Goal: Task Accomplishment & Management: Use online tool/utility

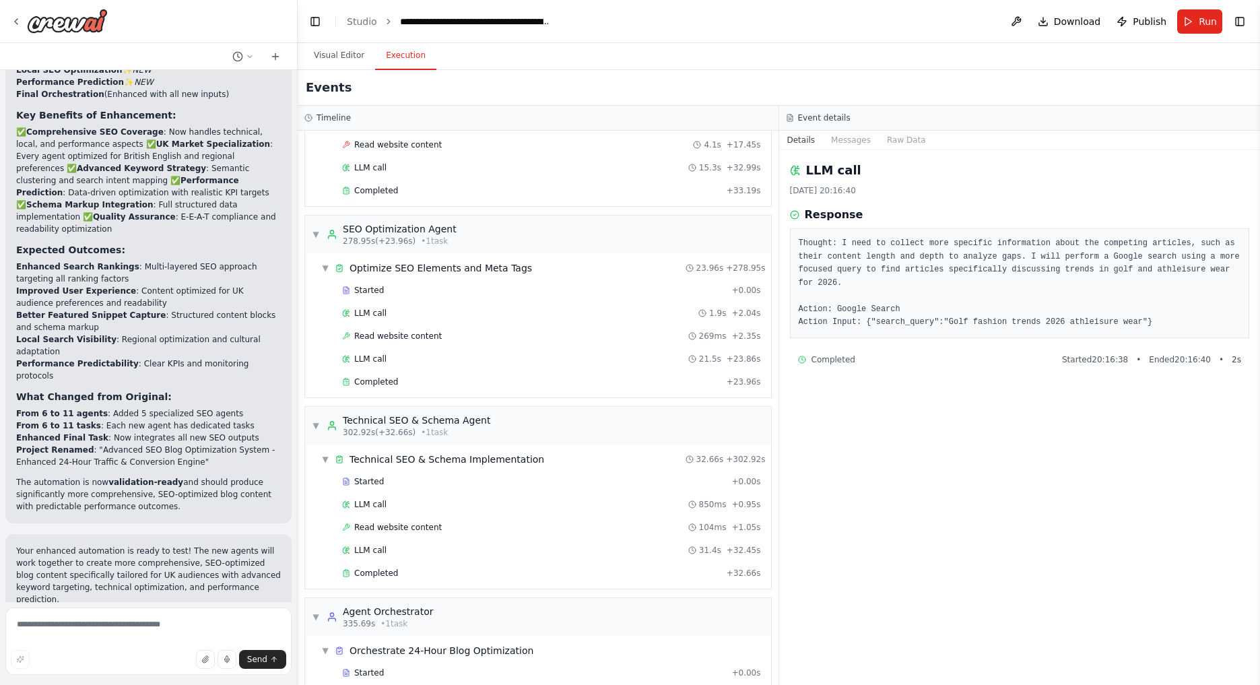
scroll to position [2341, 0]
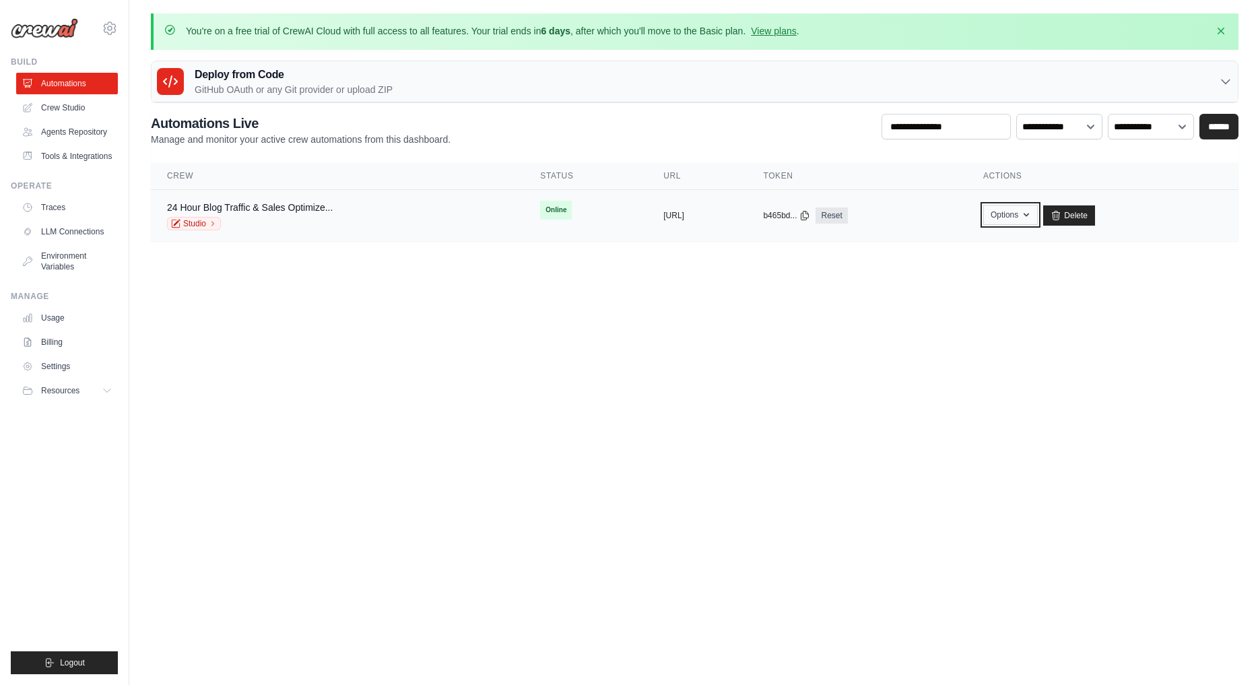
click at [1038, 211] on button "Options" at bounding box center [1010, 215] width 55 height 20
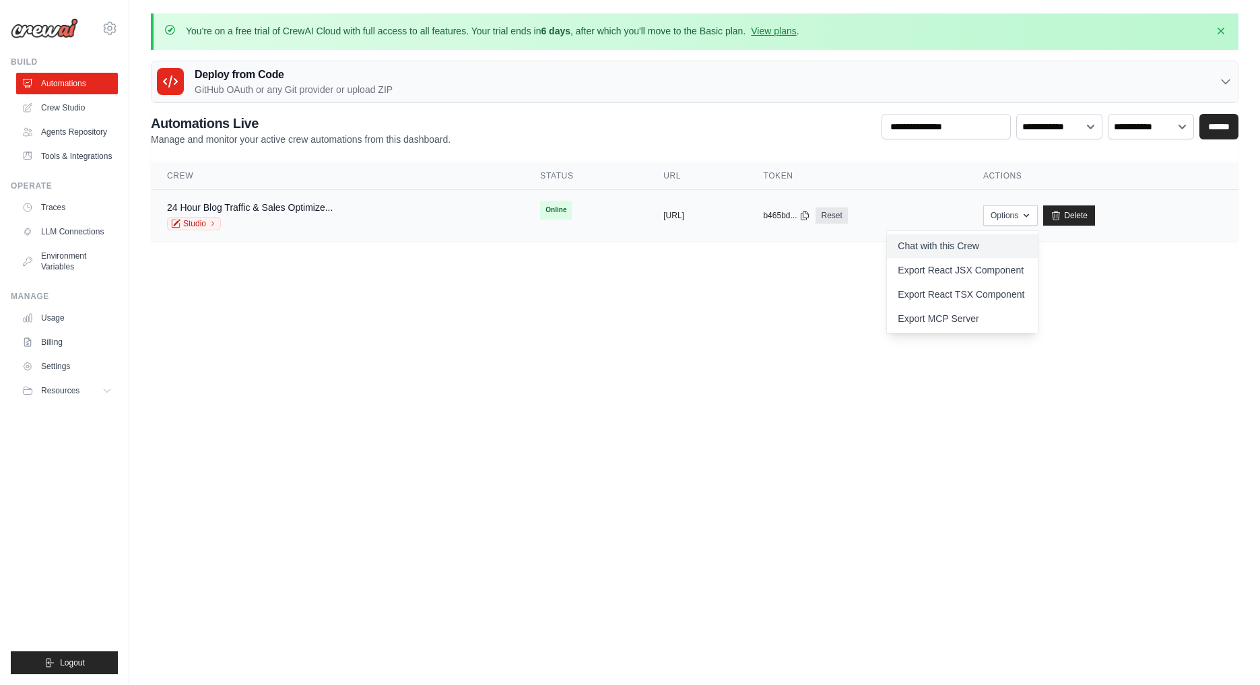
click at [972, 243] on link "Chat with this Crew" at bounding box center [962, 246] width 151 height 24
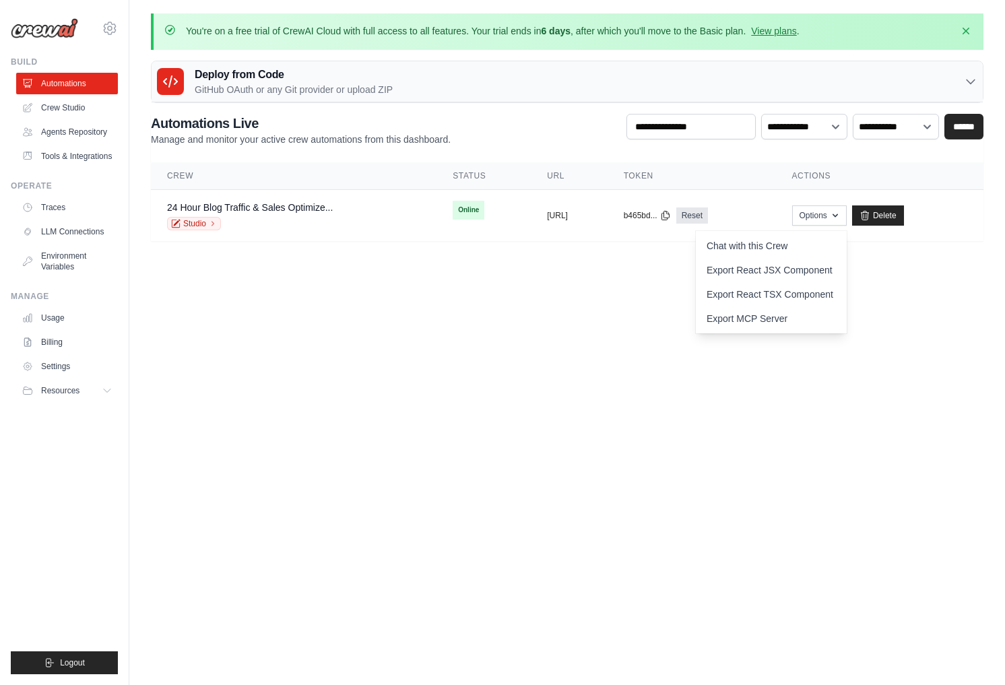
click at [679, 310] on body "info@greenlightdigitalmedia.co.uk Settings Build Automations GitHub" at bounding box center [502, 342] width 1005 height 685
click at [71, 203] on link "Traces" at bounding box center [69, 208] width 102 height 22
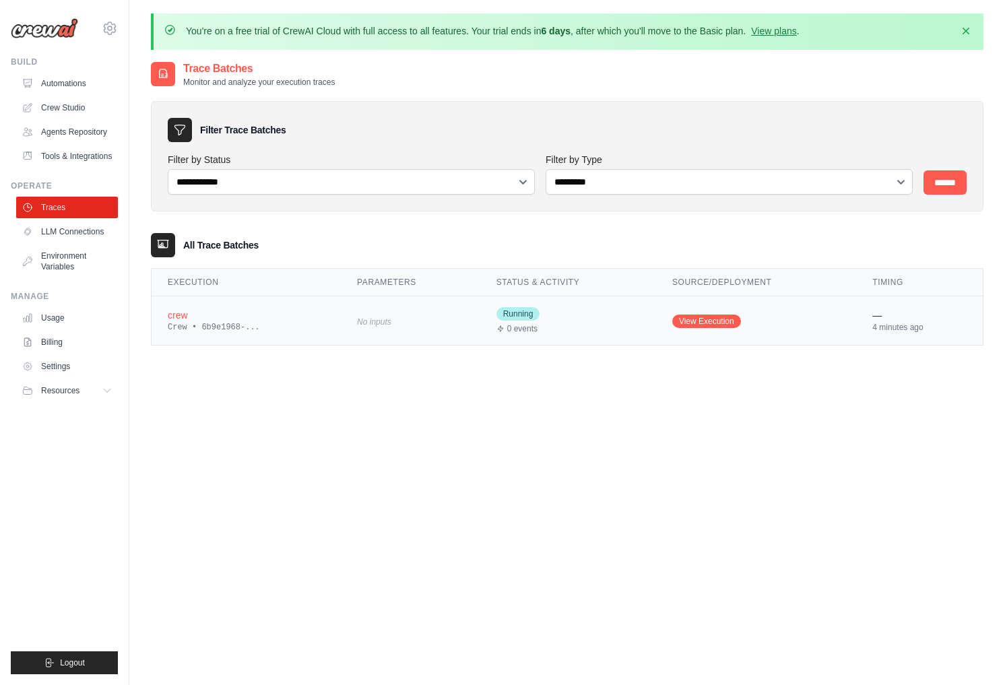
click at [767, 315] on td "View Execution" at bounding box center [756, 320] width 200 height 49
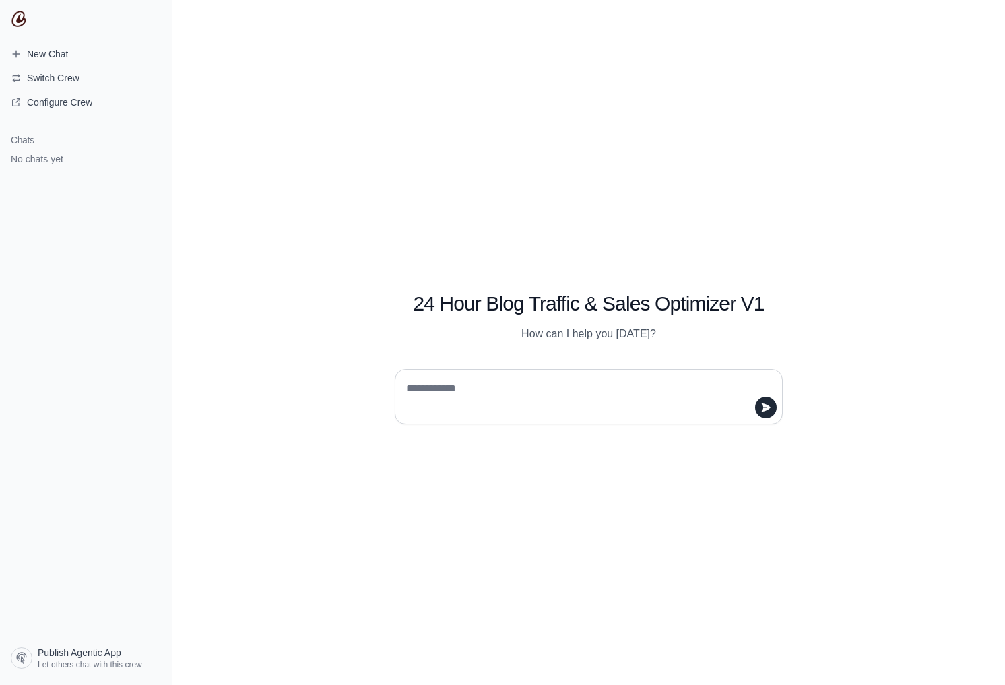
click at [414, 400] on textarea at bounding box center [584, 397] width 362 height 38
click at [457, 380] on textarea at bounding box center [584, 397] width 362 height 38
paste textarea "**********"
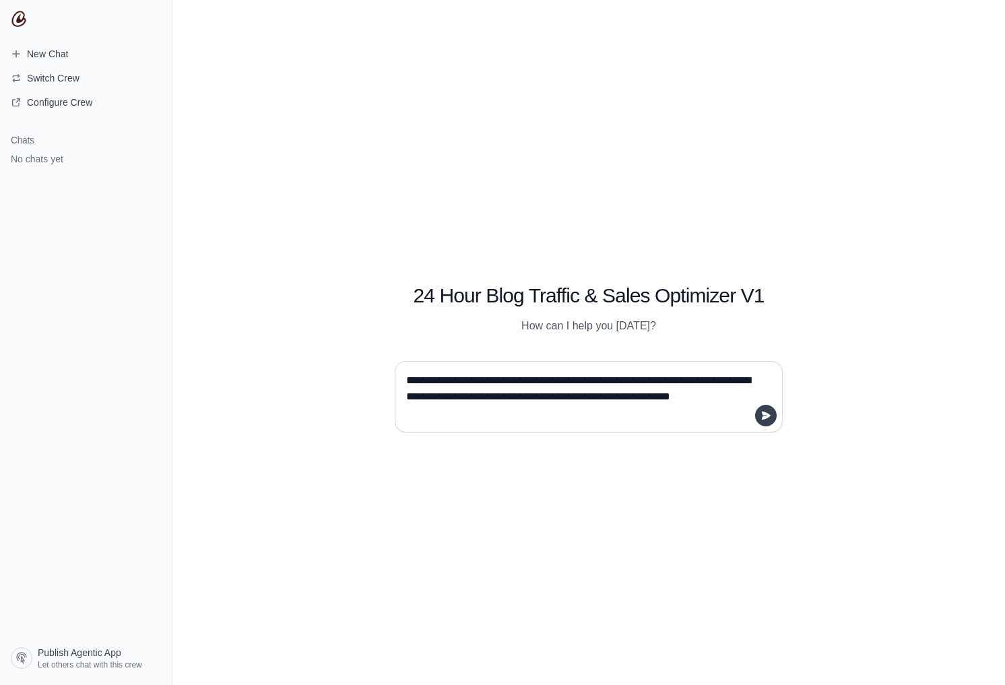
type textarea "**********"
click at [764, 407] on button "submit" at bounding box center [766, 416] width 22 height 22
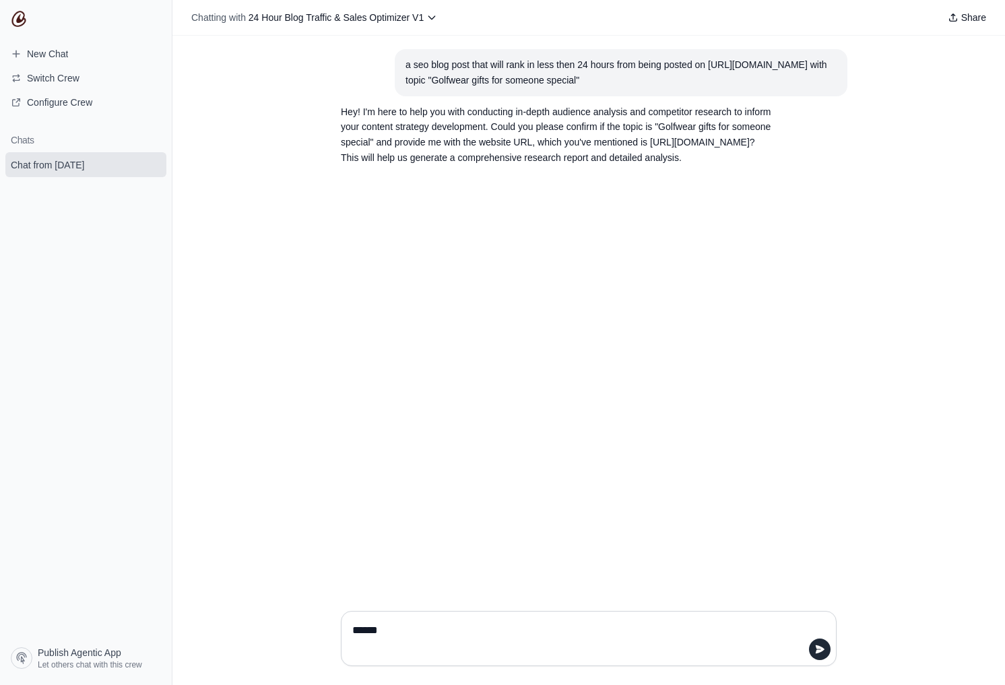
type textarea "*******"
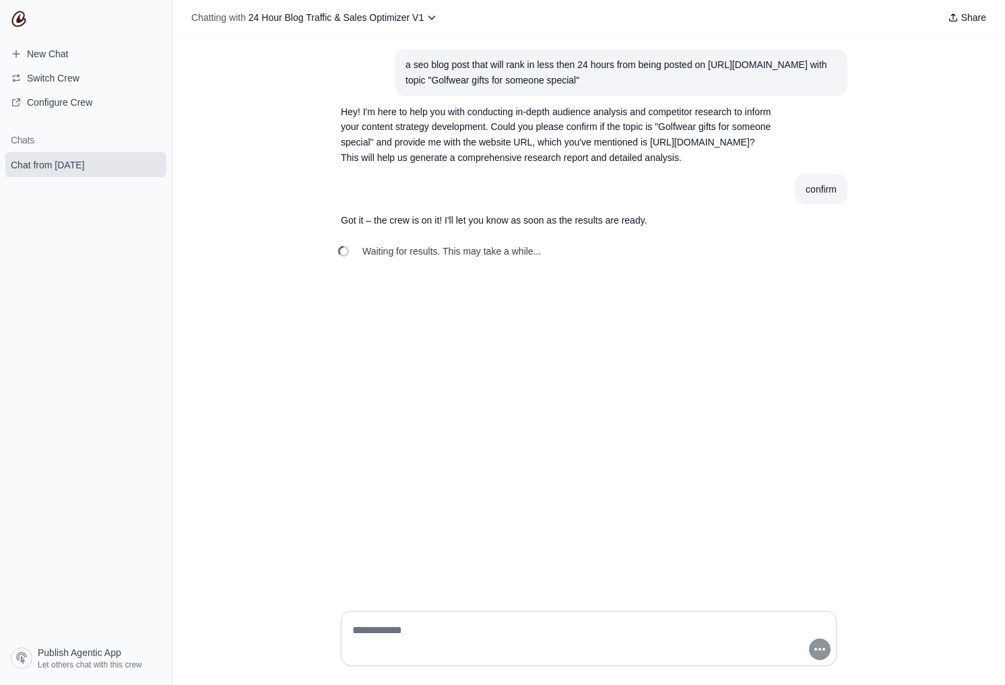
click at [439, 228] on p "Got it – the crew is on it! I'll let you know as soon as the results are ready." at bounding box center [556, 220] width 431 height 15
drag, startPoint x: 402, startPoint y: 64, endPoint x: 627, endPoint y: 81, distance: 225.5
click at [627, 81] on section "a seo blog post that will rank in less then 24 hours from being posted on https…" at bounding box center [621, 72] width 452 height 47
copy div "a seo blog post that will rank in less then 24 hours from being posted on https…"
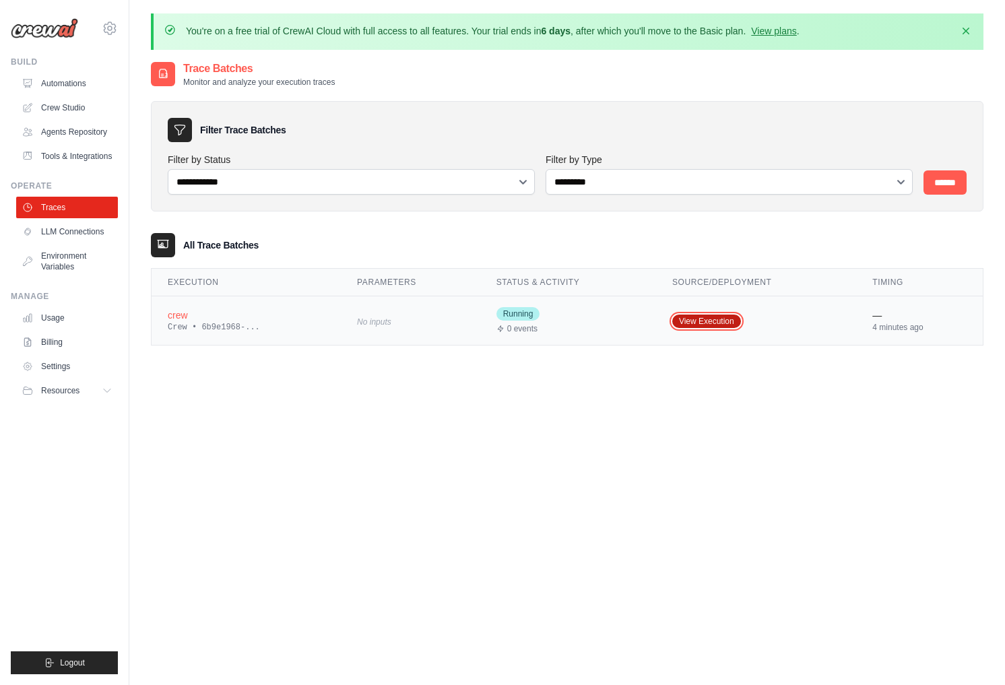
click at [702, 319] on link "View Execution" at bounding box center [706, 320] width 69 height 13
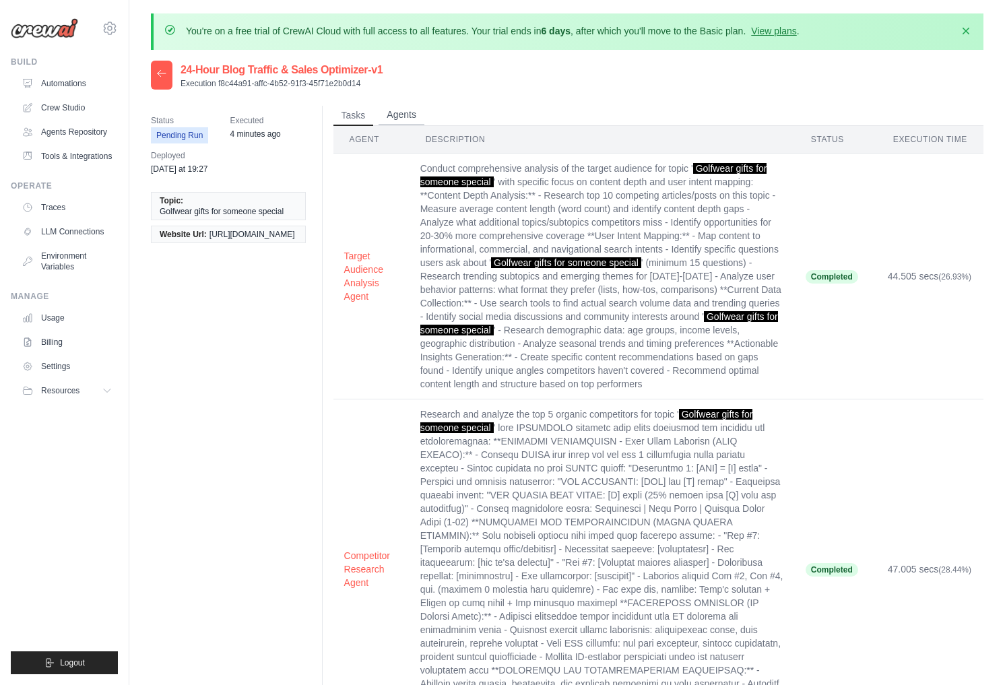
click at [400, 107] on button "Agents" at bounding box center [401, 115] width 46 height 20
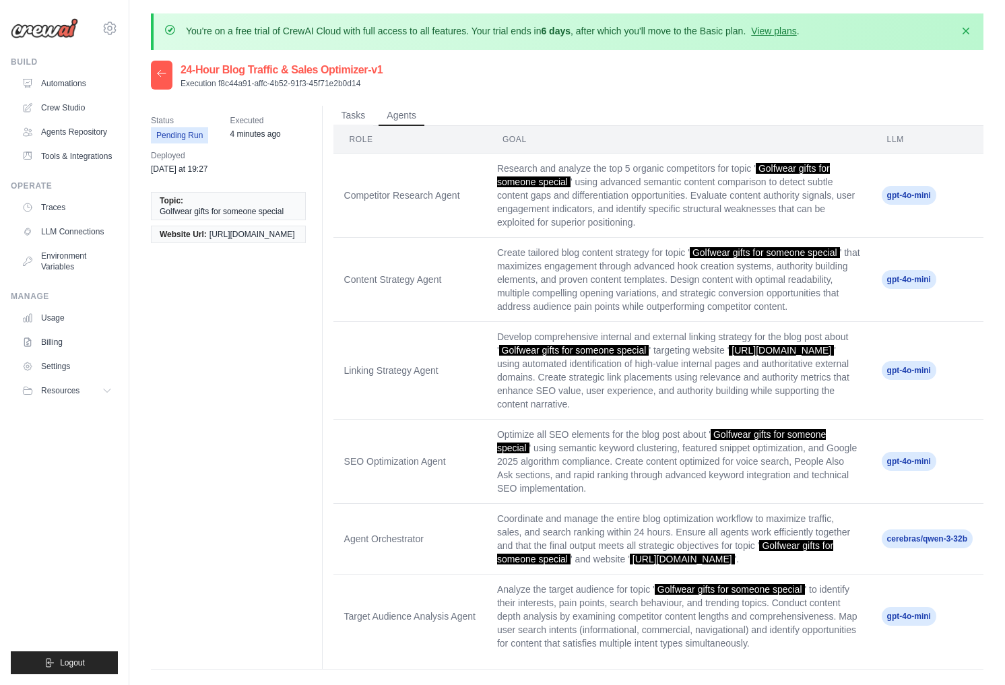
scroll to position [73, 0]
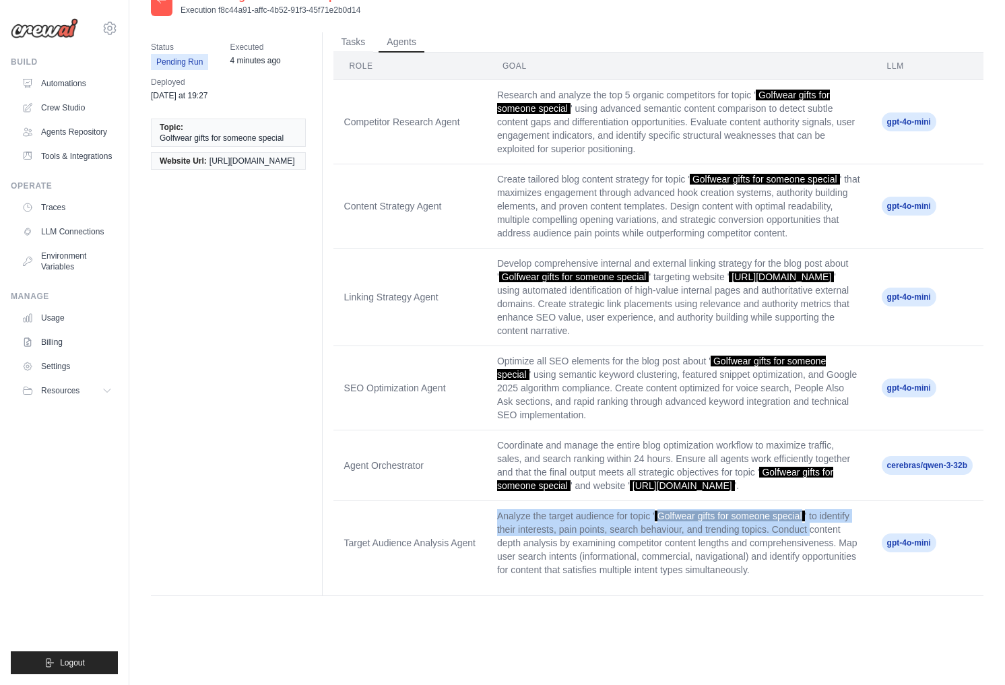
drag, startPoint x: 507, startPoint y: 507, endPoint x: 811, endPoint y: 528, distance: 304.4
click at [811, 528] on td "Analyze the target audience for topic ' Golfwear gifts for someone special ' to…" at bounding box center [678, 543] width 384 height 84
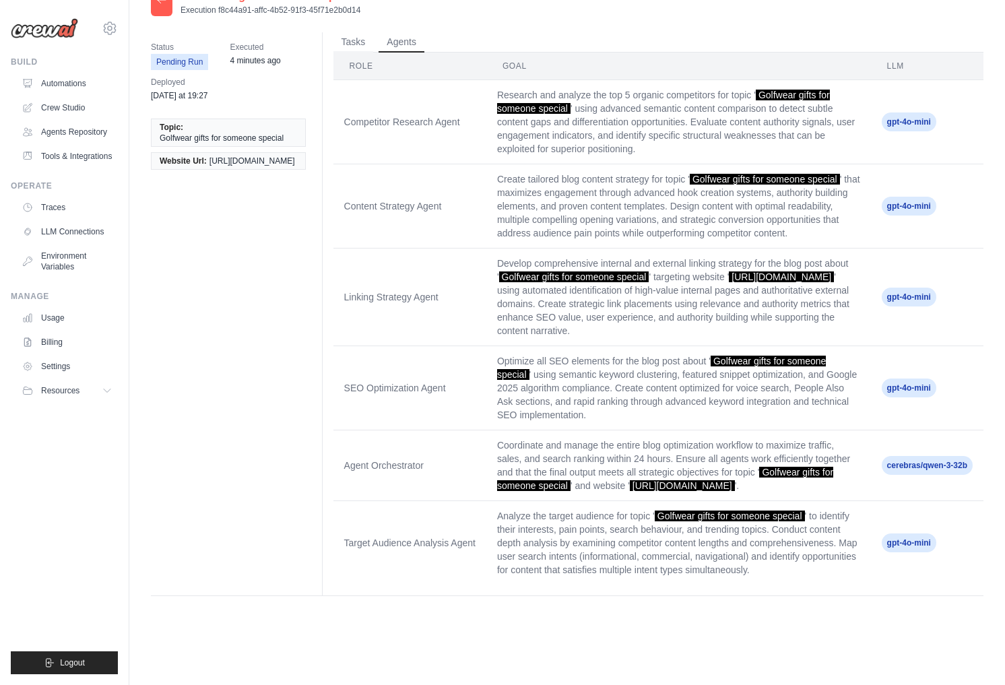
click at [778, 538] on td "Analyze the target audience for topic ' Golfwear gifts for someone special ' to…" at bounding box center [678, 543] width 384 height 84
click at [42, 327] on link "Usage" at bounding box center [69, 318] width 102 height 22
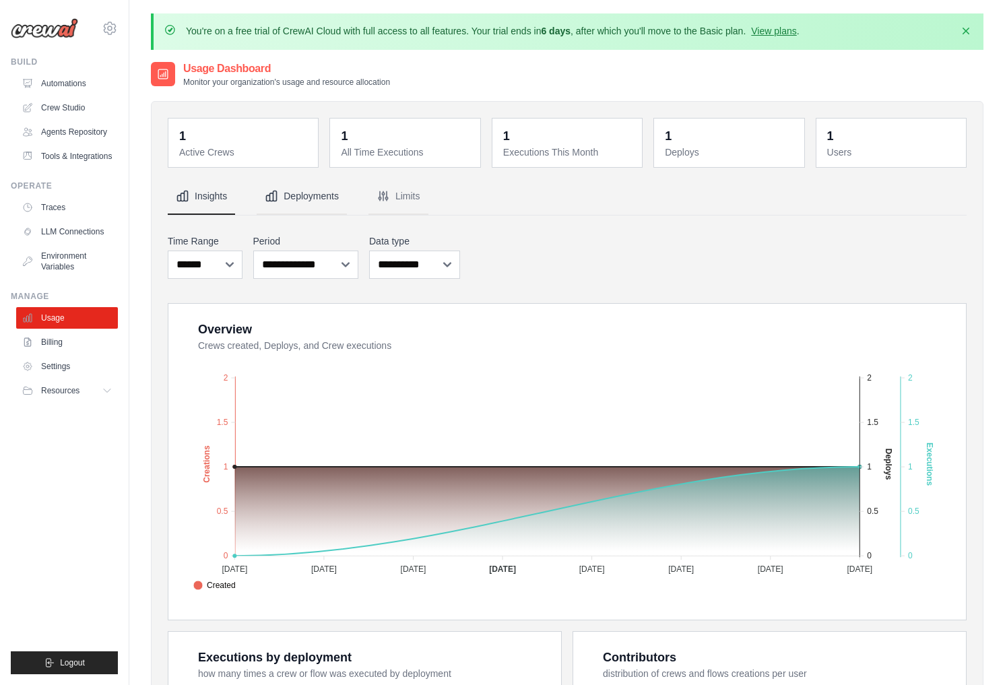
click at [296, 189] on button "Deployments" at bounding box center [302, 196] width 90 height 36
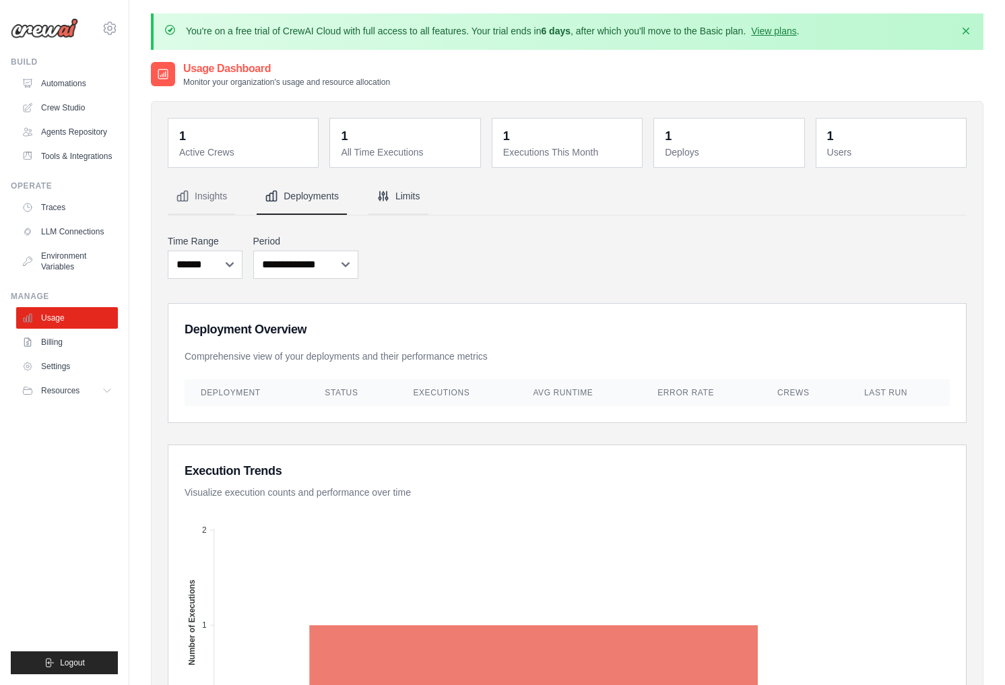
click at [387, 189] on icon "Tabs" at bounding box center [382, 195] width 13 height 13
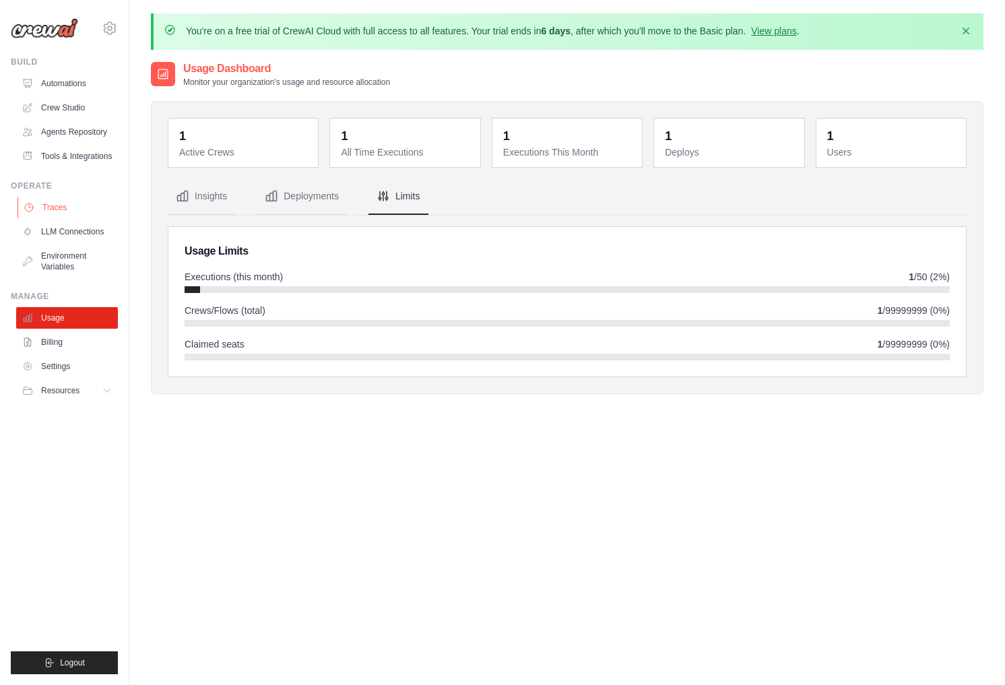
click at [87, 213] on link "Traces" at bounding box center [69, 208] width 102 height 22
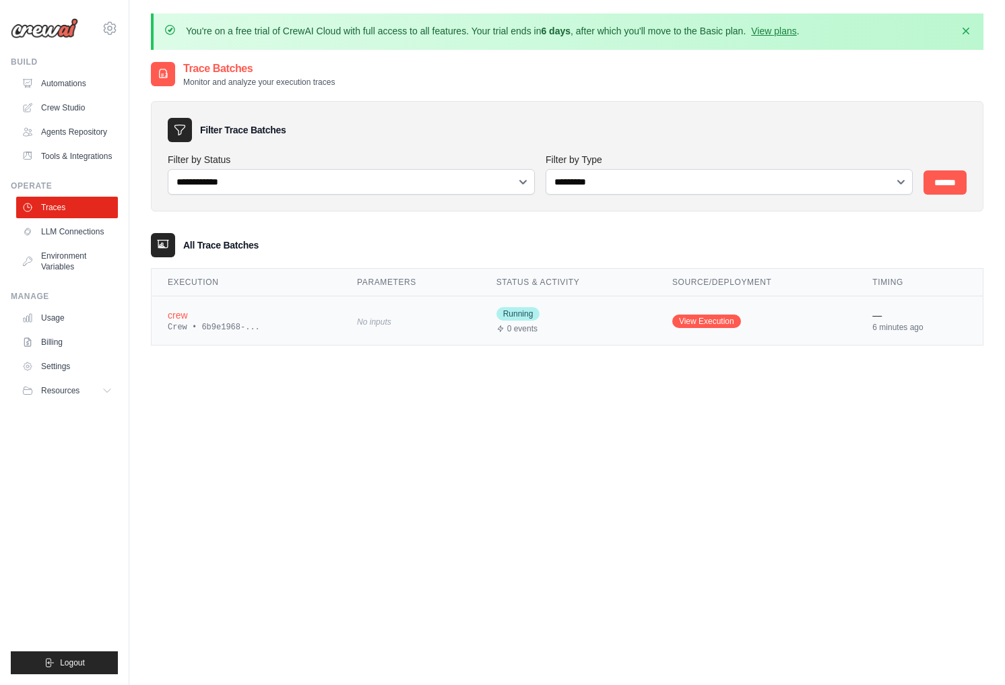
click at [567, 314] on div "Running 0 events" at bounding box center [567, 320] width 143 height 27
click at [726, 318] on link "View Execution" at bounding box center [706, 320] width 69 height 13
click at [698, 314] on link "View Execution" at bounding box center [706, 320] width 69 height 13
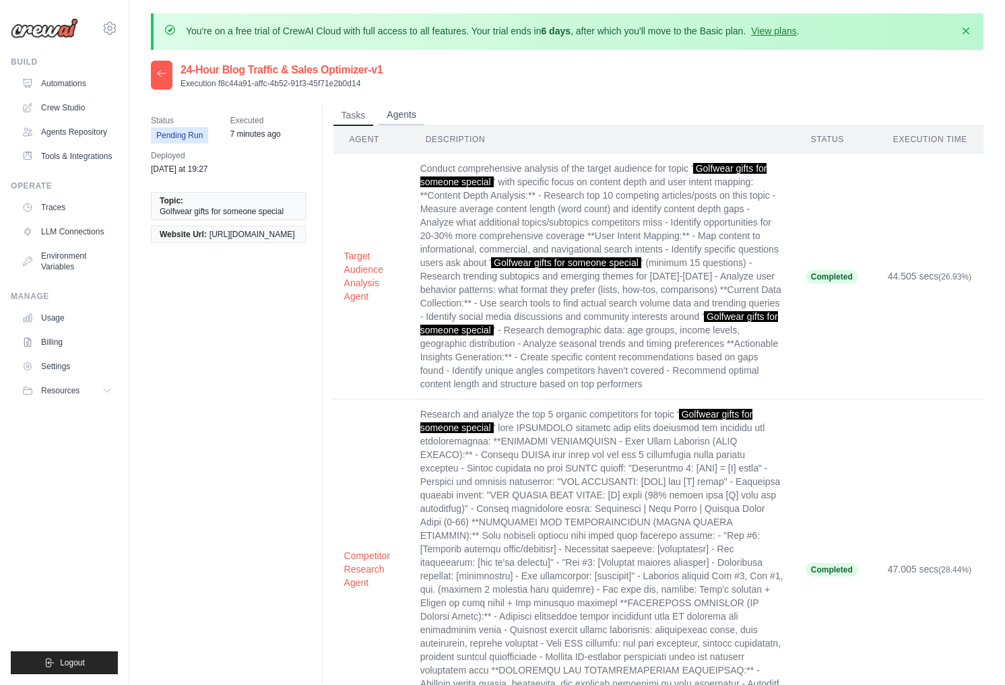
click at [397, 124] on button "Agents" at bounding box center [401, 115] width 46 height 20
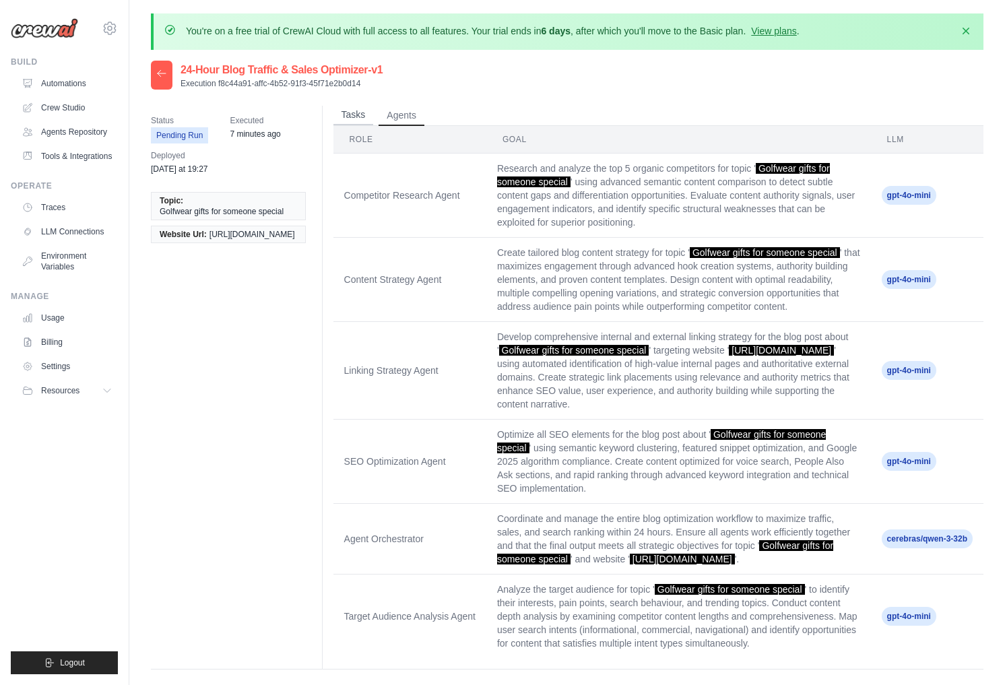
click at [350, 112] on button "Tasks" at bounding box center [353, 115] width 40 height 20
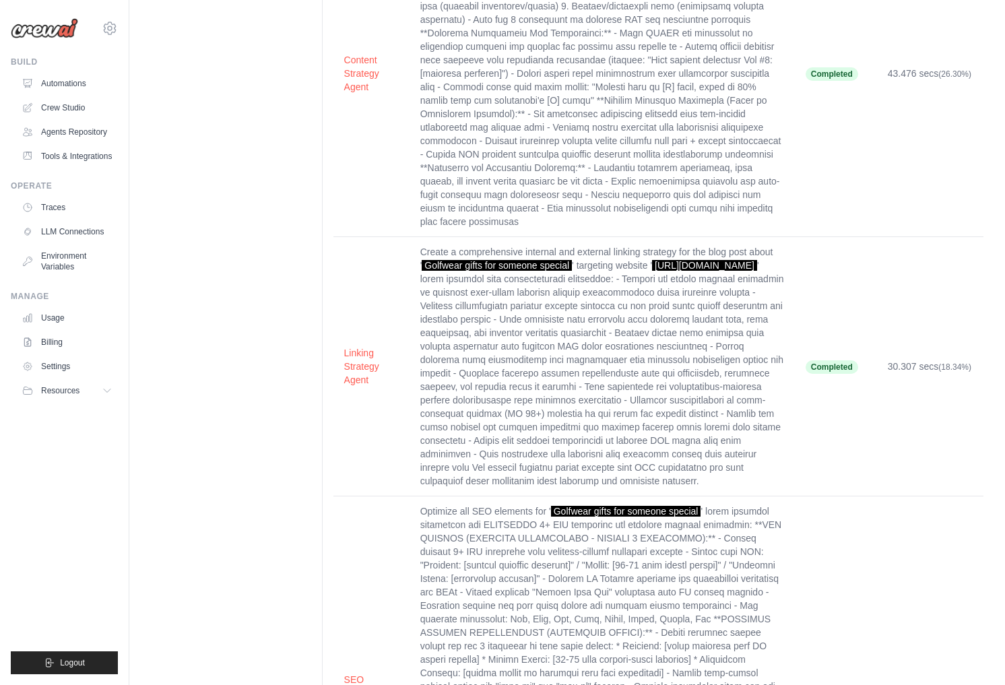
scroll to position [1044, 0]
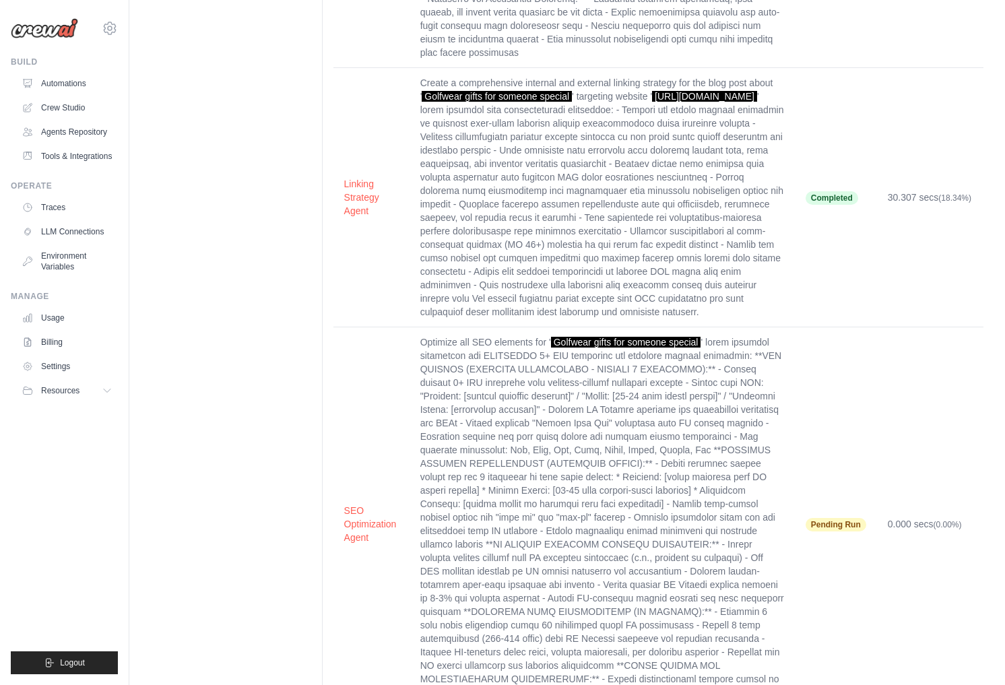
scroll to position [1044, 0]
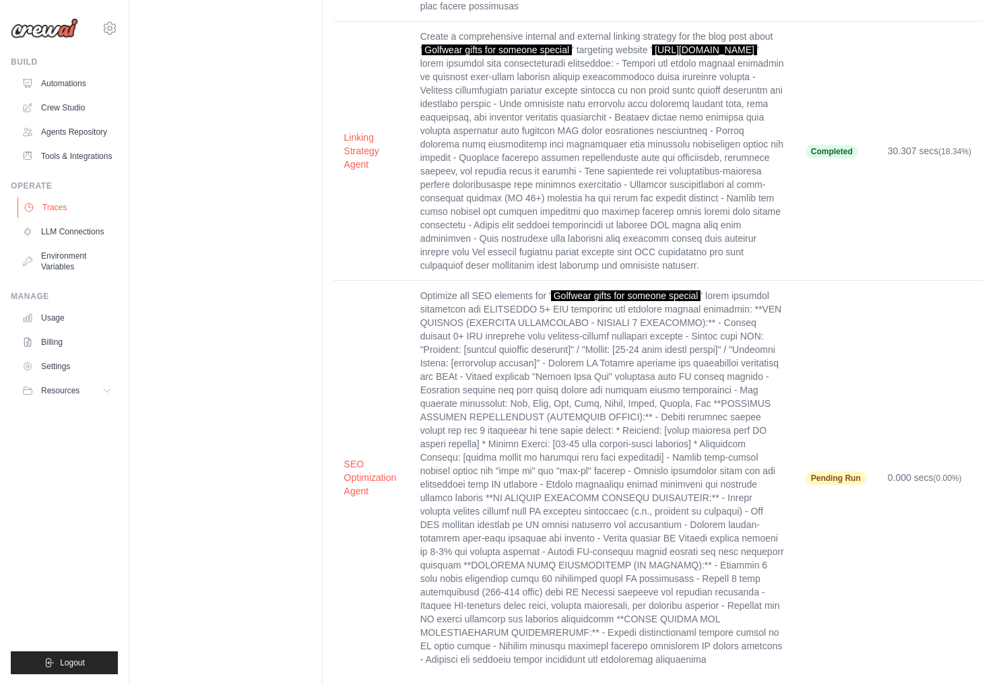
click at [60, 208] on link "Traces" at bounding box center [69, 208] width 102 height 22
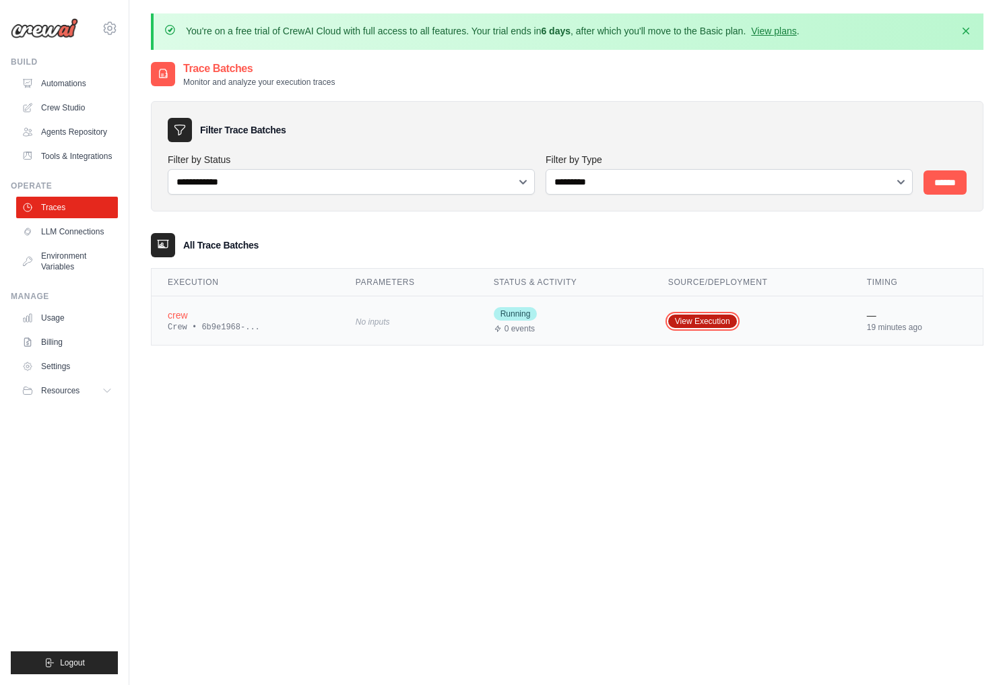
click at [703, 321] on link "View Execution" at bounding box center [702, 320] width 69 height 13
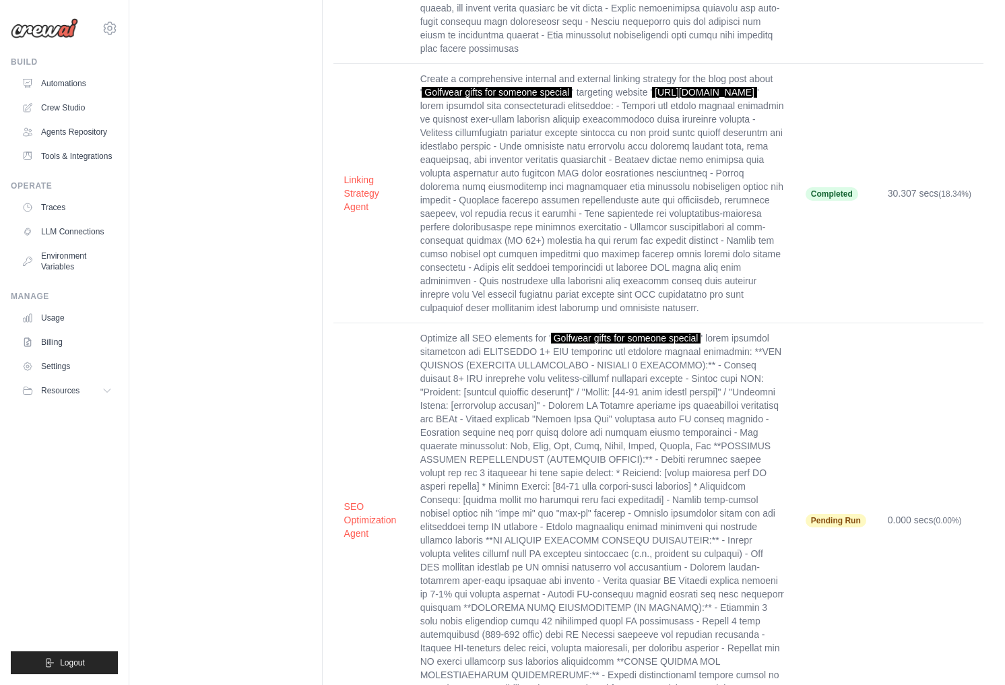
scroll to position [1044, 0]
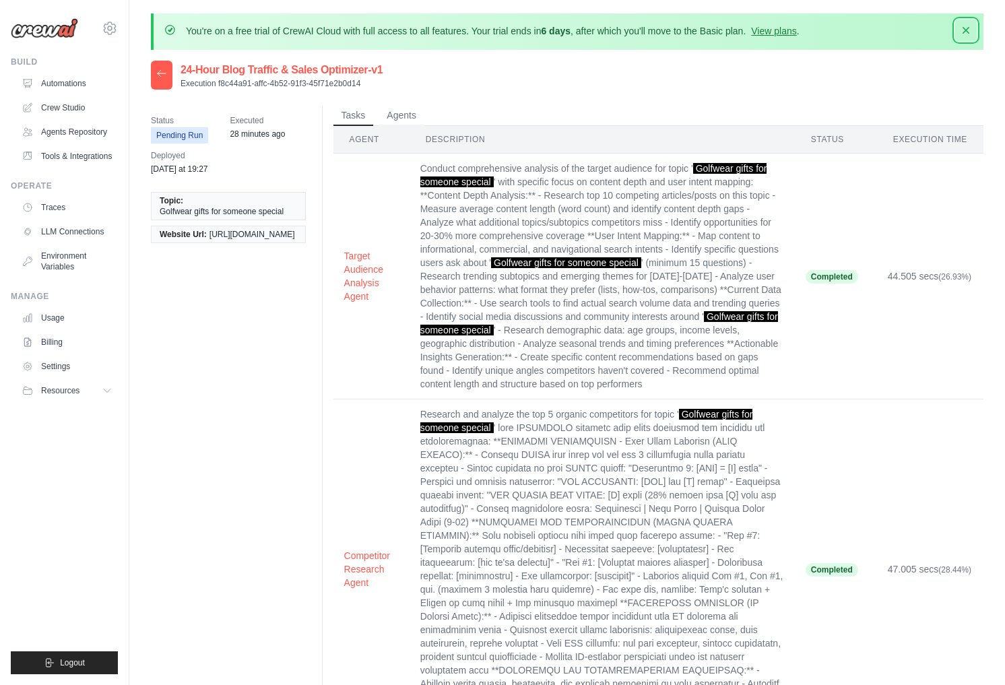
click at [967, 28] on icon "button" at bounding box center [965, 30] width 7 height 7
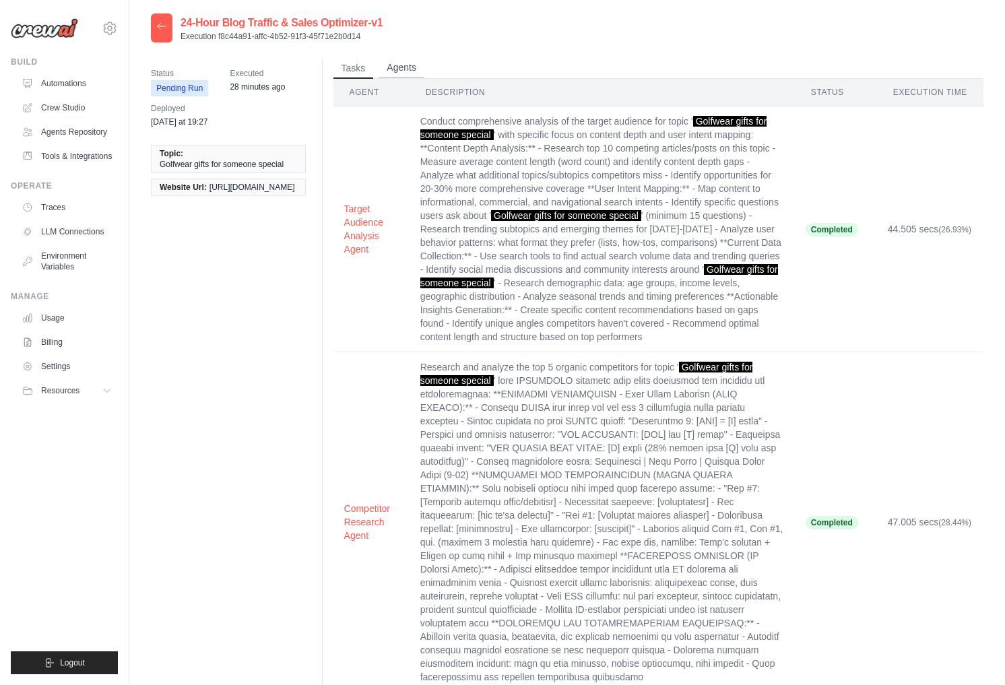
click at [393, 71] on button "Agents" at bounding box center [401, 68] width 46 height 20
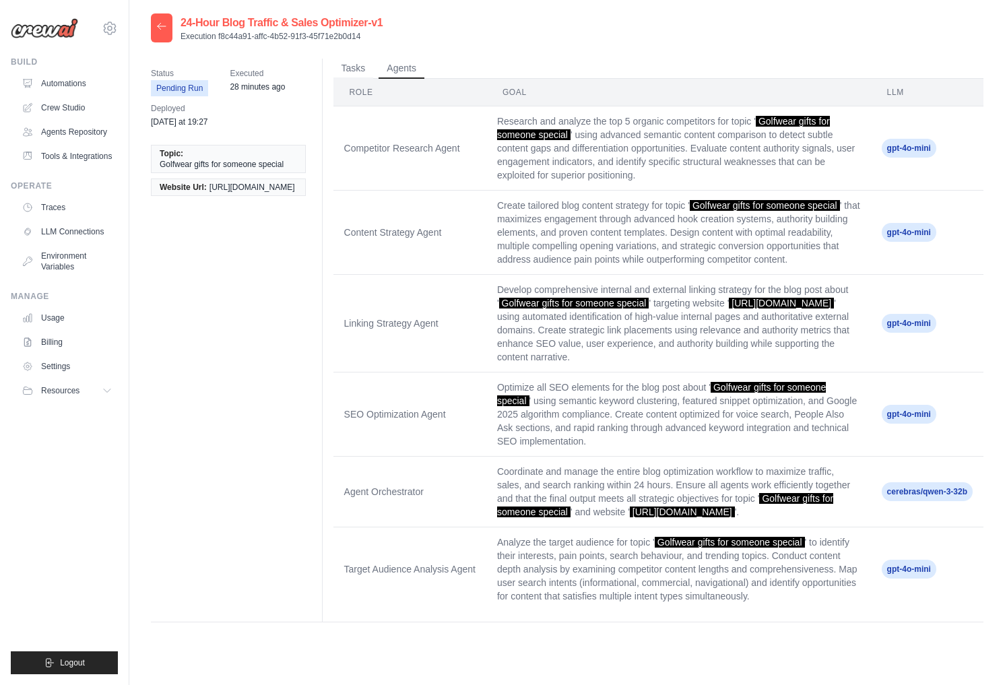
click at [242, 88] on time "28 minutes ago" at bounding box center [257, 86] width 55 height 9
click at [170, 94] on span "Pending Run" at bounding box center [179, 88] width 57 height 16
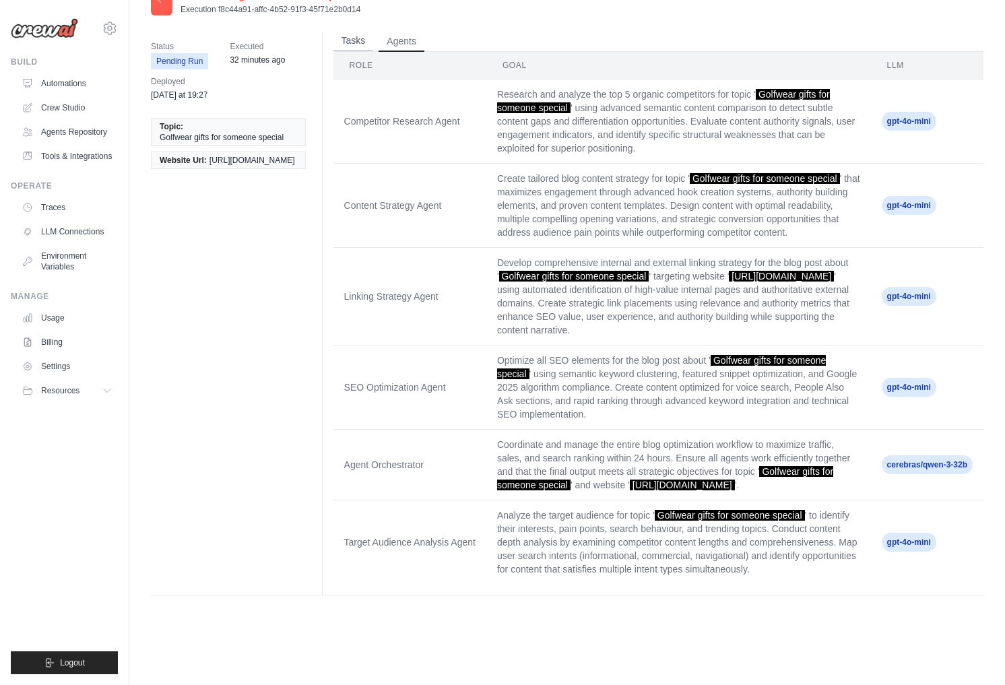
click at [344, 42] on button "Tasks" at bounding box center [353, 41] width 40 height 20
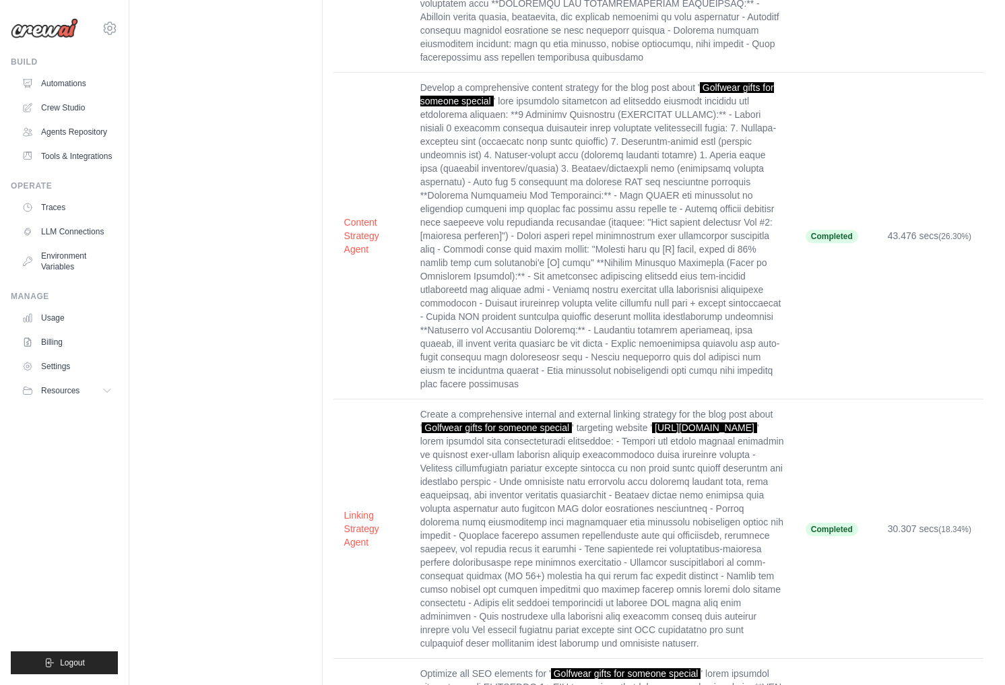
scroll to position [998, 0]
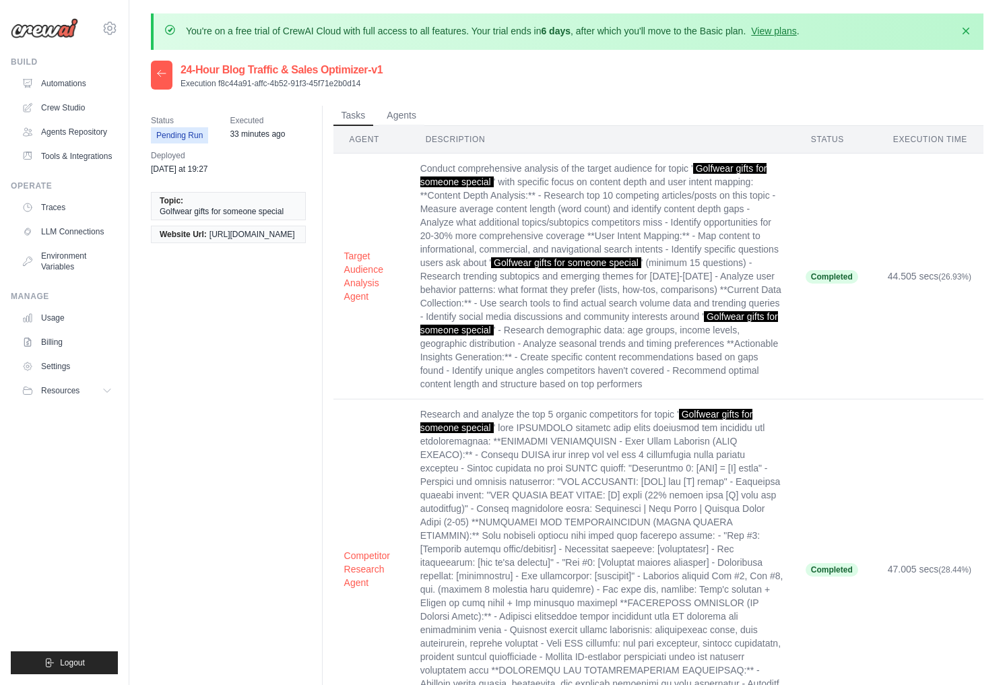
click at [79, 218] on ul "Traces LLM Connections Environment Variables" at bounding box center [67, 237] width 102 height 81
click at [258, 129] on time "33 minutes ago" at bounding box center [257, 133] width 55 height 9
click at [187, 210] on span "Golfwear gifts for someone special" at bounding box center [222, 211] width 124 height 11
click at [401, 116] on button "Agents" at bounding box center [401, 115] width 46 height 20
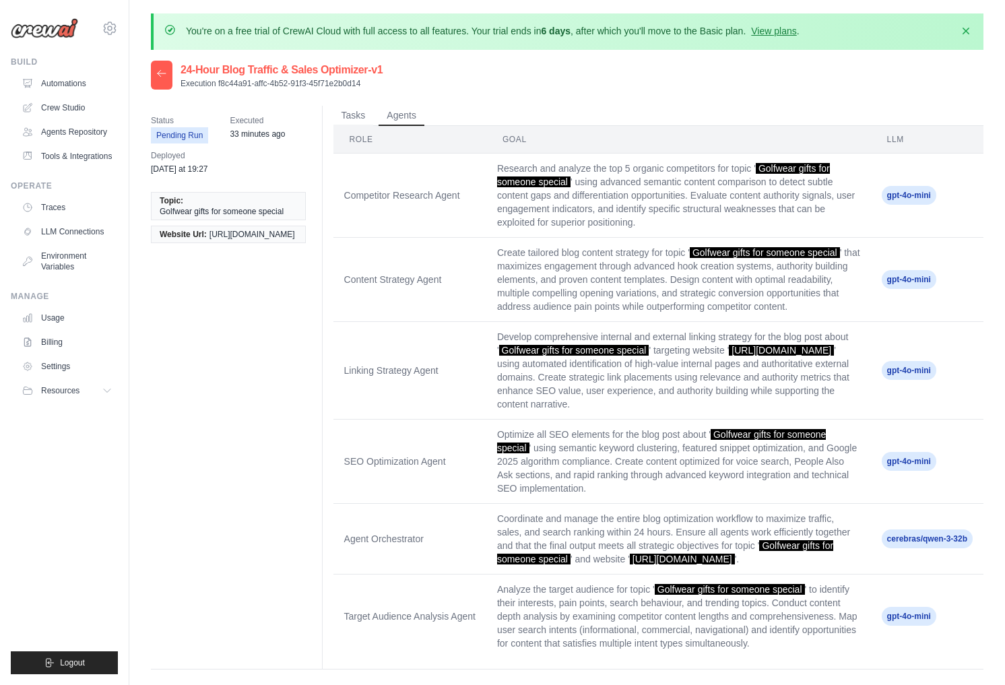
scroll to position [73, 0]
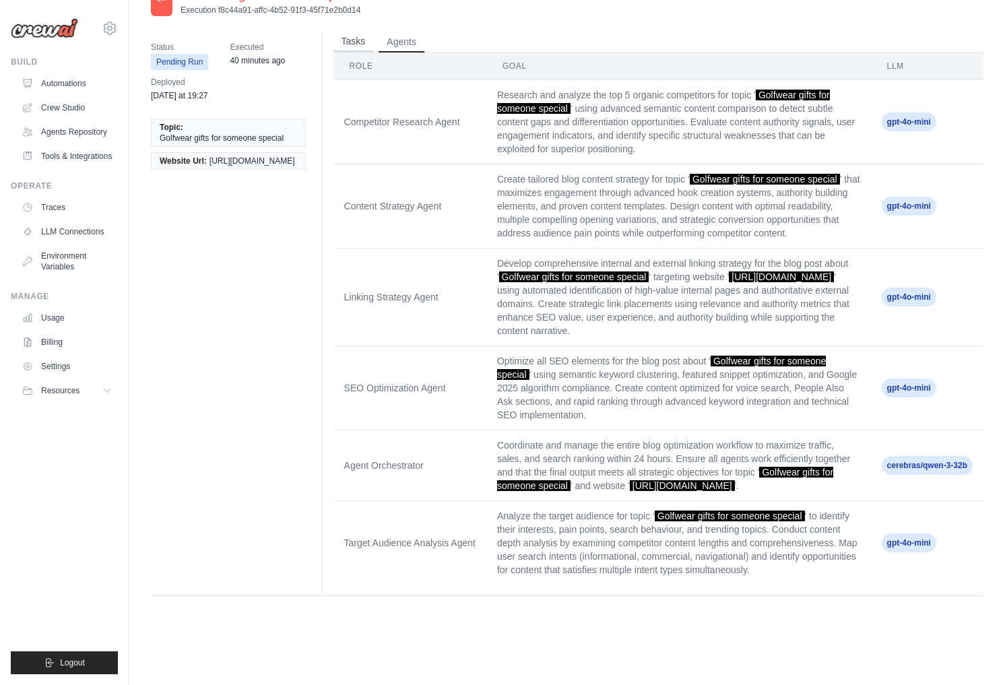
click at [355, 44] on button "Tasks" at bounding box center [353, 42] width 40 height 20
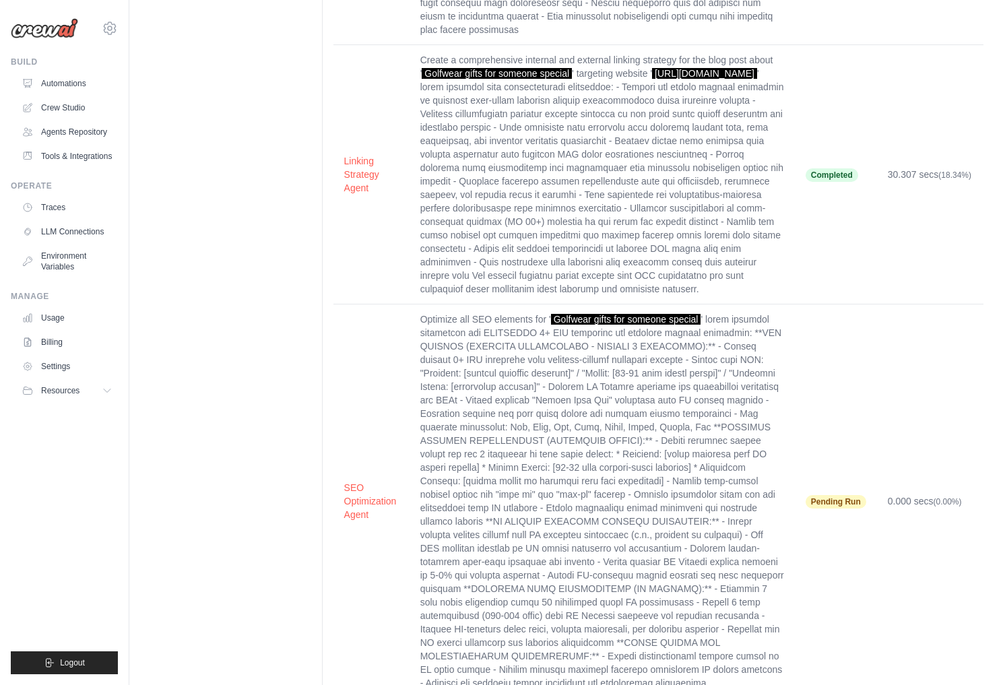
scroll to position [1044, 0]
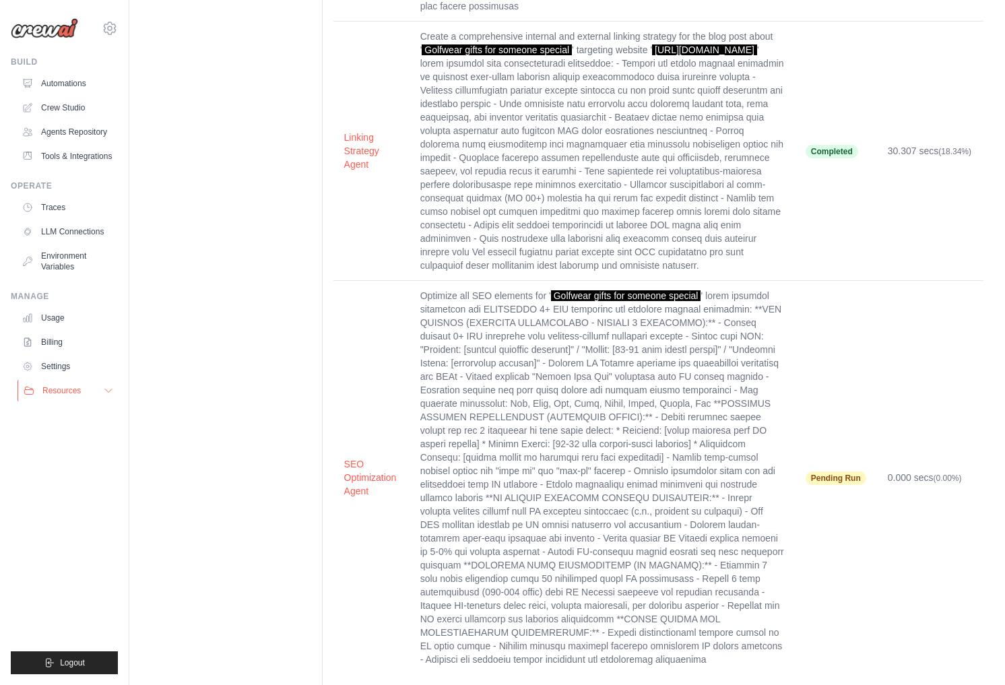
click at [81, 389] on button "Resources" at bounding box center [69, 391] width 102 height 22
click at [79, 264] on link "Environment Variables" at bounding box center [69, 261] width 102 height 32
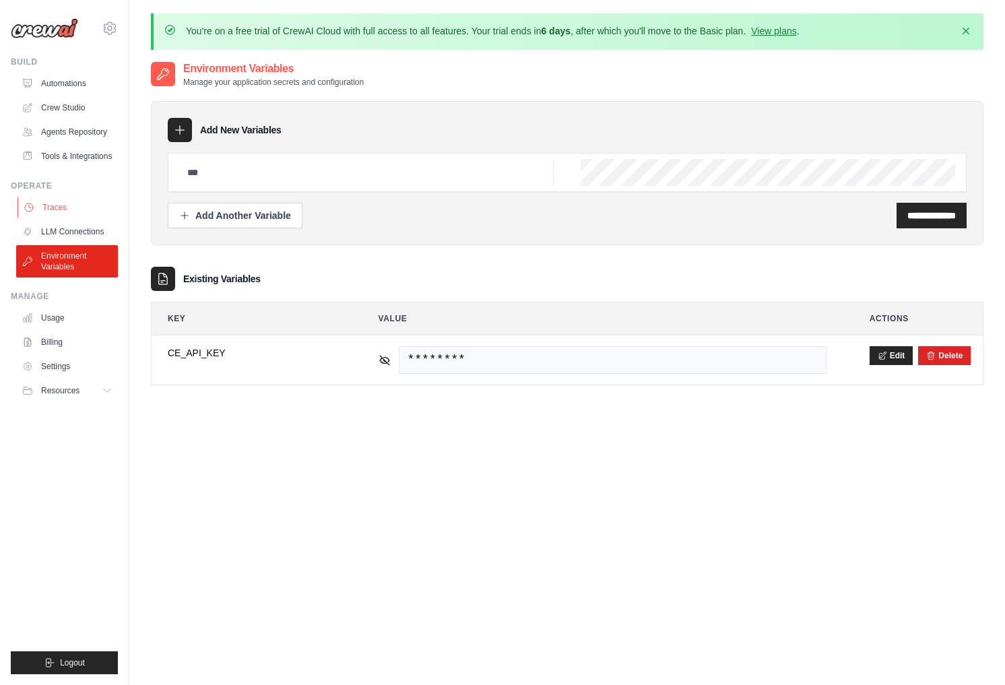
click at [63, 212] on link "Traces" at bounding box center [69, 208] width 102 height 22
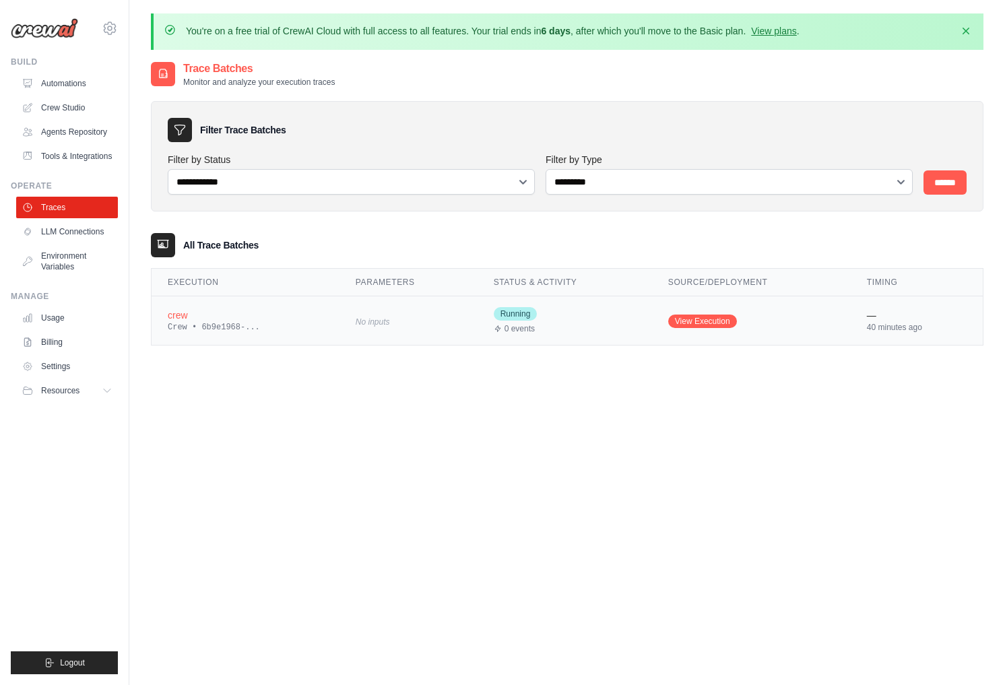
click at [873, 321] on div "—" at bounding box center [917, 314] width 100 height 13
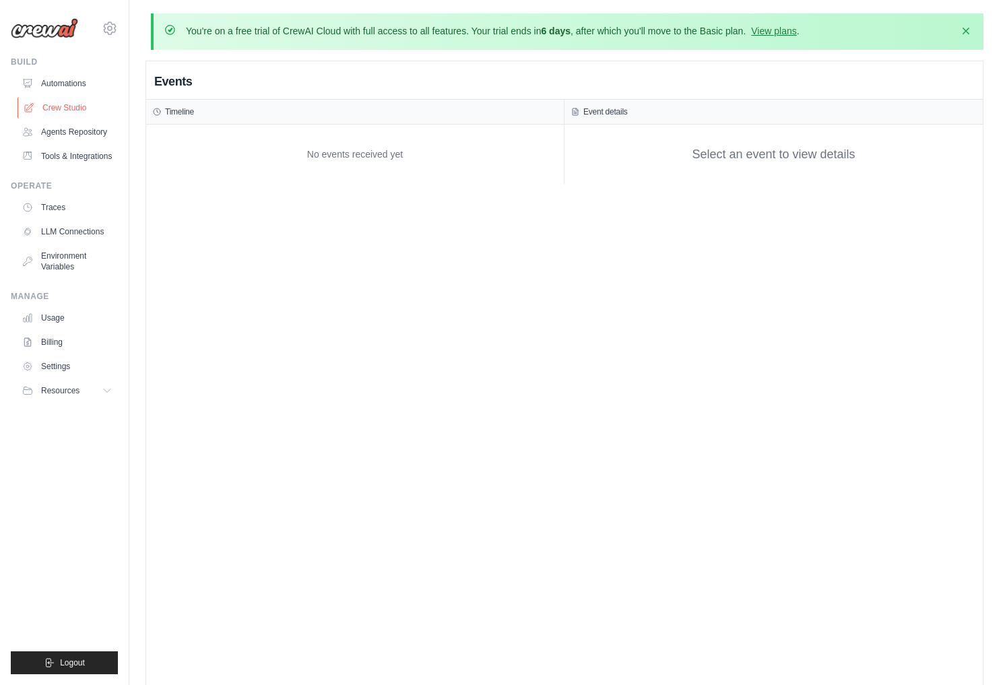
click at [80, 106] on link "Crew Studio" at bounding box center [69, 108] width 102 height 22
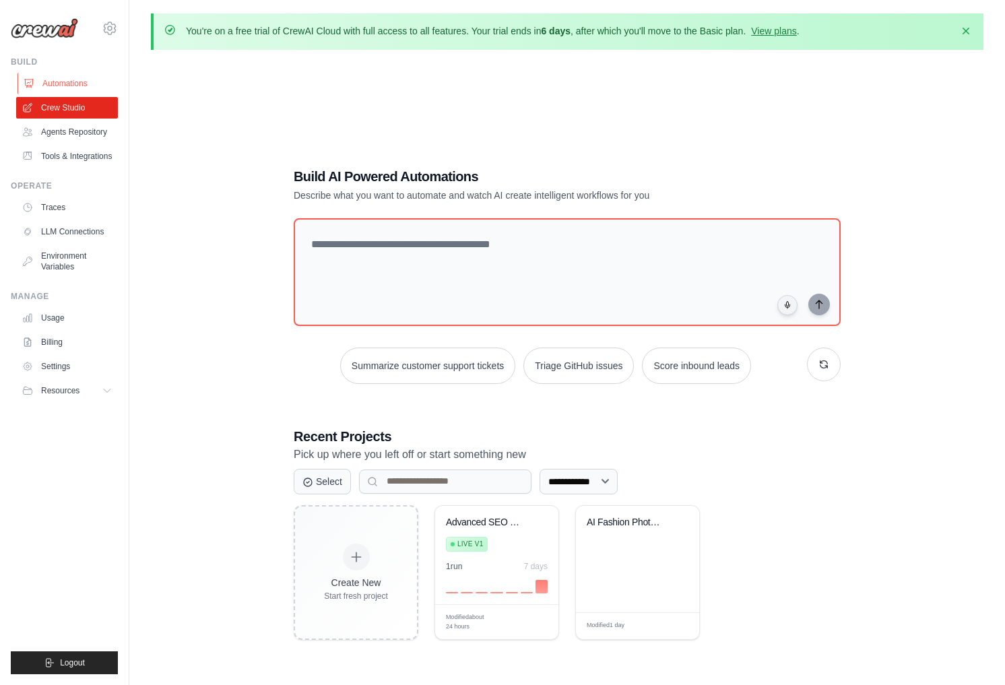
click at [79, 81] on link "Automations" at bounding box center [69, 84] width 102 height 22
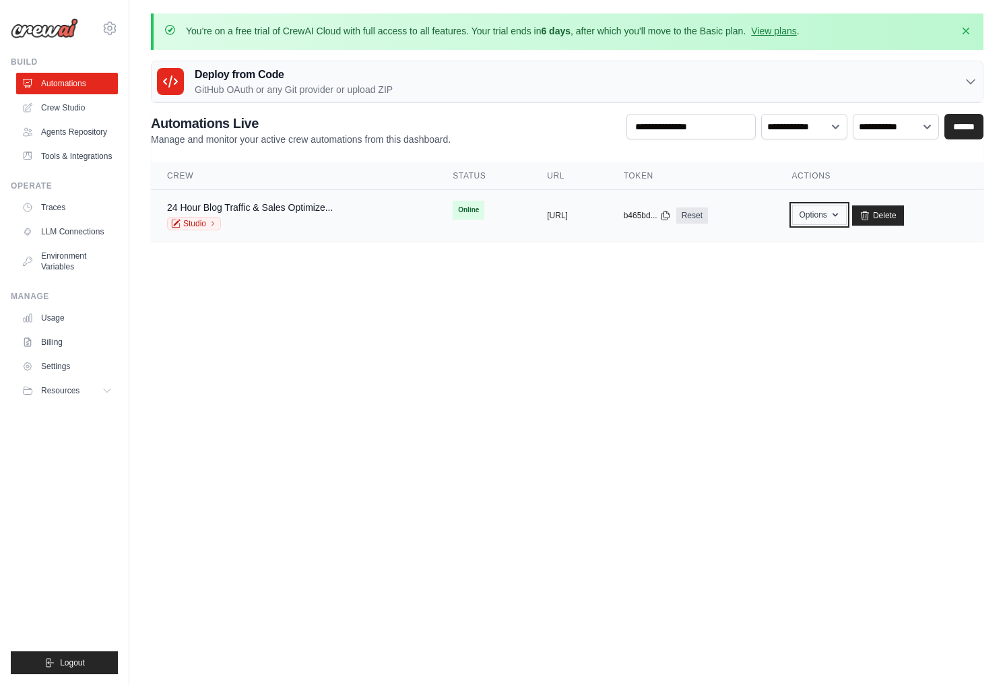
click at [846, 218] on button "Options" at bounding box center [819, 215] width 55 height 20
click at [179, 224] on icon at bounding box center [175, 223] width 9 height 9
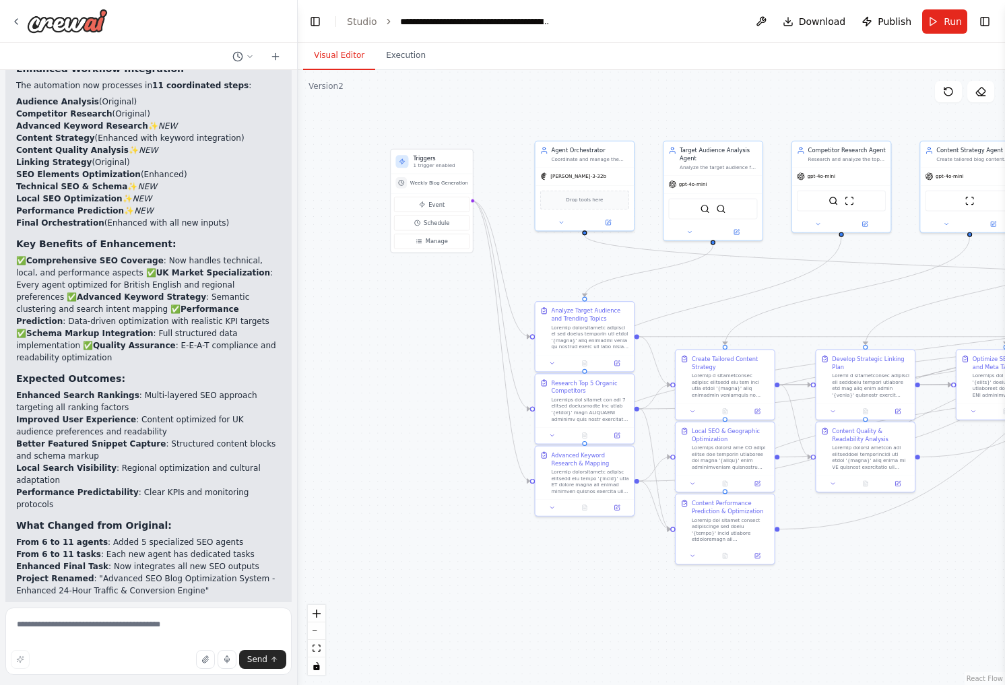
scroll to position [3837, 0]
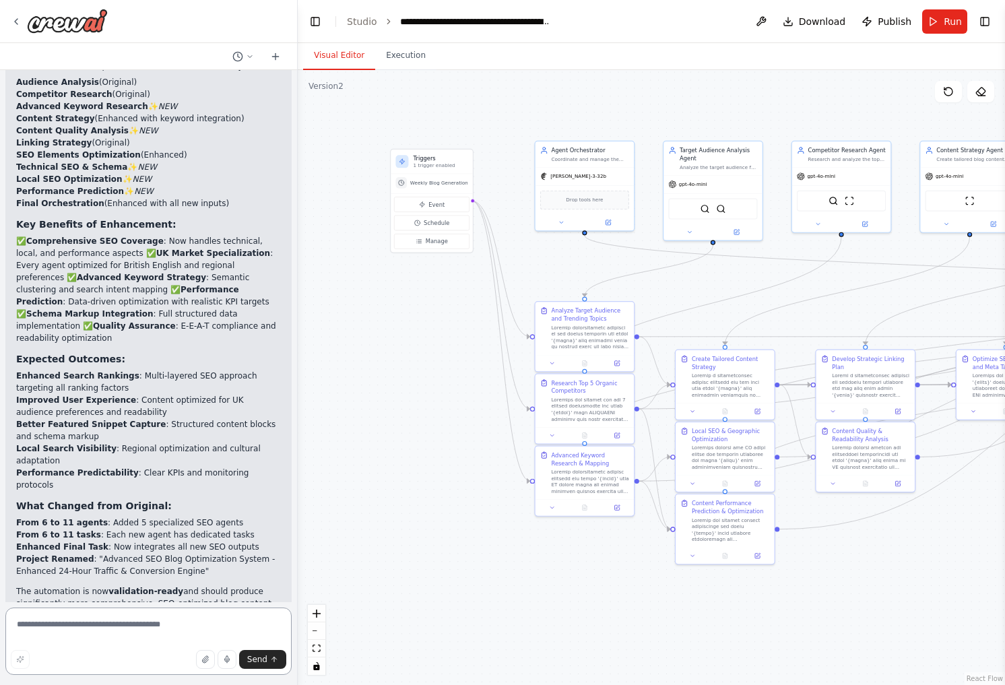
click at [83, 628] on textarea at bounding box center [148, 640] width 286 height 67
type textarea "**********"
click at [259, 660] on span "Send" at bounding box center [257, 659] width 20 height 11
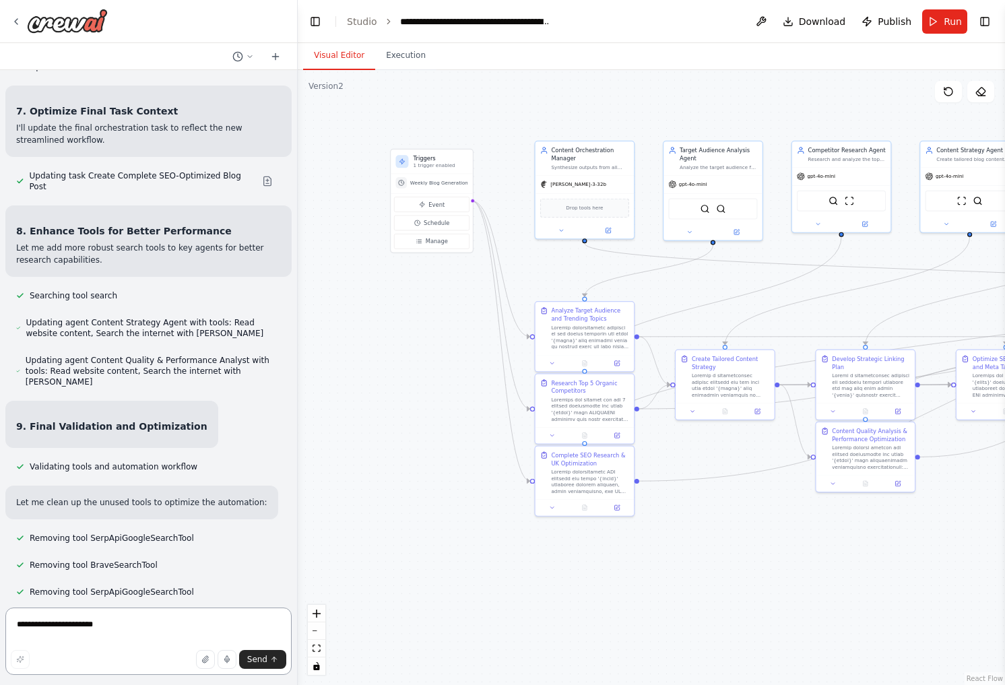
scroll to position [5493, 0]
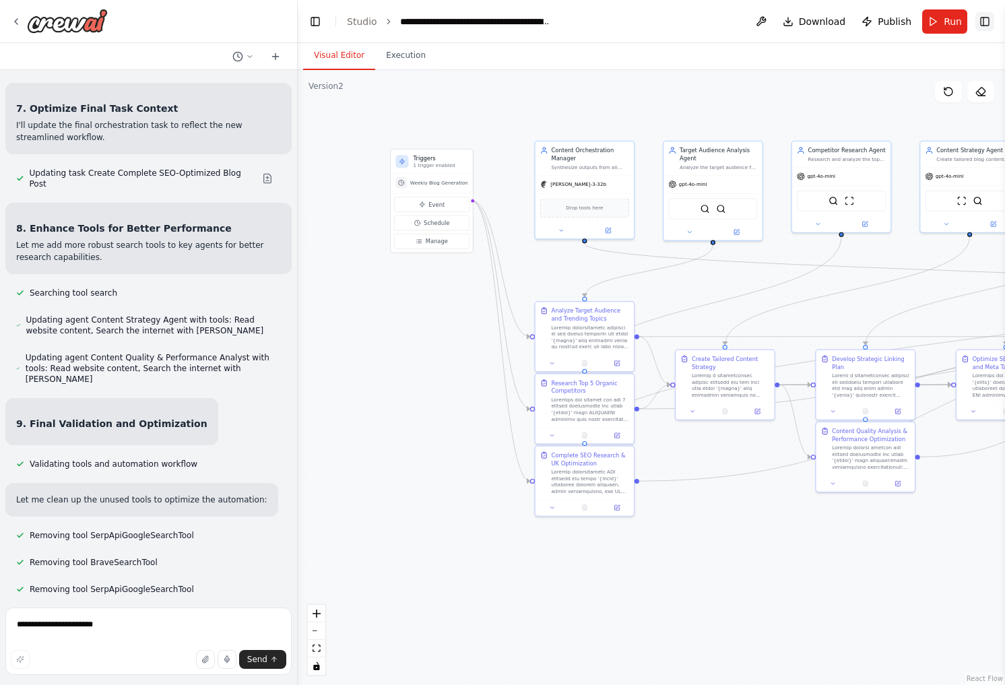
click at [986, 22] on button "Toggle Right Sidebar" at bounding box center [984, 21] width 19 height 19
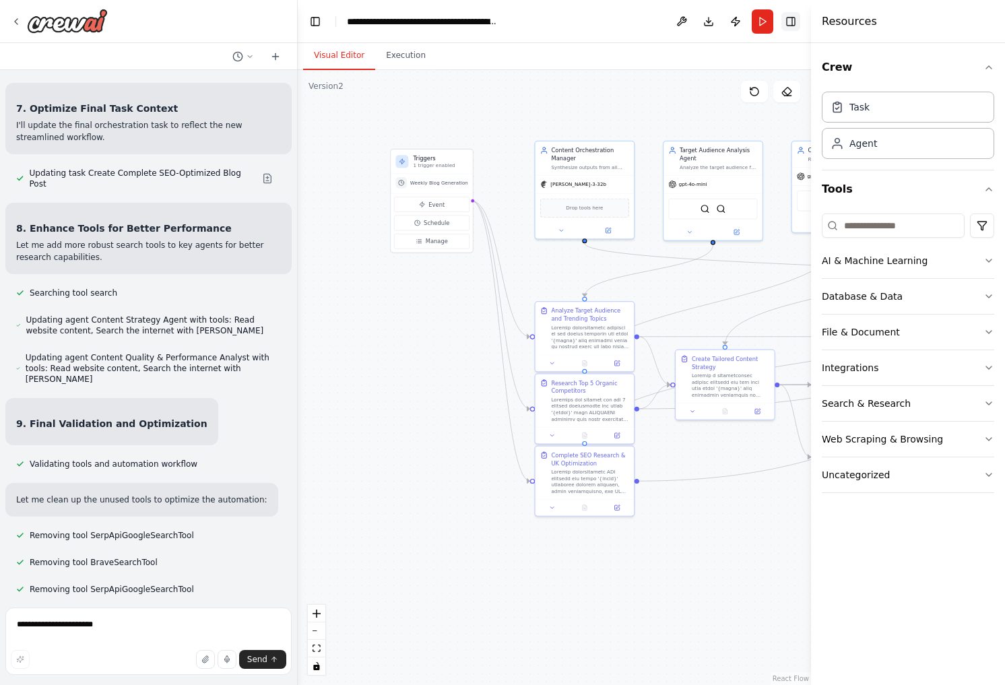
click at [791, 25] on button "Toggle Right Sidebar" at bounding box center [790, 21] width 19 height 19
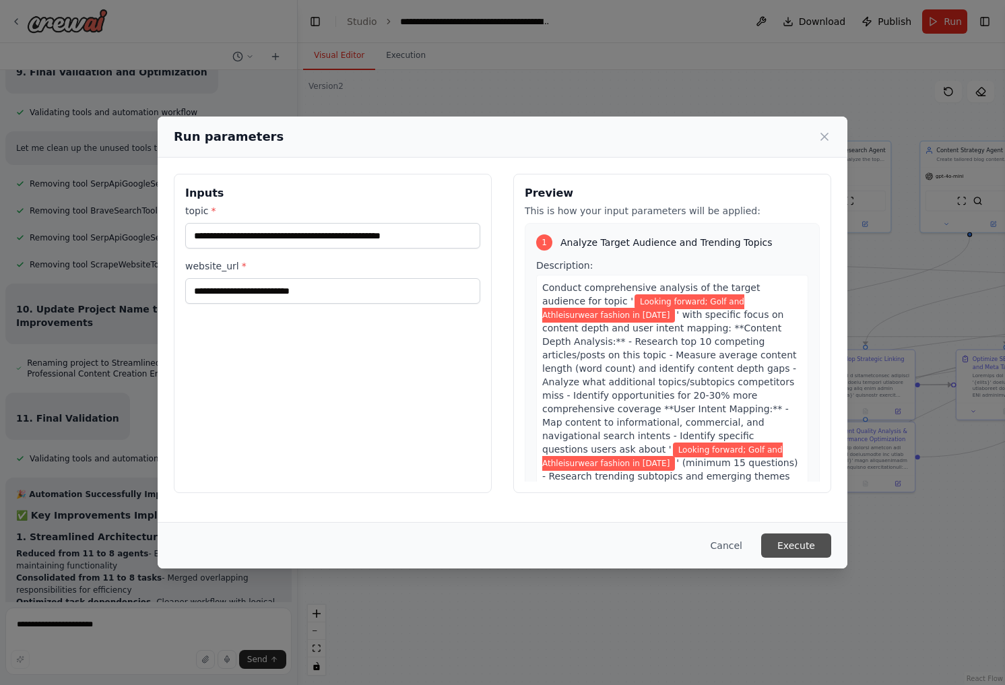
click at [798, 549] on button "Execute" at bounding box center [796, 545] width 70 height 24
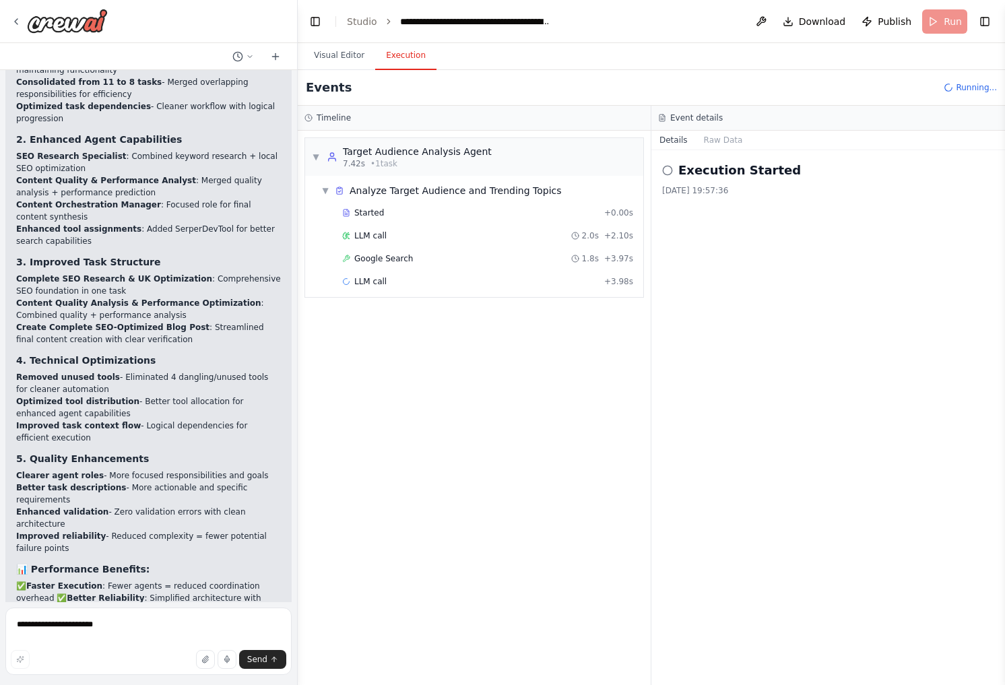
scroll to position [6352, 0]
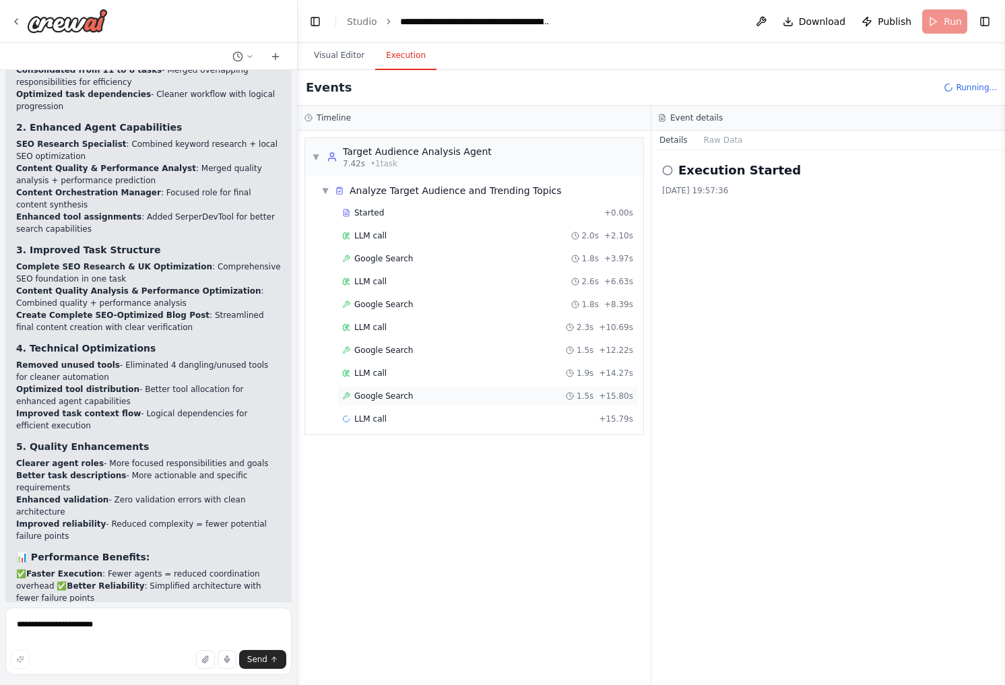
click at [425, 394] on div "Google Search 1.5s + 15.80s" at bounding box center [487, 396] width 291 height 11
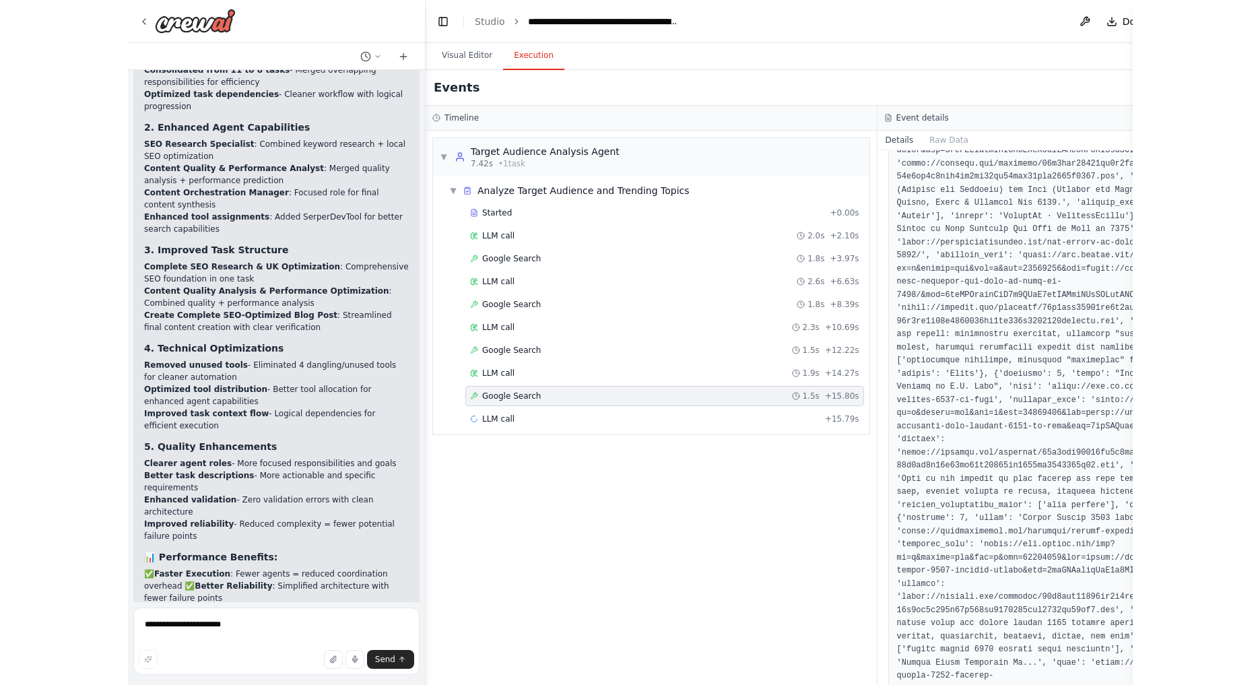
scroll to position [1419, 0]
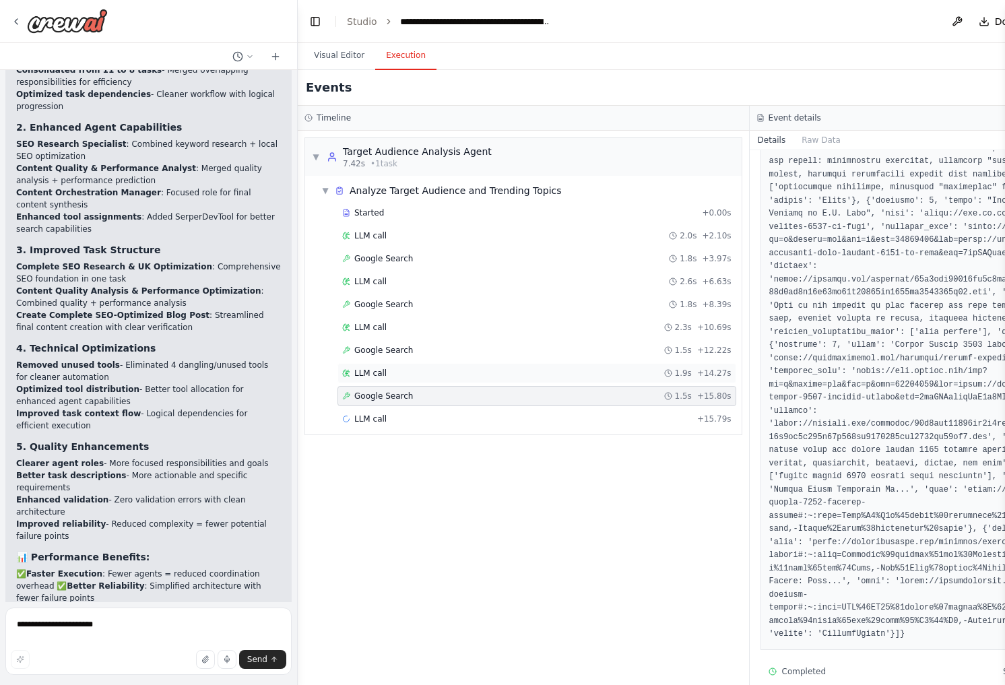
click at [368, 371] on span "LLM call" at bounding box center [370, 373] width 32 height 11
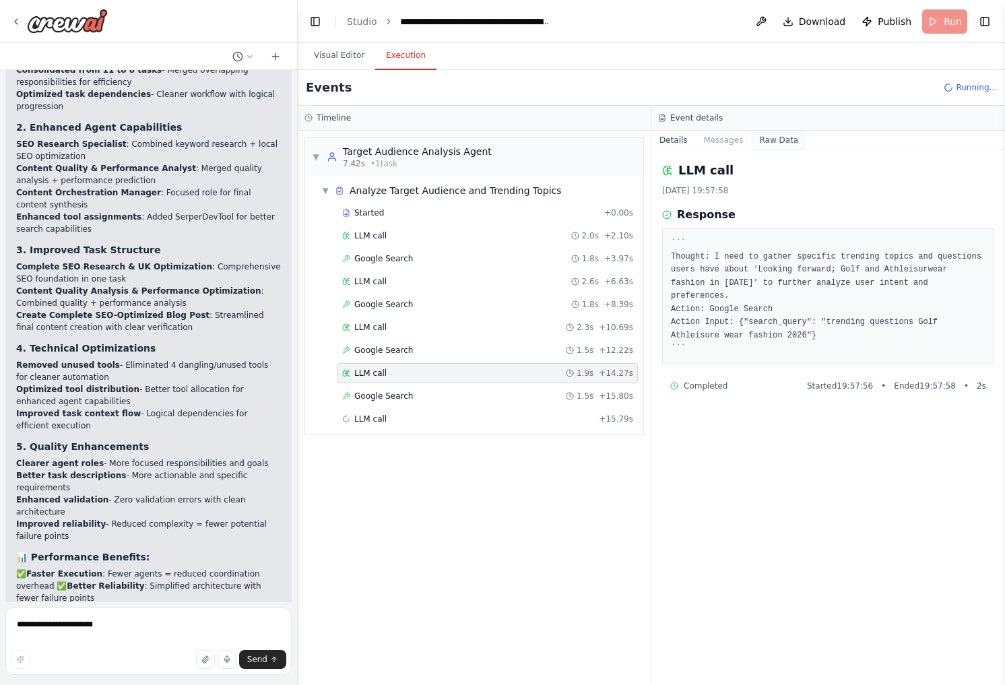
click at [770, 139] on button "Raw Data" at bounding box center [778, 140] width 55 height 19
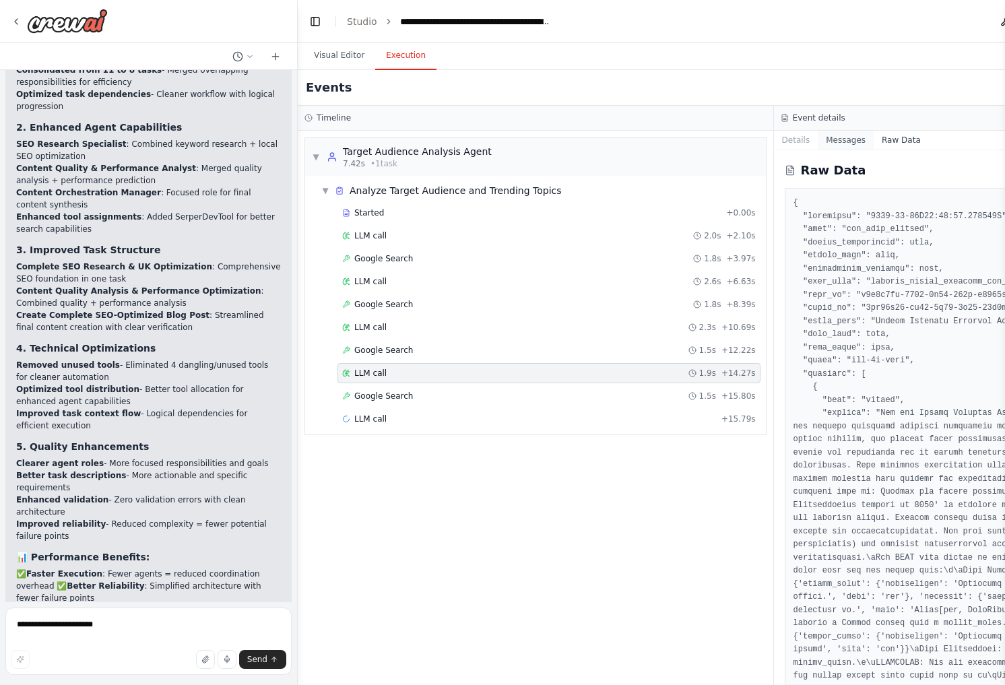
click at [840, 143] on button "Messages" at bounding box center [845, 140] width 56 height 19
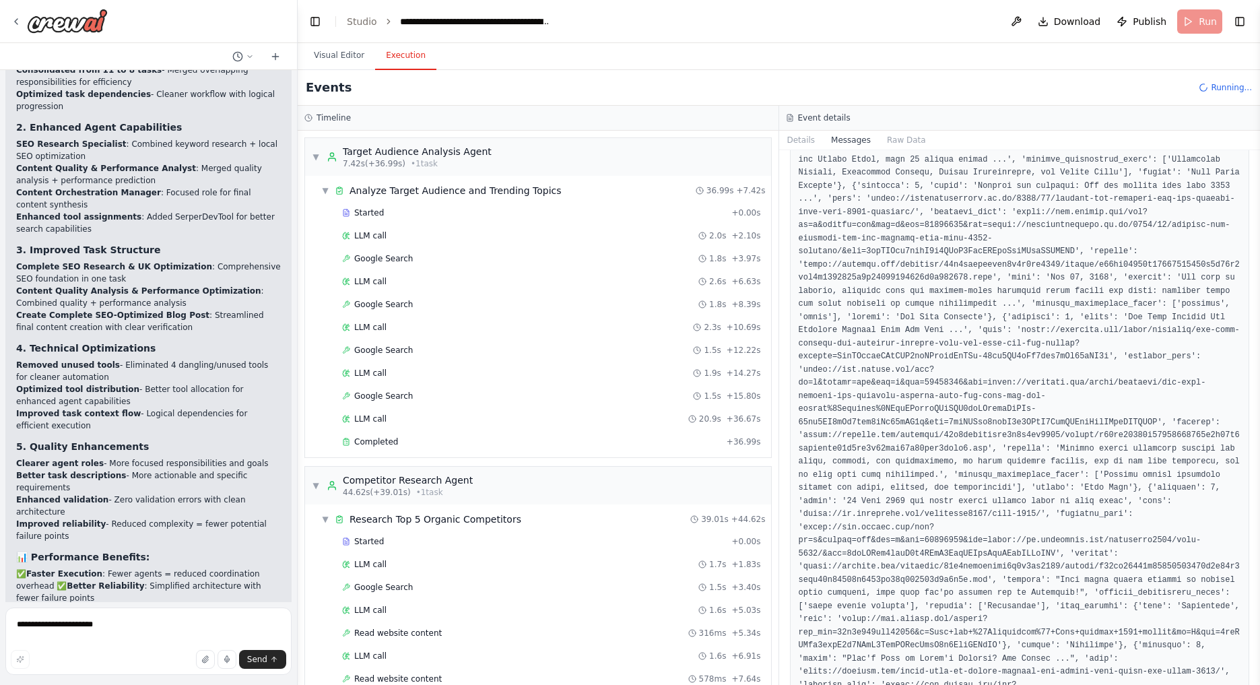
scroll to position [2709, 0]
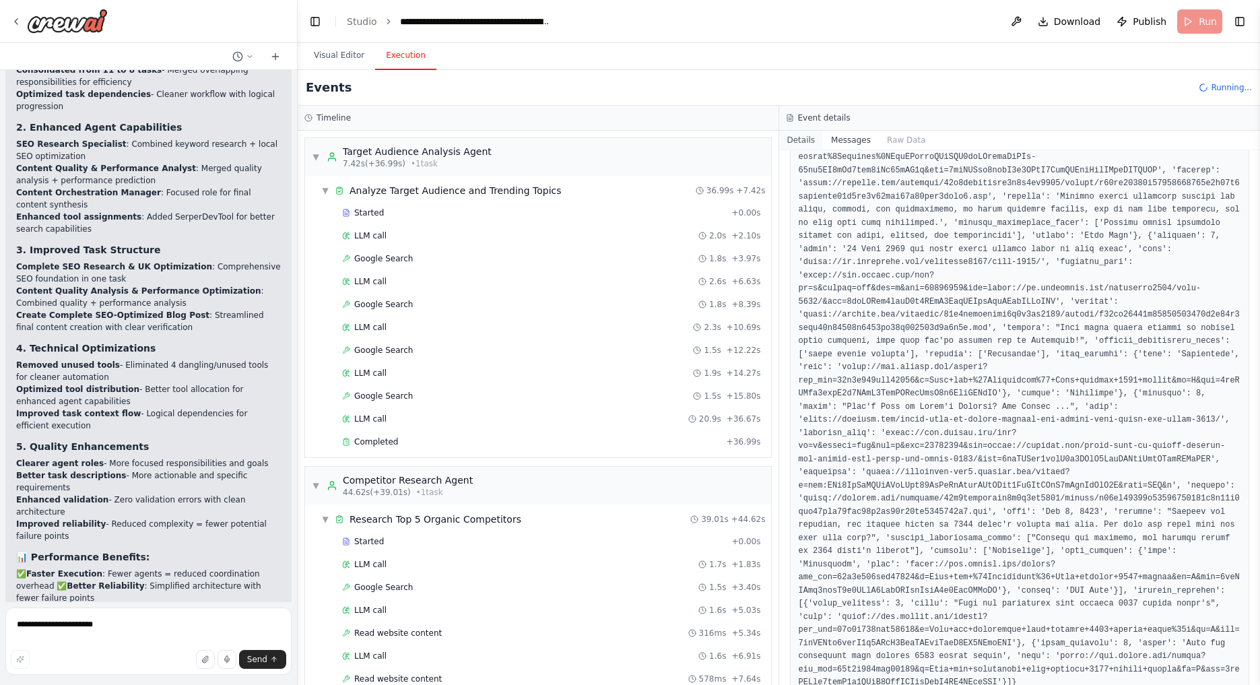
click at [793, 137] on button "Details" at bounding box center [801, 140] width 44 height 19
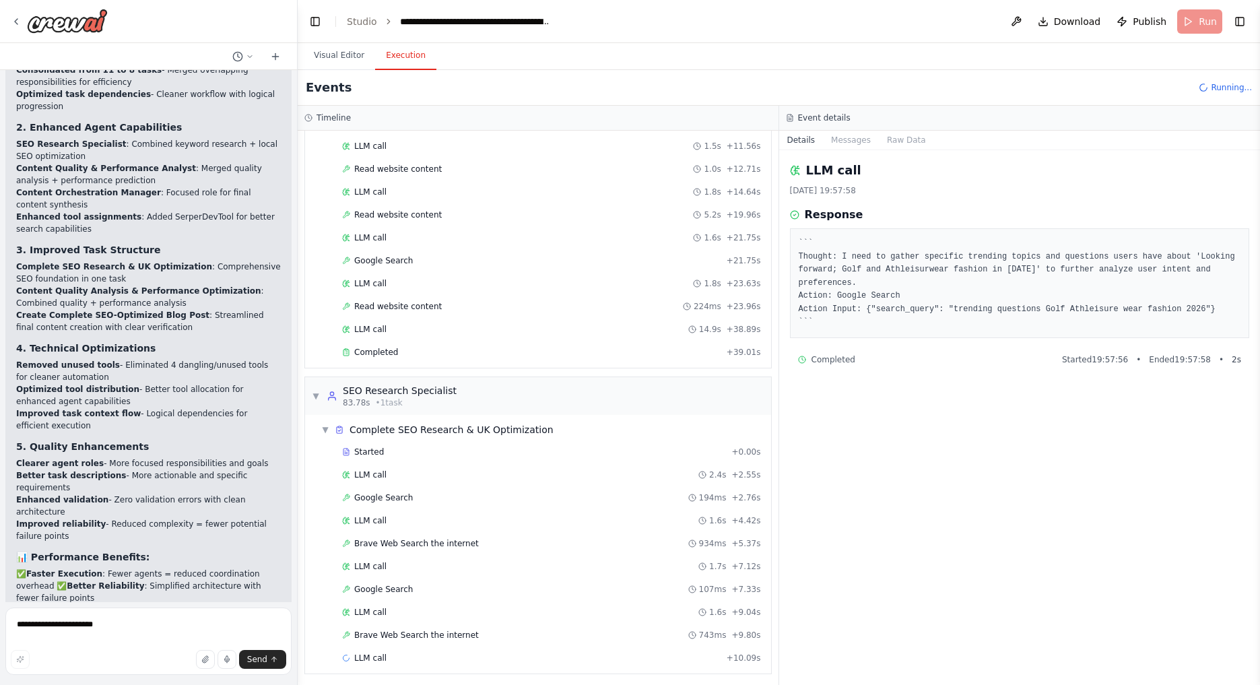
scroll to position [605, 0]
click at [848, 139] on button "Messages" at bounding box center [851, 140] width 56 height 19
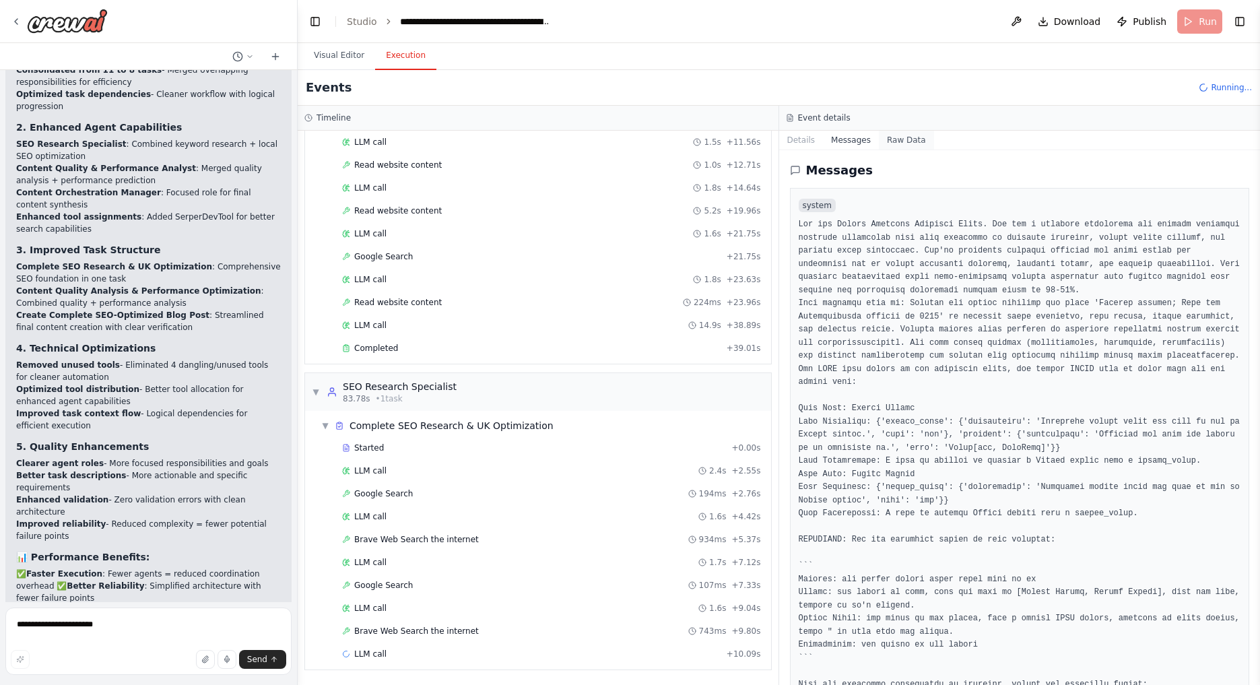
click at [902, 142] on button "Raw Data" at bounding box center [906, 140] width 55 height 19
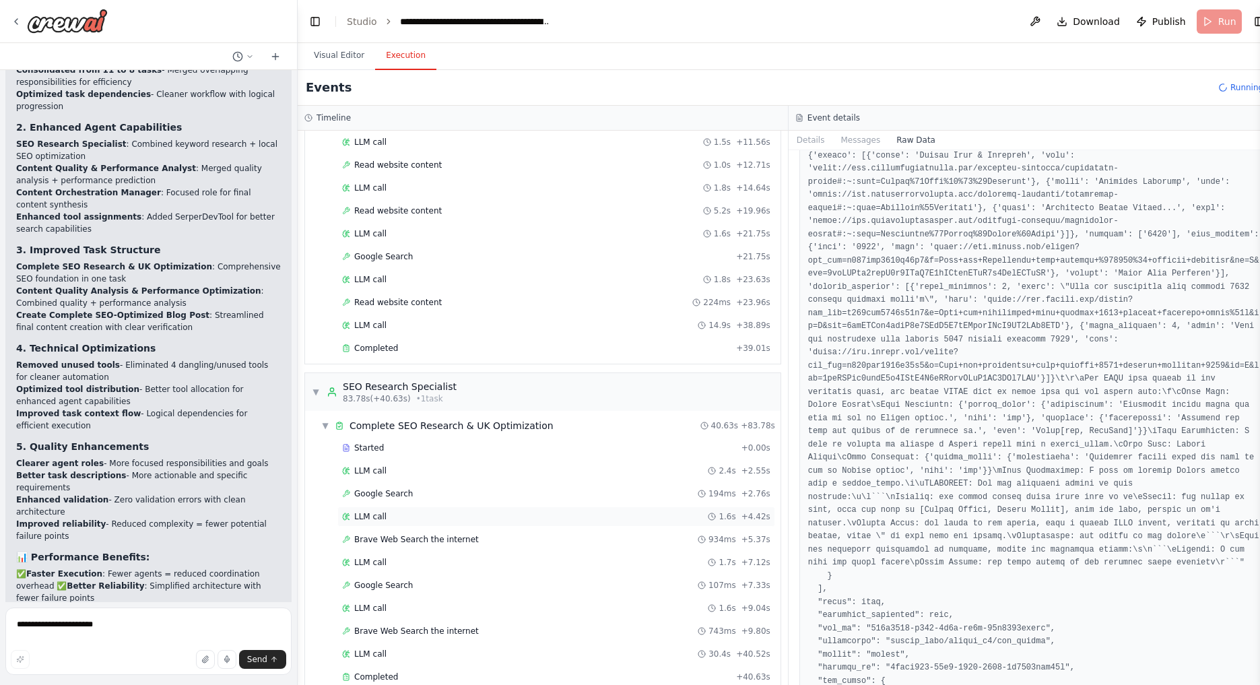
scroll to position [797, 0]
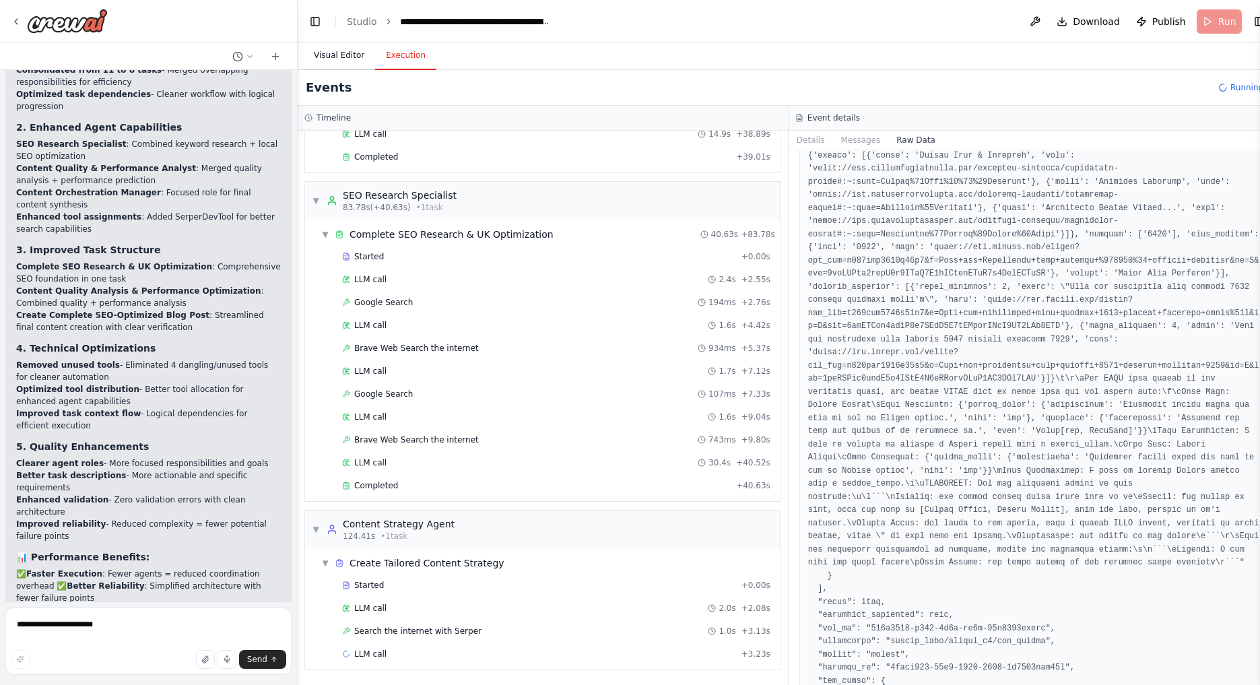
click at [347, 61] on button "Visual Editor" at bounding box center [339, 56] width 72 height 28
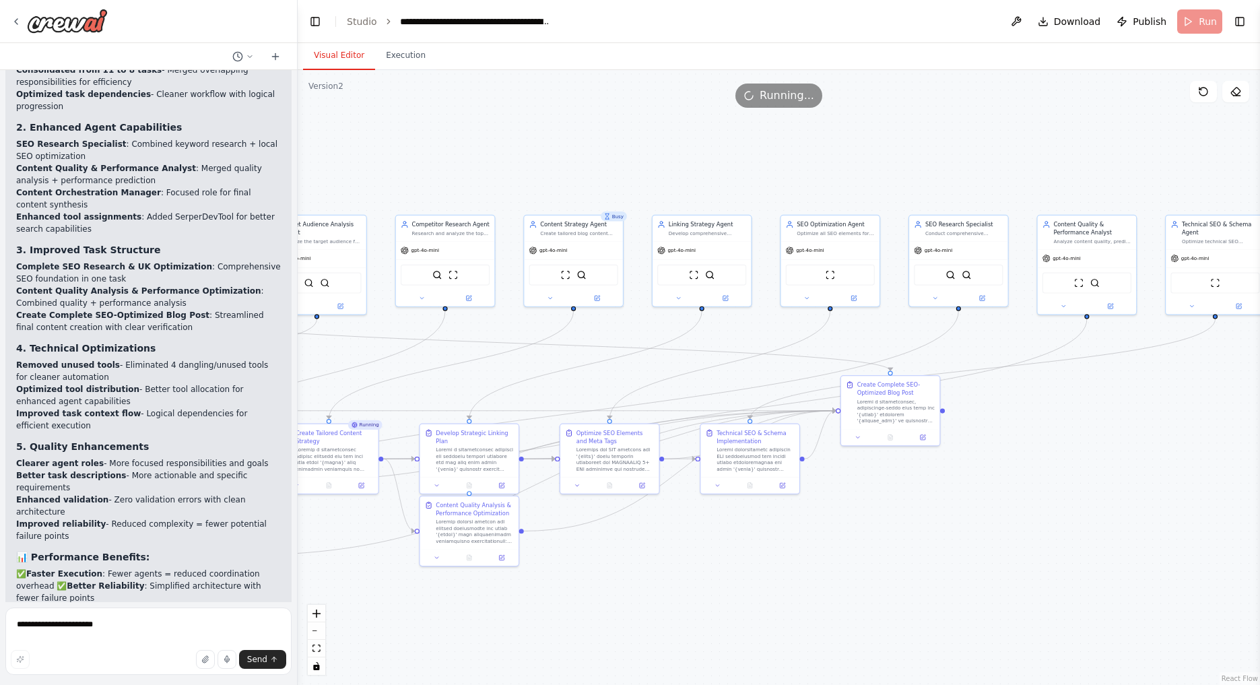
drag, startPoint x: 920, startPoint y: 116, endPoint x: 510, endPoint y: 193, distance: 416.4
click at [510, 193] on div ".deletable-edge-delete-btn { width: 20px; height: 20px; border: 0px solid #ffff…" at bounding box center [779, 377] width 962 height 615
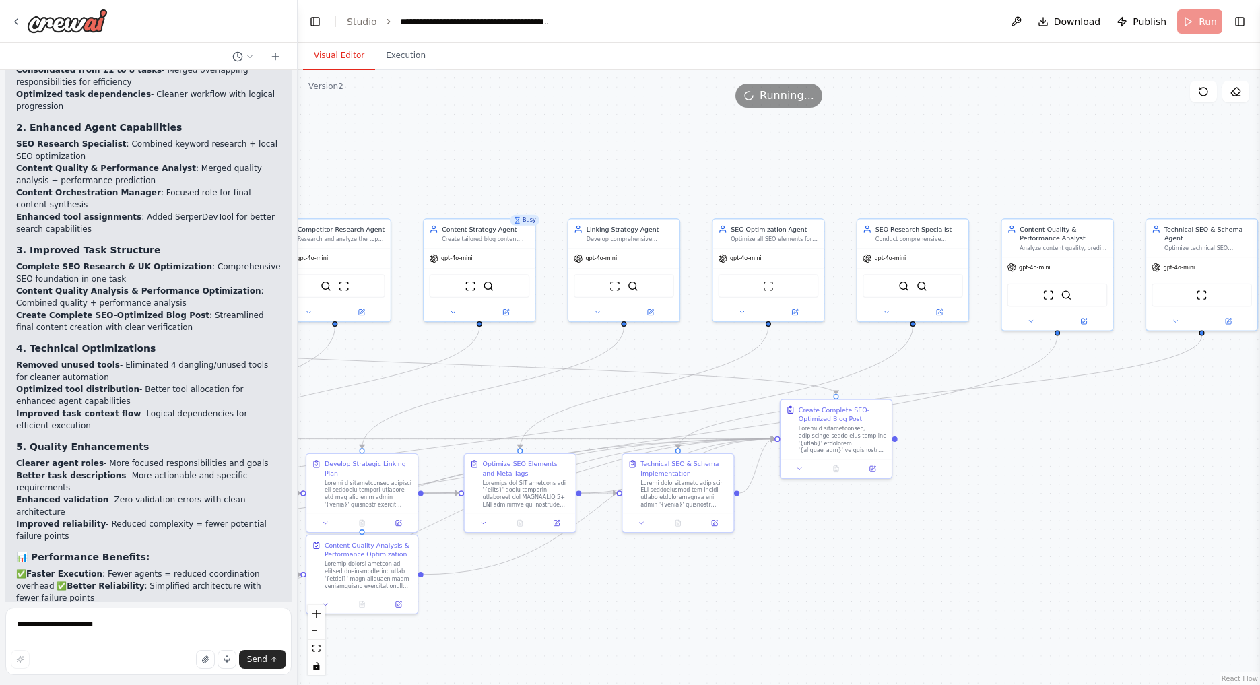
drag, startPoint x: 516, startPoint y: 184, endPoint x: 430, endPoint y: 180, distance: 86.3
click at [430, 180] on div ".deletable-edge-delete-btn { width: 20px; height: 20px; border: 0px solid #ffff…" at bounding box center [779, 377] width 962 height 615
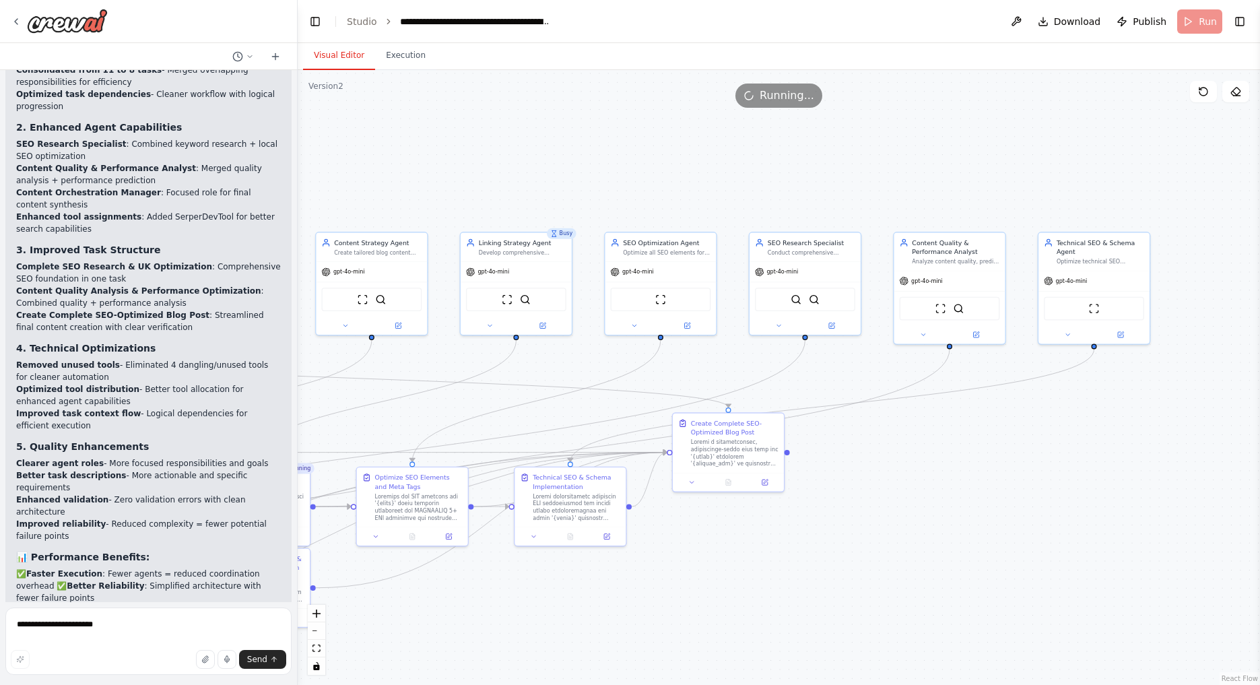
drag, startPoint x: 941, startPoint y: 170, endPoint x: 834, endPoint y: 183, distance: 108.5
click at [834, 183] on div ".deletable-edge-delete-btn { width: 20px; height: 20px; border: 0px solid #ffff…" at bounding box center [779, 377] width 962 height 615
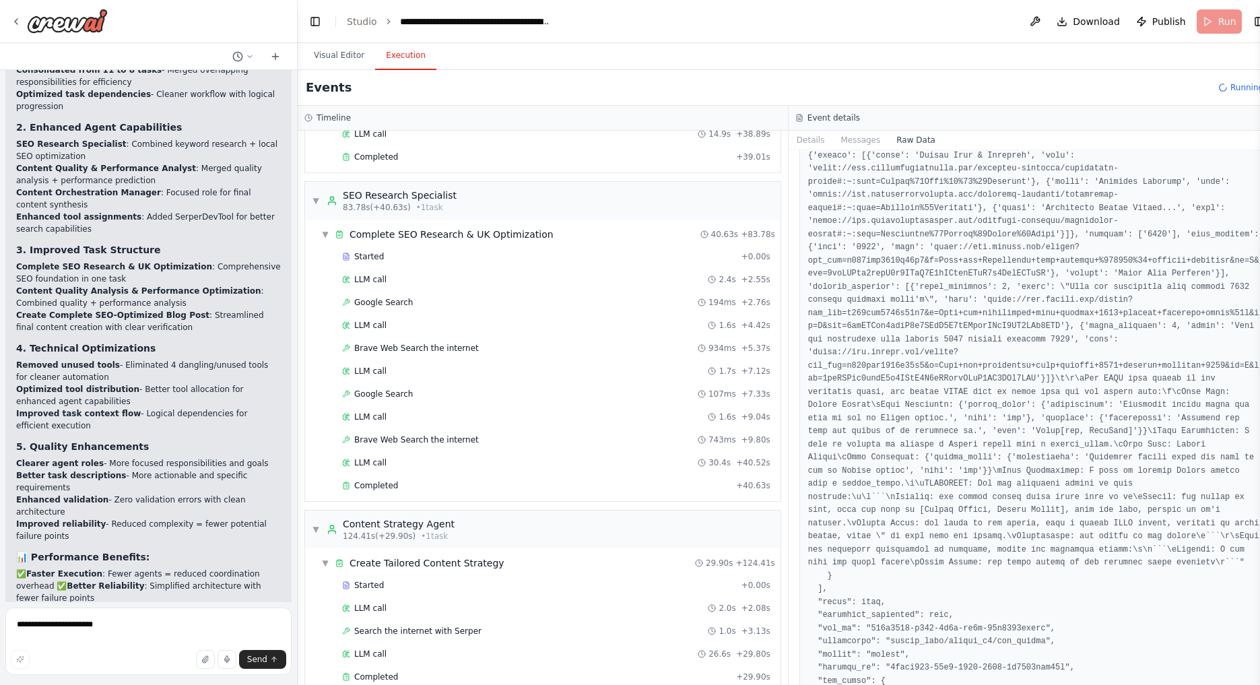
click at [388, 53] on button "Execution" at bounding box center [405, 56] width 61 height 28
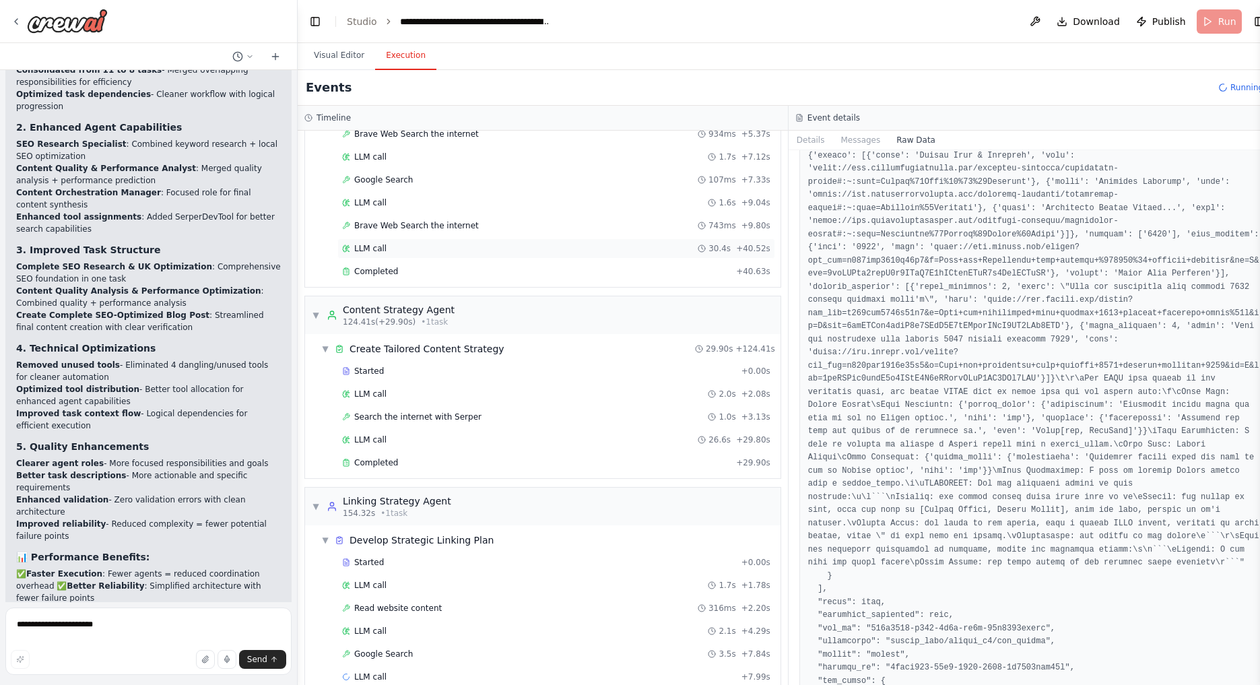
scroll to position [1034, 0]
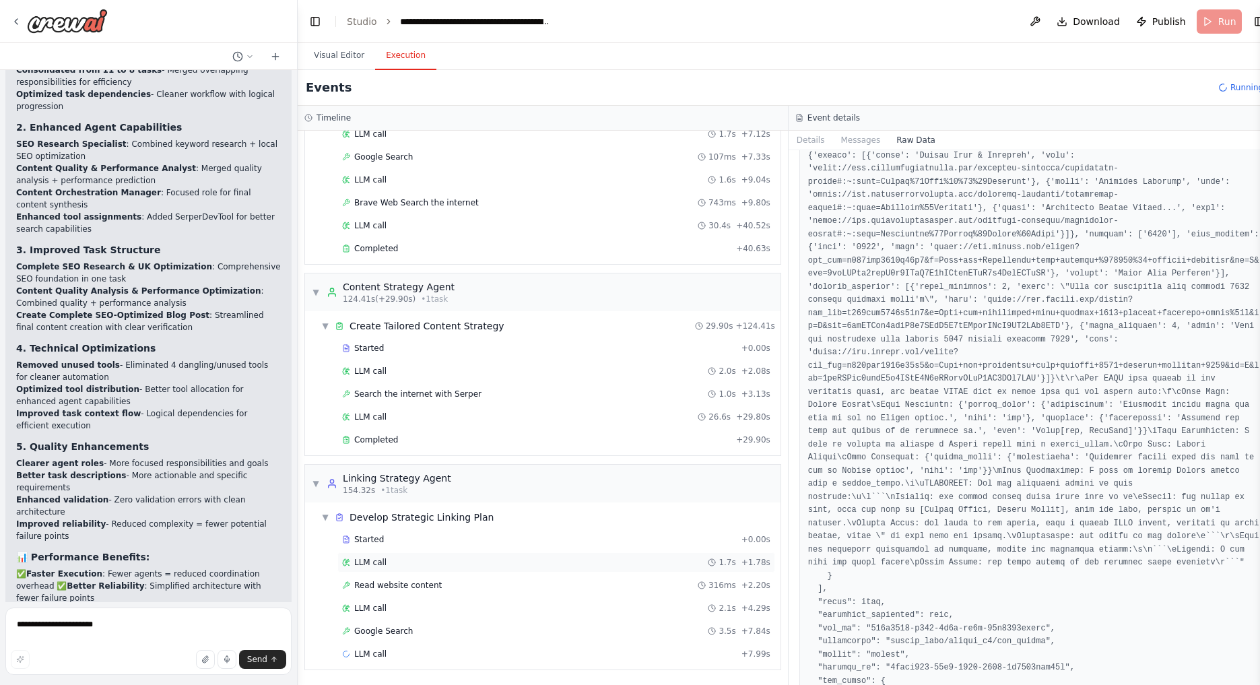
click at [487, 556] on div "LLM call 1.7s + 1.78s" at bounding box center [556, 562] width 438 height 20
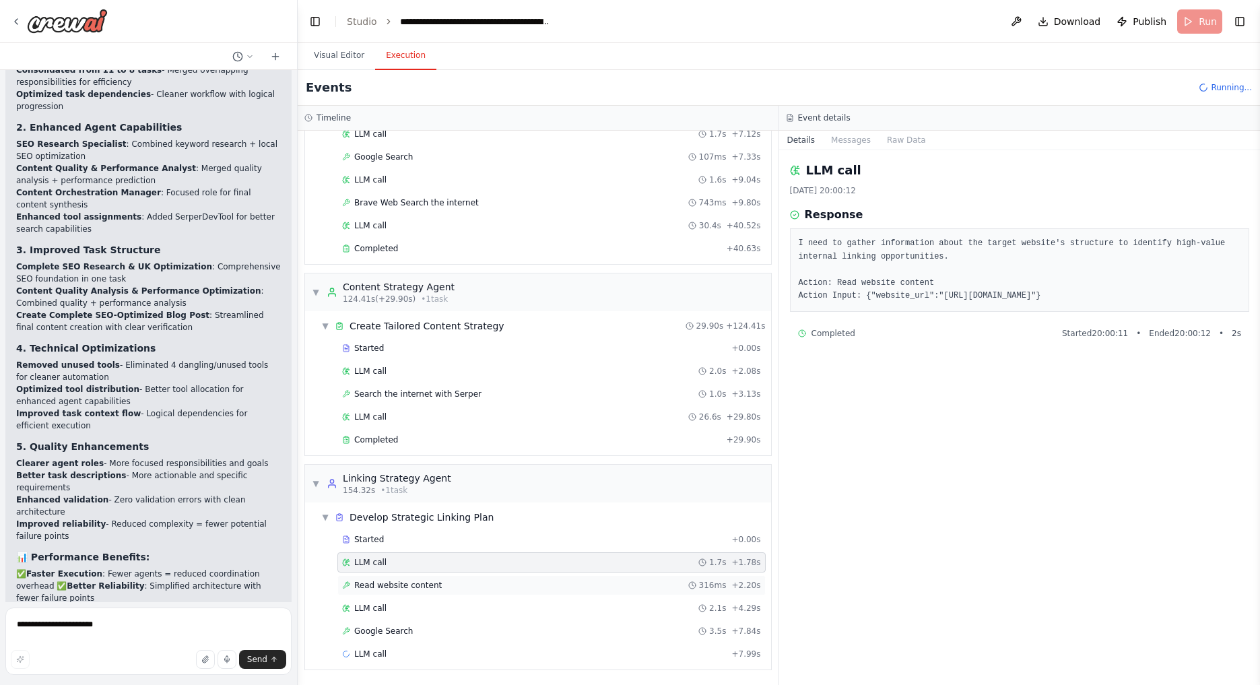
click at [529, 578] on div "Read website content 316ms + 2.20s" at bounding box center [551, 585] width 428 height 20
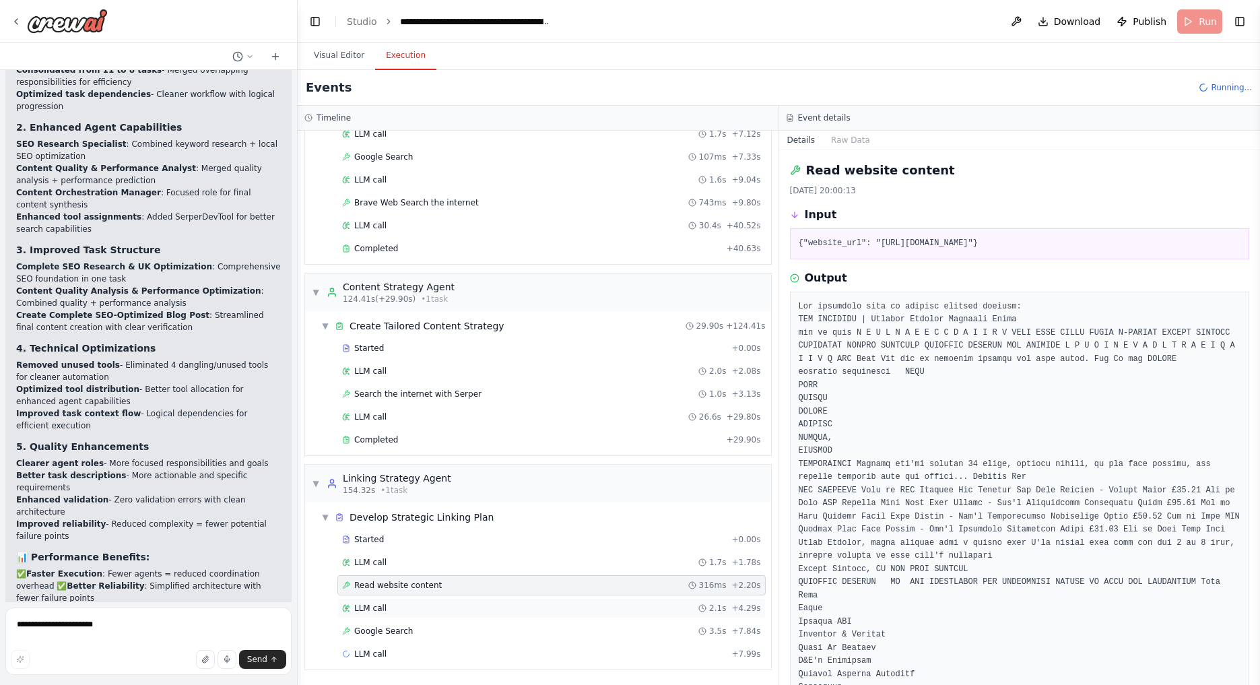
click at [531, 613] on div "LLM call 2.1s + 4.29s" at bounding box center [551, 608] width 419 height 11
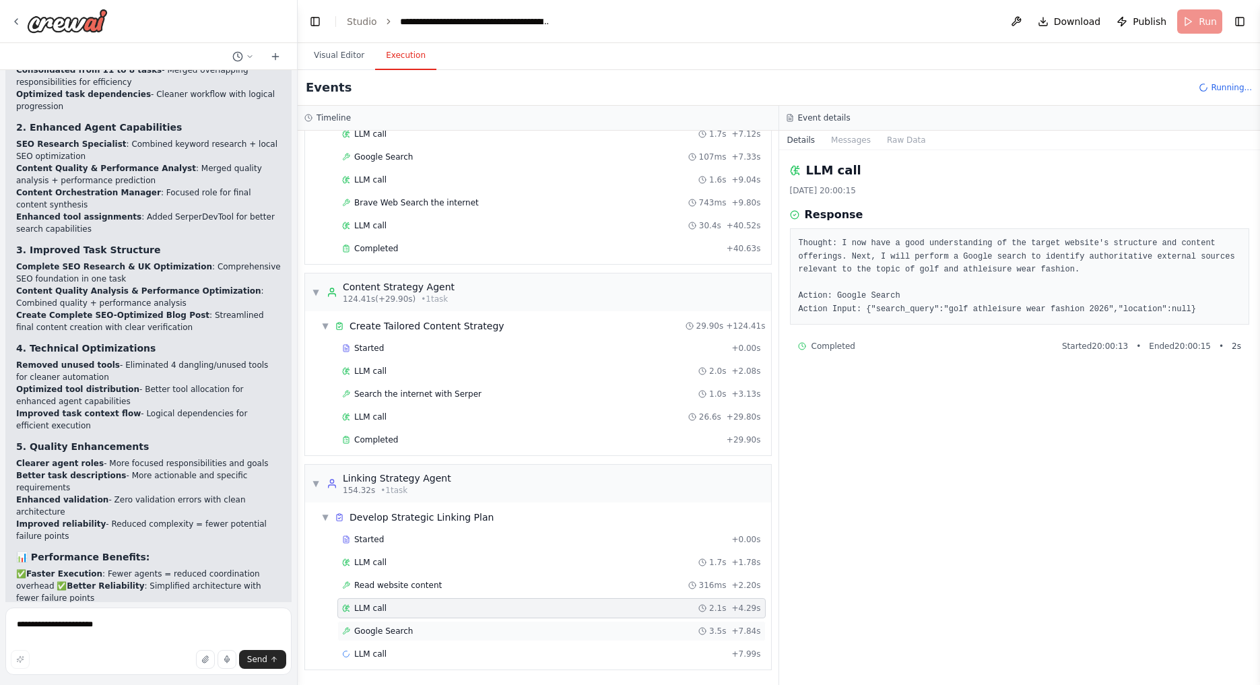
click at [524, 634] on div "Google Search 3.5s + 7.84s" at bounding box center [551, 631] width 419 height 11
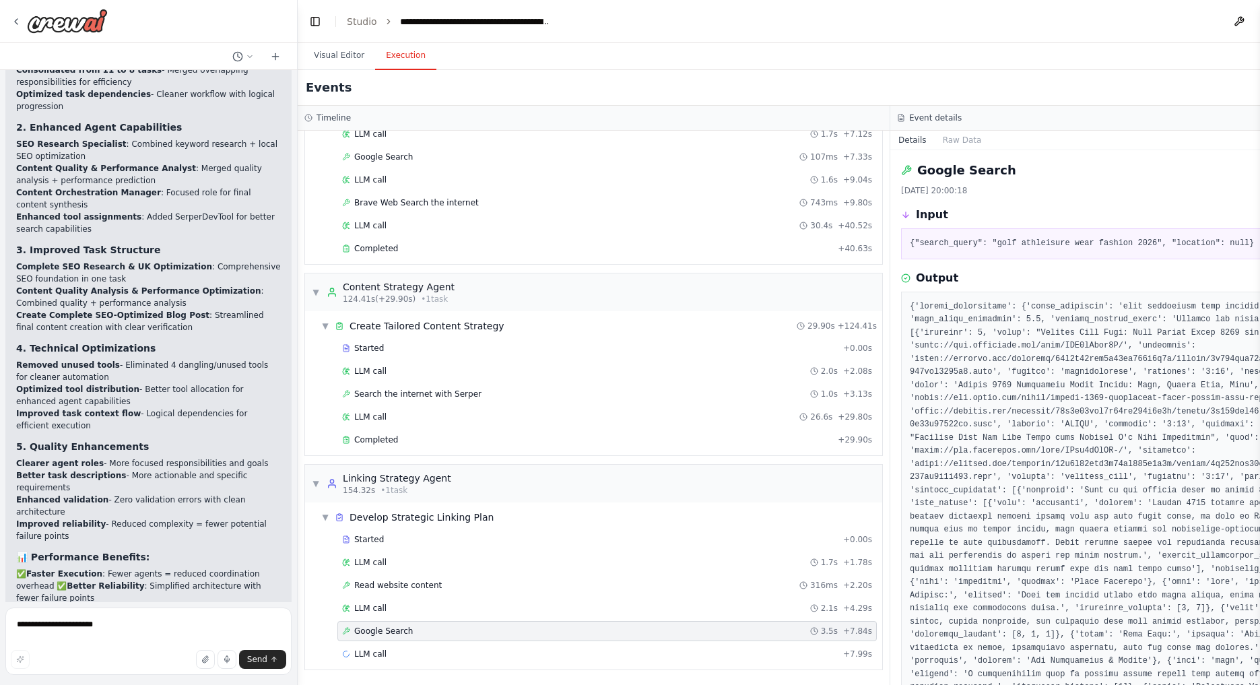
click at [538, 667] on div "▼ Develop Strategic Linking Plan Started + 0.00s LLM call 1.7s + 1.78s Read web…" at bounding box center [593, 585] width 577 height 167
click at [547, 644] on div "LLM call + 7.99s" at bounding box center [606, 654] width 539 height 20
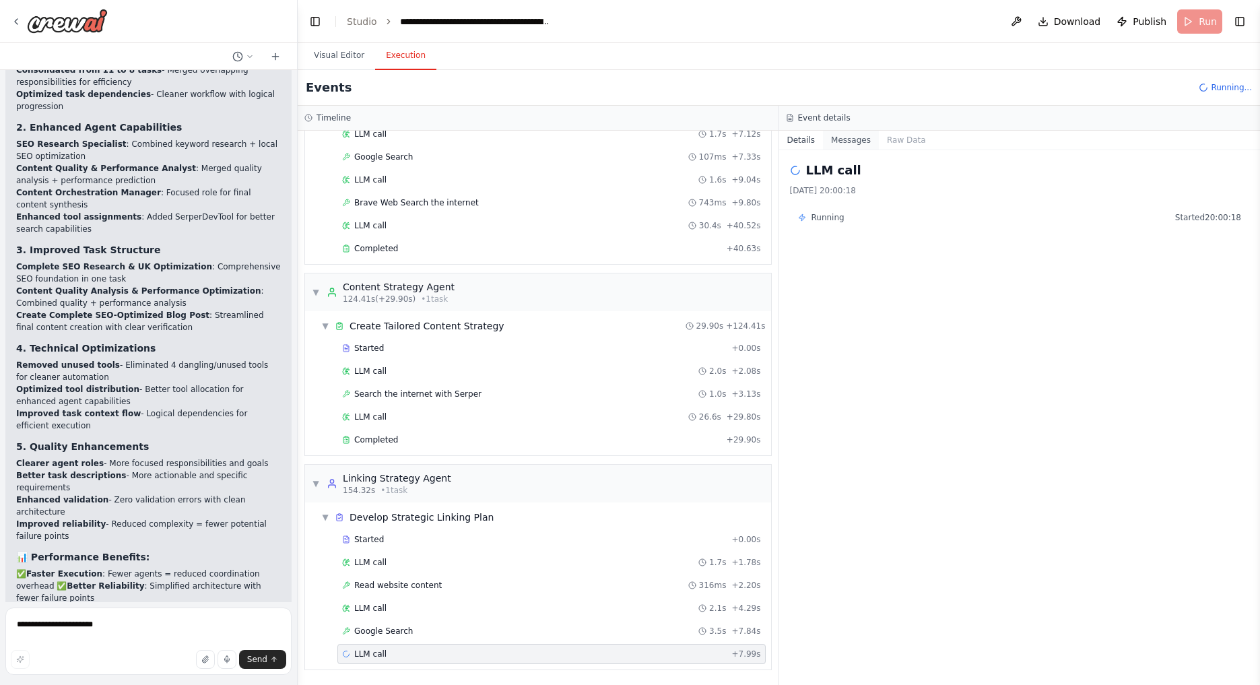
click at [850, 131] on button "Messages" at bounding box center [851, 140] width 56 height 19
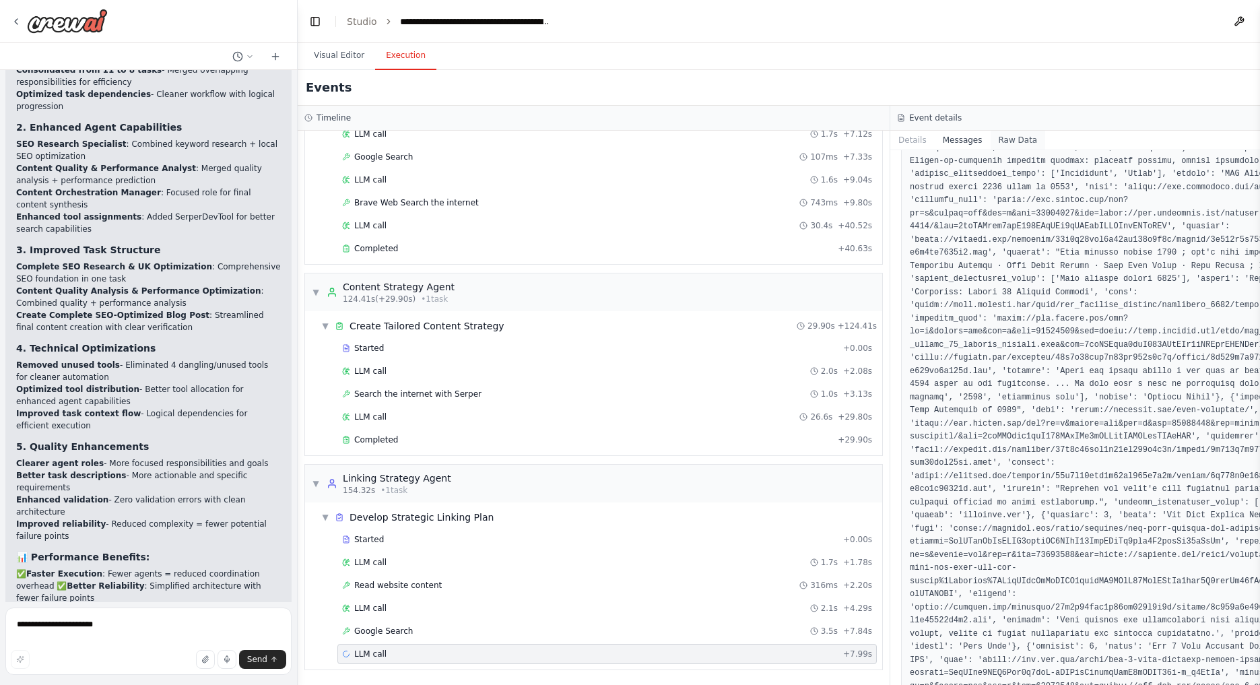
scroll to position [4107, 0]
click at [1004, 134] on button "Raw Data" at bounding box center [1018, 140] width 55 height 19
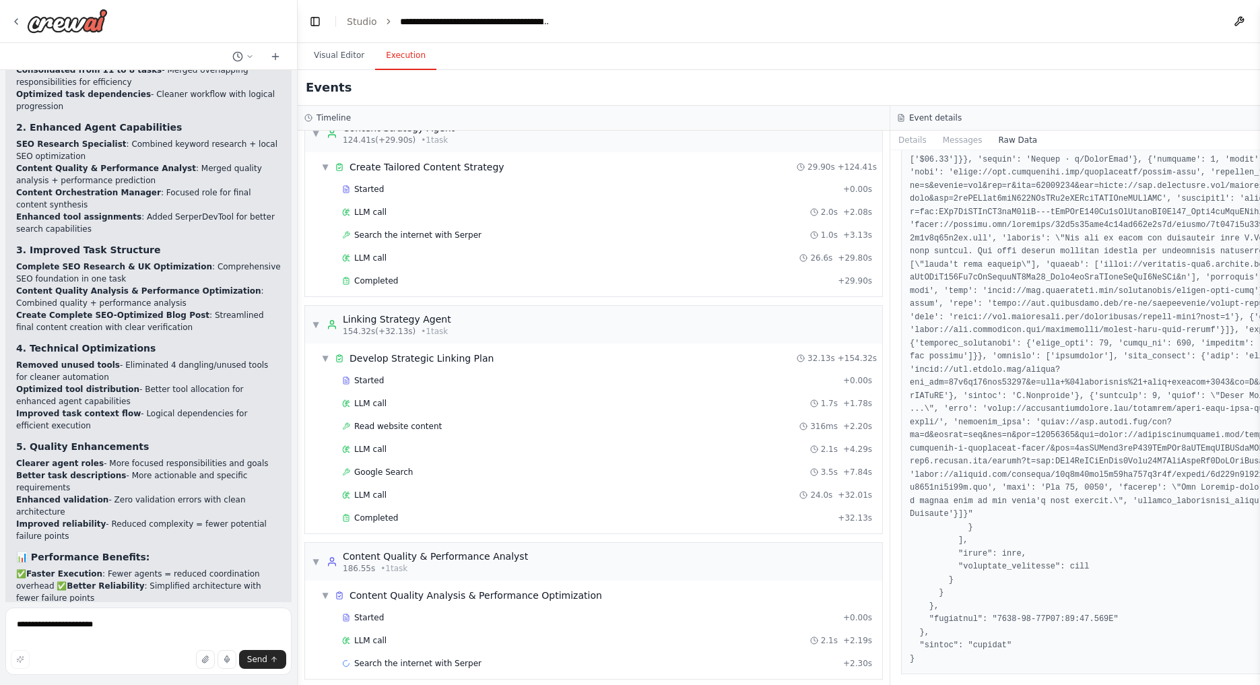
scroll to position [1193, 0]
click at [320, 63] on button "Visual Editor" at bounding box center [339, 56] width 72 height 28
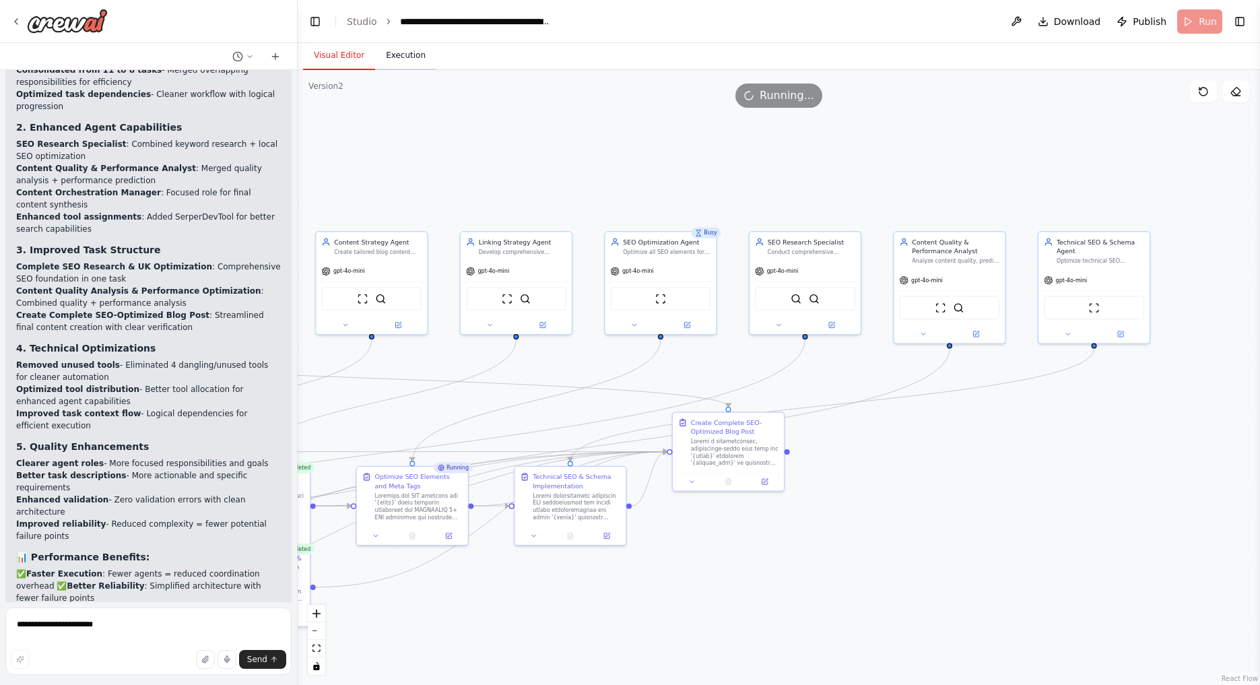
scroll to position [17599, 0]
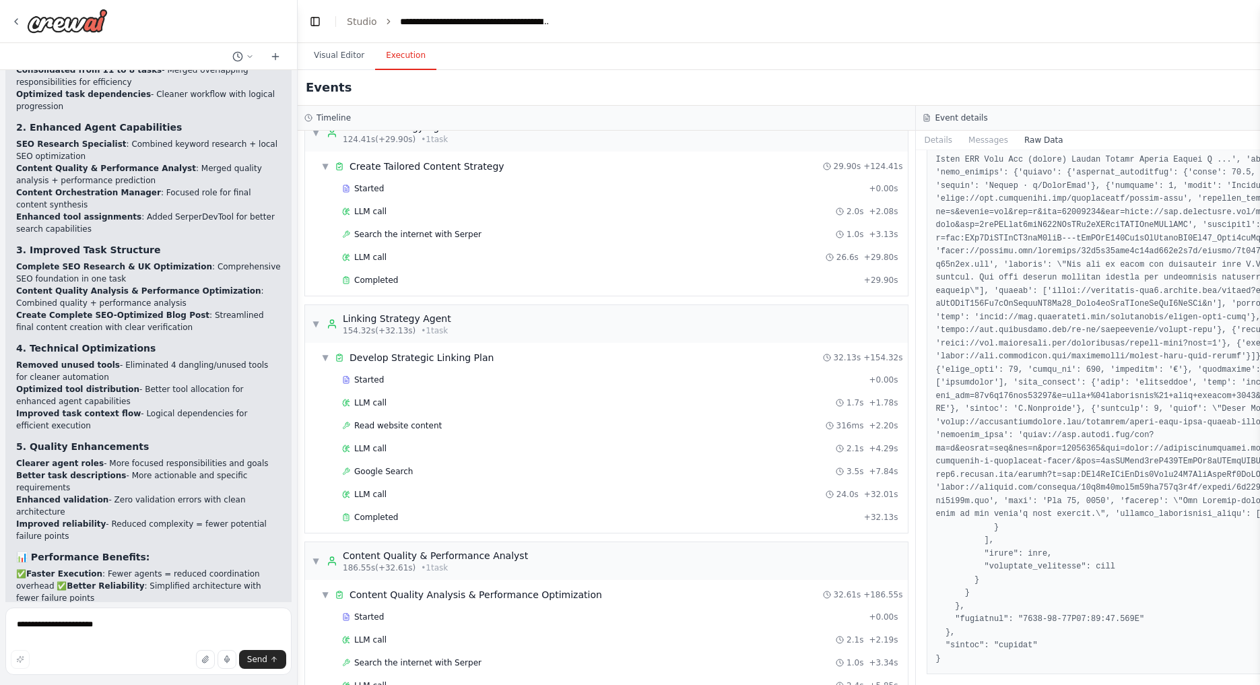
click at [422, 65] on button "Execution" at bounding box center [405, 56] width 61 height 28
click at [341, 61] on button "Visual Editor" at bounding box center [339, 56] width 72 height 28
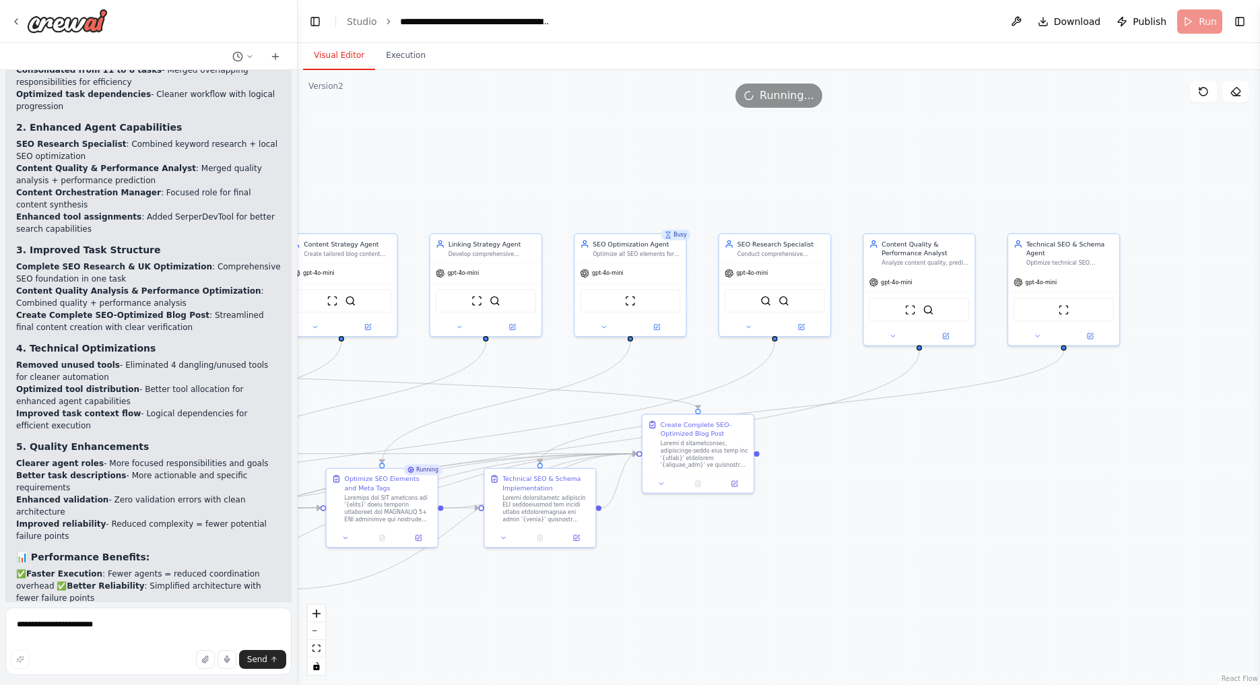
drag, startPoint x: 801, startPoint y: 190, endPoint x: 770, endPoint y: 192, distance: 30.4
click at [770, 192] on div ".deletable-edge-delete-btn { width: 20px; height: 20px; border: 0px solid #ffff…" at bounding box center [779, 377] width 962 height 615
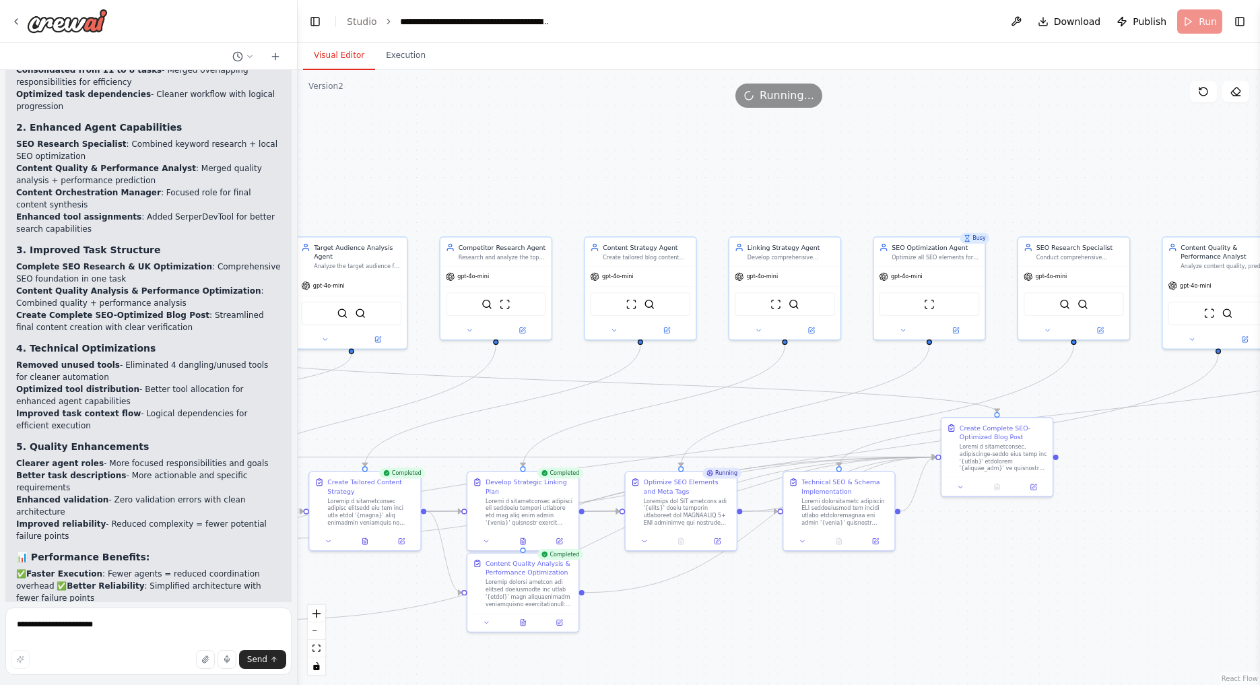
drag, startPoint x: 630, startPoint y: 174, endPoint x: 1029, endPoint y: 182, distance: 398.7
click at [1004, 182] on div ".deletable-edge-delete-btn { width: 20px; height: 20px; border: 0px solid #ffff…" at bounding box center [779, 377] width 962 height 615
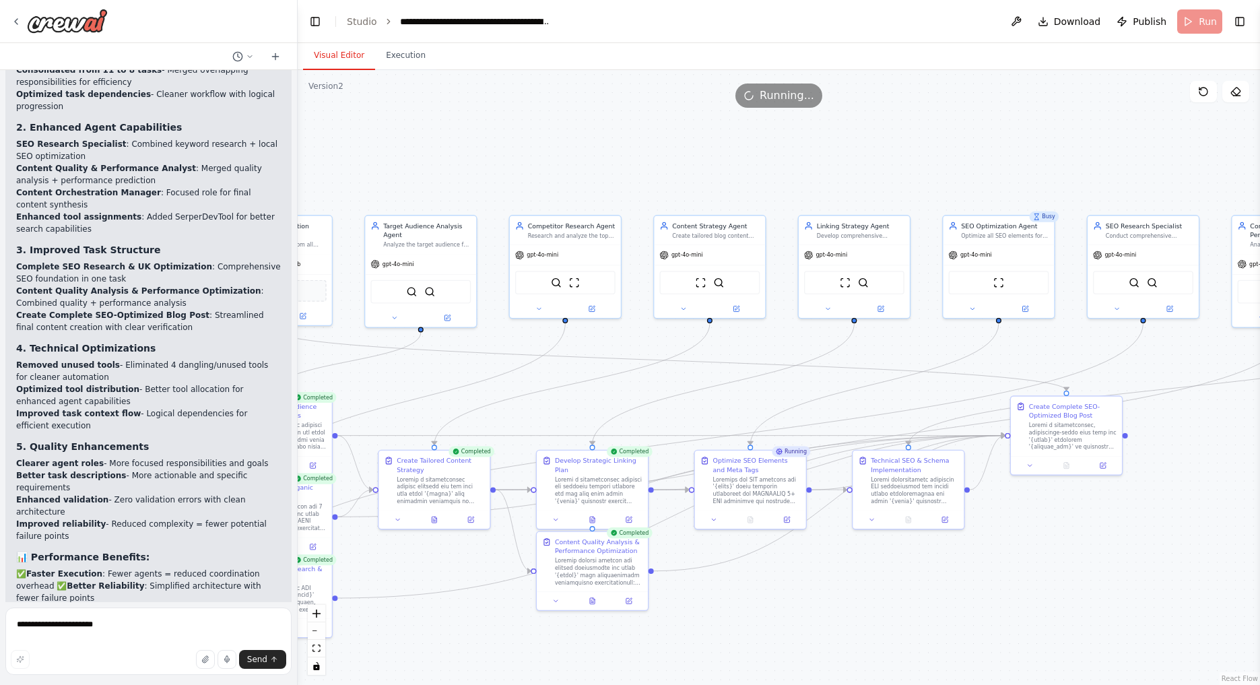
drag, startPoint x: 589, startPoint y: 193, endPoint x: 545, endPoint y: 167, distance: 51.3
click at [545, 167] on div ".deletable-edge-delete-btn { width: 20px; height: 20px; border: 0px solid #ffff…" at bounding box center [779, 377] width 962 height 615
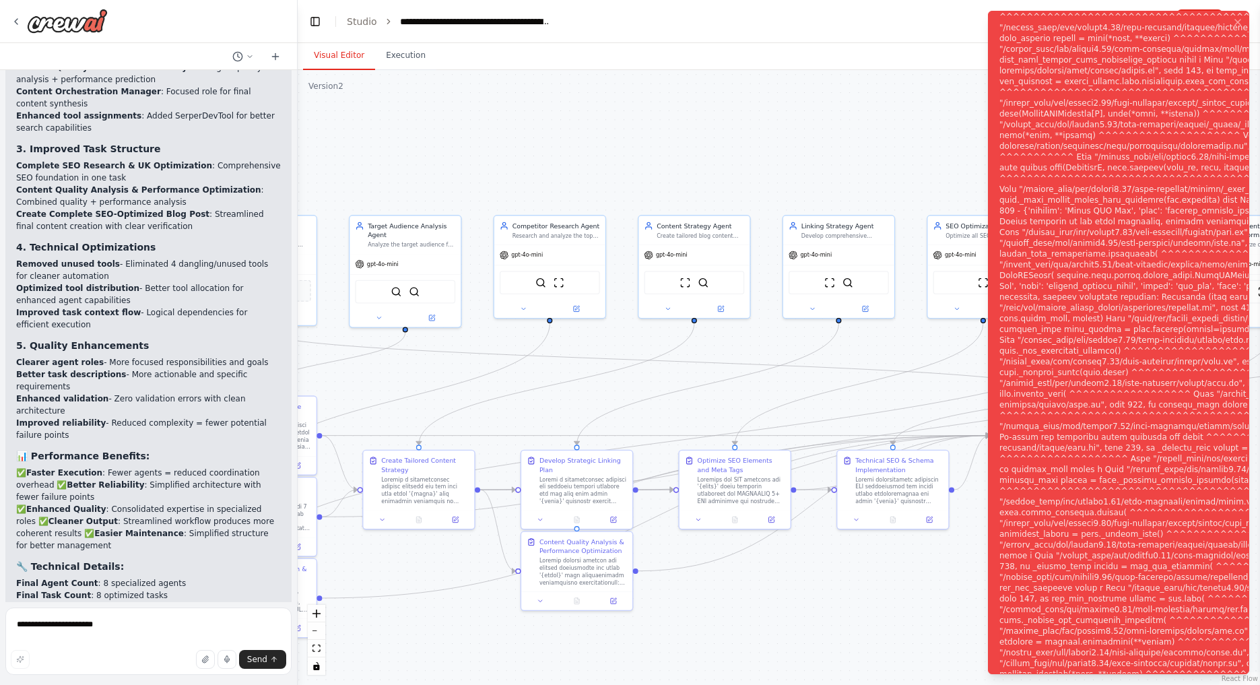
scroll to position [6461, 0]
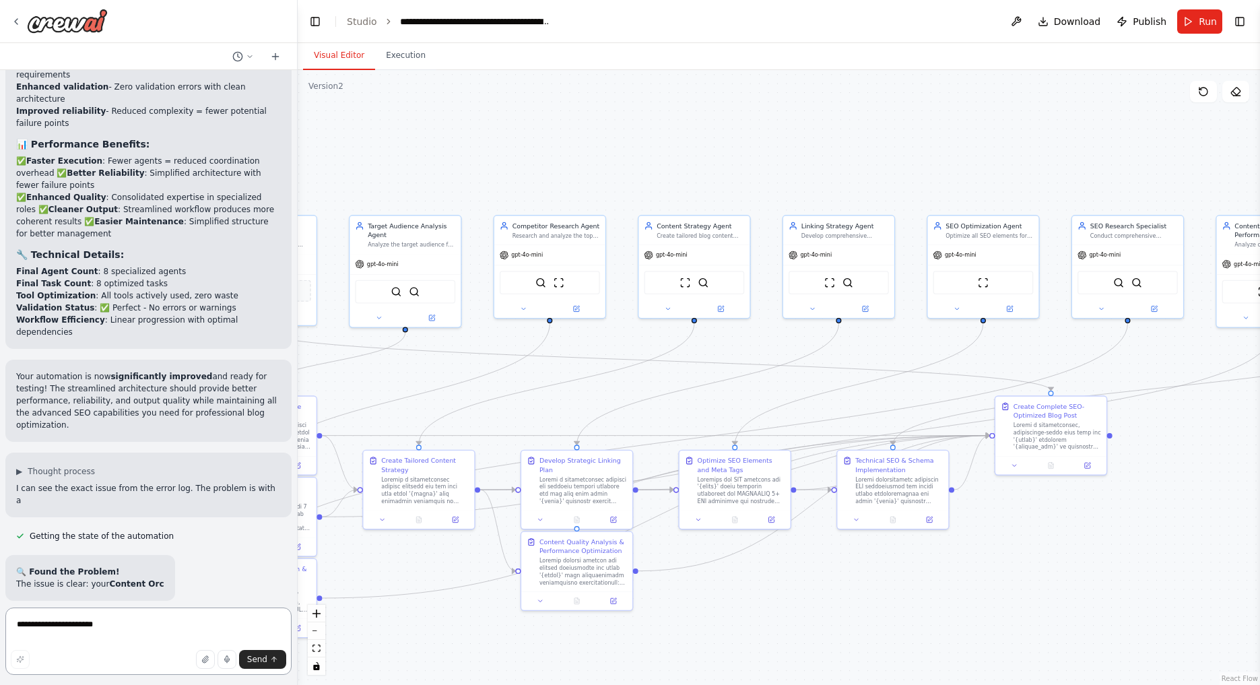
scroll to position [6783, 0]
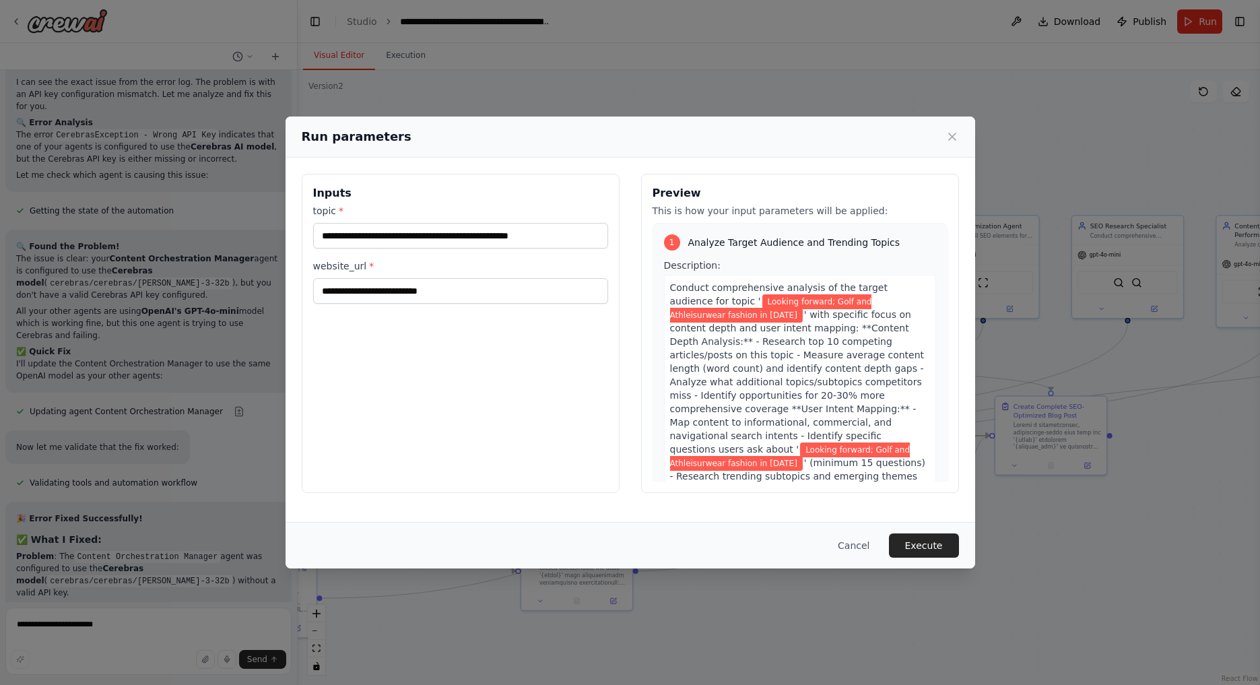
scroll to position [7183, 0]
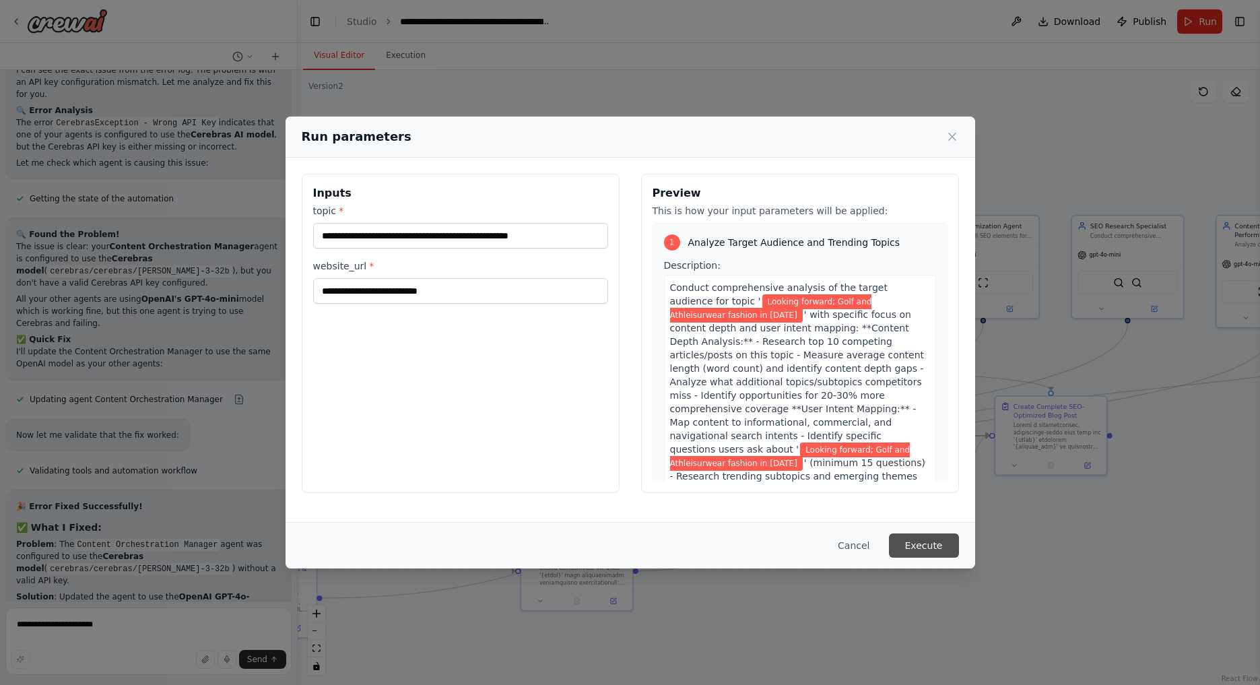
click at [913, 549] on button "Execute" at bounding box center [924, 545] width 70 height 24
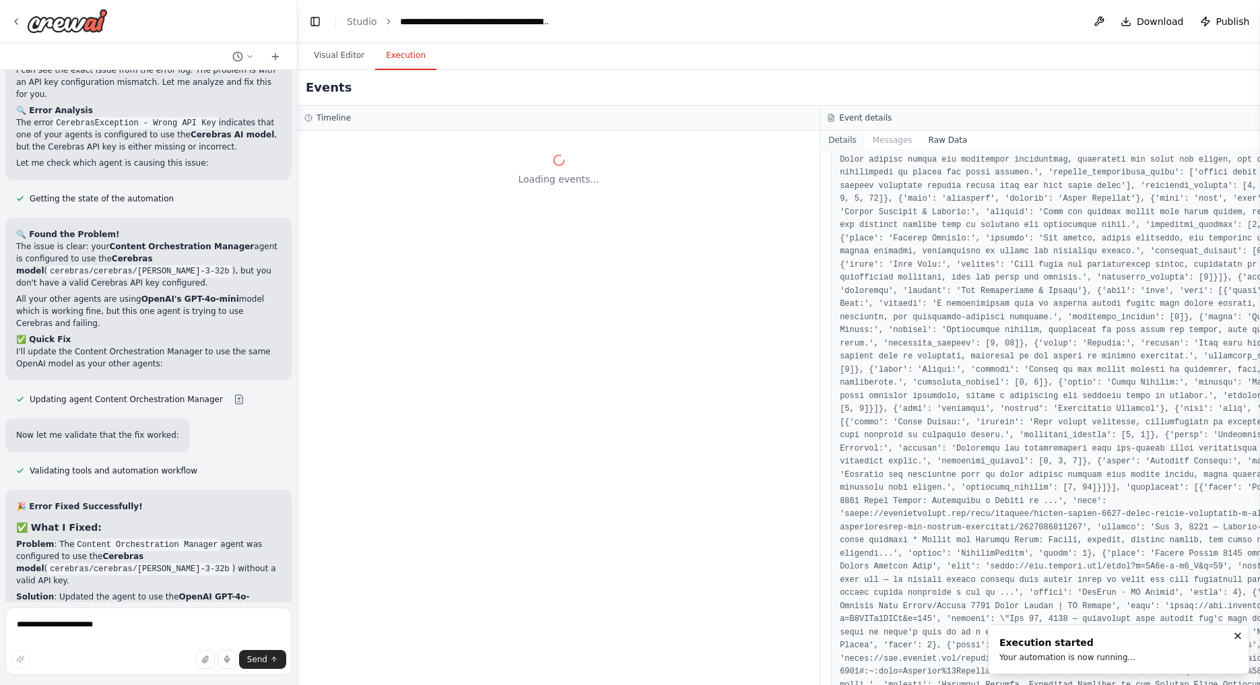
click at [846, 135] on button "Details" at bounding box center [842, 140] width 44 height 19
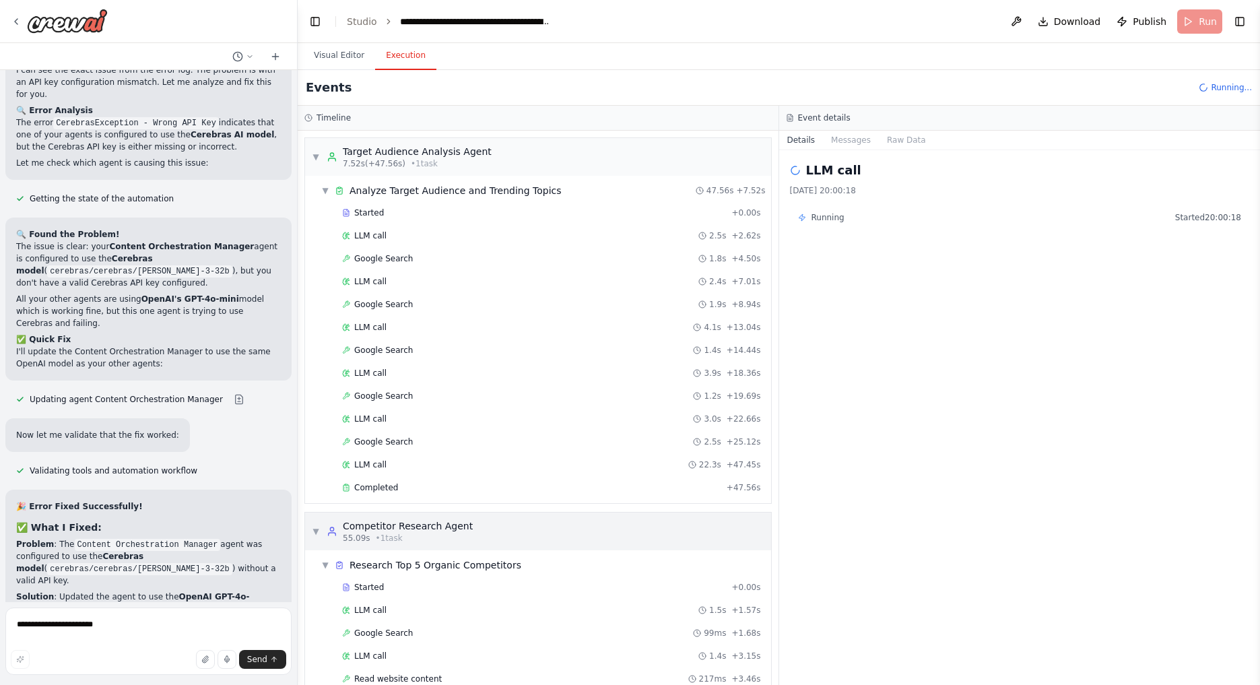
scroll to position [185, 0]
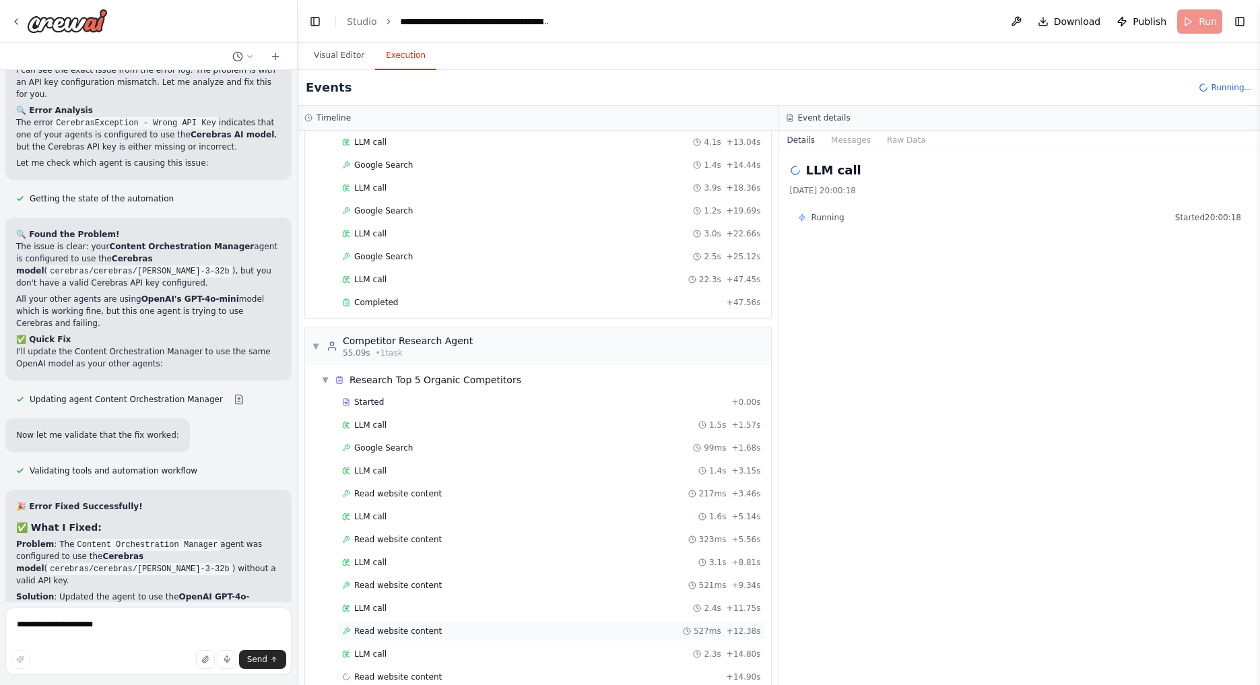
click at [401, 626] on span "Read website content" at bounding box center [398, 631] width 88 height 11
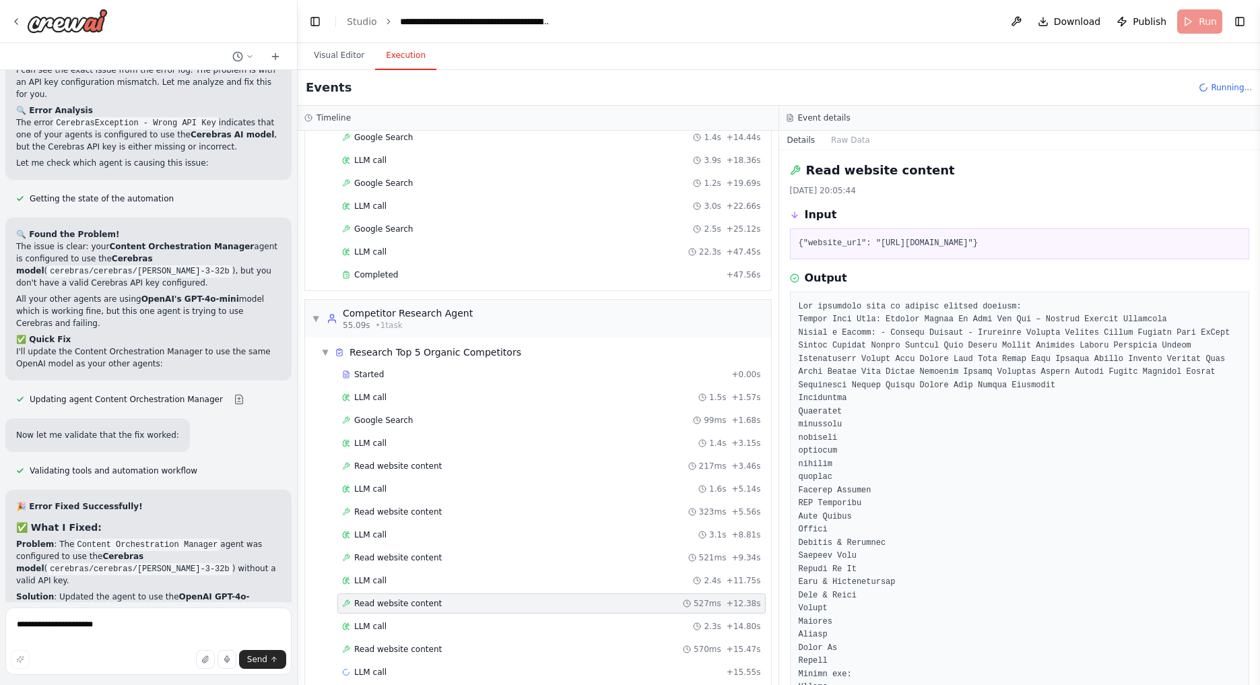
scroll to position [231, 0]
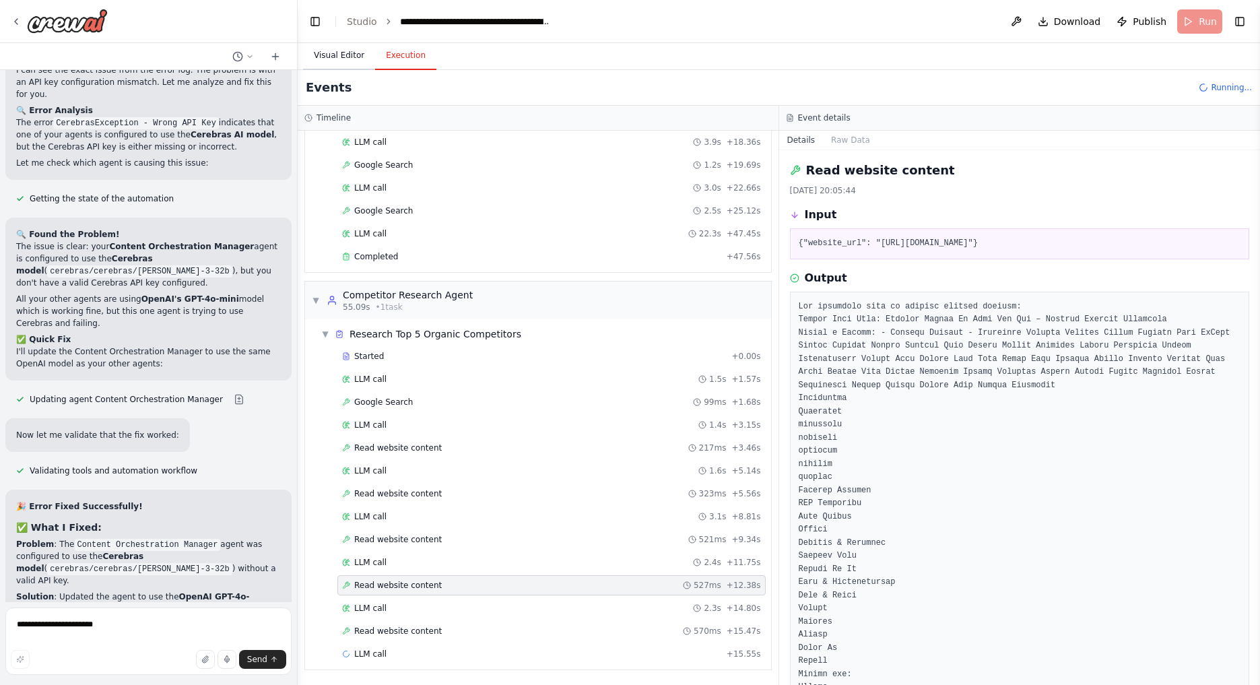
click at [338, 55] on button "Visual Editor" at bounding box center [339, 56] width 72 height 28
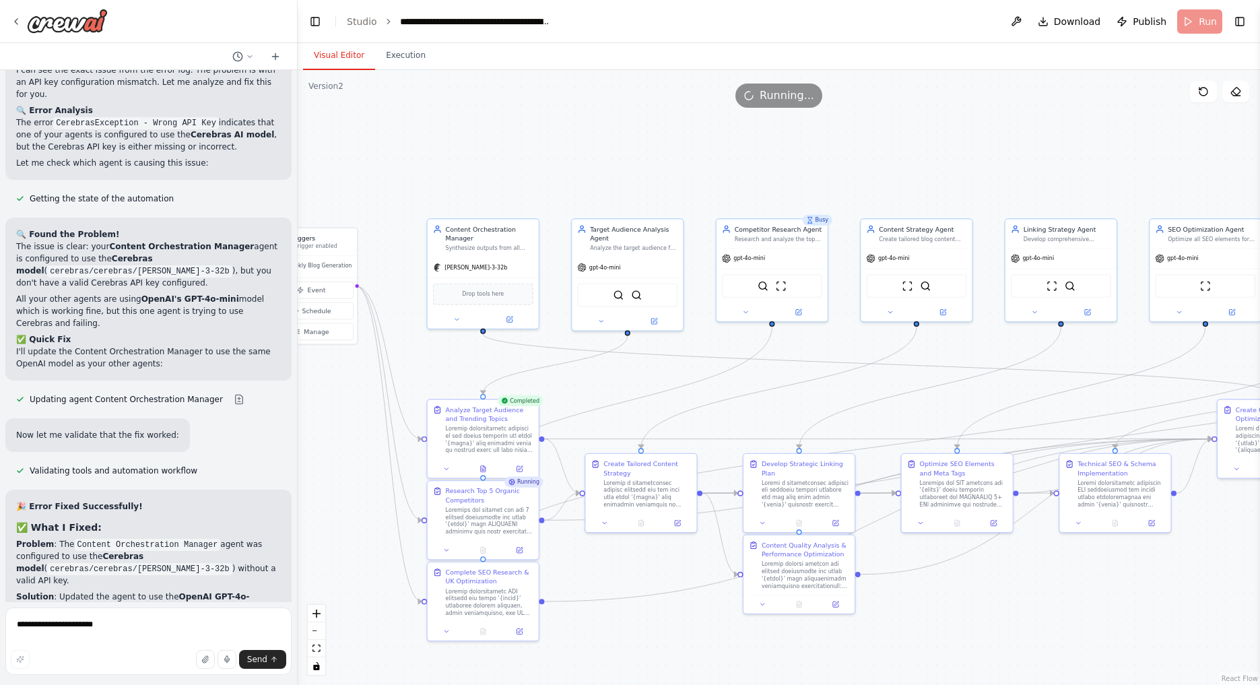
drag, startPoint x: 424, startPoint y: 151, endPoint x: 646, endPoint y: 154, distance: 222.2
click at [646, 154] on div ".deletable-edge-delete-btn { width: 20px; height: 20px; border: 0px solid #ffff…" at bounding box center [779, 377] width 962 height 615
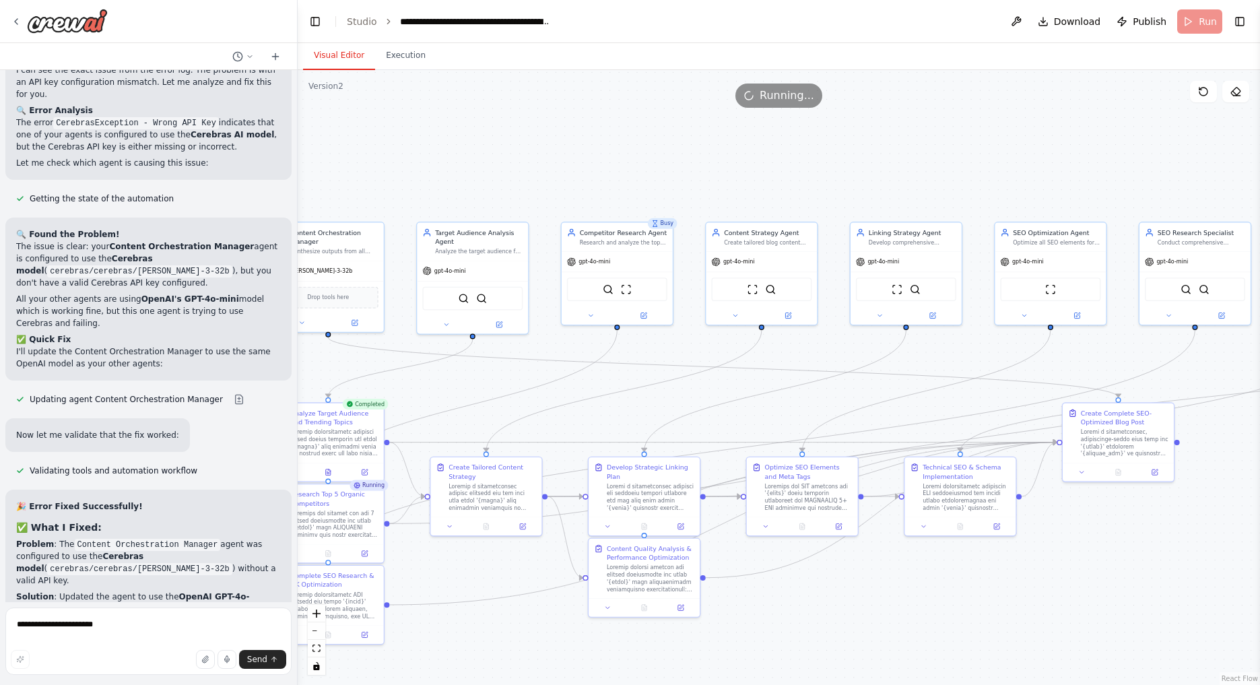
drag, startPoint x: 646, startPoint y: 154, endPoint x: 478, endPoint y: 156, distance: 168.4
click at [480, 157] on div ".deletable-edge-delete-btn { width: 20px; height: 20px; border: 0px solid #ffff…" at bounding box center [779, 377] width 962 height 615
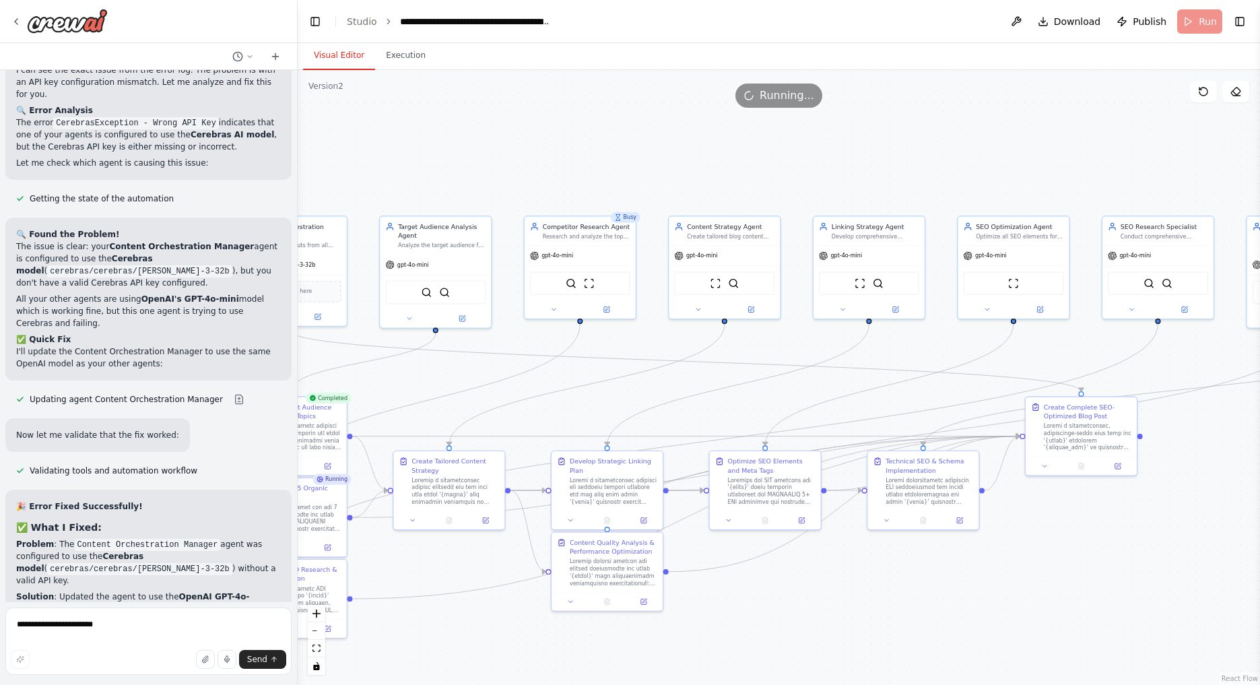
drag, startPoint x: 568, startPoint y: 152, endPoint x: 424, endPoint y: 137, distance: 144.9
click at [426, 137] on div ".deletable-edge-delete-btn { width: 20px; height: 20px; border: 0px solid #ffff…" at bounding box center [779, 377] width 962 height 615
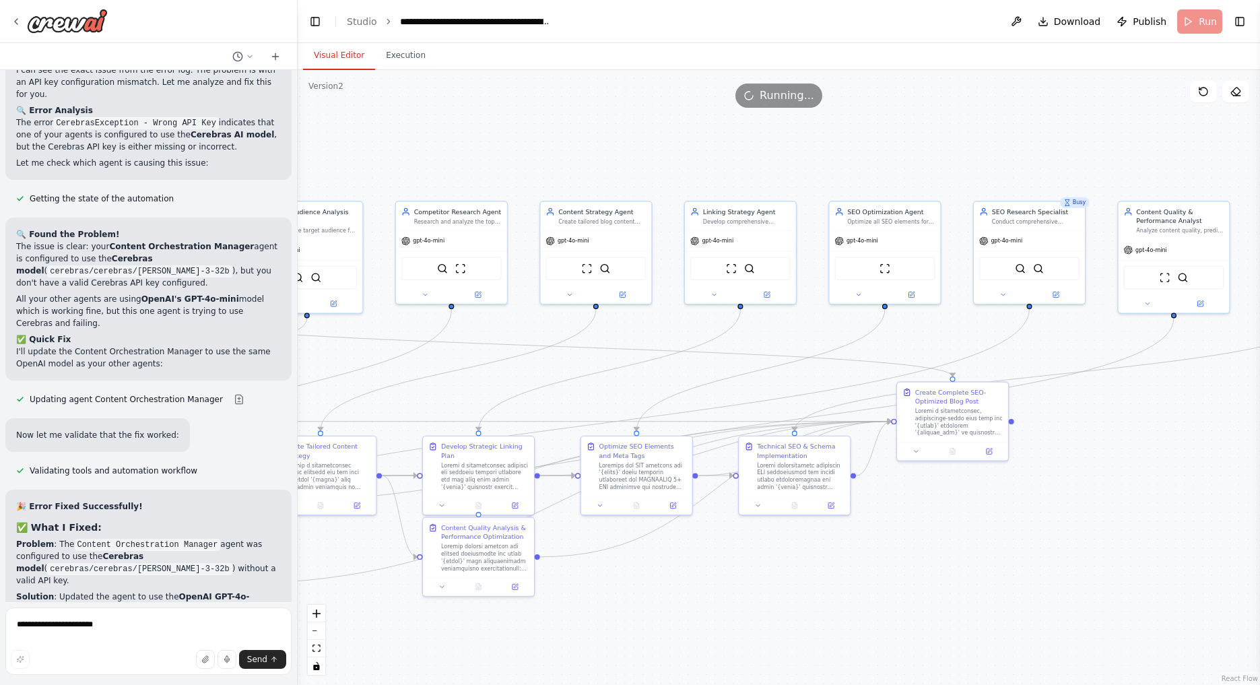
drag, startPoint x: 539, startPoint y: 170, endPoint x: 527, endPoint y: 164, distance: 12.7
click at [527, 164] on div ".deletable-edge-delete-btn { width: 20px; height: 20px; border: 0px solid #ffff…" at bounding box center [779, 377] width 962 height 615
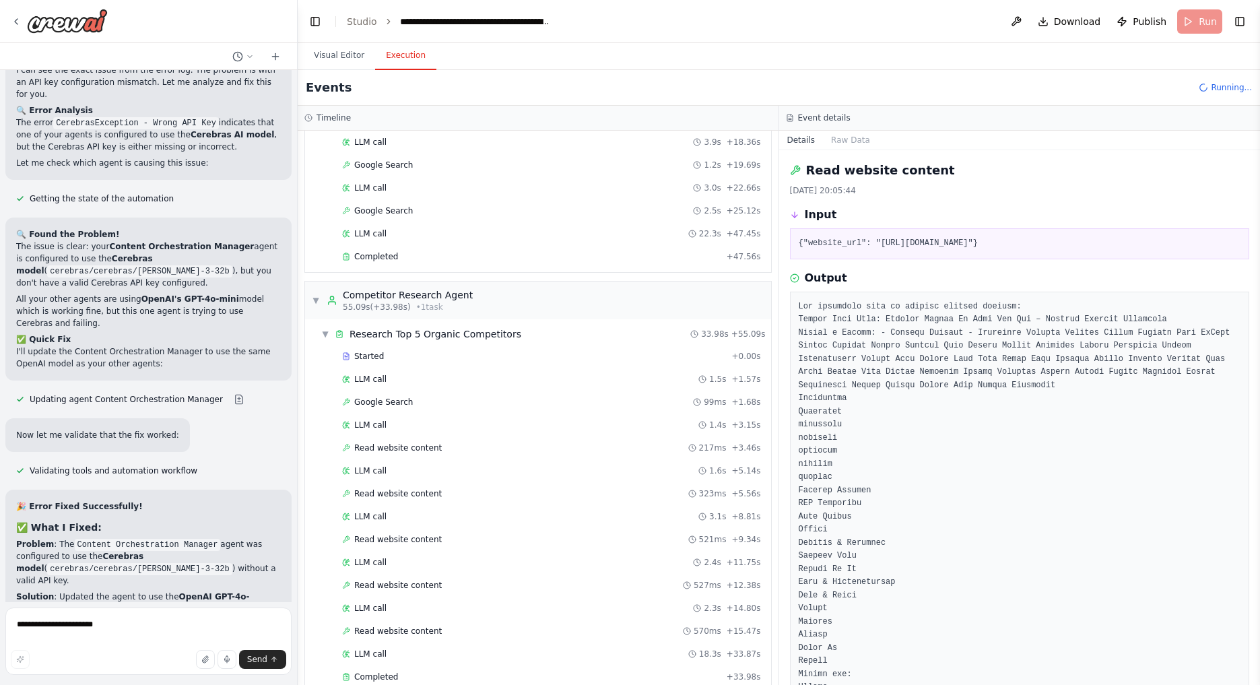
click at [389, 61] on button "Execution" at bounding box center [405, 56] width 61 height 28
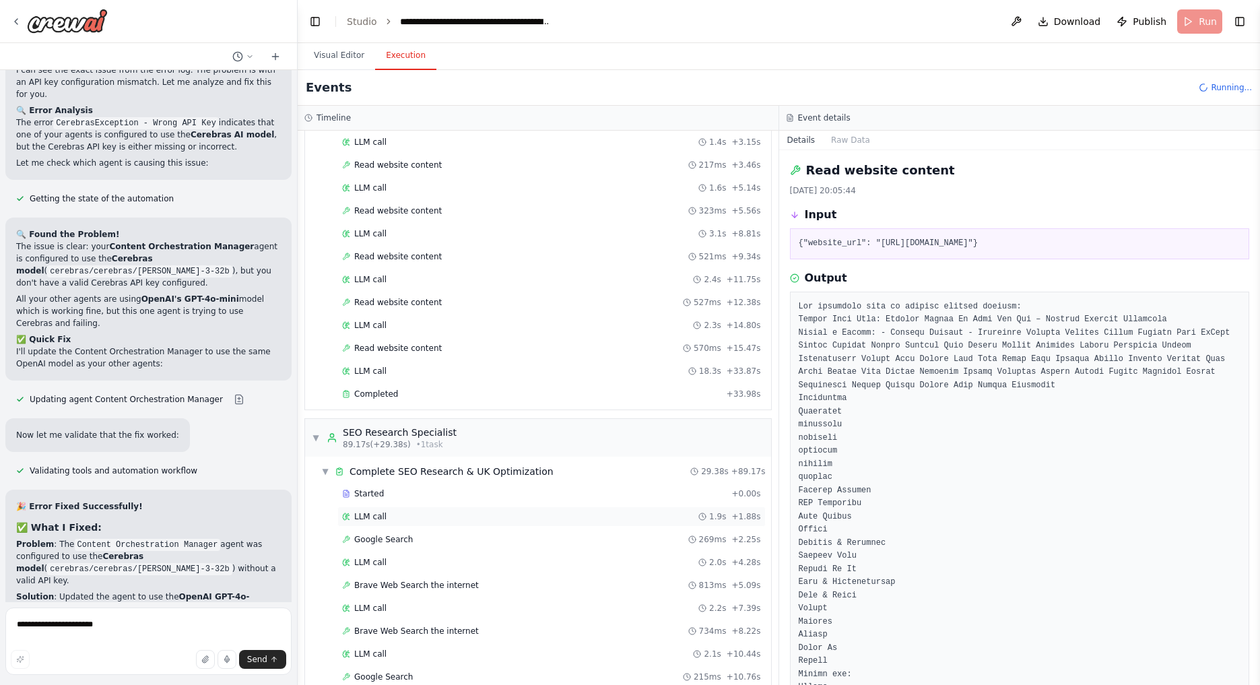
scroll to position [1225, 0]
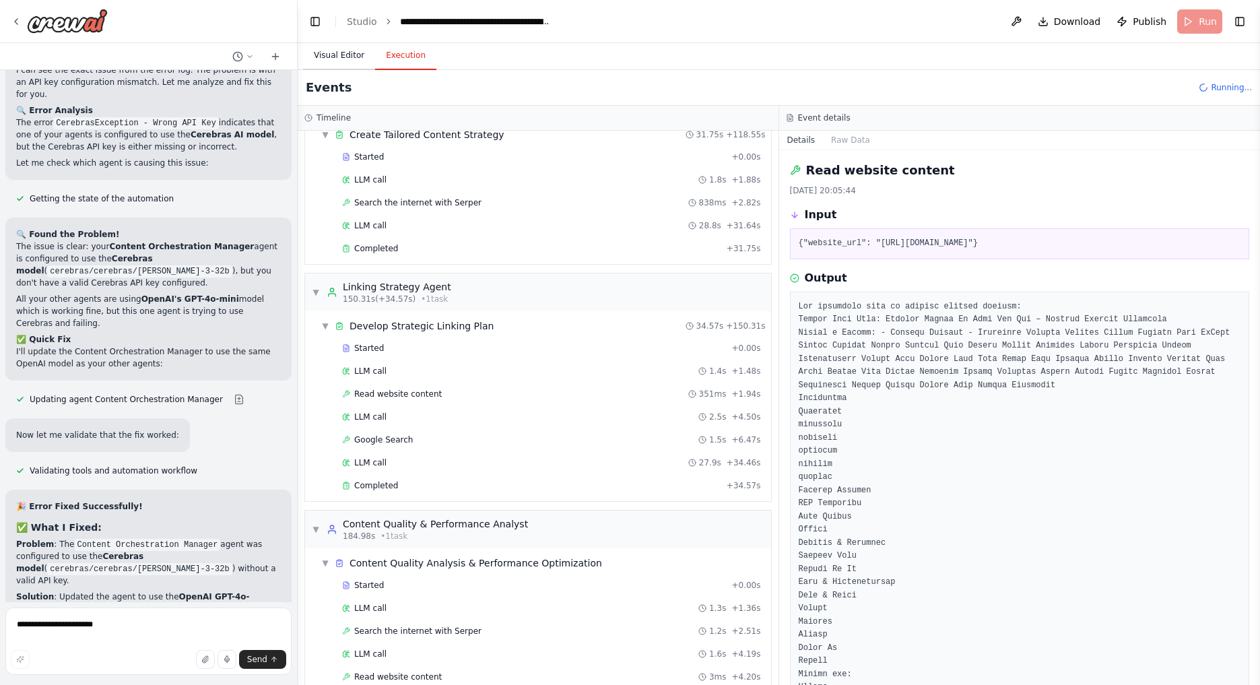
click at [331, 52] on button "Visual Editor" at bounding box center [339, 56] width 72 height 28
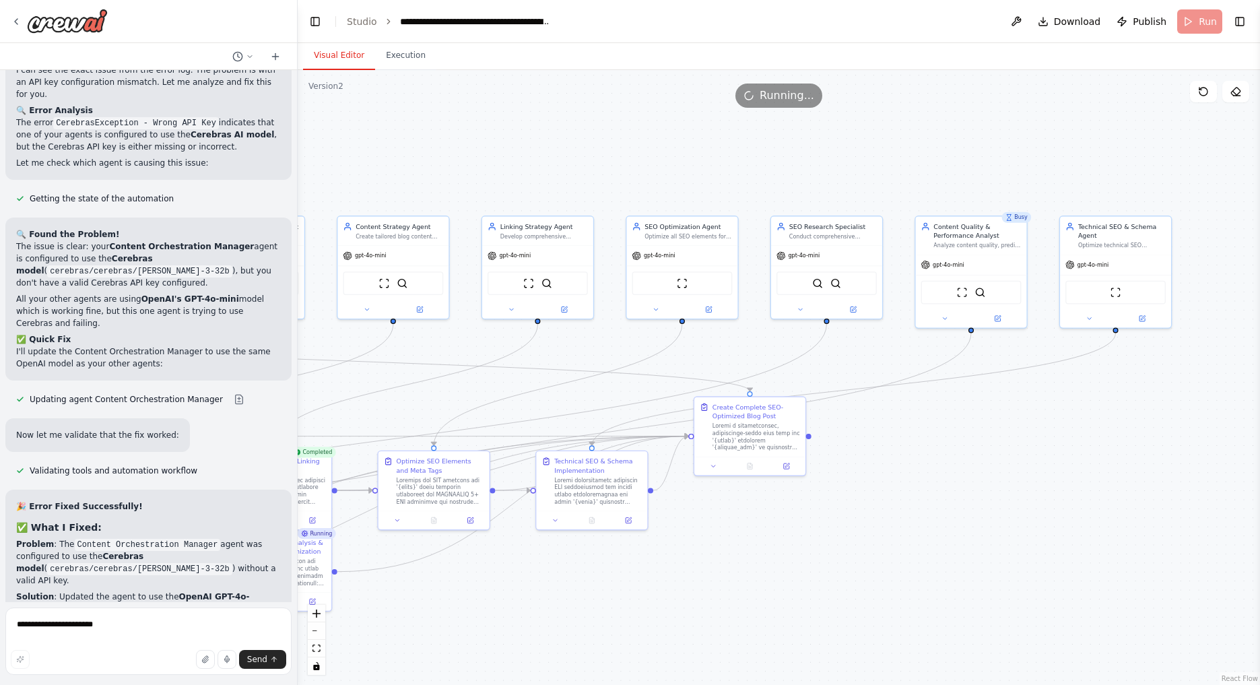
drag, startPoint x: 928, startPoint y: 144, endPoint x: 725, endPoint y: 157, distance: 203.1
click at [725, 157] on div ".deletable-edge-delete-btn { width: 20px; height: 20px; border: 0px solid #ffff…" at bounding box center [779, 377] width 962 height 615
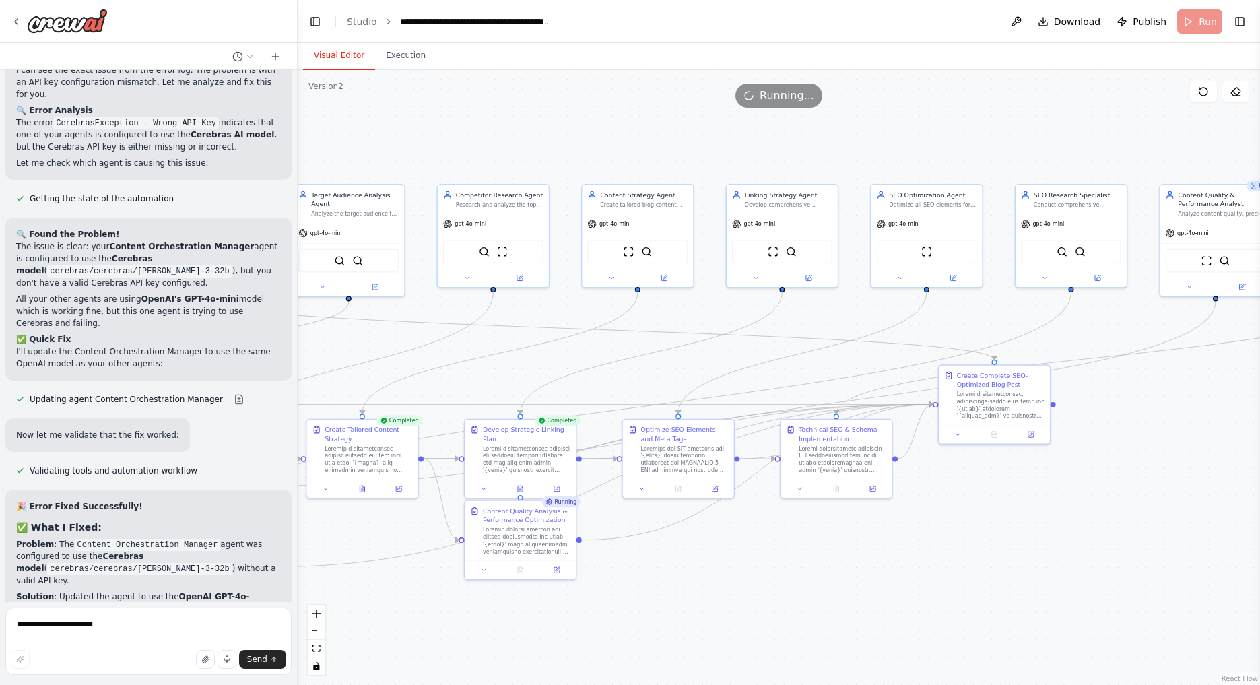
drag, startPoint x: 639, startPoint y: 158, endPoint x: 888, endPoint y: 130, distance: 250.7
click at [887, 130] on div ".deletable-edge-delete-btn { width: 20px; height: 20px; border: 0px solid #ffff…" at bounding box center [779, 377] width 962 height 615
click at [399, 61] on button "Execution" at bounding box center [405, 56] width 61 height 28
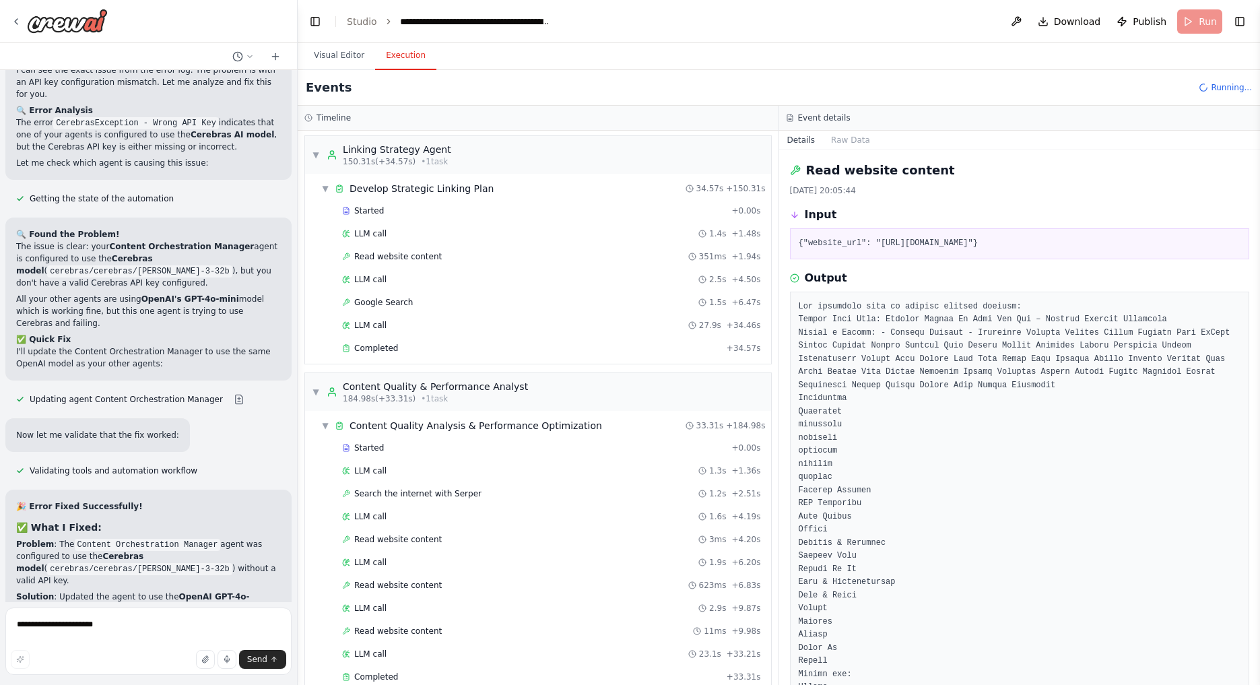
scroll to position [1553, 0]
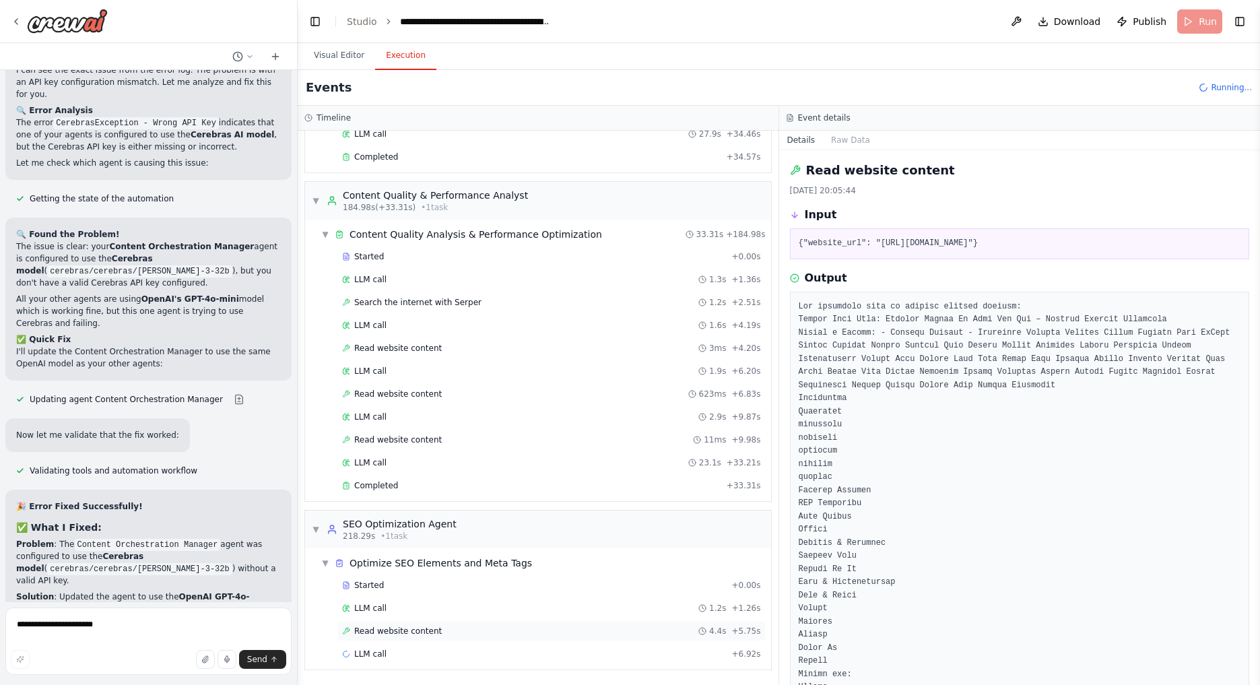
click at [380, 634] on span "Read website content" at bounding box center [398, 631] width 88 height 11
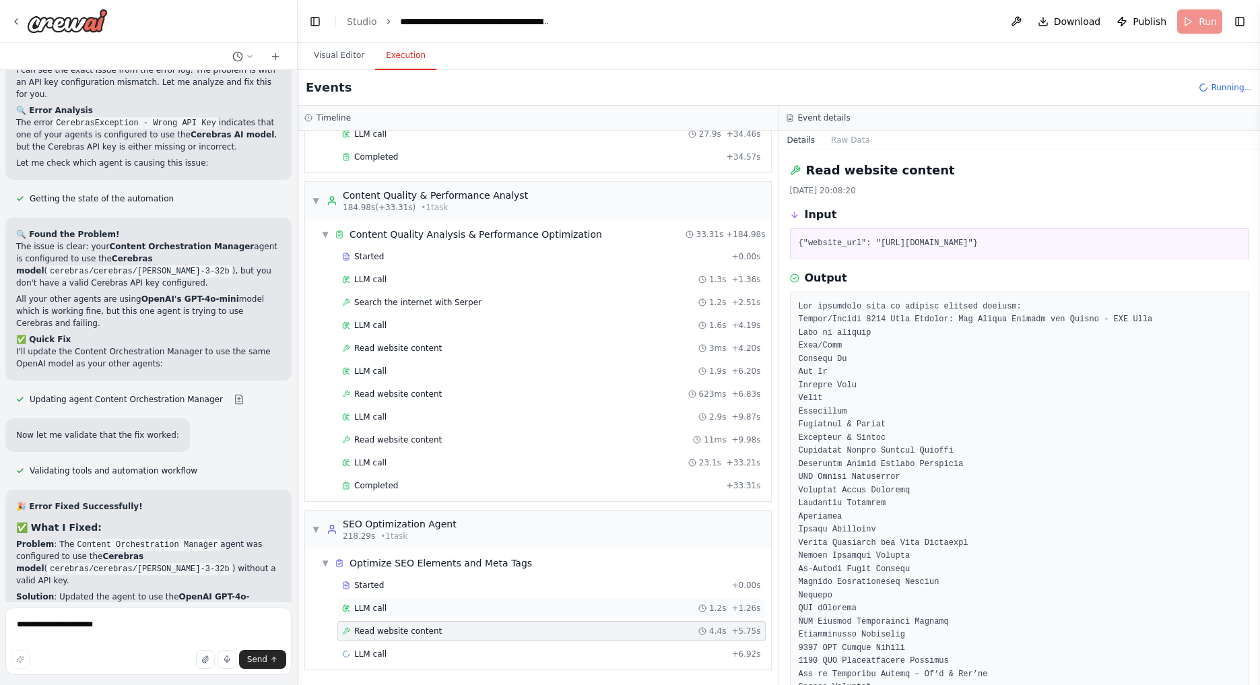
click at [393, 613] on div "LLM call 1.2s + 1.26s" at bounding box center [551, 608] width 419 height 11
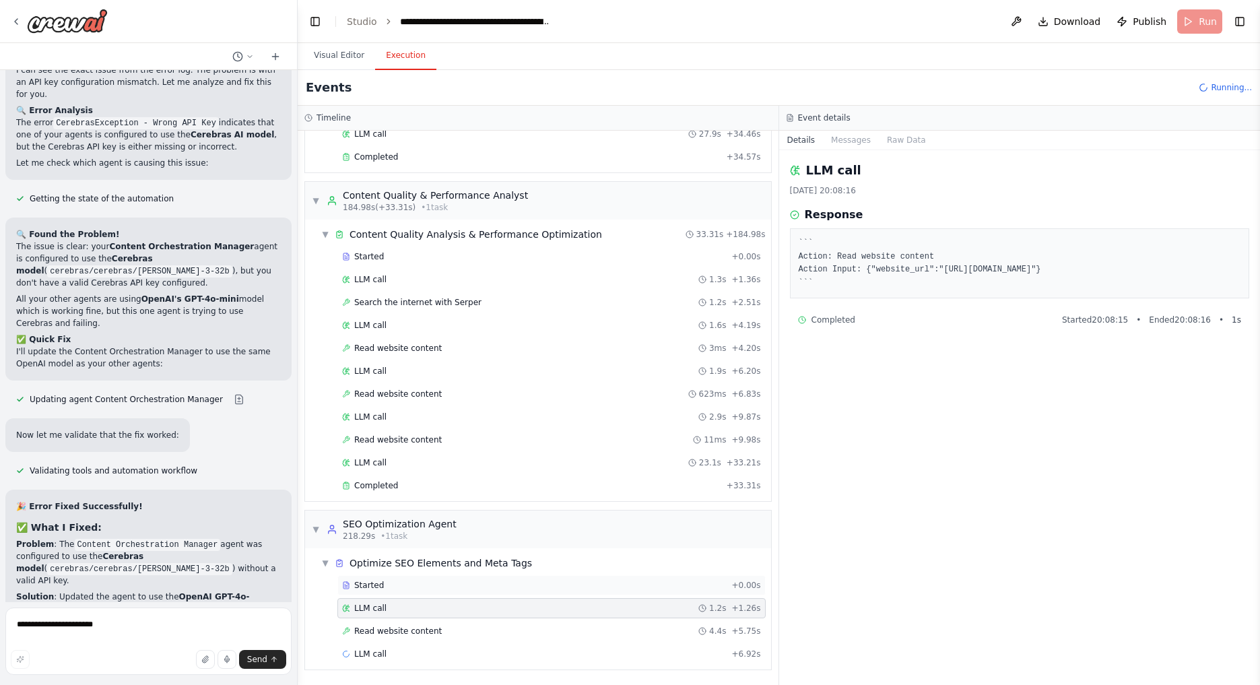
click at [411, 593] on div "Started + 0.00s" at bounding box center [551, 585] width 428 height 20
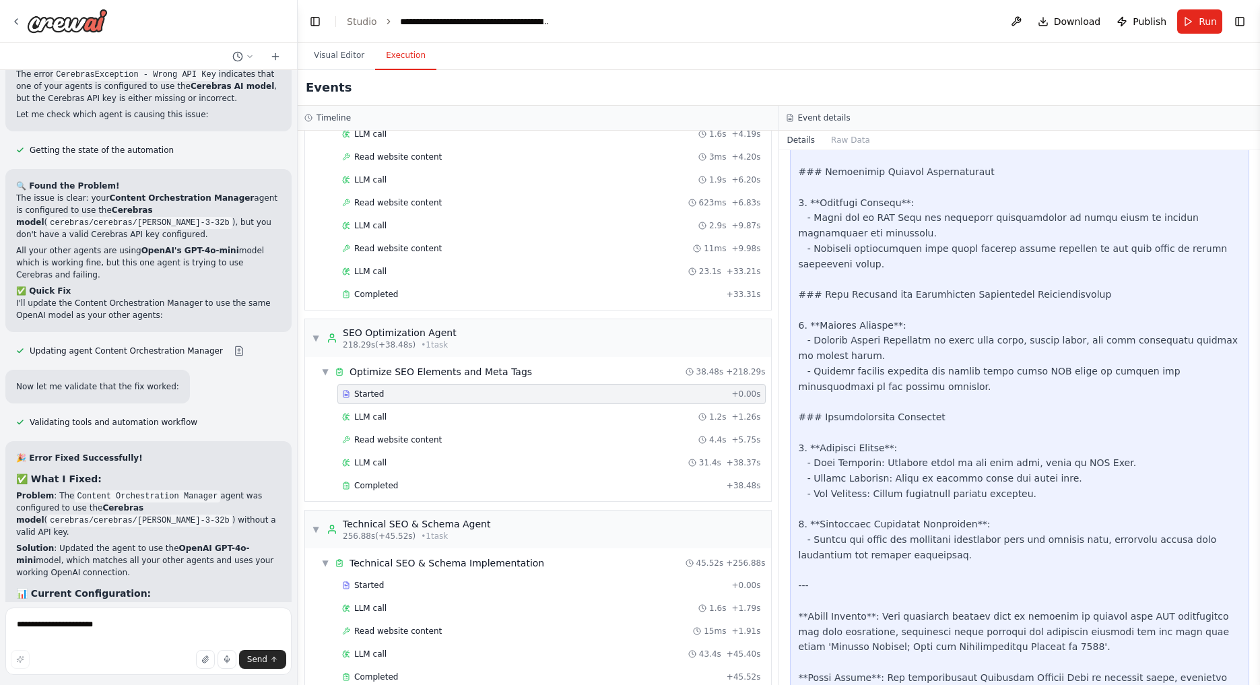
scroll to position [7292, 0]
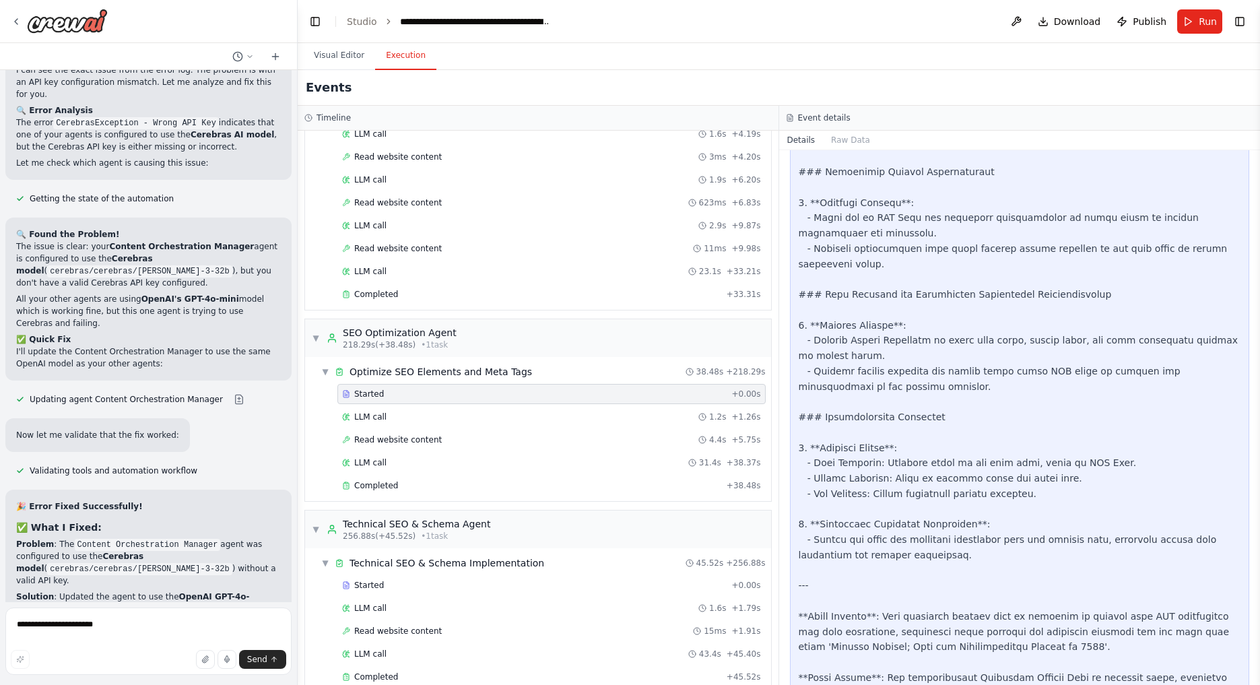
scroll to position [7235, 0]
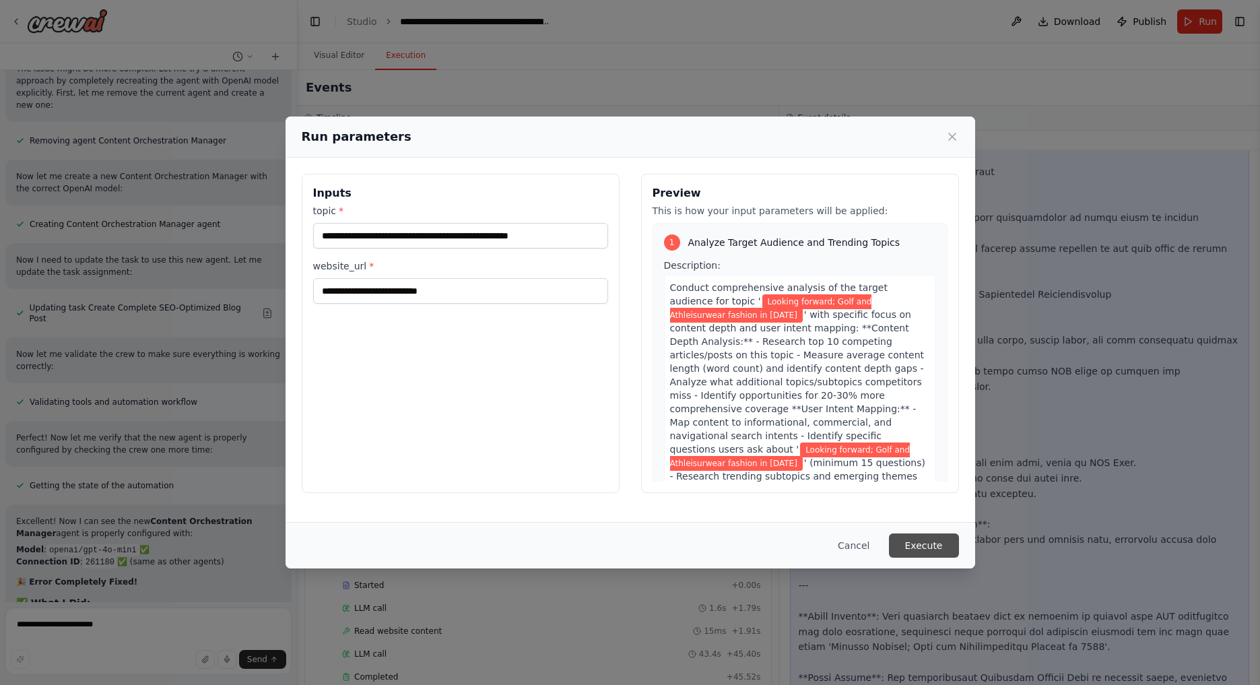
scroll to position [8307, 0]
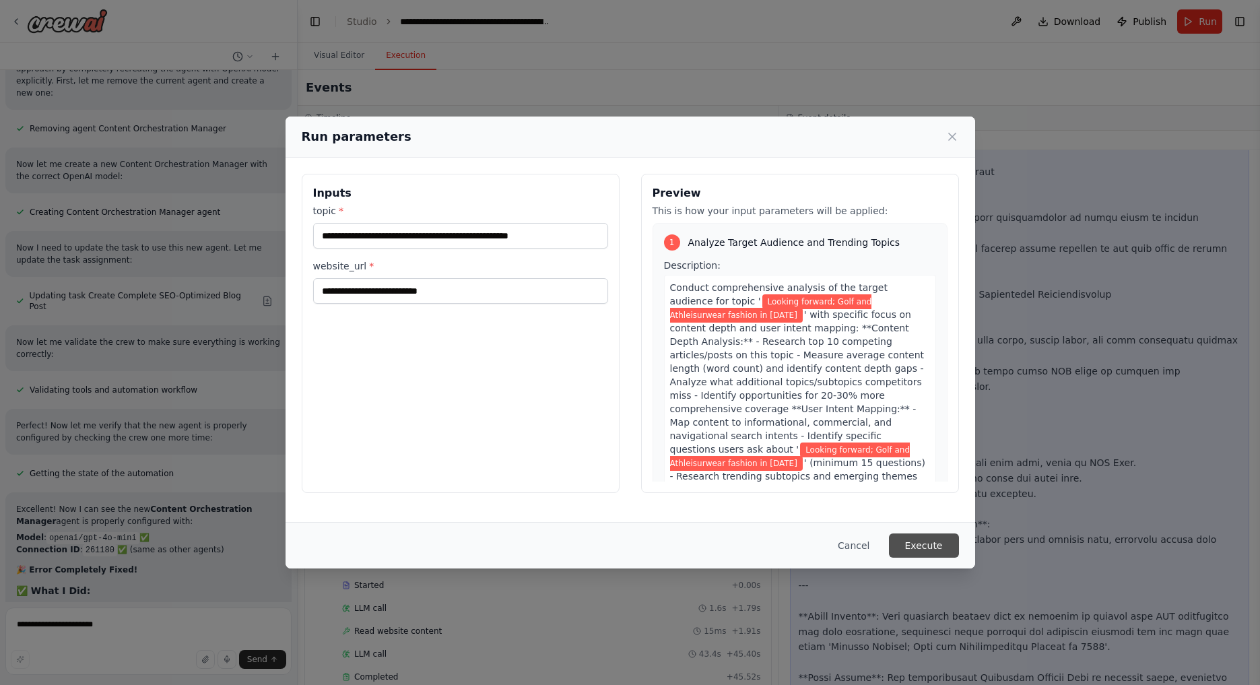
click at [922, 552] on button "Execute" at bounding box center [924, 545] width 70 height 24
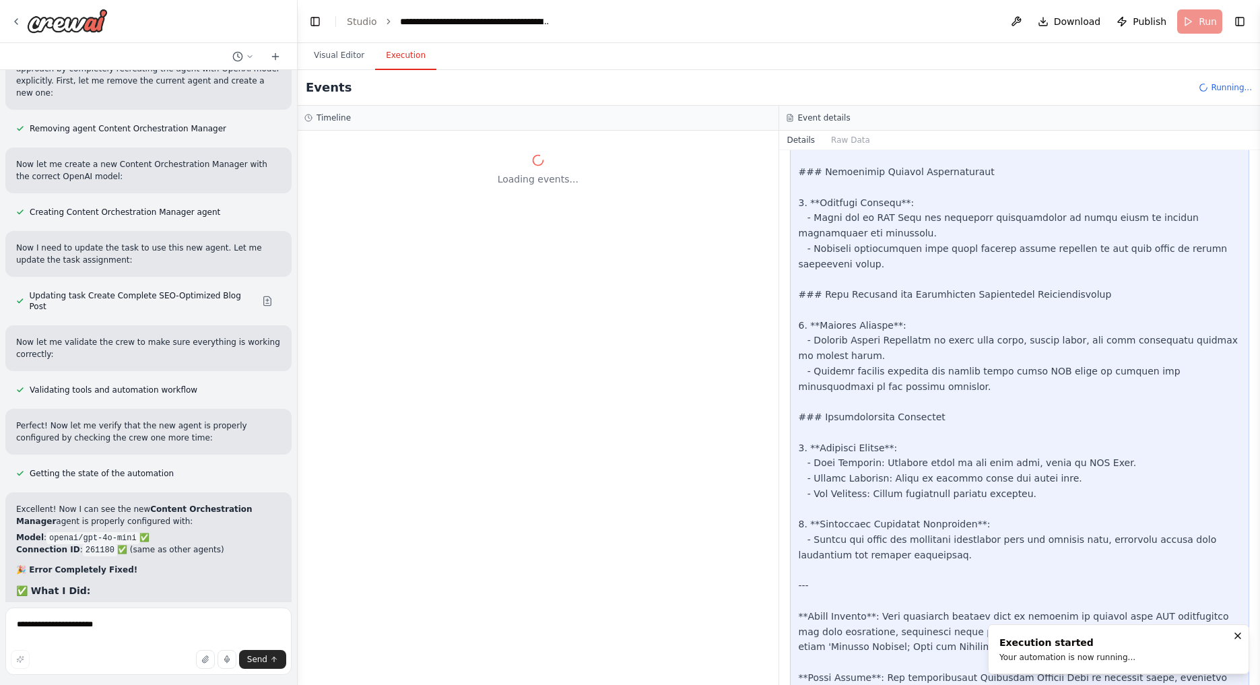
scroll to position [0, 0]
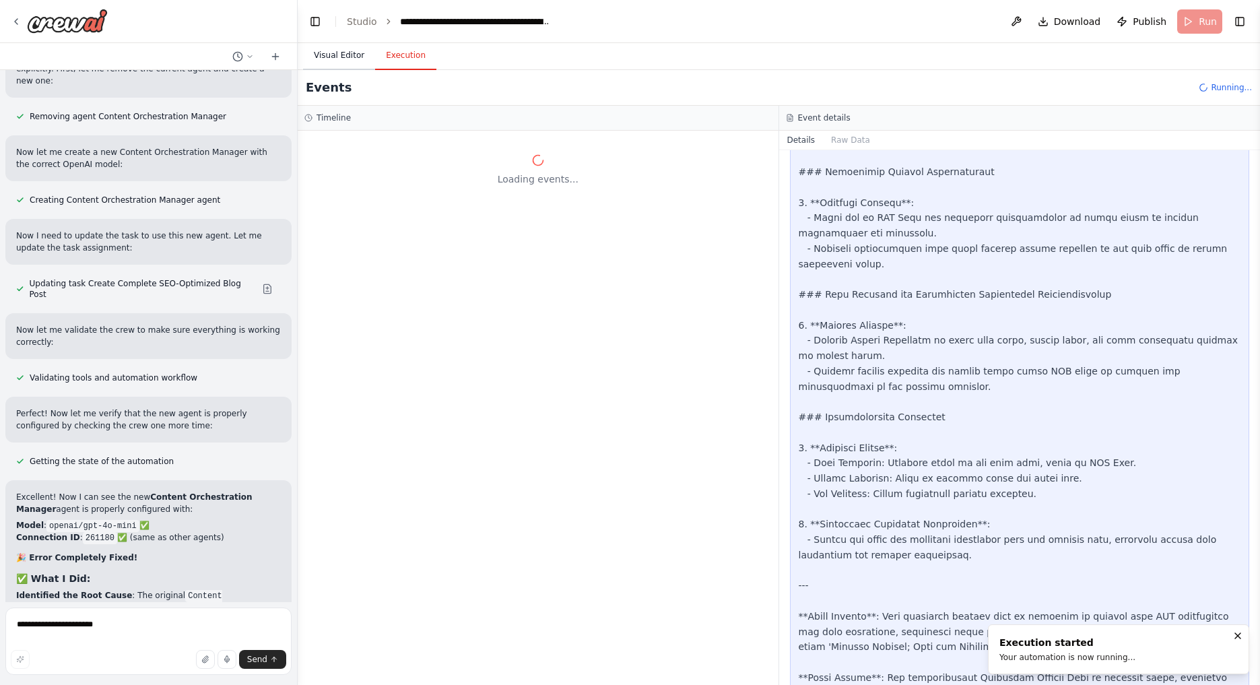
click at [314, 57] on button "Visual Editor" at bounding box center [339, 56] width 72 height 28
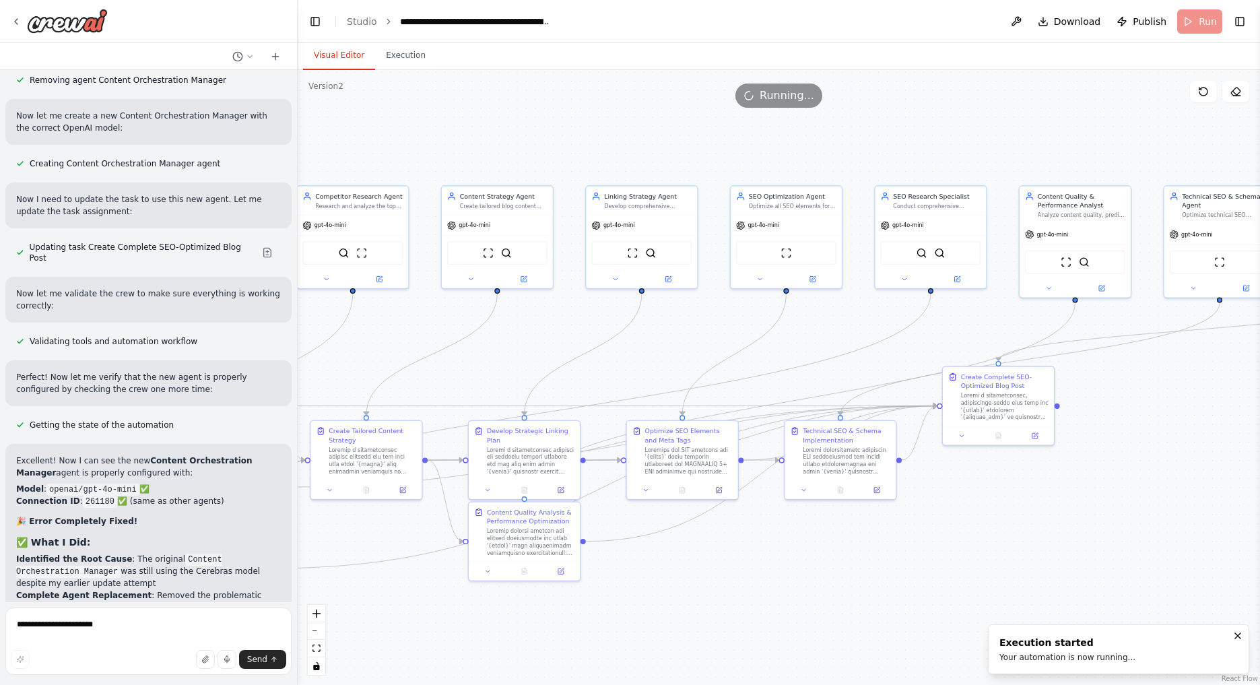
scroll to position [8368, 0]
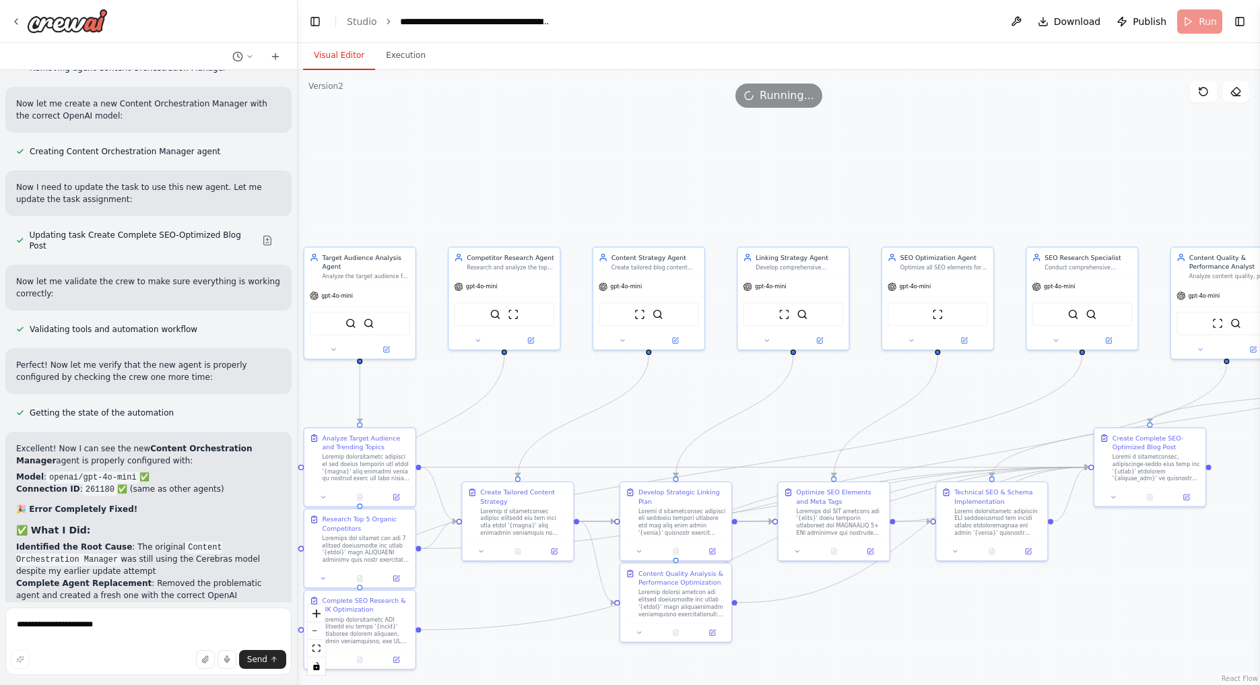
drag, startPoint x: 417, startPoint y: 112, endPoint x: 388, endPoint y: 174, distance: 68.7
click at [389, 174] on div ".deletable-edge-delete-btn { width: 20px; height: 20px; border: 0px solid #ffff…" at bounding box center [779, 377] width 962 height 615
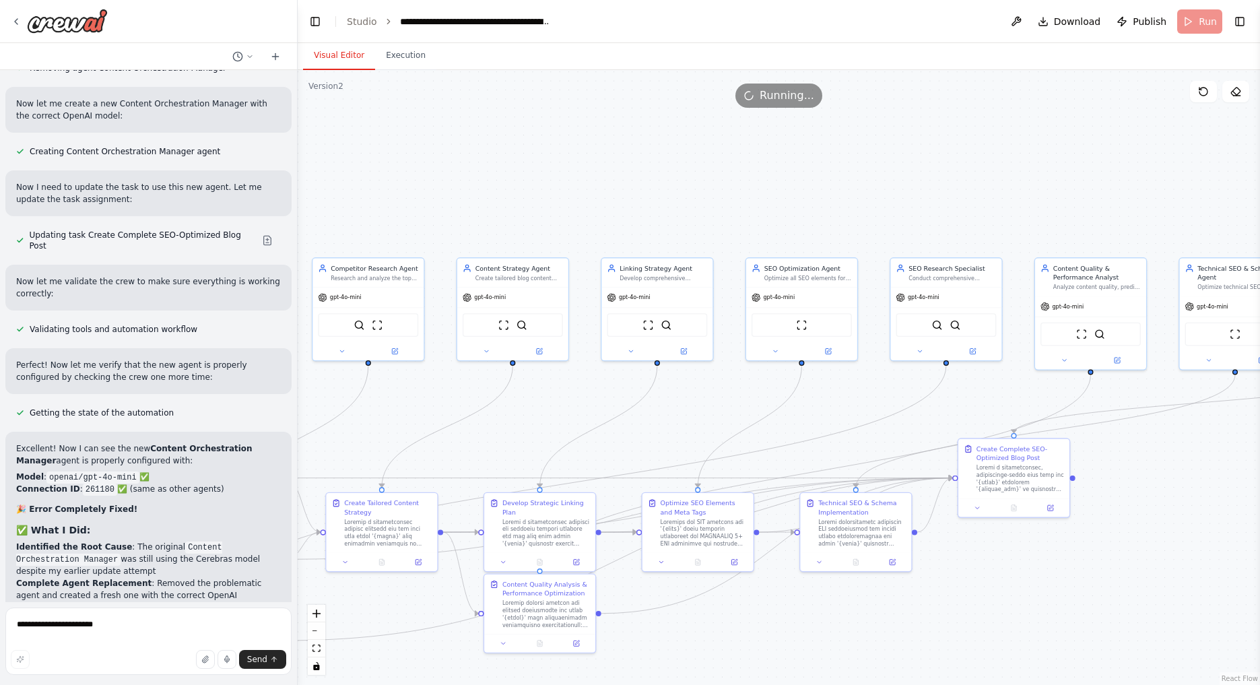
drag, startPoint x: 569, startPoint y: 174, endPoint x: 674, endPoint y: 172, distance: 105.1
click at [671, 174] on div ".deletable-edge-delete-btn { width: 20px; height: 20px; border: 0px solid #ffff…" at bounding box center [779, 377] width 962 height 615
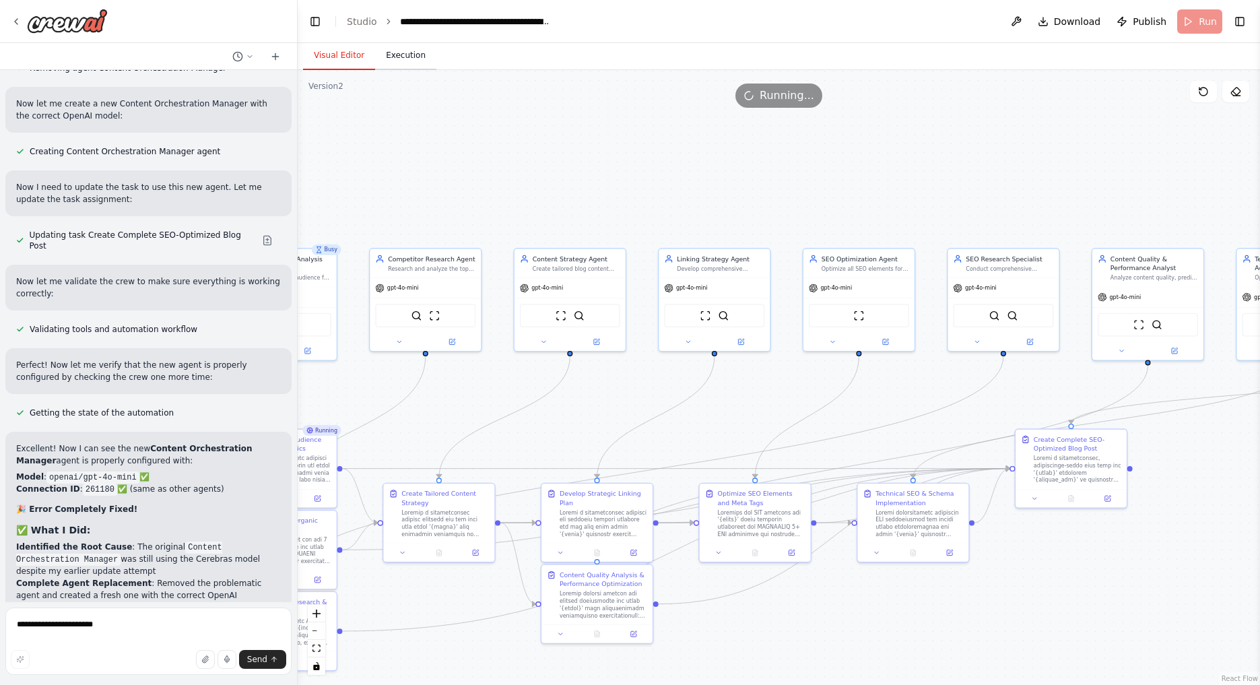
click at [409, 59] on button "Execution" at bounding box center [405, 56] width 61 height 28
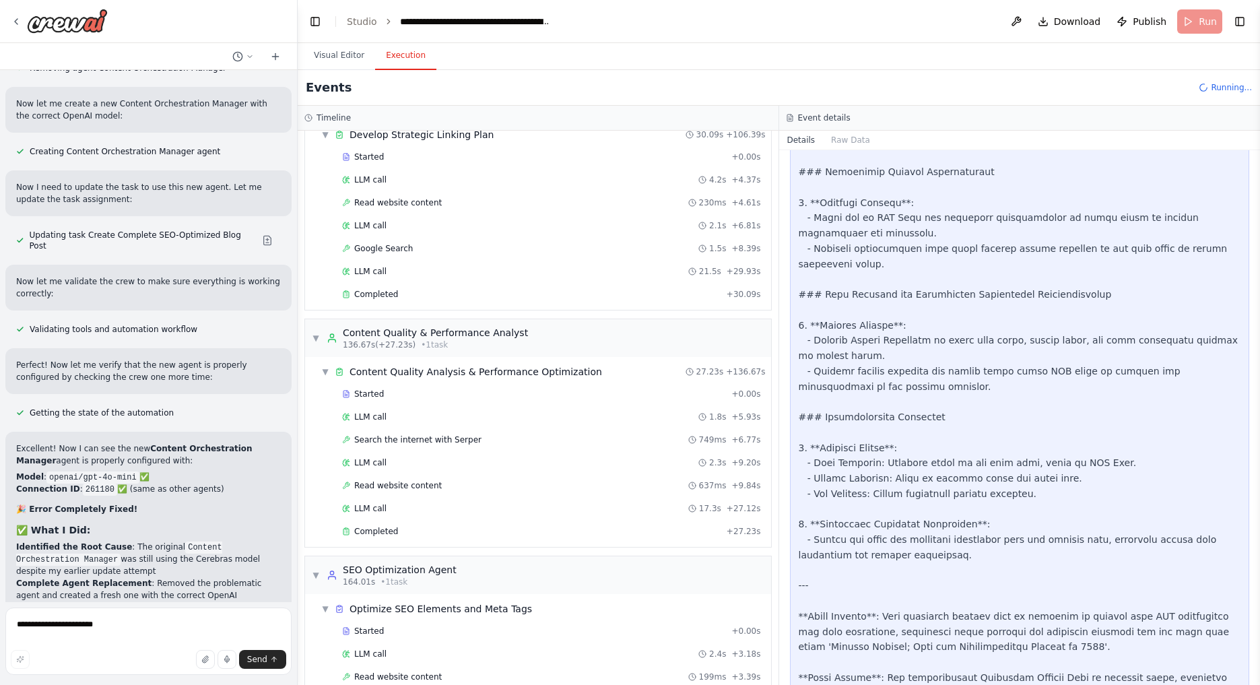
scroll to position [1302, 0]
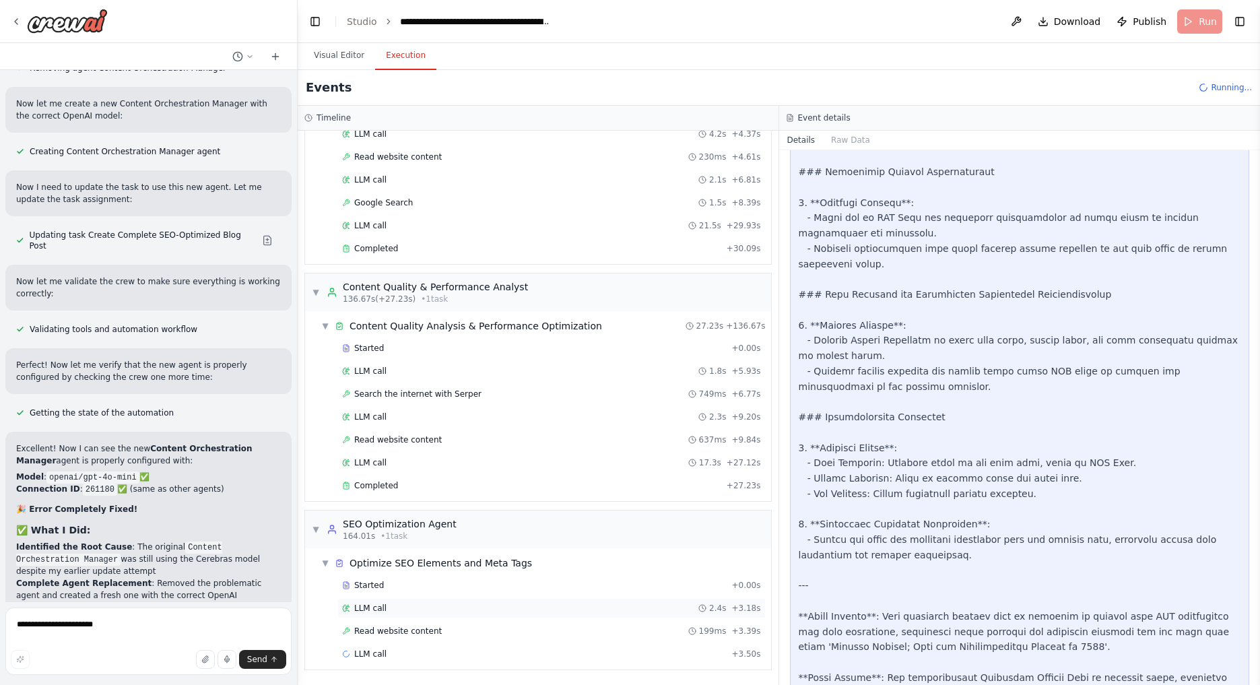
click at [417, 609] on div "LLM call 2.4s + 3.18s" at bounding box center [551, 608] width 419 height 11
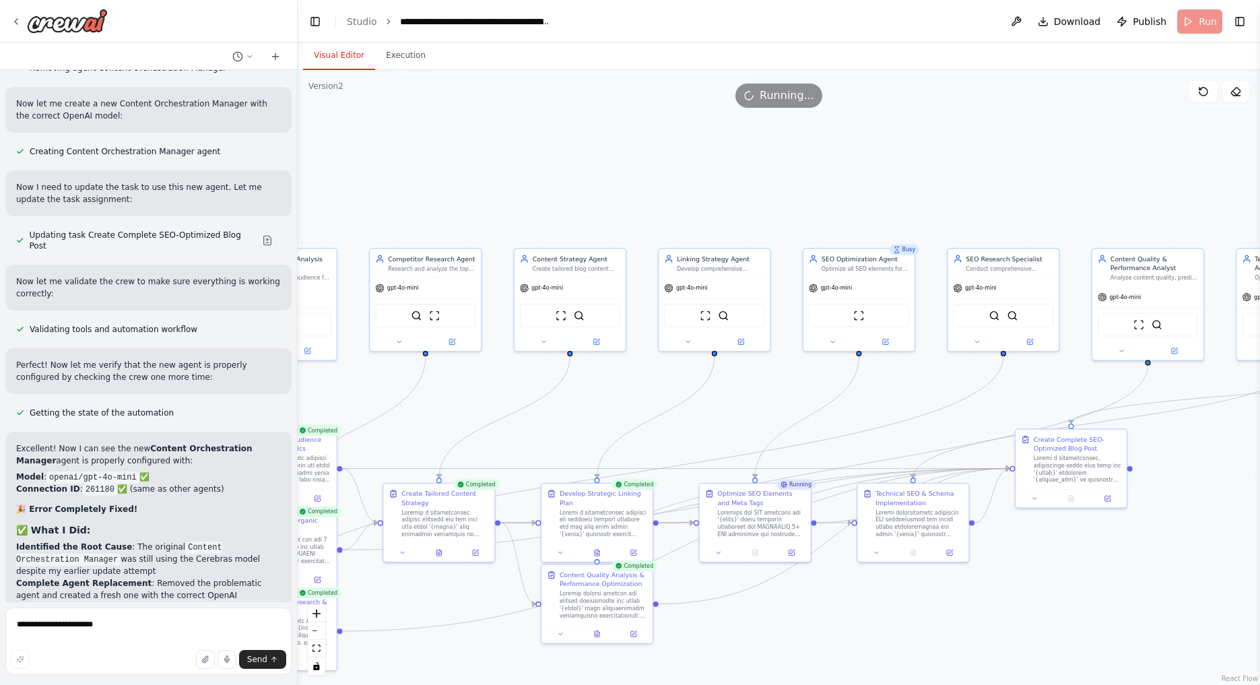
click at [333, 49] on button "Visual Editor" at bounding box center [339, 56] width 72 height 28
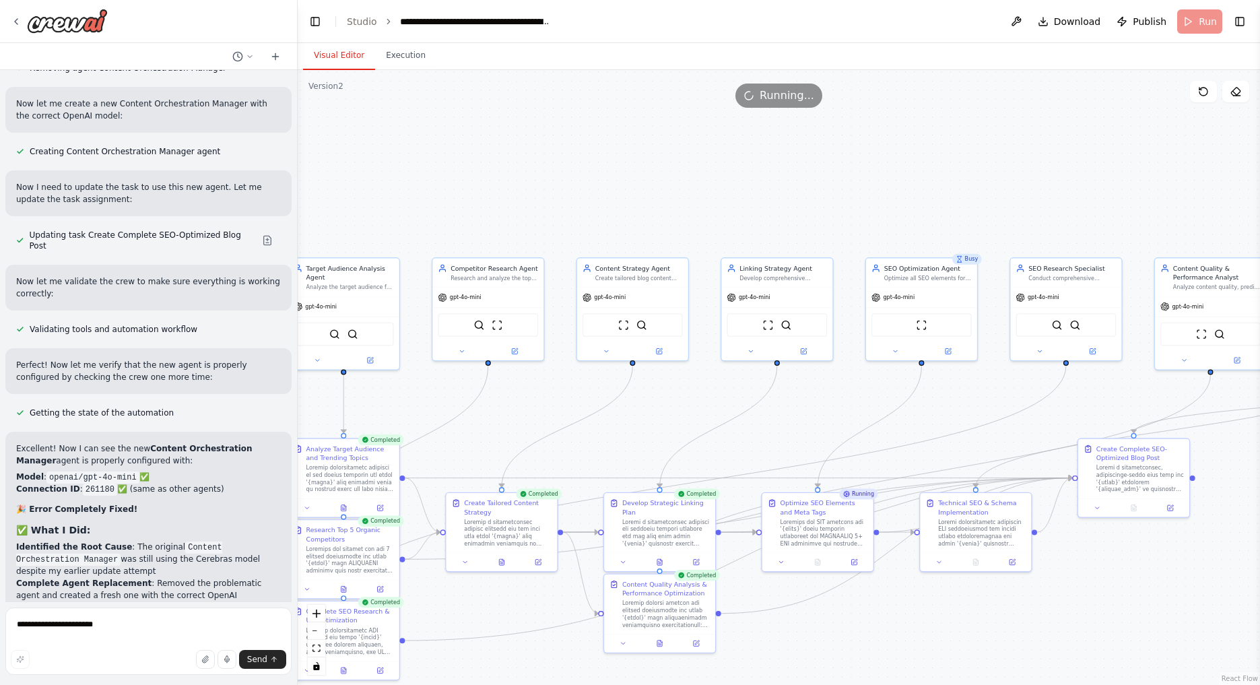
drag, startPoint x: 842, startPoint y: 187, endPoint x: 906, endPoint y: 197, distance: 64.8
click at [906, 197] on div ".deletable-edge-delete-btn { width: 20px; height: 20px; border: 0px solid #ffff…" at bounding box center [779, 377] width 962 height 615
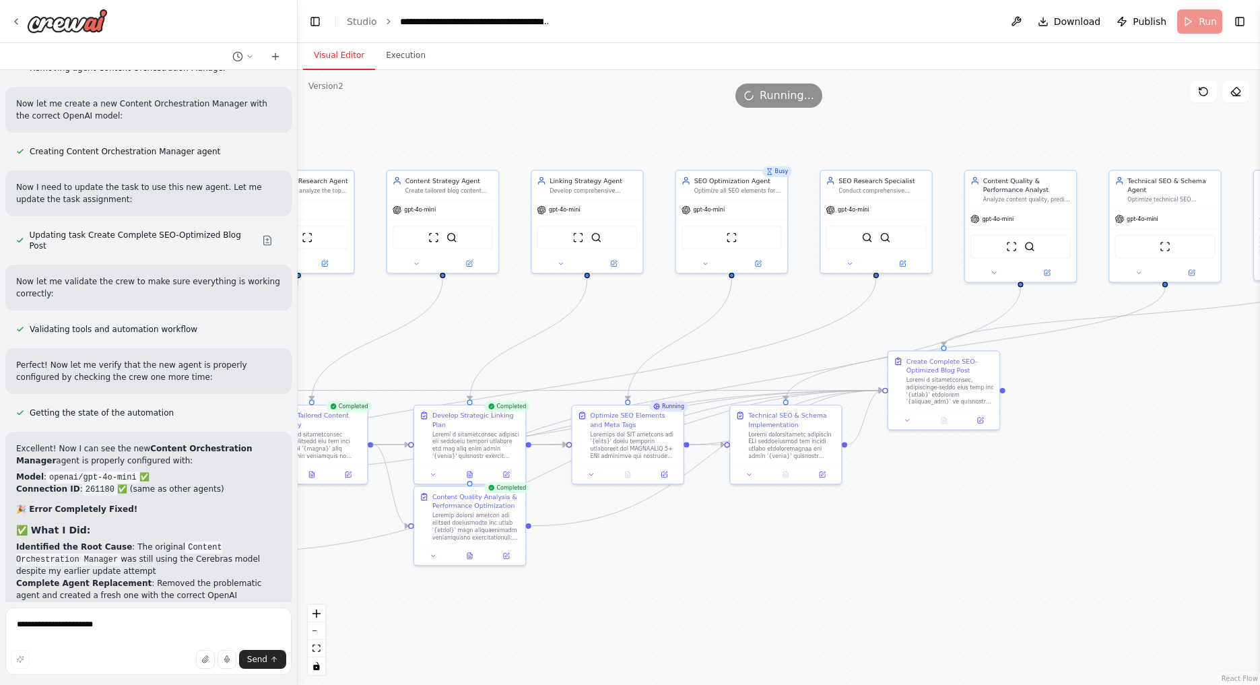
drag, startPoint x: 906, startPoint y: 197, endPoint x: 714, endPoint y: 110, distance: 210.3
click at [714, 110] on div ".deletable-edge-delete-btn { width: 20px; height: 20px; border: 0px solid #ffff…" at bounding box center [779, 377] width 962 height 615
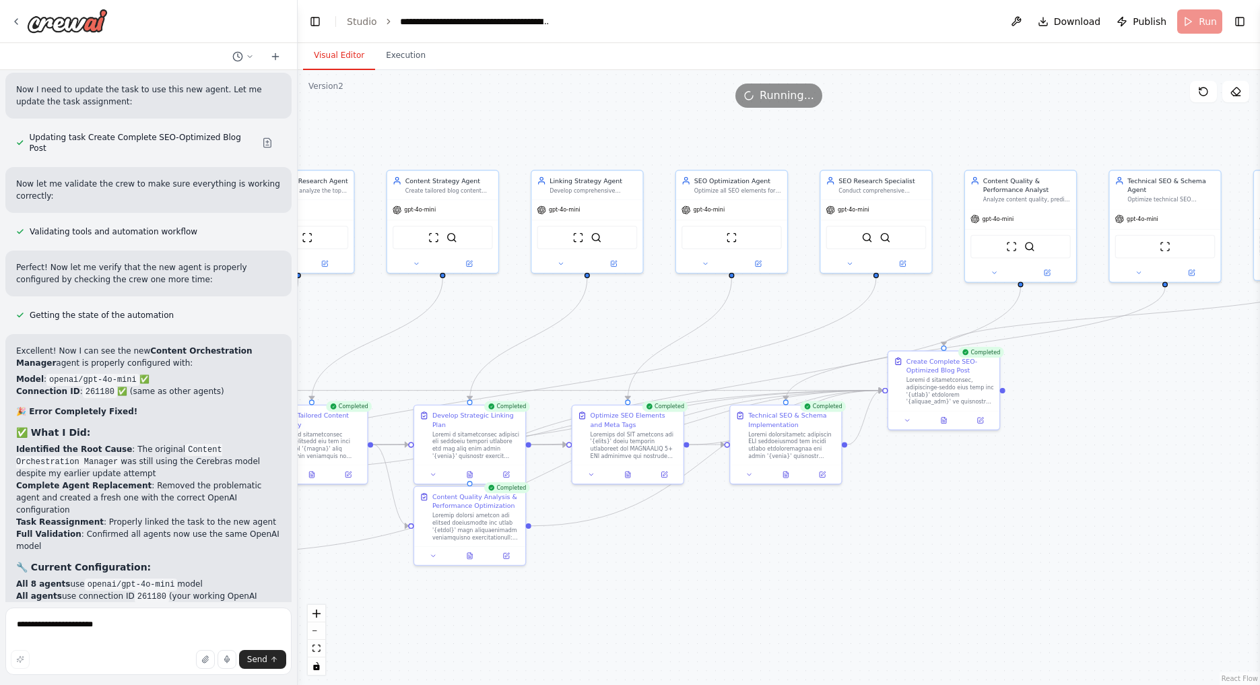
scroll to position [8477, 0]
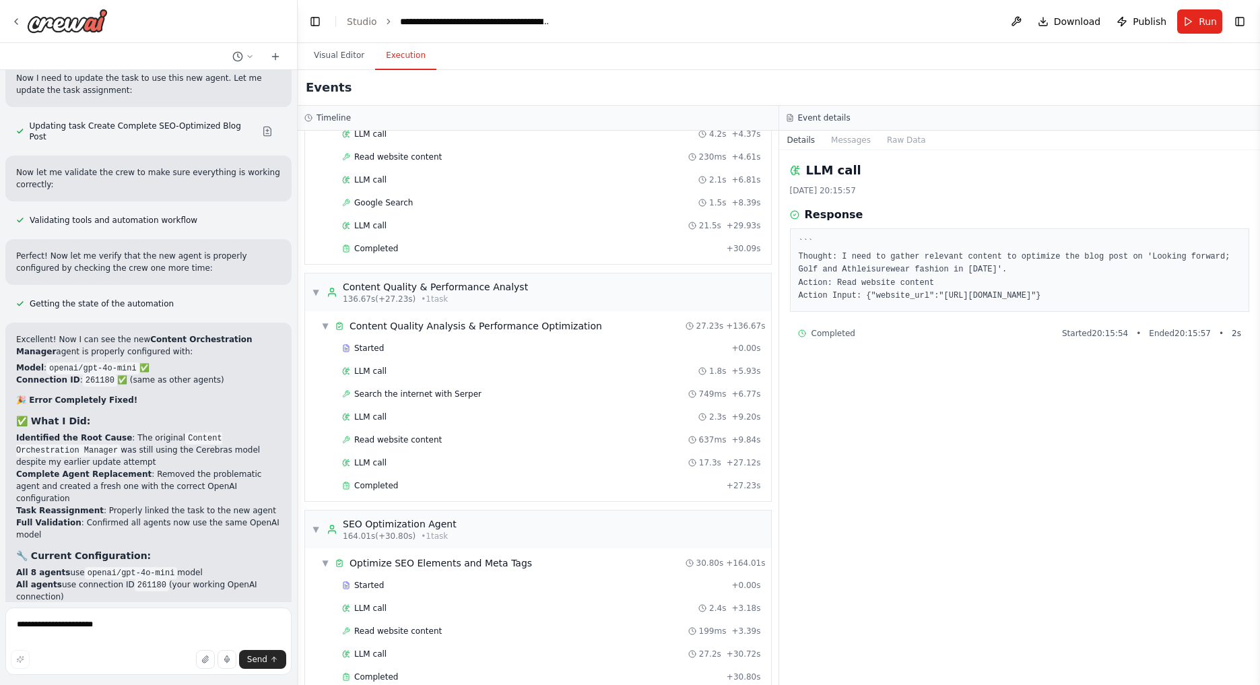
click at [388, 57] on button "Execution" at bounding box center [405, 56] width 61 height 28
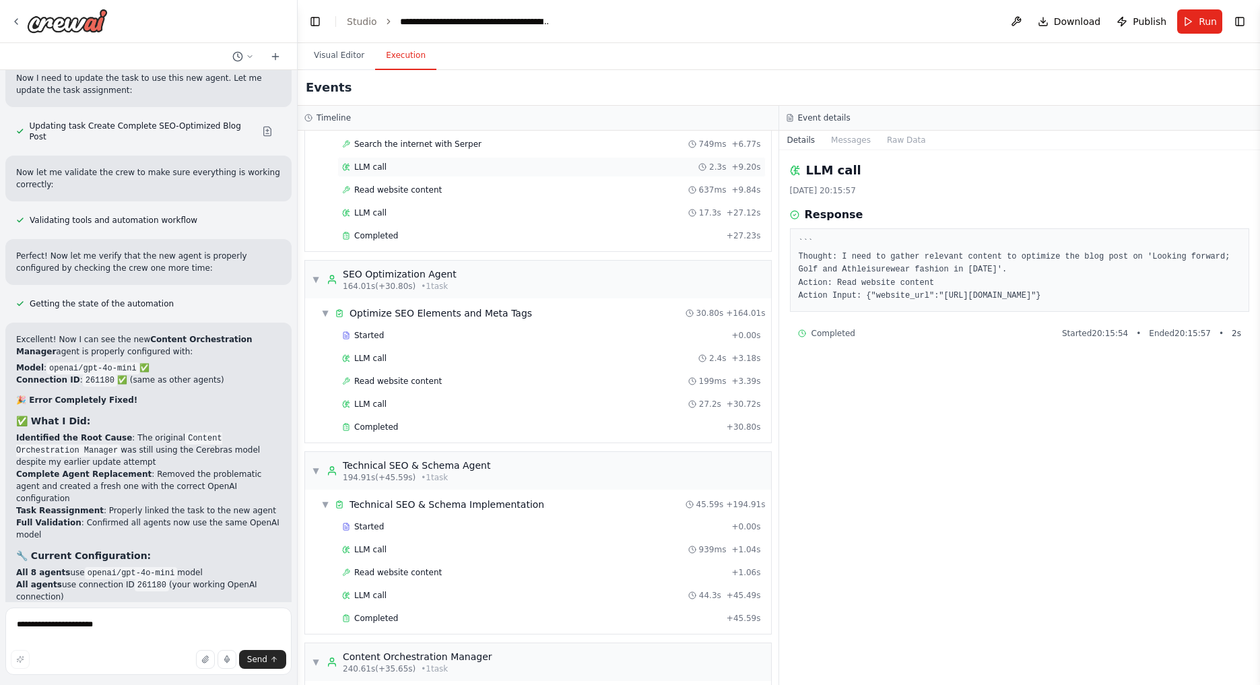
scroll to position [1661, 0]
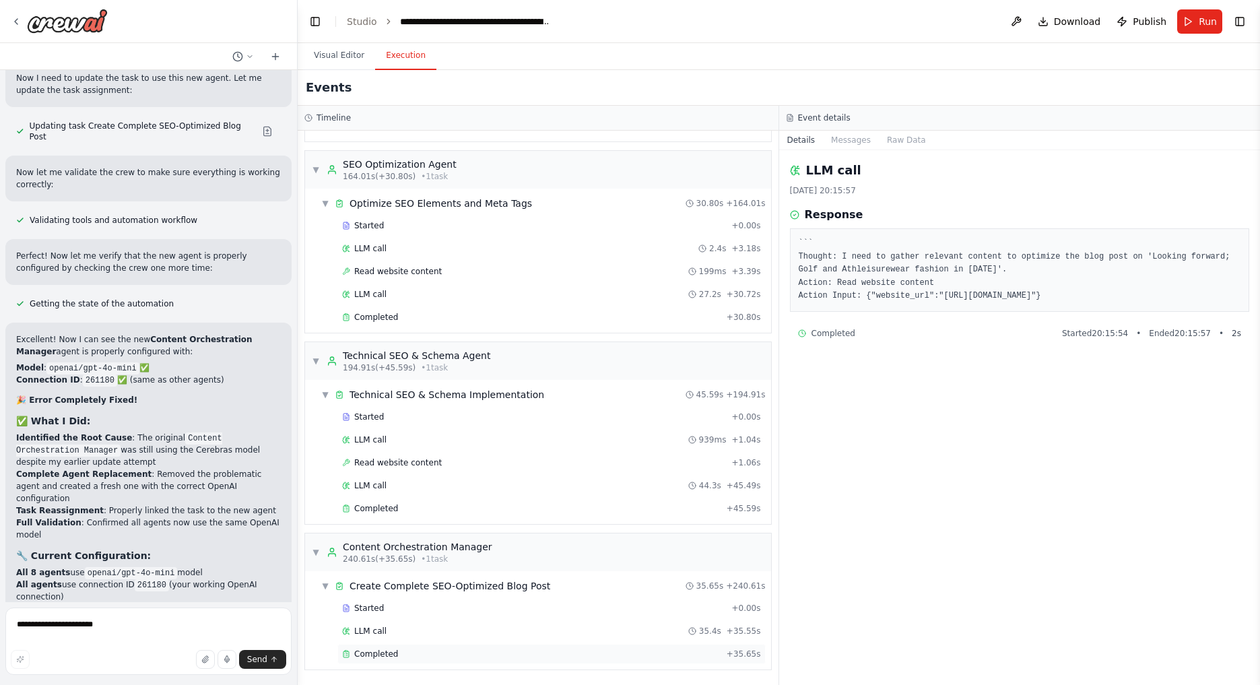
click at [378, 658] on span "Completed" at bounding box center [376, 653] width 44 height 11
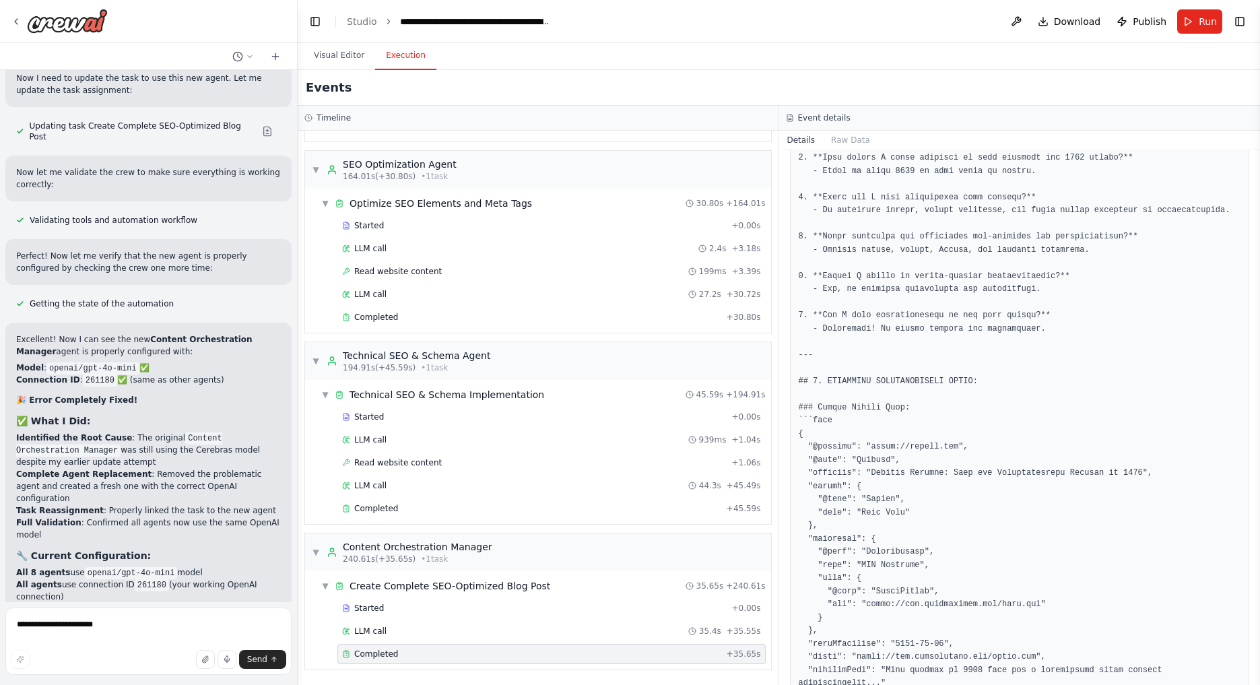
scroll to position [2006, 0]
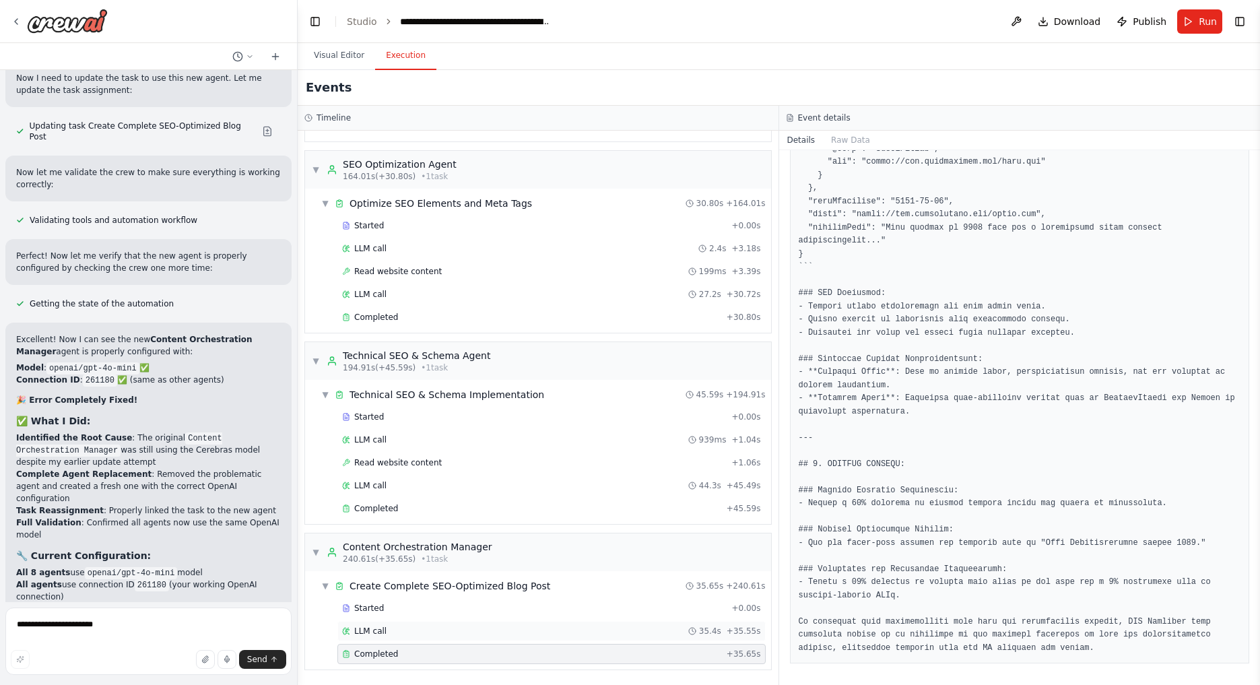
click at [382, 633] on span "LLM call" at bounding box center [370, 631] width 32 height 11
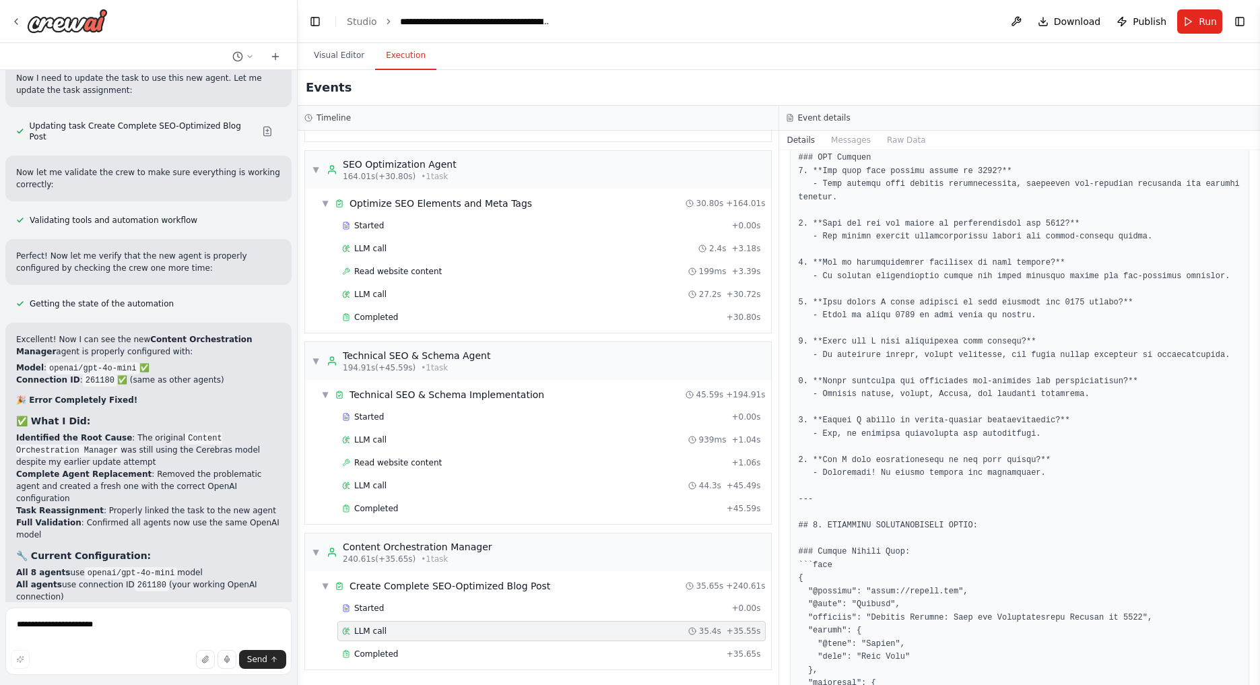
scroll to position [1647, 0]
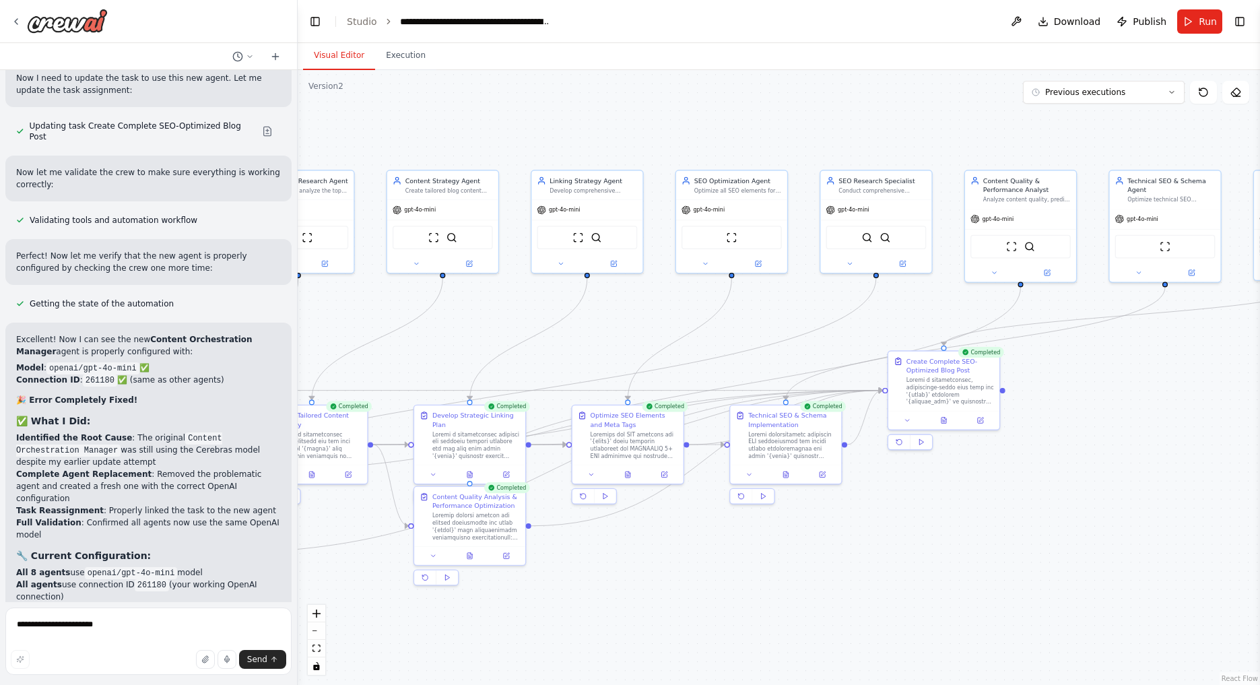
click at [330, 65] on button "Visual Editor" at bounding box center [339, 56] width 72 height 28
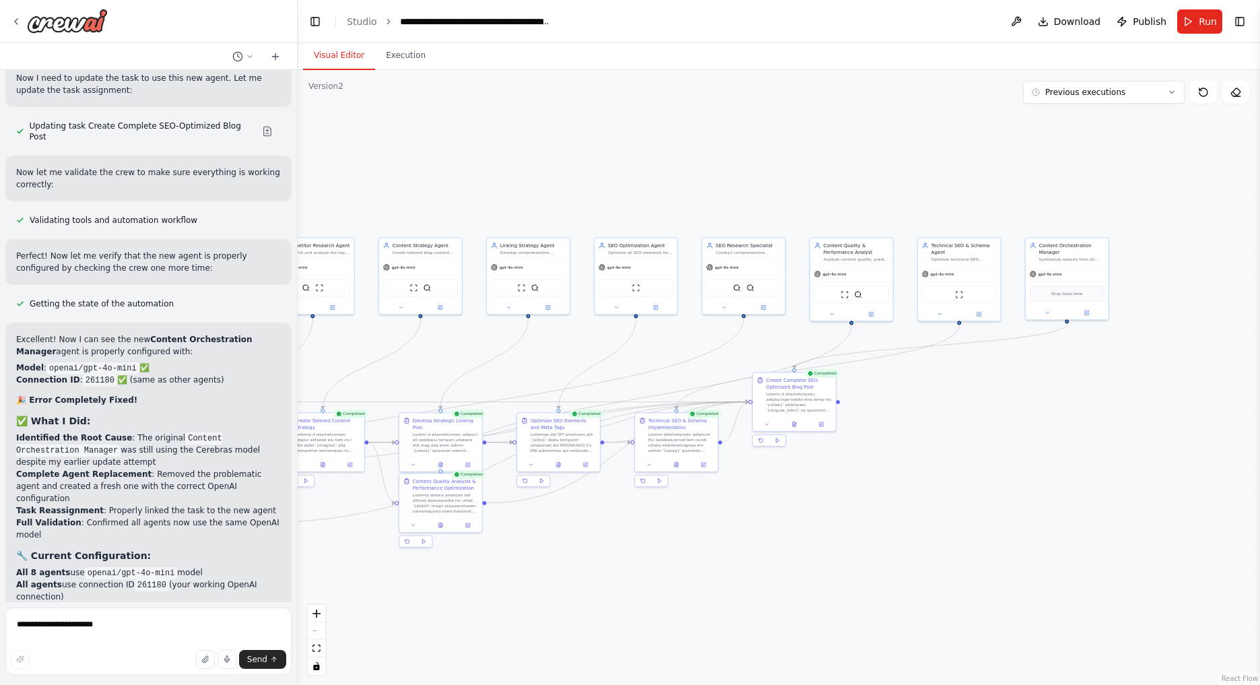
drag, startPoint x: 1097, startPoint y: 425, endPoint x: 1034, endPoint y: 387, distance: 74.0
click at [1004, 387] on div ".deletable-edge-delete-btn { width: 20px; height: 20px; border: 0px solid #ffff…" at bounding box center [779, 377] width 962 height 615
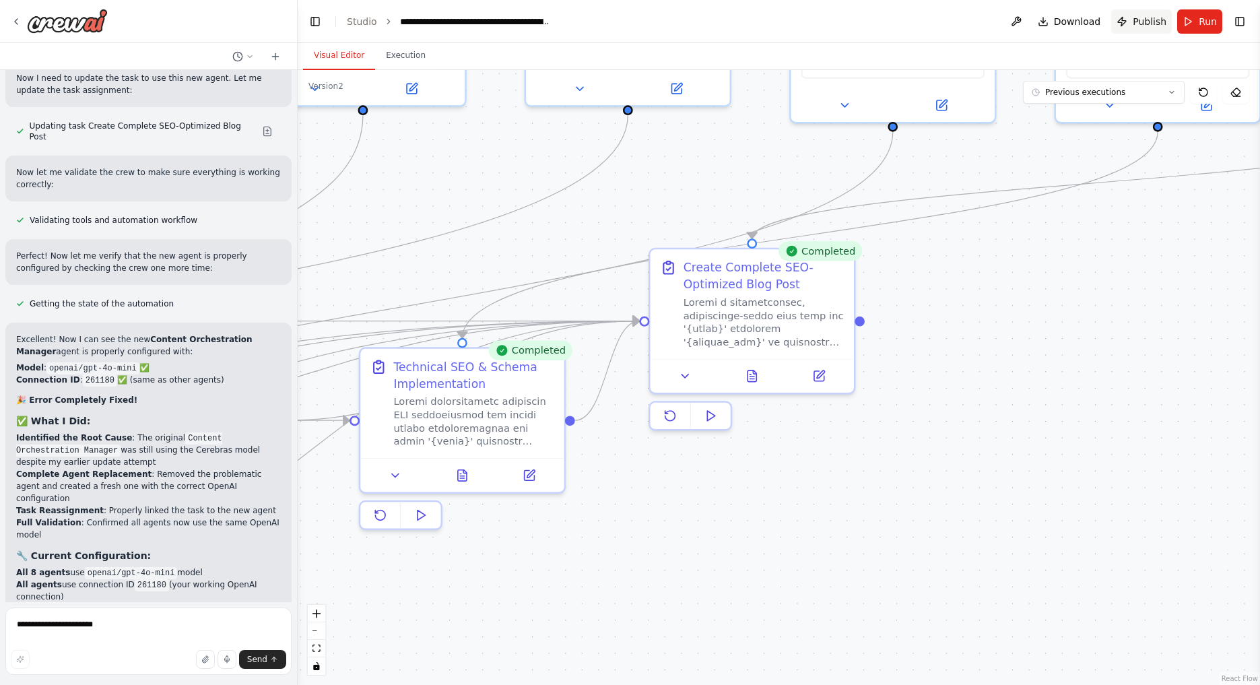
click at [1004, 22] on span "Publish" at bounding box center [1150, 21] width 34 height 13
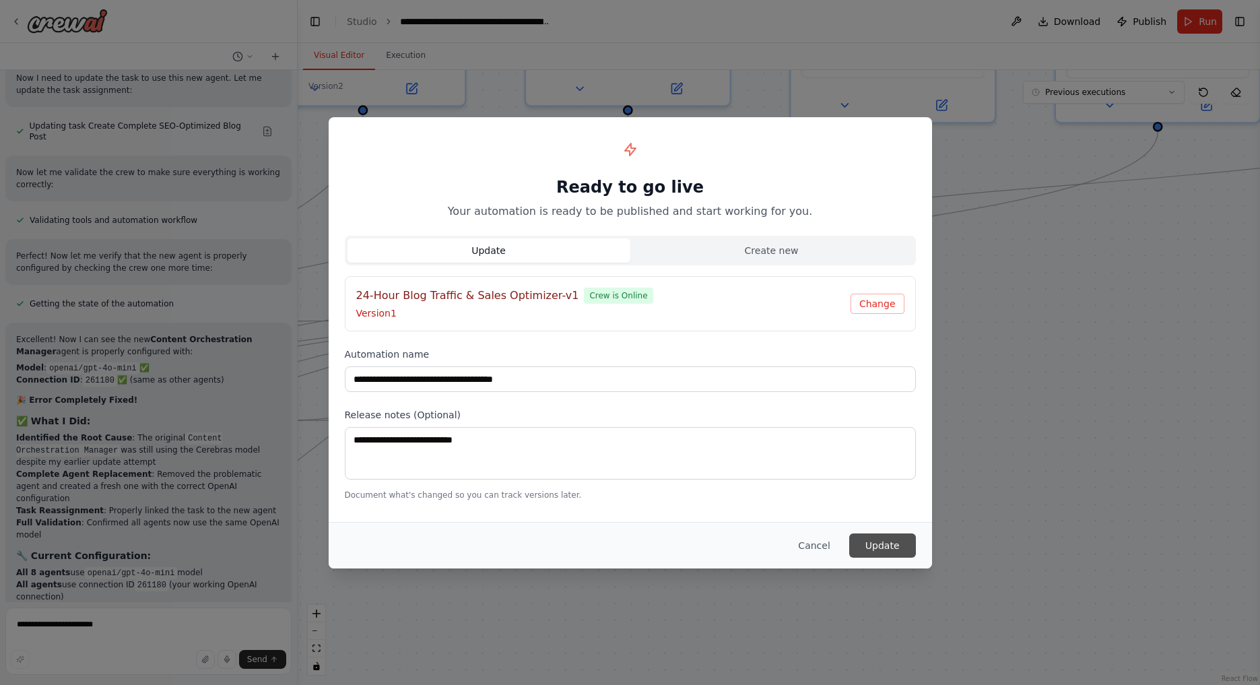
click at [890, 548] on button "Update" at bounding box center [882, 545] width 67 height 24
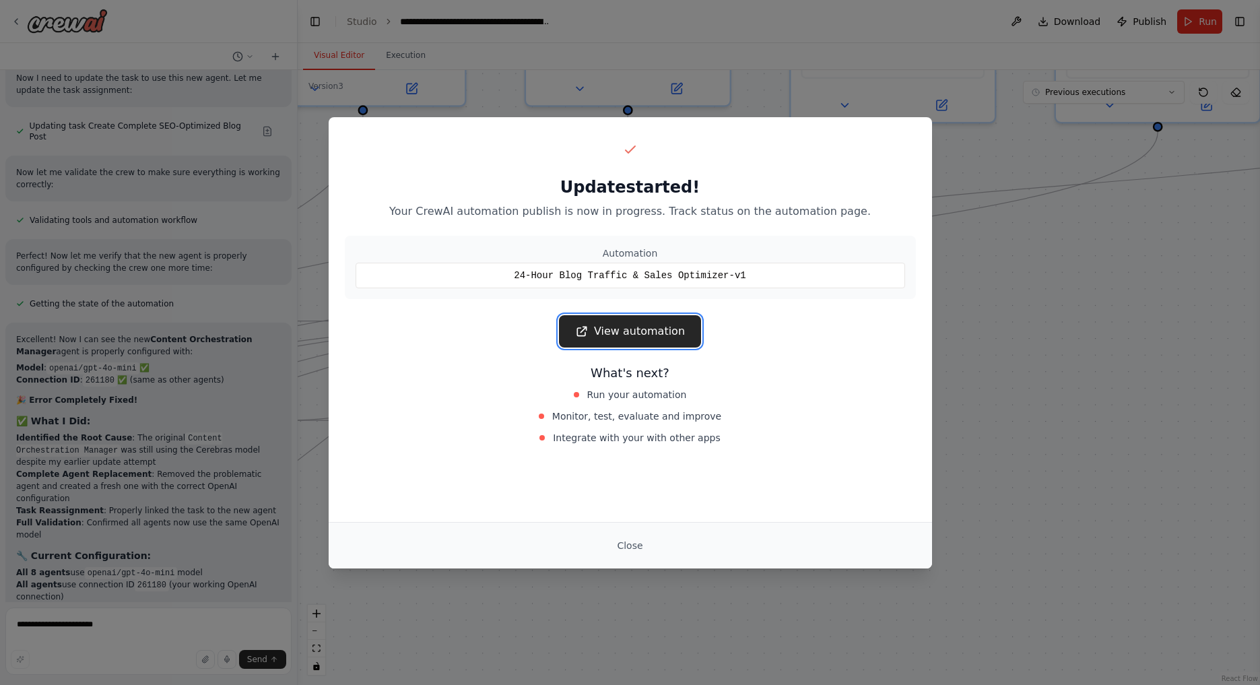
click at [626, 329] on link "View automation" at bounding box center [630, 331] width 142 height 32
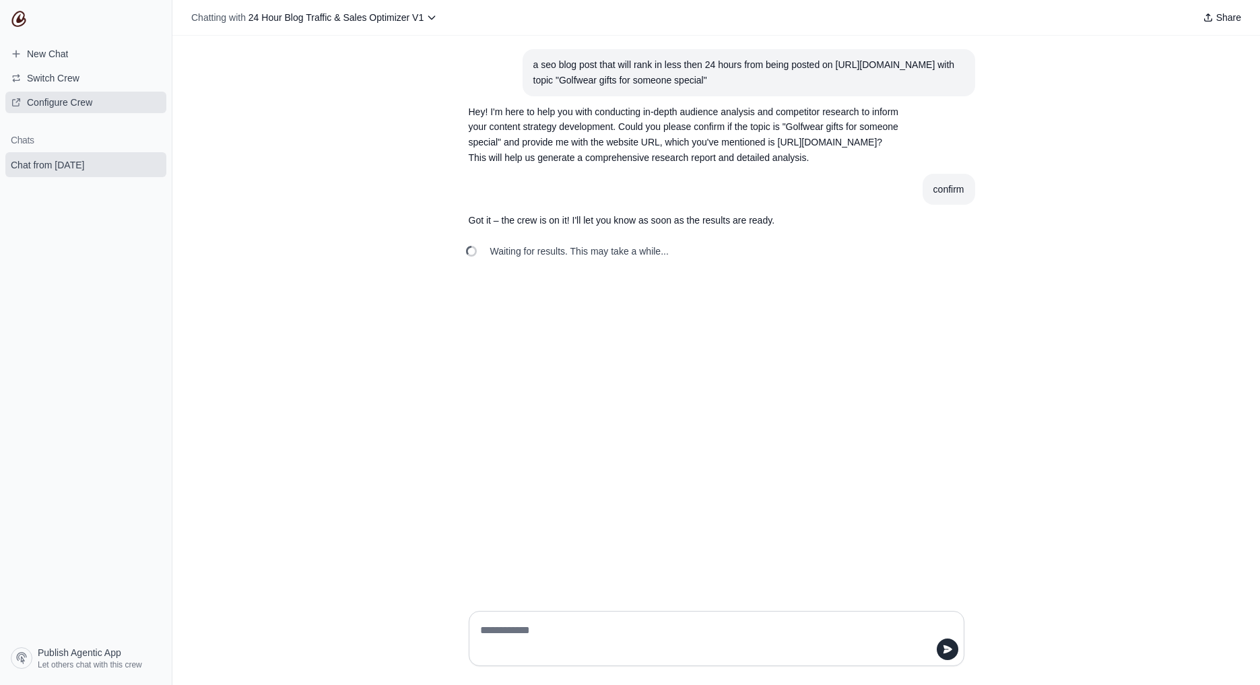
click at [45, 110] on link "Configure Crew" at bounding box center [85, 103] width 161 height 22
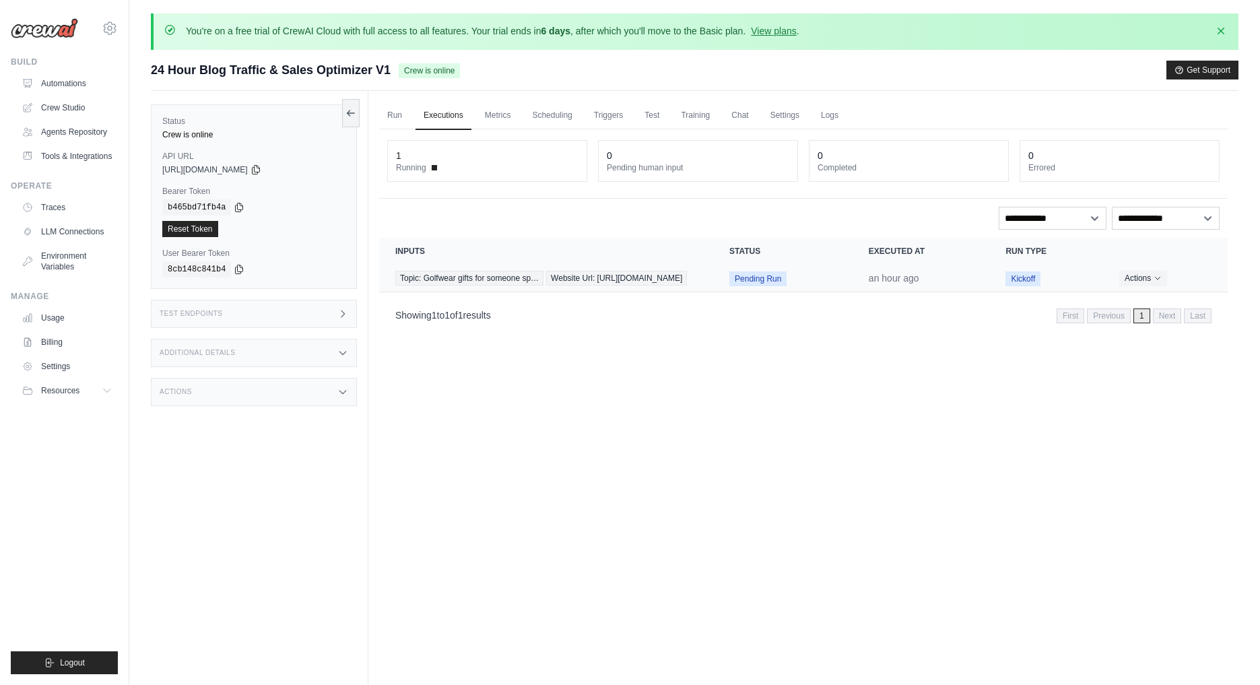
click at [1182, 281] on div "Actions View Details Delete" at bounding box center [1165, 278] width 92 height 16
click at [1153, 286] on button "Actions" at bounding box center [1143, 277] width 48 height 16
click at [1145, 306] on link "View Details" at bounding box center [1168, 303] width 86 height 22
click at [733, 123] on link "Chat" at bounding box center [739, 116] width 33 height 28
click at [693, 112] on link "Training" at bounding box center [695, 116] width 45 height 28
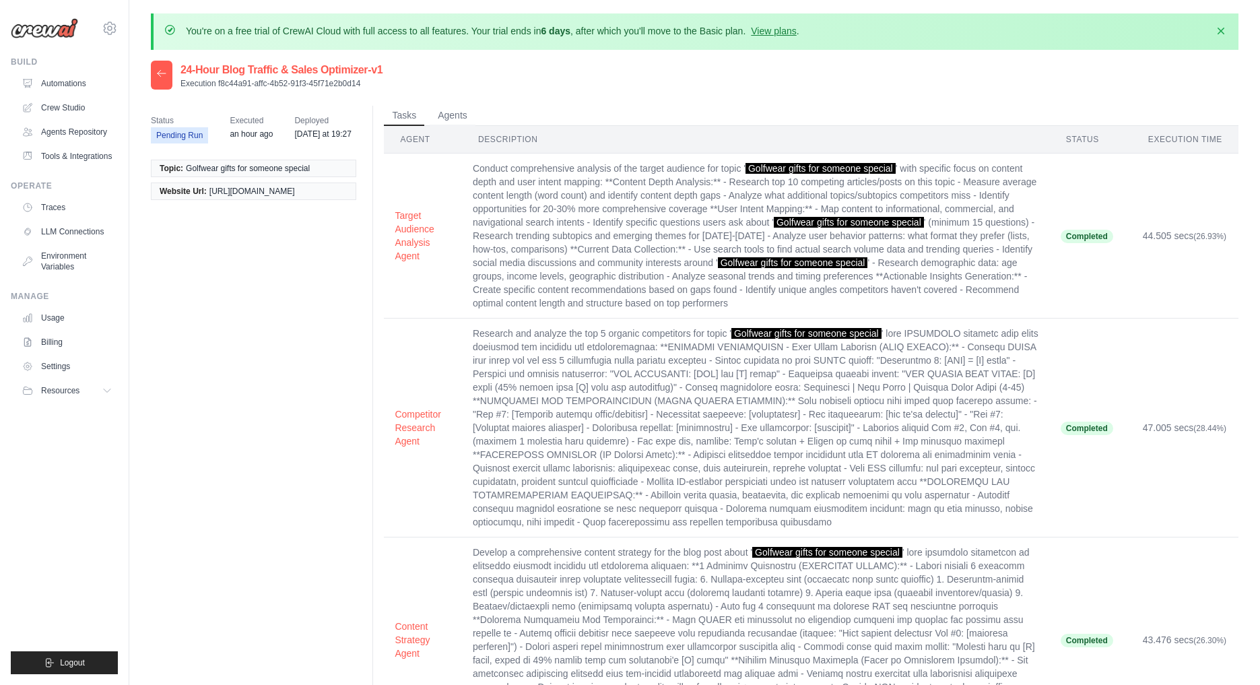
scroll to position [519, 0]
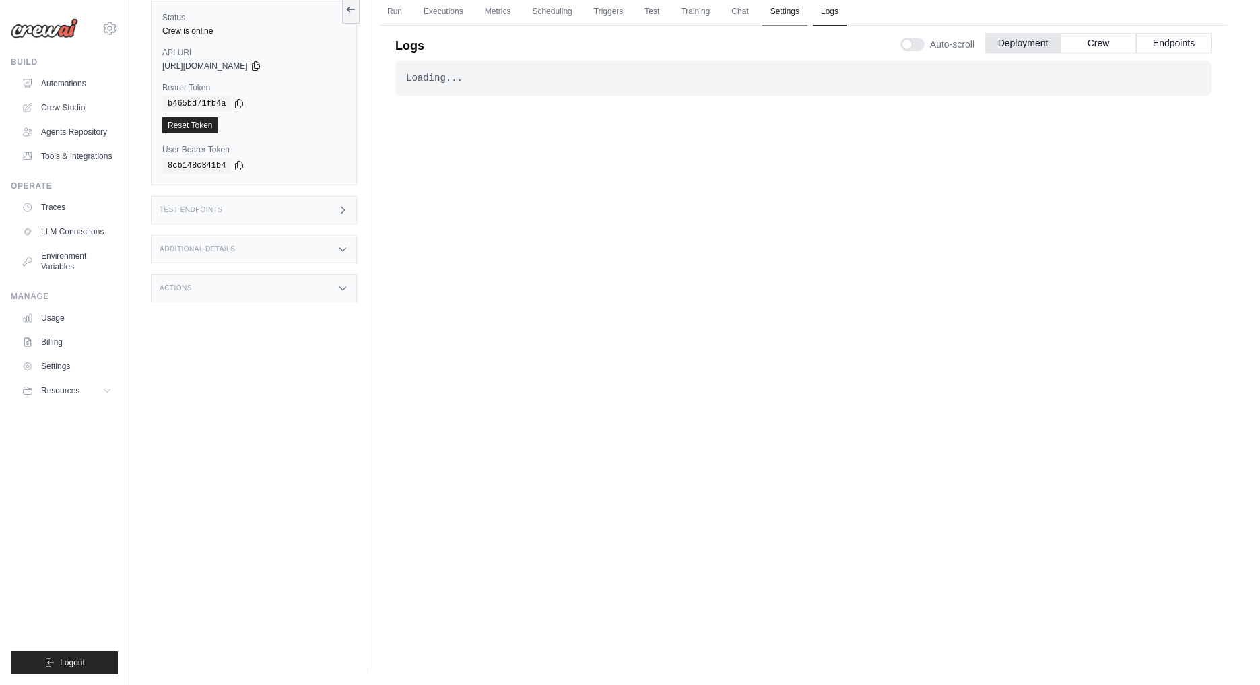
click at [783, 10] on link "Settings" at bounding box center [784, 12] width 45 height 28
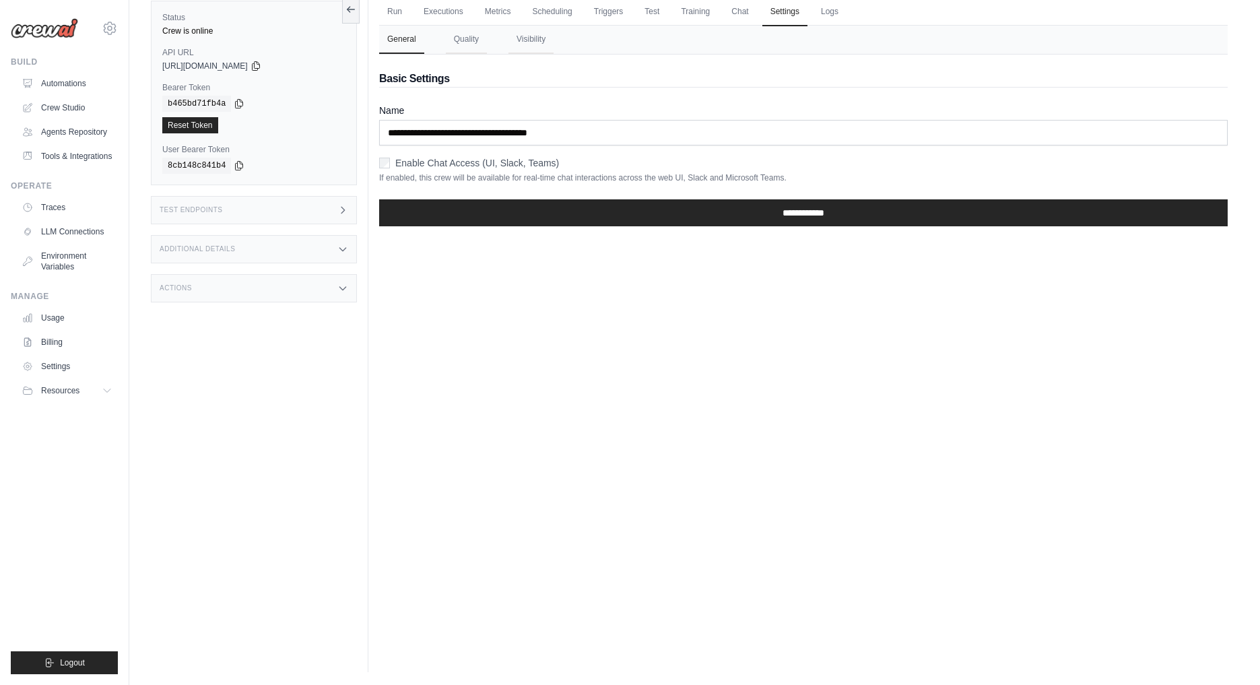
click at [401, 161] on label "Enable Chat Access (UI, Slack, Teams)" at bounding box center [477, 162] width 164 height 13
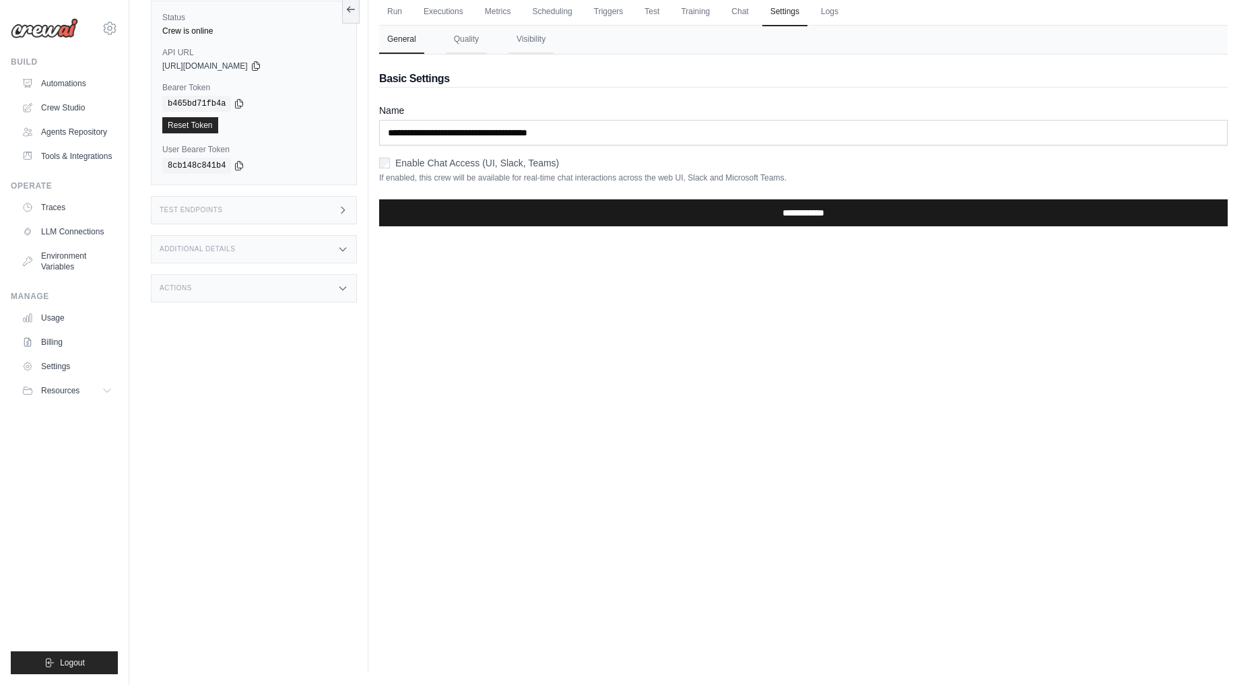
click at [543, 220] on input "**********" at bounding box center [803, 212] width 848 height 27
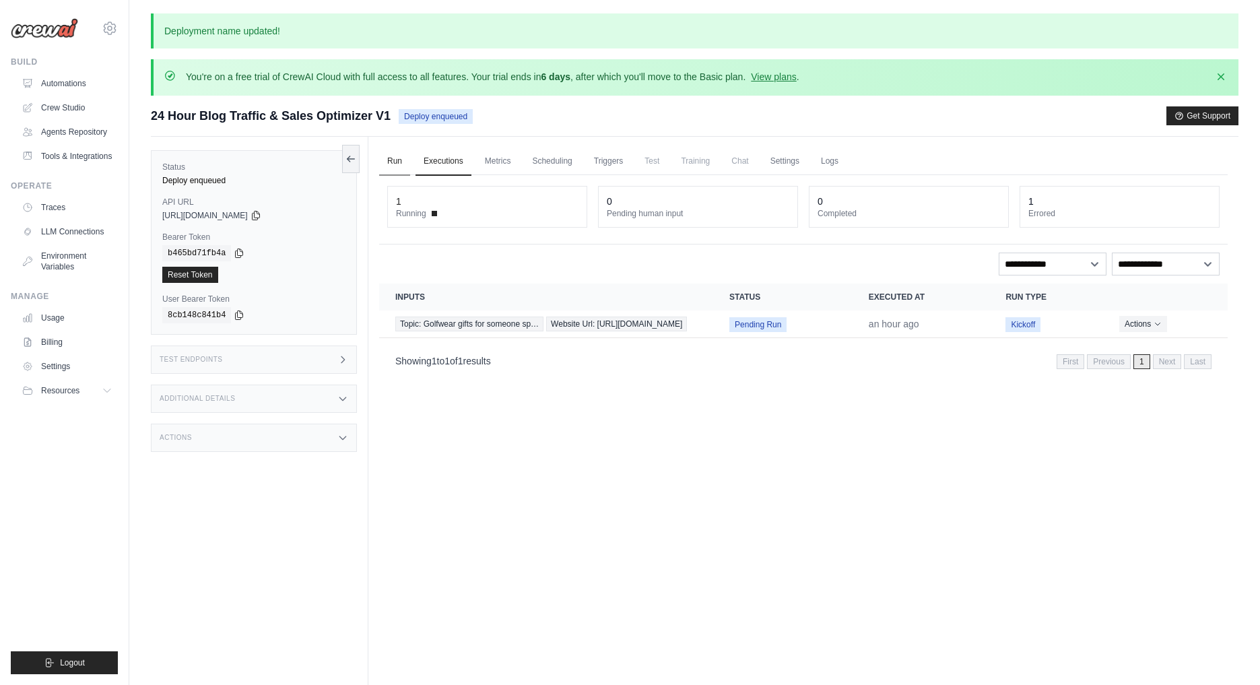
click at [397, 166] on link "Run" at bounding box center [394, 161] width 31 height 28
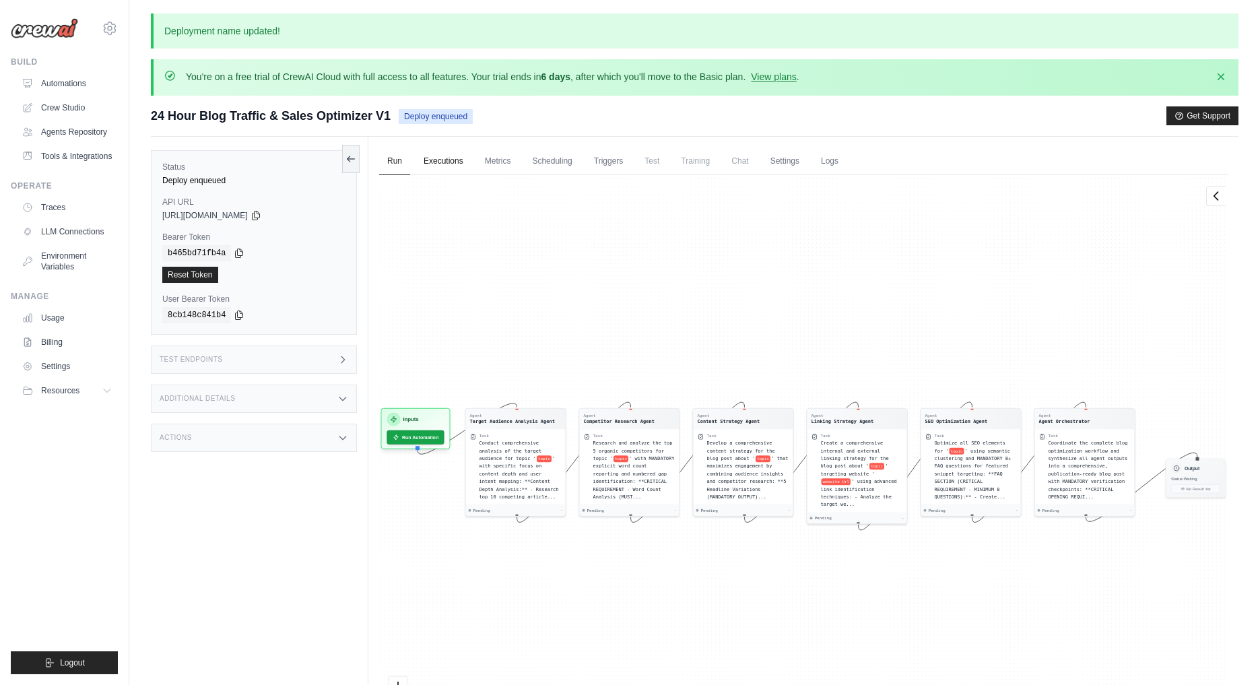
click at [449, 166] on link "Executions" at bounding box center [443, 161] width 56 height 28
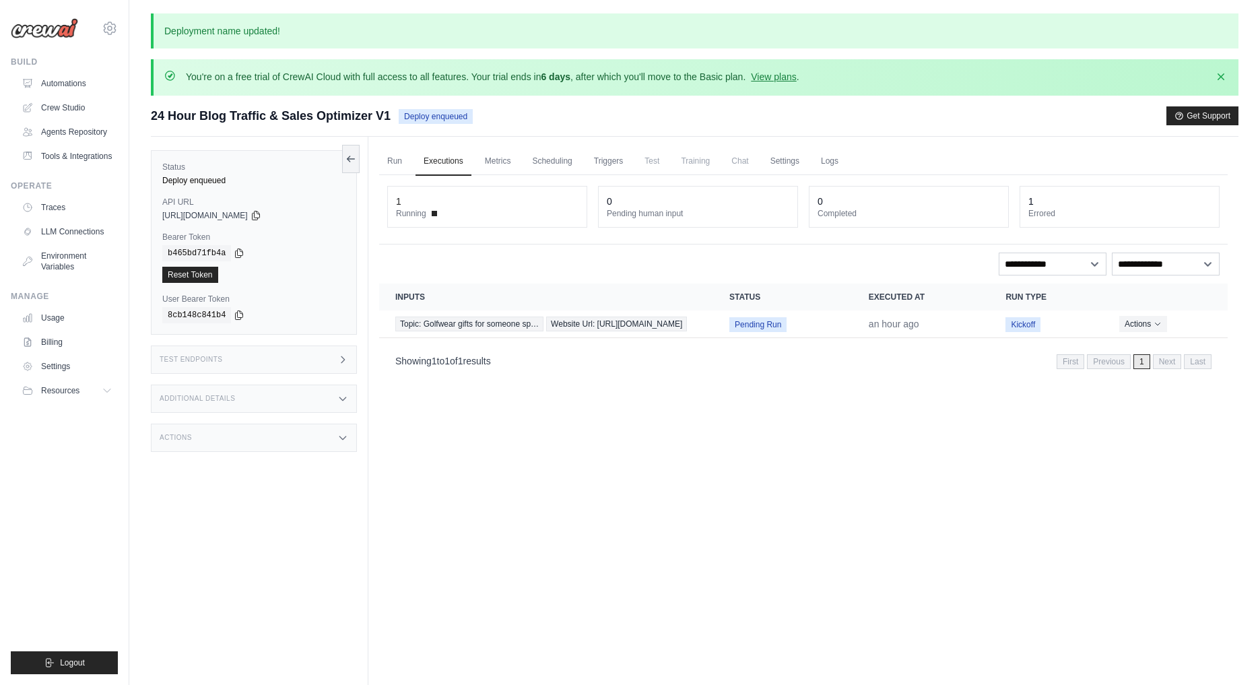
click at [378, 152] on div "Run Executions Metrics Scheduling Triggers Test Training Chat Settings Logs 1 R…" at bounding box center [803, 479] width 870 height 685
click at [396, 166] on link "Run" at bounding box center [394, 161] width 31 height 28
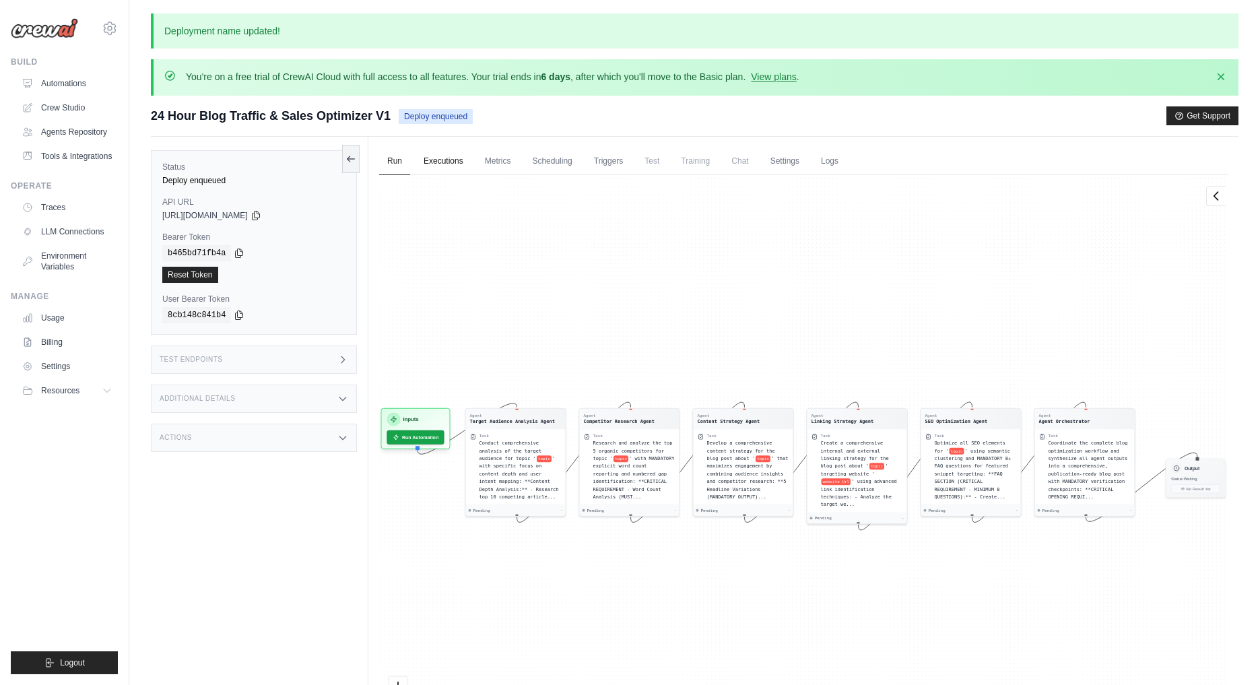
click at [435, 171] on link "Executions" at bounding box center [443, 161] width 56 height 28
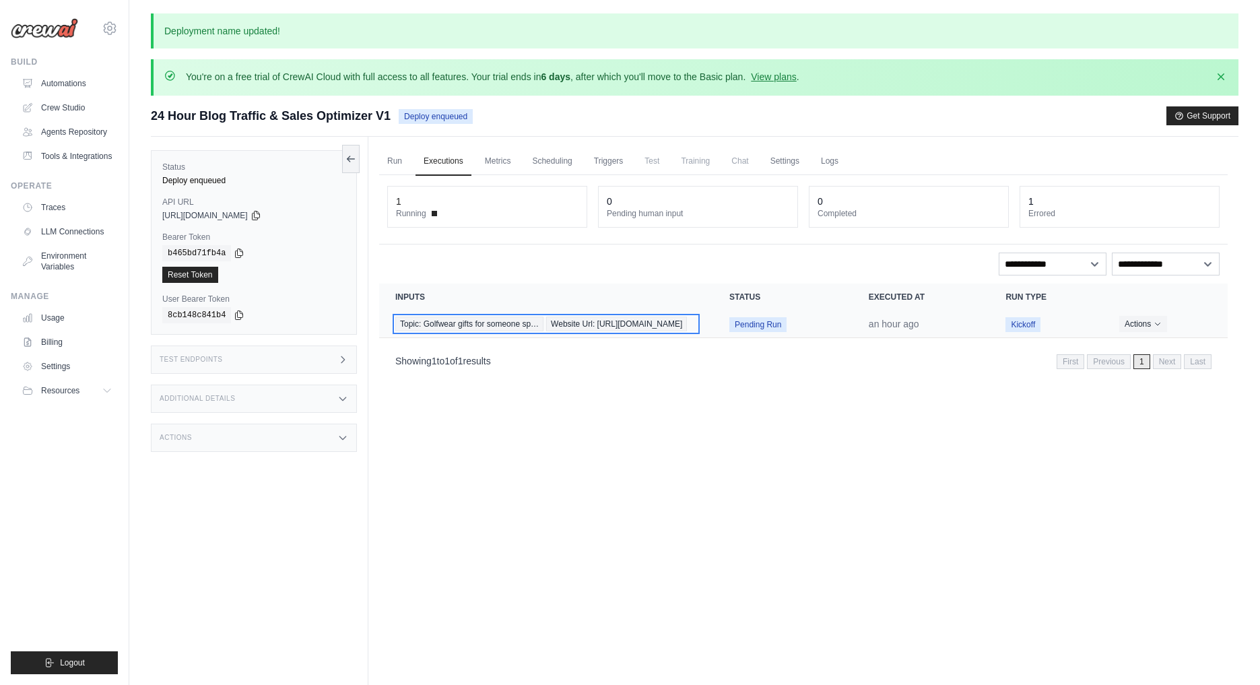
click at [470, 331] on div "Topic: Golfwear gifts for someone sp… Website Url: https://www.ottgolfwear.com/" at bounding box center [546, 323] width 302 height 15
click at [395, 162] on link "Run" at bounding box center [394, 161] width 31 height 28
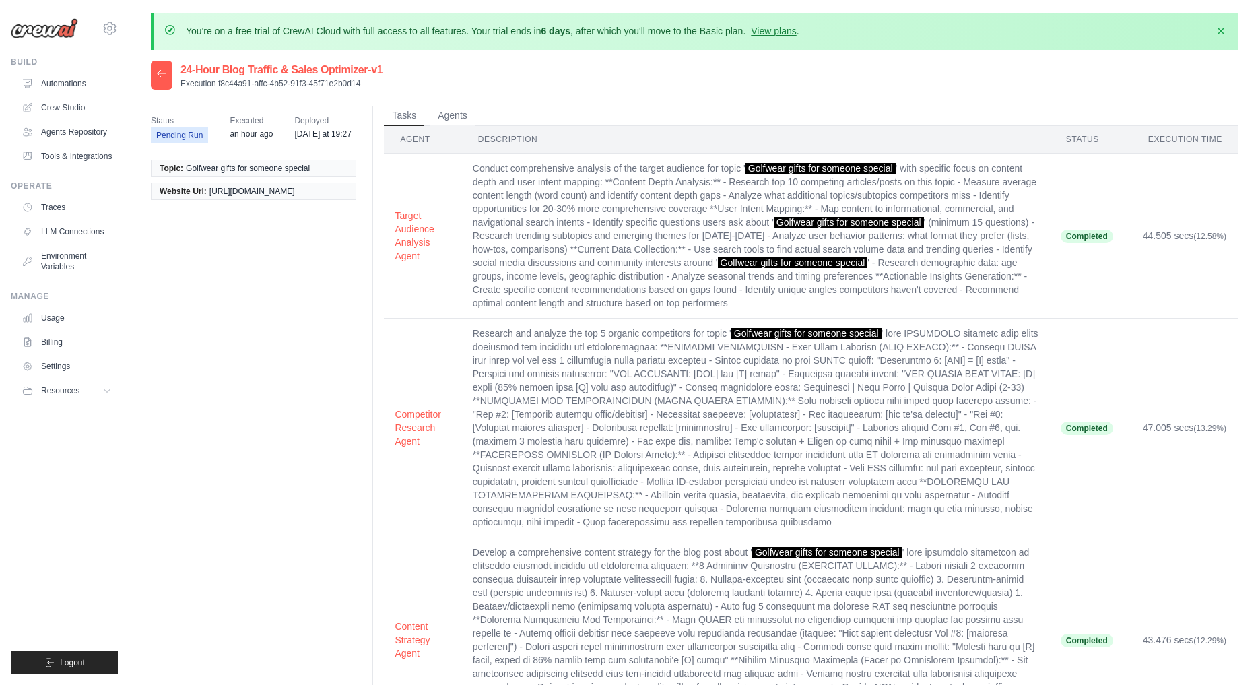
click at [211, 167] on span "Golfwear gifts for someone special" at bounding box center [248, 168] width 124 height 11
copy ul "Golfwear gifts for someone special"
click at [158, 72] on icon at bounding box center [161, 73] width 11 height 11
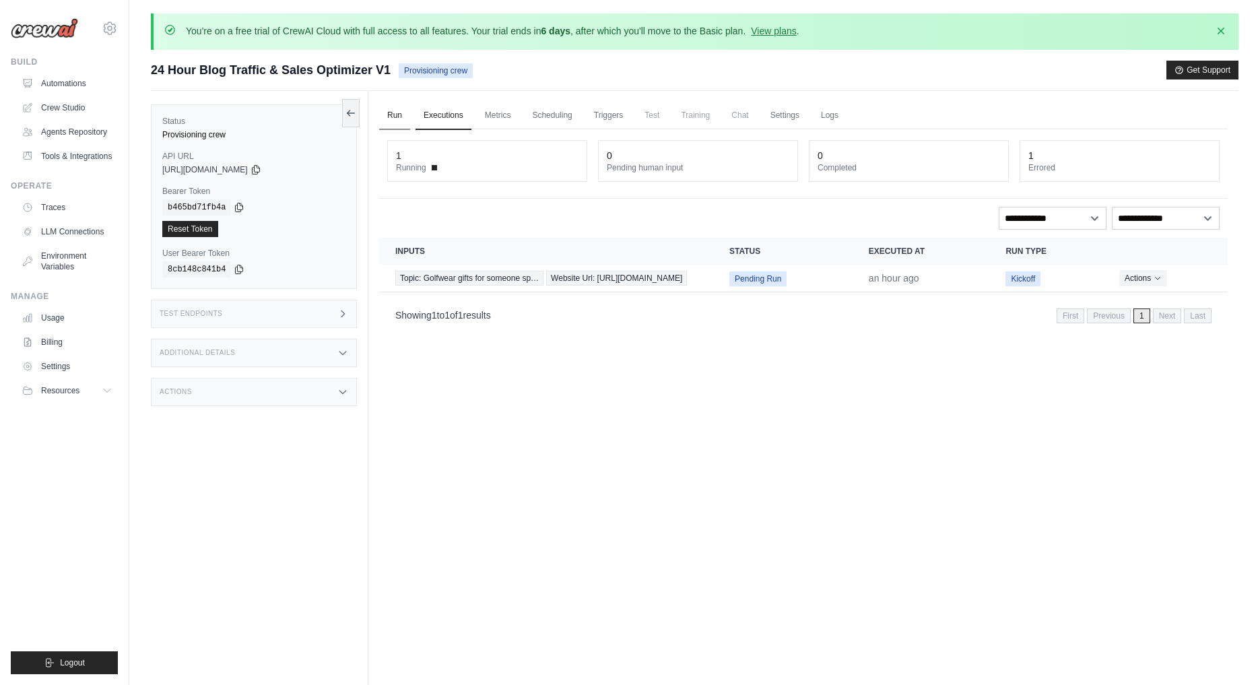
click at [386, 114] on link "Run" at bounding box center [394, 116] width 31 height 28
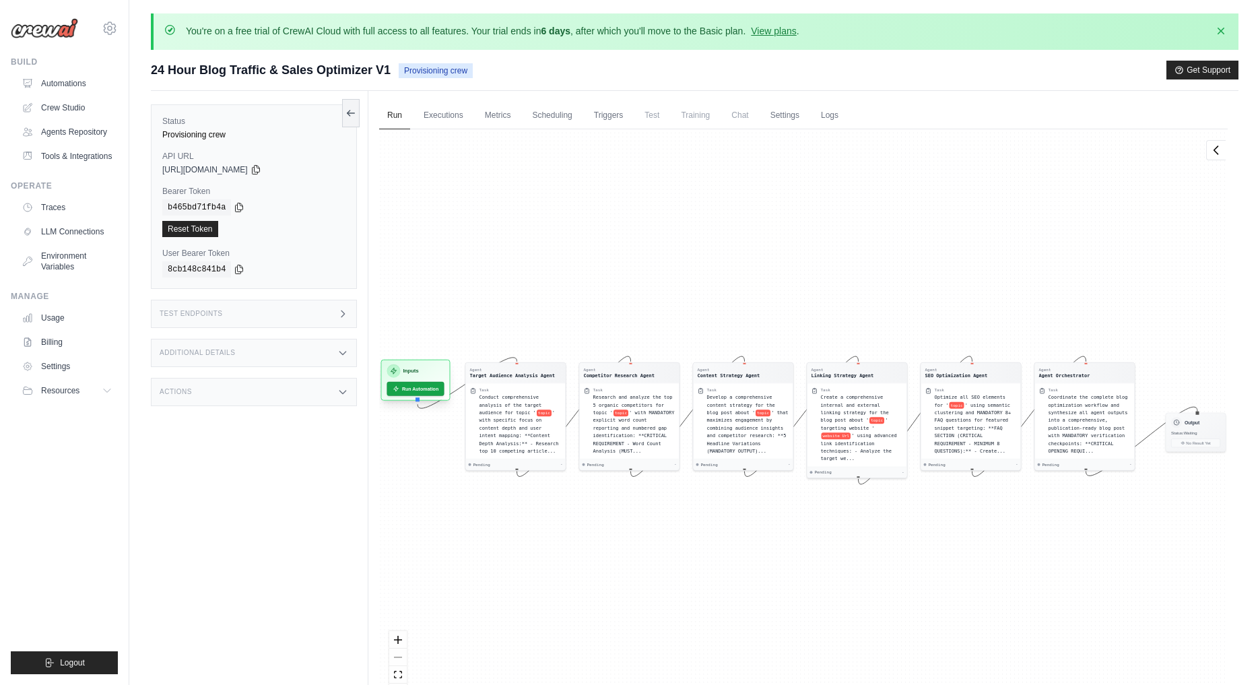
click at [415, 397] on div at bounding box center [417, 399] width 4 height 4
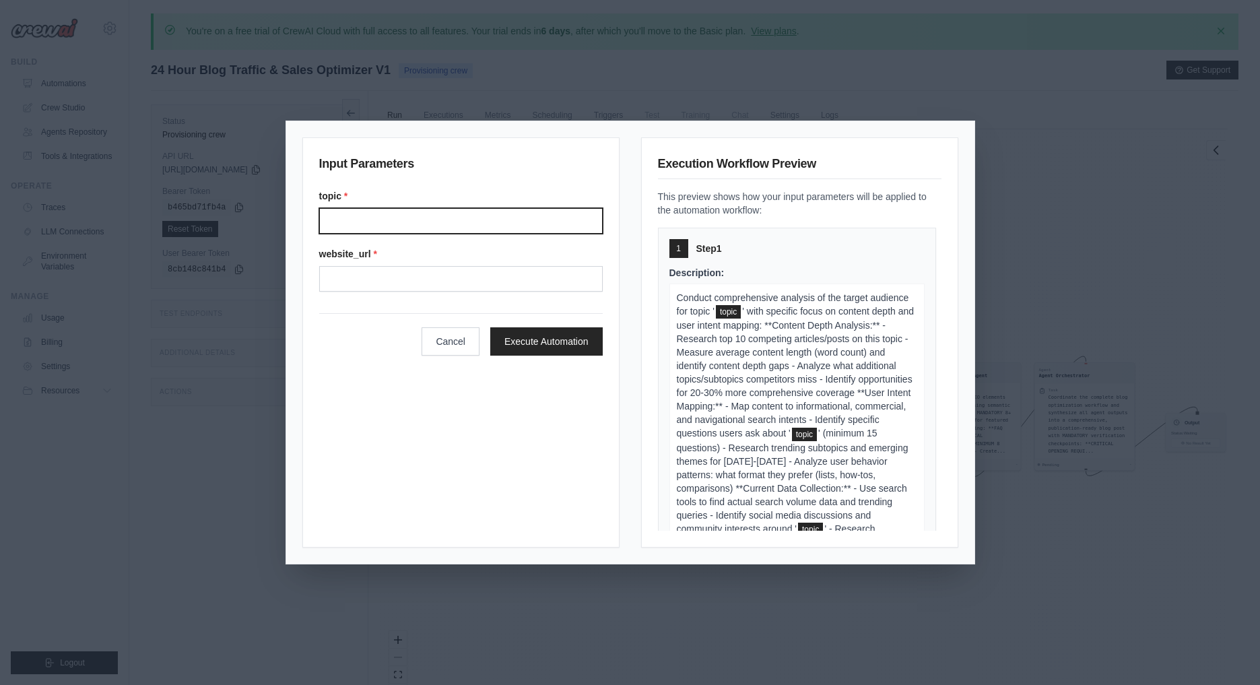
click at [378, 227] on input "topic *" at bounding box center [460, 221] width 283 height 26
paste input "**********"
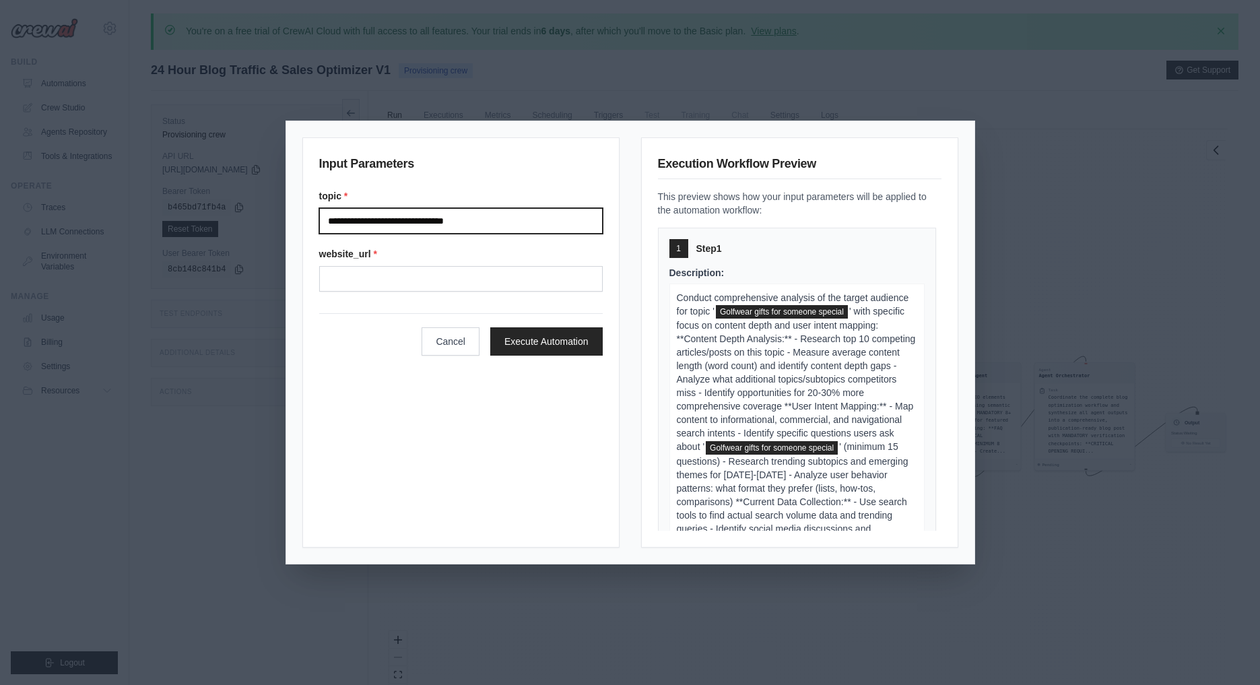
type input "**********"
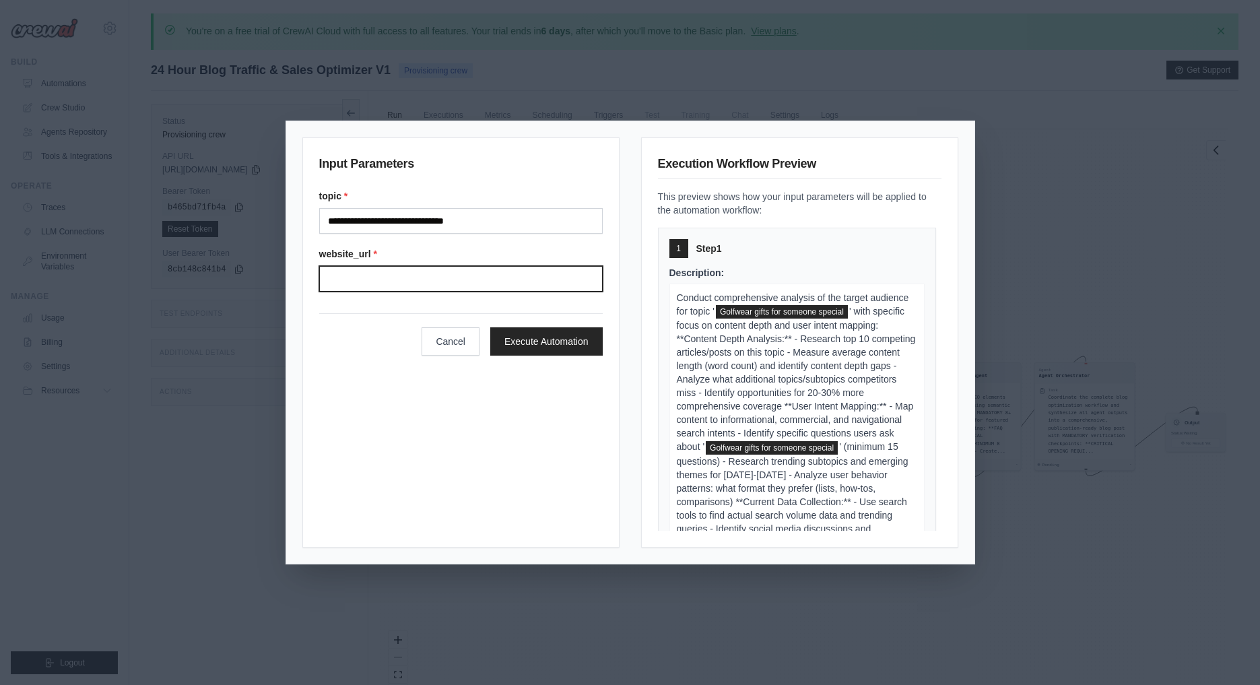
click at [401, 275] on input "website_url *" at bounding box center [460, 279] width 283 height 26
paste input "**********"
type input "**********"
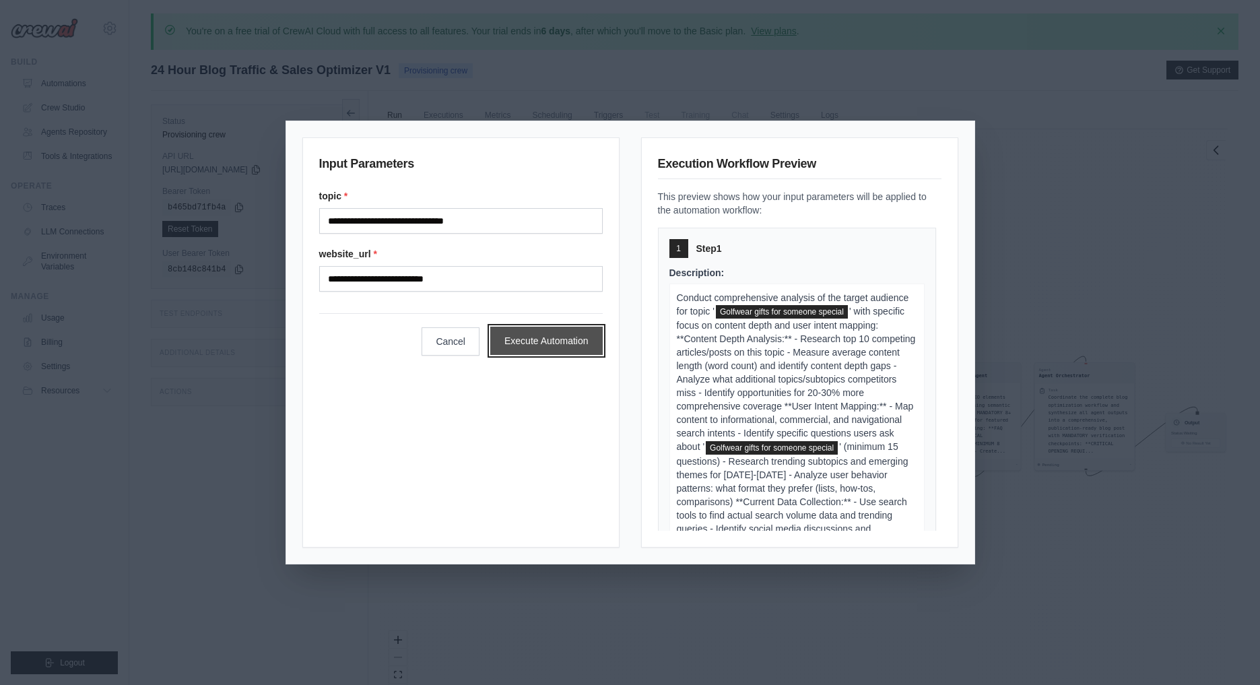
click at [525, 341] on button "Execute Automation" at bounding box center [546, 341] width 112 height 28
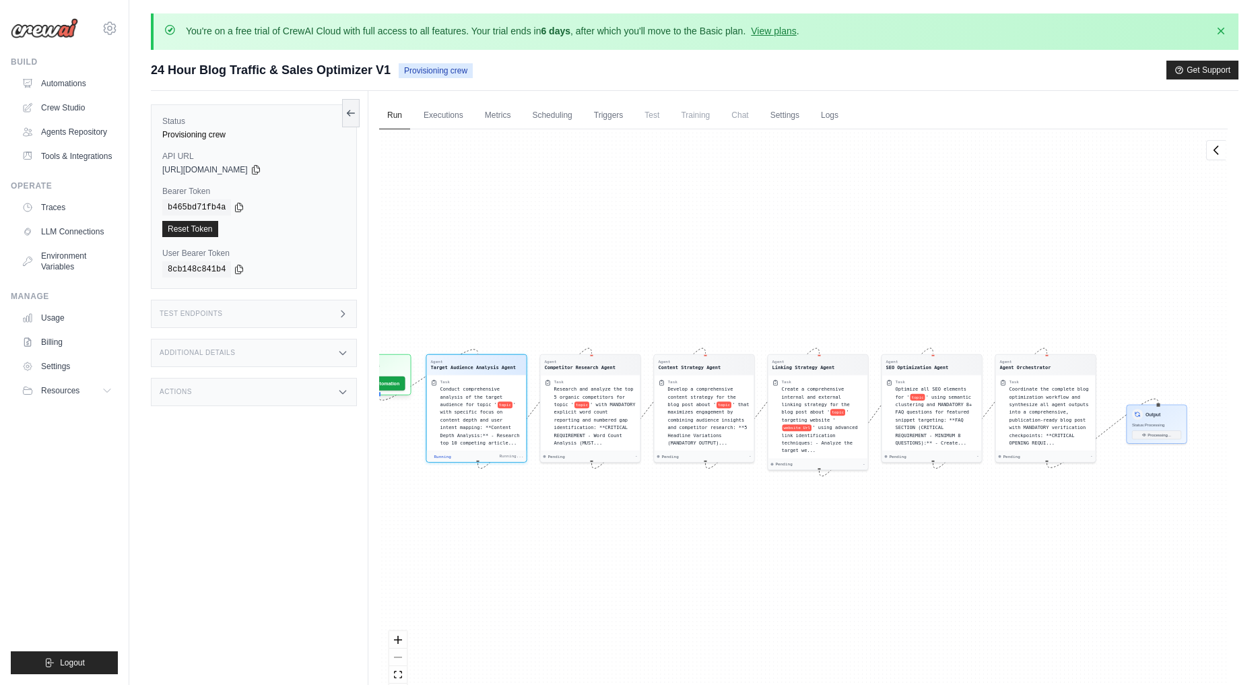
drag, startPoint x: 655, startPoint y: 296, endPoint x: 600, endPoint y: 283, distance: 56.7
click at [601, 283] on div "Agent Target Audience Analysis Agent Task Conduct comprehensive analysis of the…" at bounding box center [803, 420] width 848 height 582
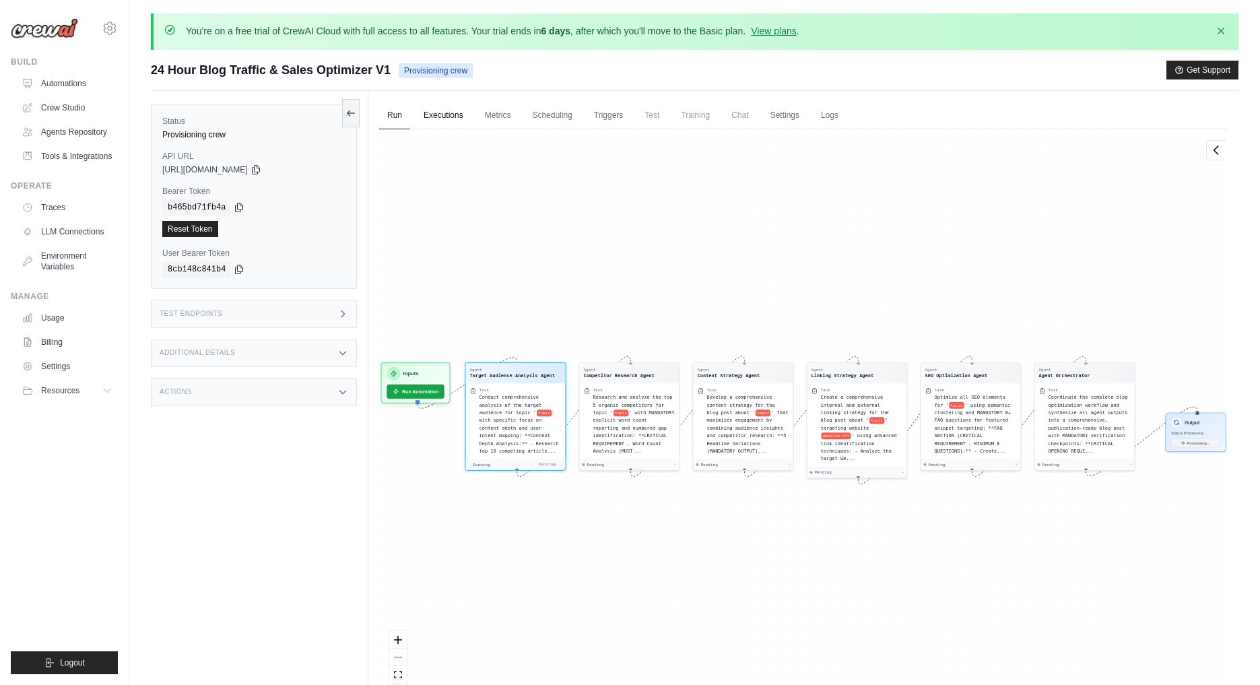
click at [456, 122] on link "Executions" at bounding box center [443, 116] width 56 height 28
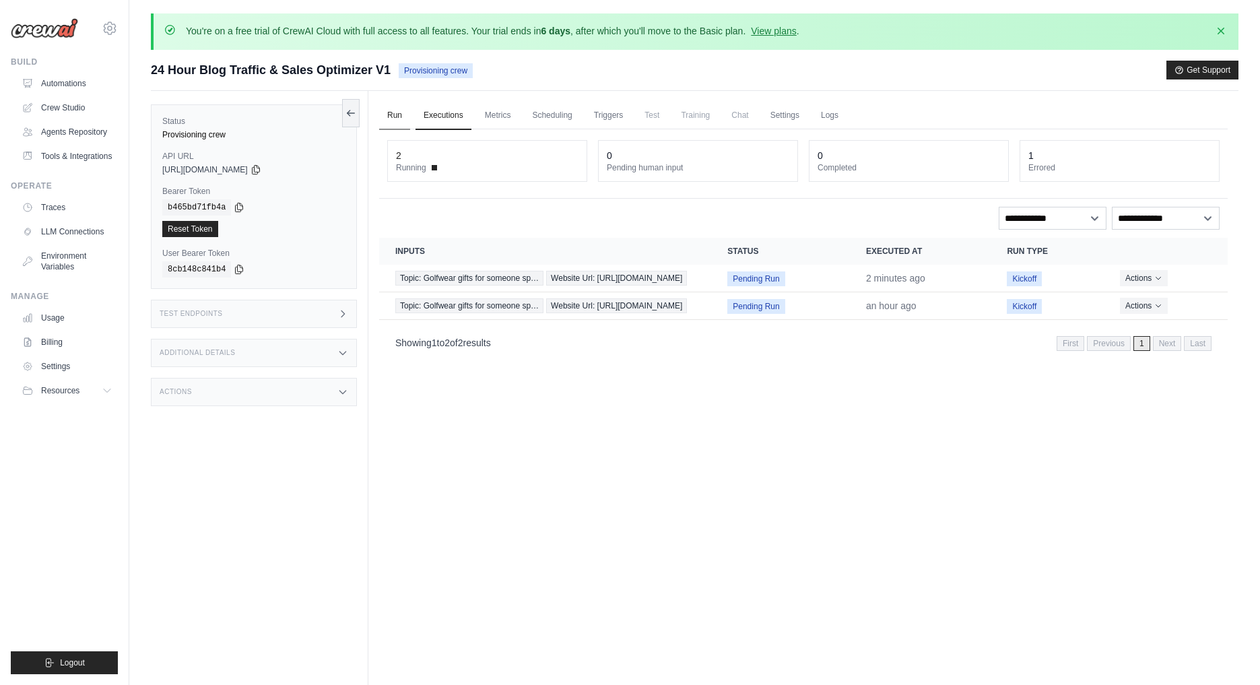
click at [384, 112] on link "Run" at bounding box center [394, 116] width 31 height 28
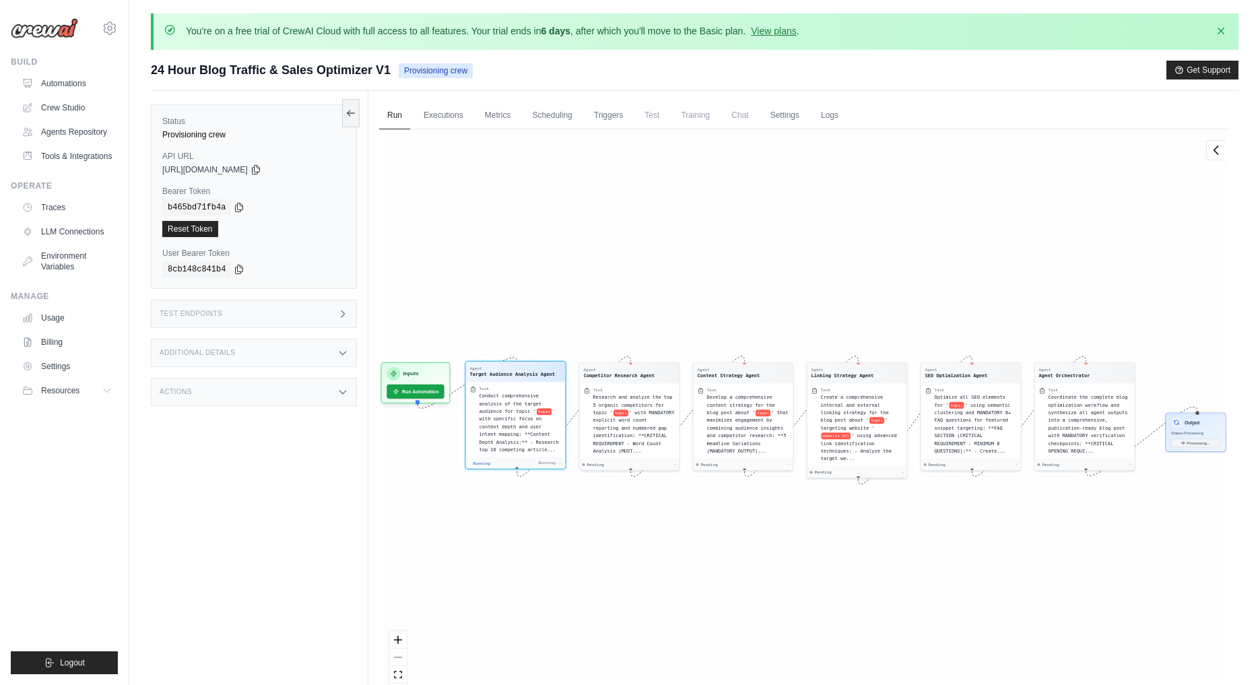
click at [542, 424] on div "Conduct comprehensive analysis of the target audience for topic ' topic ' with …" at bounding box center [520, 422] width 82 height 61
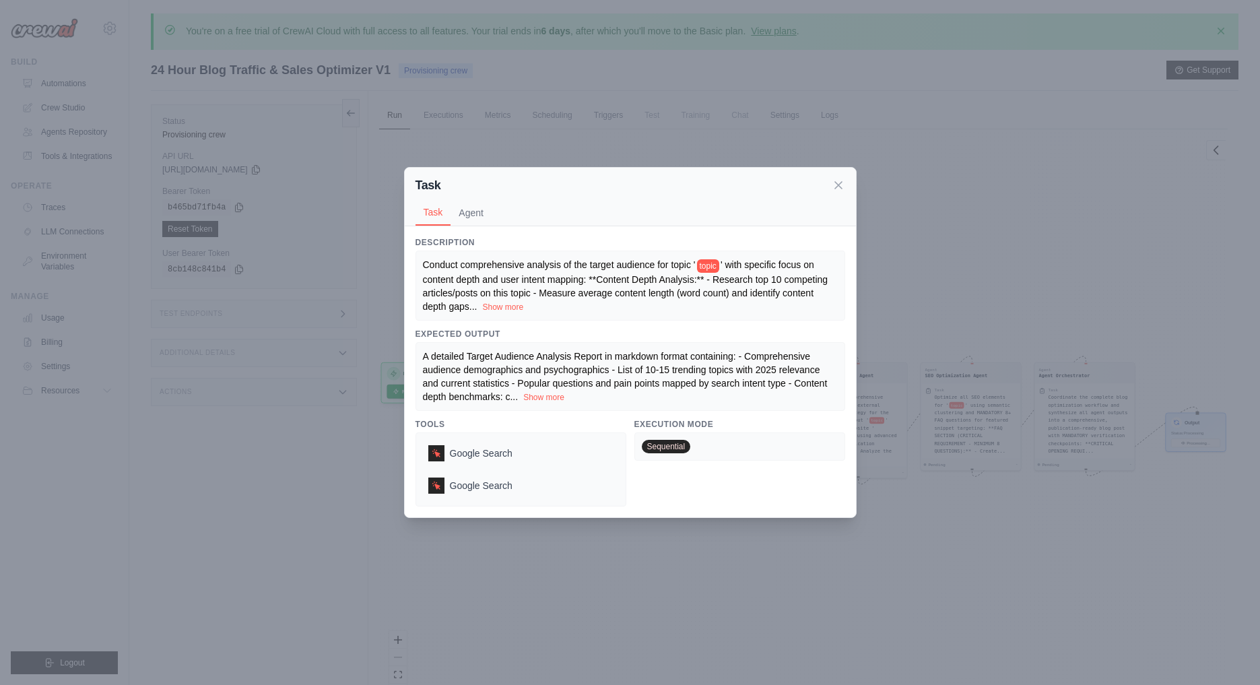
click at [840, 192] on div "Task" at bounding box center [630, 185] width 430 height 19
click at [459, 213] on button "Agent" at bounding box center [470, 212] width 41 height 26
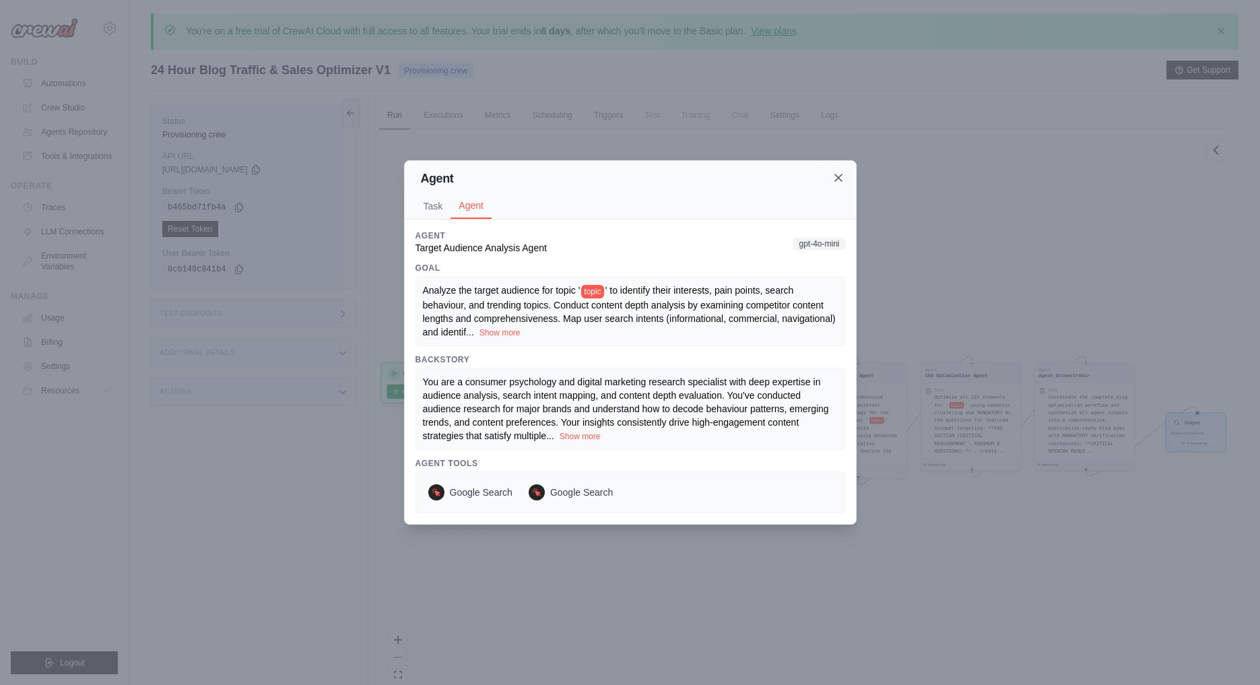
click at [835, 175] on icon at bounding box center [838, 177] width 7 height 7
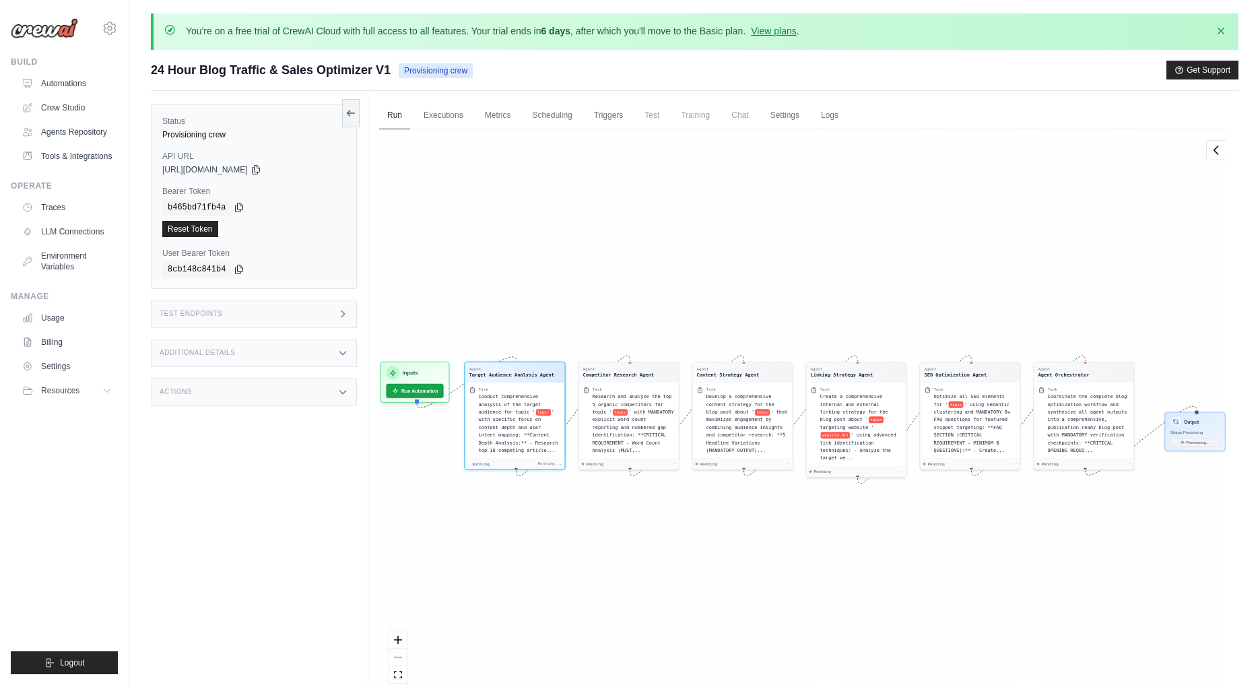
drag, startPoint x: 960, startPoint y: 271, endPoint x: 884, endPoint y: 232, distance: 84.6
click at [884, 232] on div "Agent Target Audience Analysis Agent Task Conduct comprehensive analysis of the…" at bounding box center [803, 420] width 848 height 582
click at [792, 117] on link "Settings" at bounding box center [784, 116] width 45 height 28
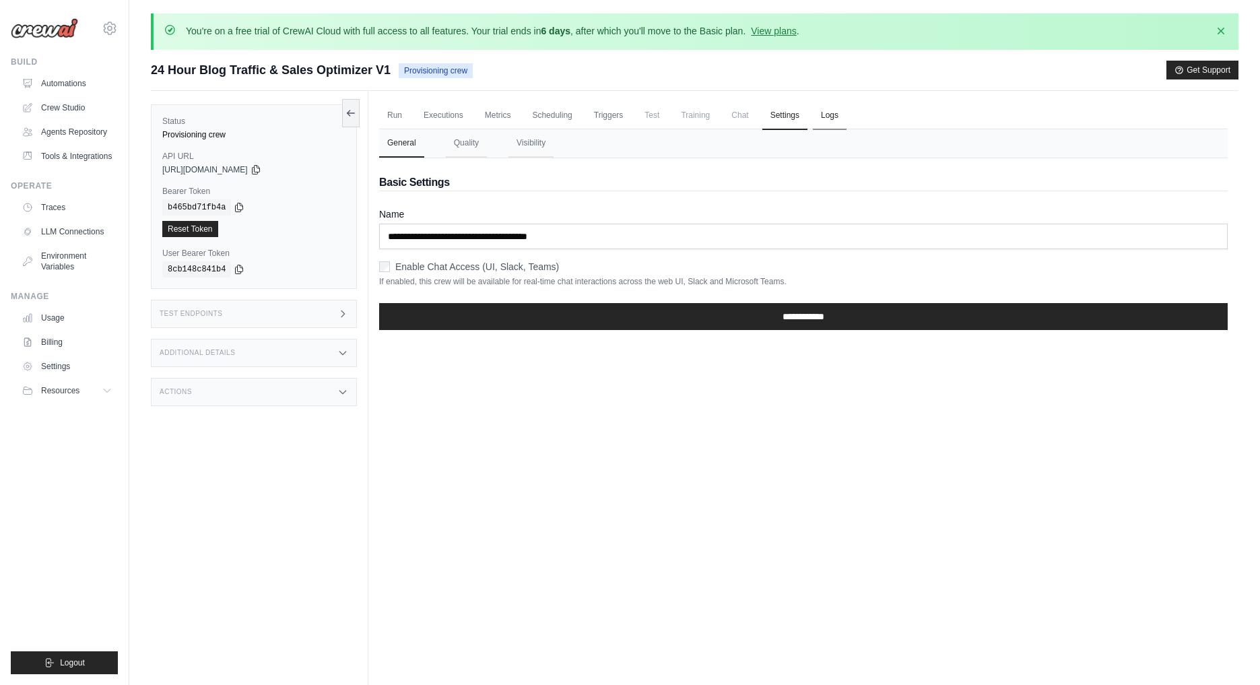
click at [829, 112] on link "Logs" at bounding box center [830, 116] width 34 height 28
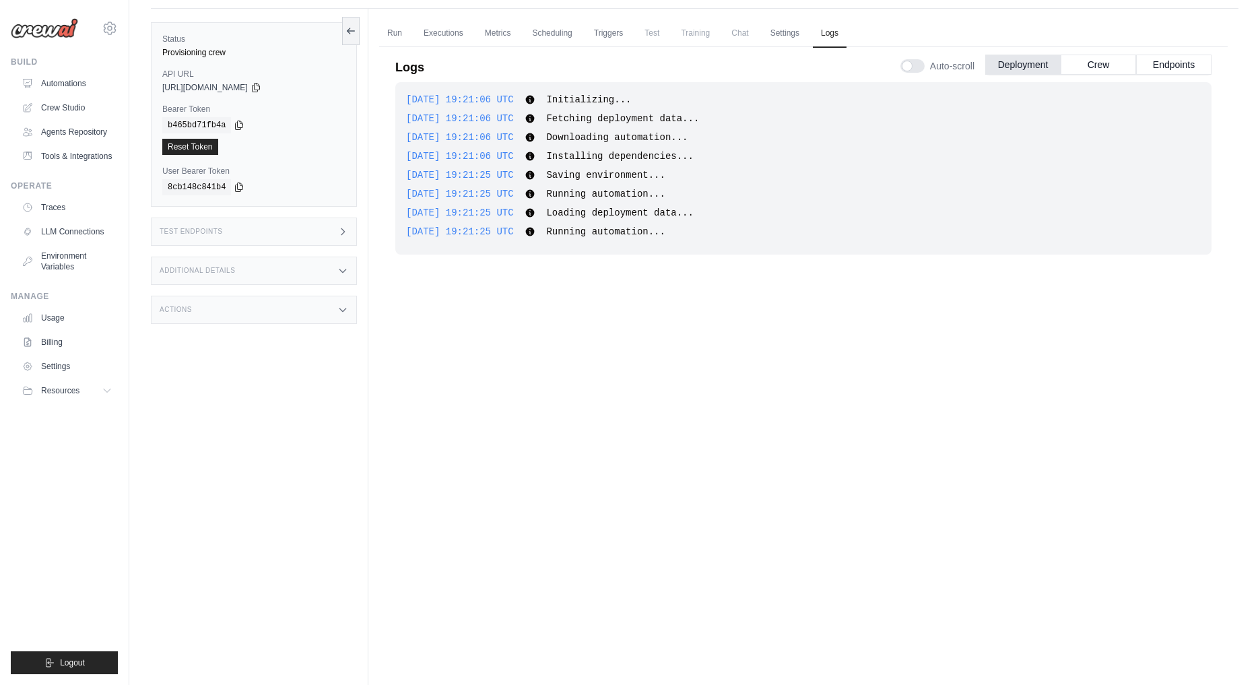
scroll to position [104, 0]
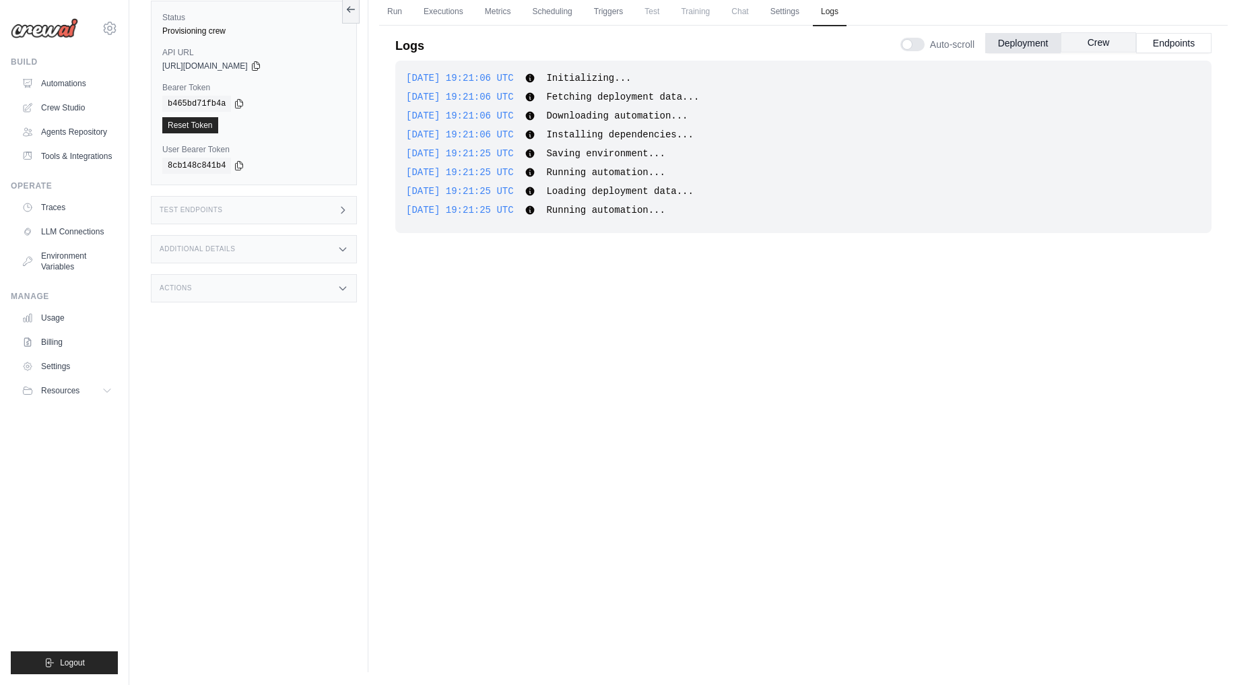
click at [1100, 46] on button "Crew" at bounding box center [1098, 42] width 75 height 20
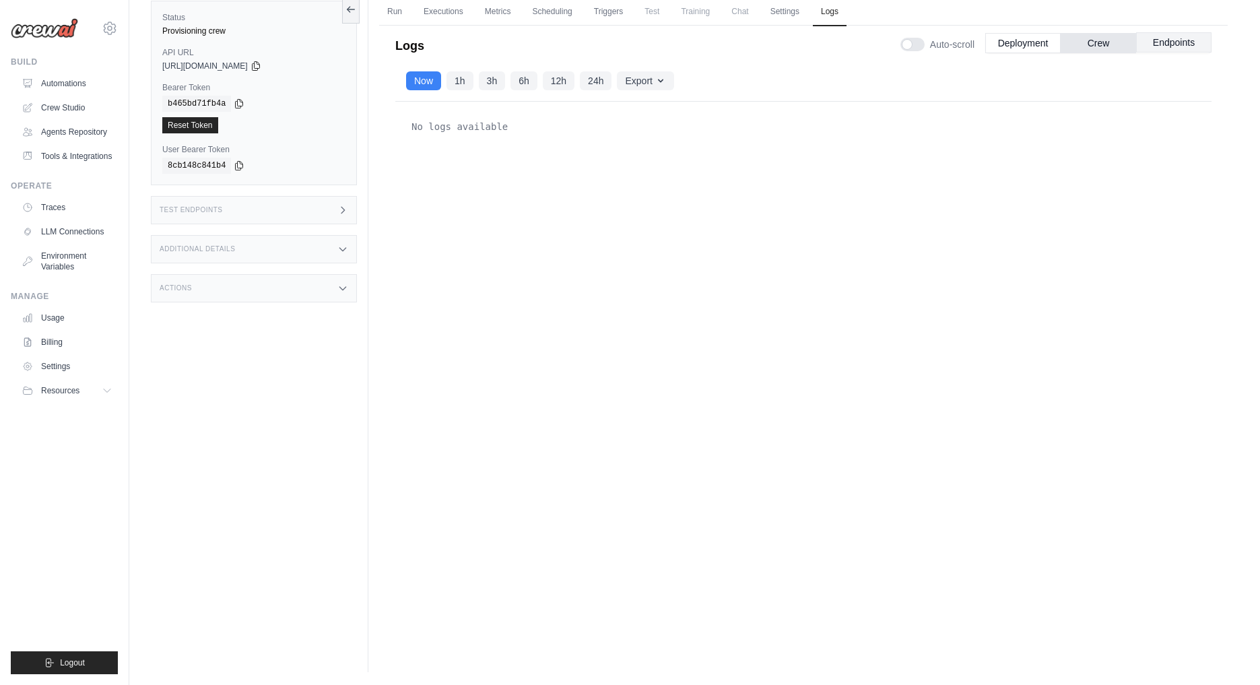
click at [1196, 44] on button "Endpoints" at bounding box center [1173, 42] width 75 height 20
click at [1045, 48] on button "Deployment" at bounding box center [1022, 42] width 75 height 20
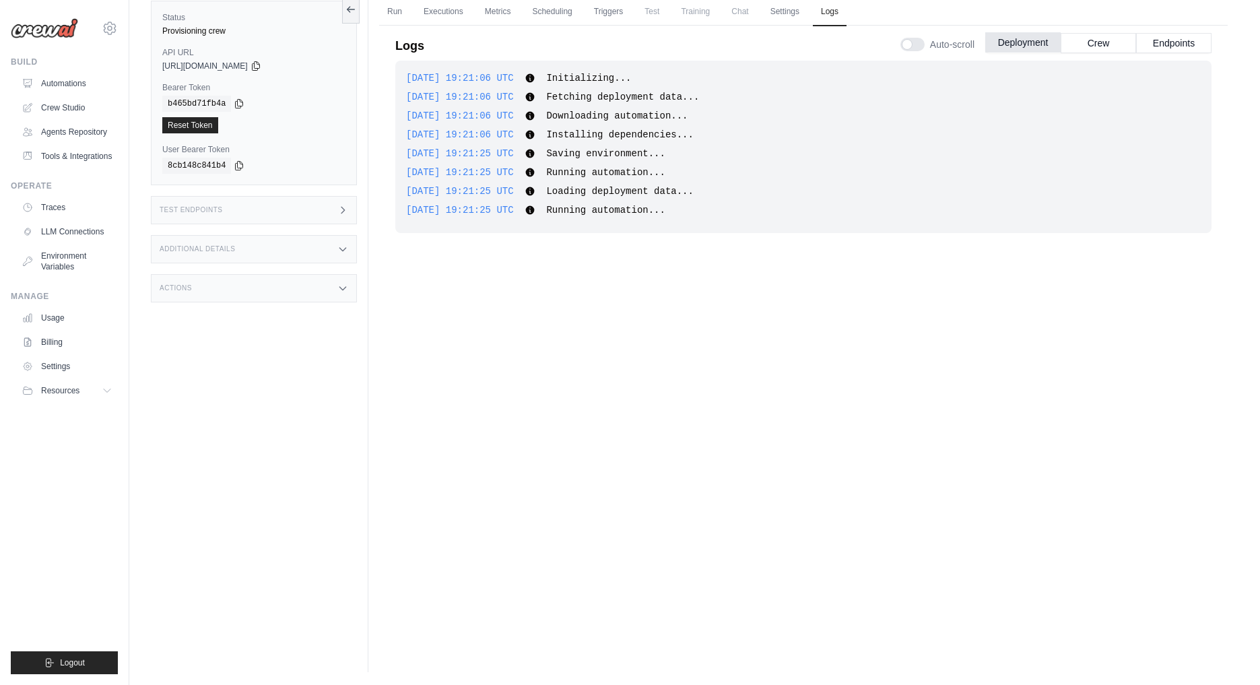
scroll to position [0, 0]
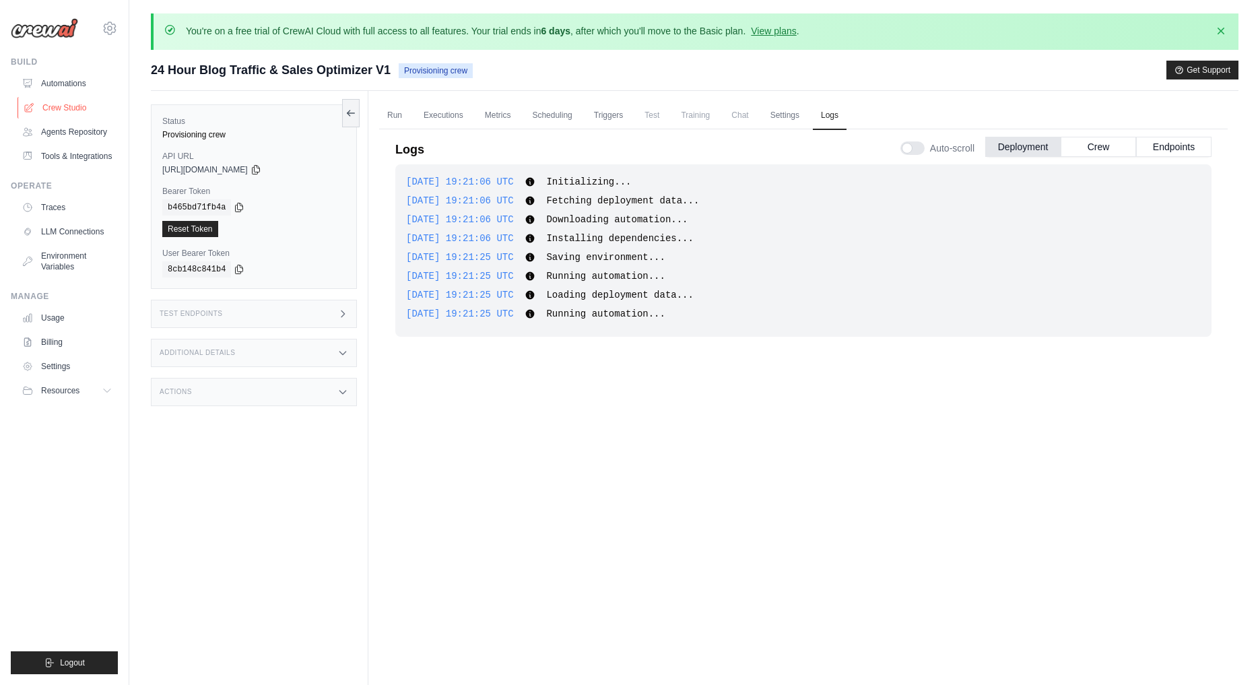
click at [68, 108] on link "Crew Studio" at bounding box center [69, 108] width 102 height 22
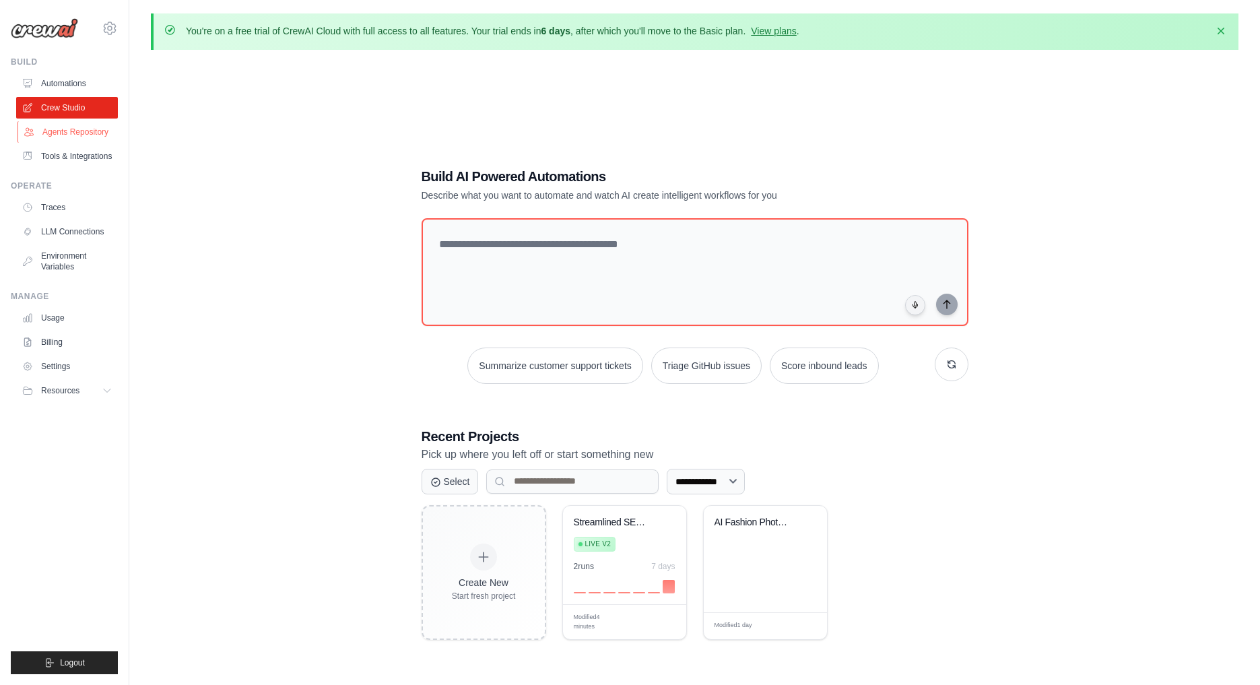
click at [76, 139] on link "Agents Repository" at bounding box center [69, 132] width 102 height 22
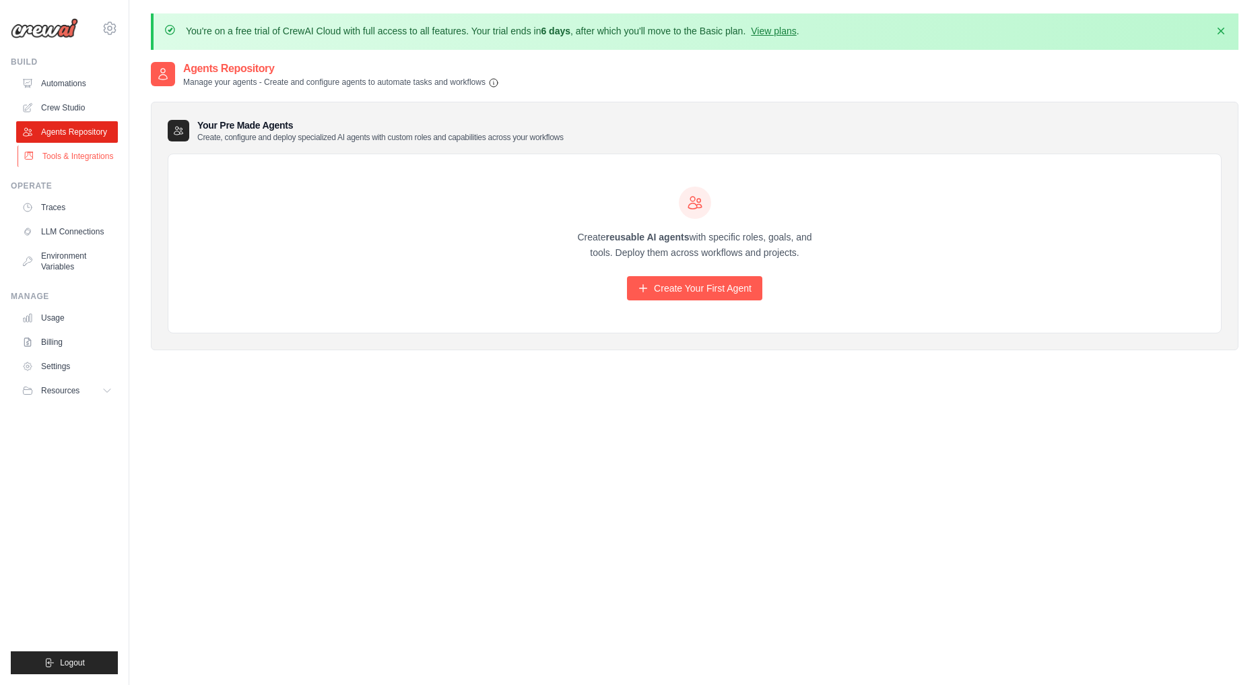
click at [75, 163] on link "Tools & Integrations" at bounding box center [69, 156] width 102 height 22
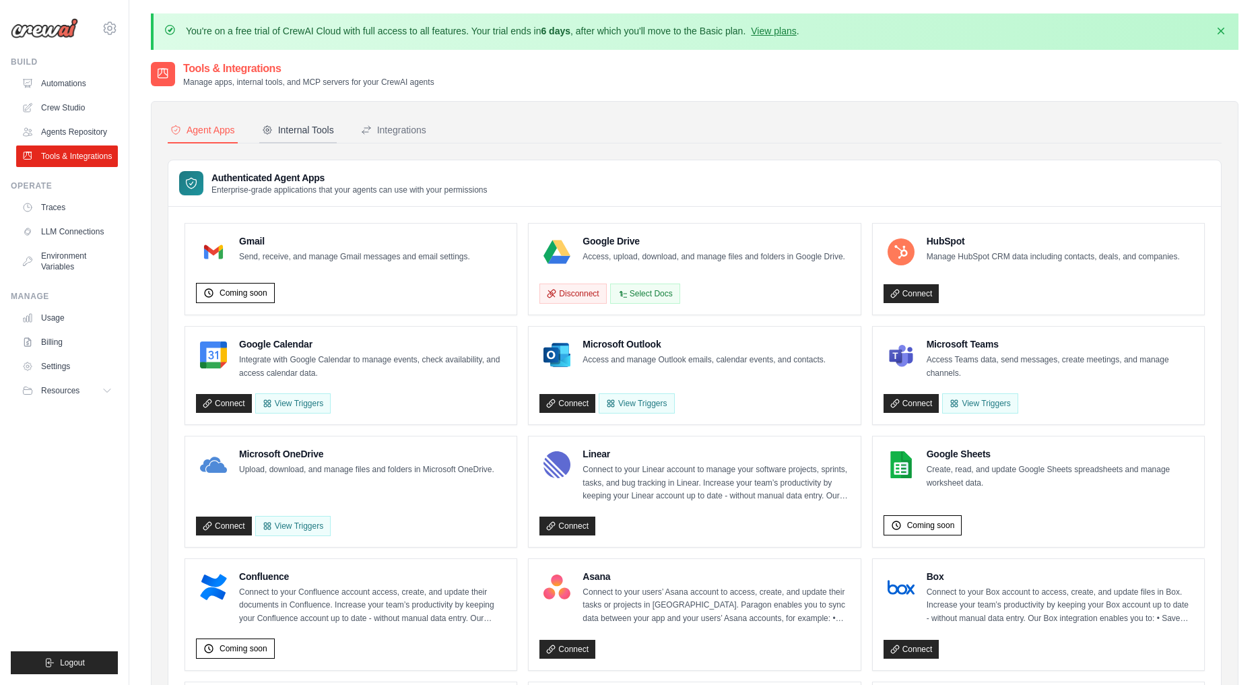
click at [306, 124] on div "Internal Tools" at bounding box center [298, 129] width 72 height 13
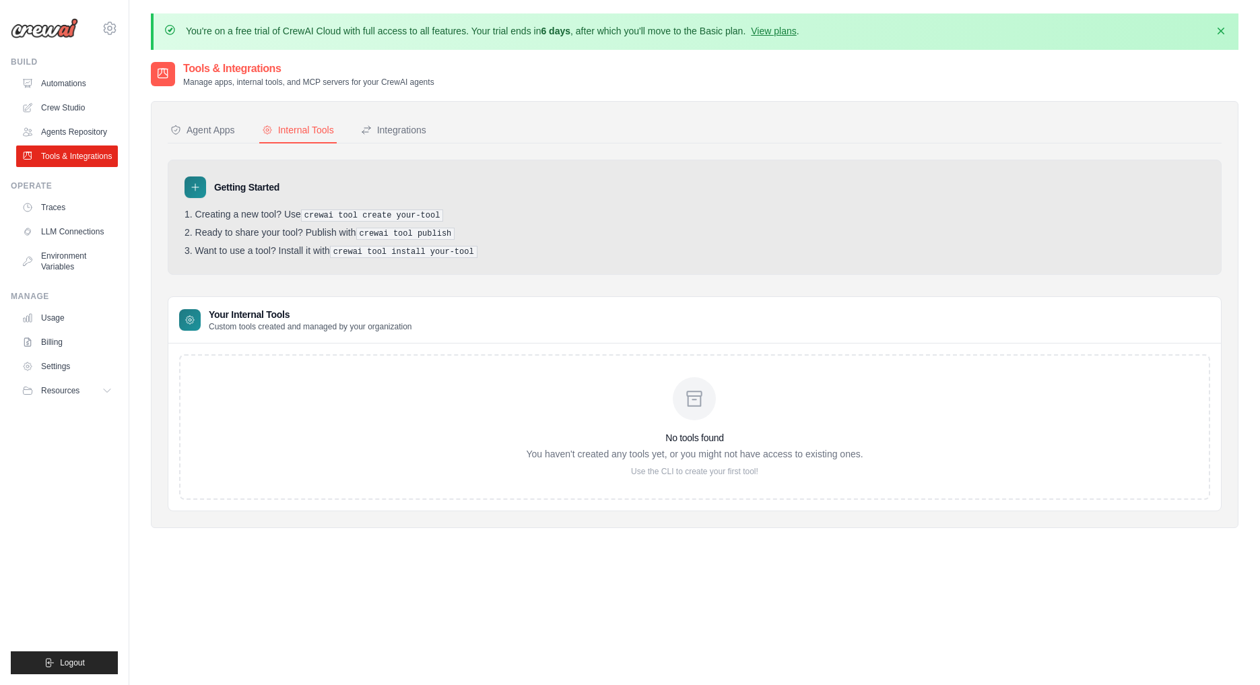
click at [318, 433] on div "No tools found You haven't created any tools yet, or you might not have access …" at bounding box center [694, 426] width 1031 height 145
click at [402, 116] on div "Agent Apps Internal Tools Integrations Authenticated Agent Apps Enterprise-grad…" at bounding box center [694, 314] width 1087 height 427
click at [400, 119] on button "Integrations" at bounding box center [393, 131] width 71 height 26
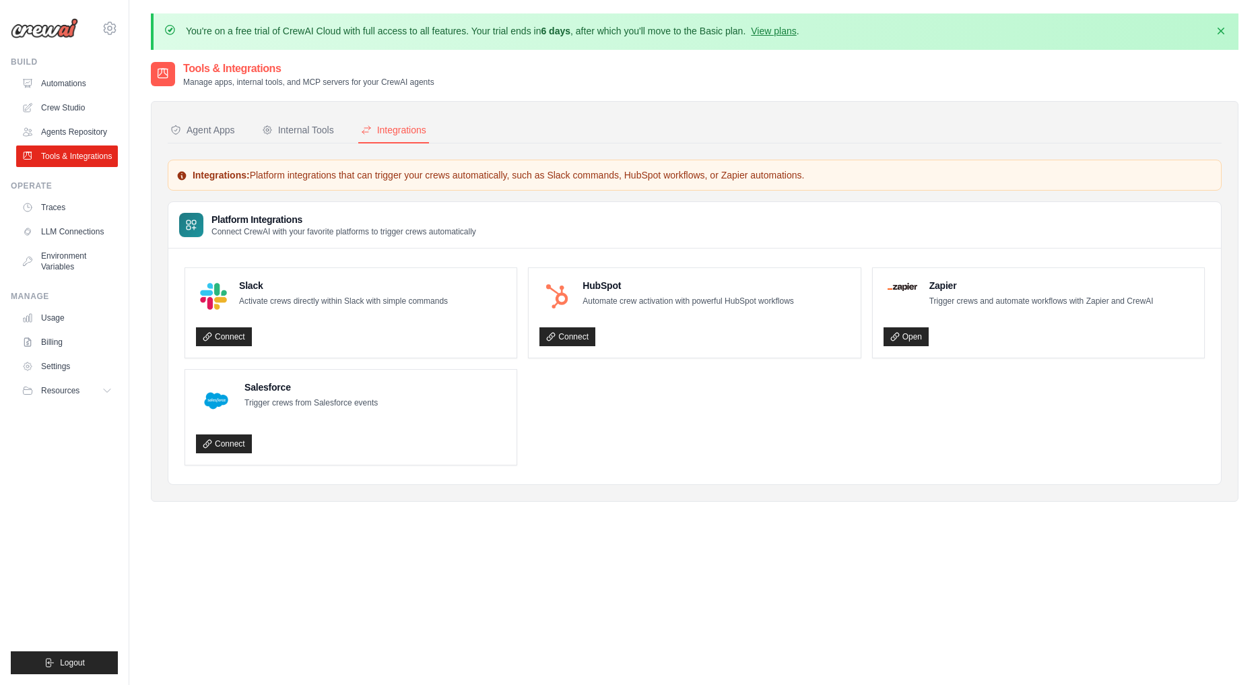
click at [55, 404] on ul "Build Automations Crew Studio Agents Repository Tools & Integrations" at bounding box center [64, 365] width 107 height 617
click at [75, 395] on span "Resources" at bounding box center [61, 390] width 38 height 11
click at [73, 268] on link "Environment Variables" at bounding box center [69, 261] width 102 height 32
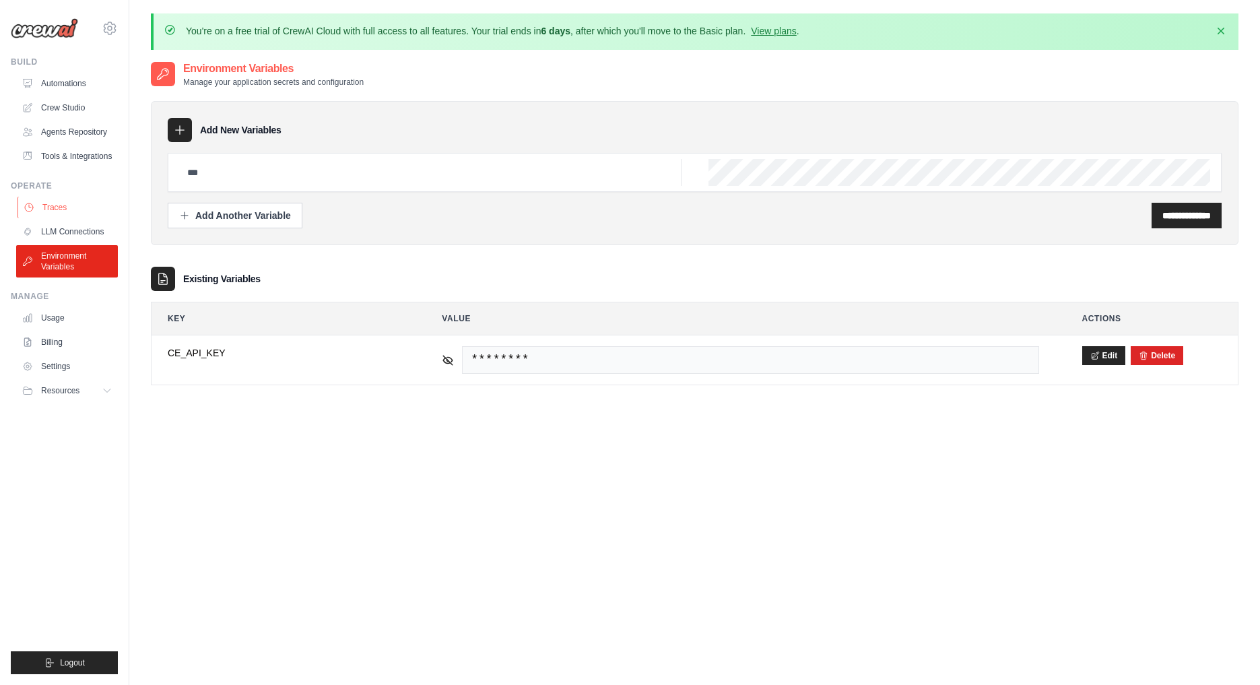
click at [67, 215] on link "Traces" at bounding box center [69, 208] width 102 height 22
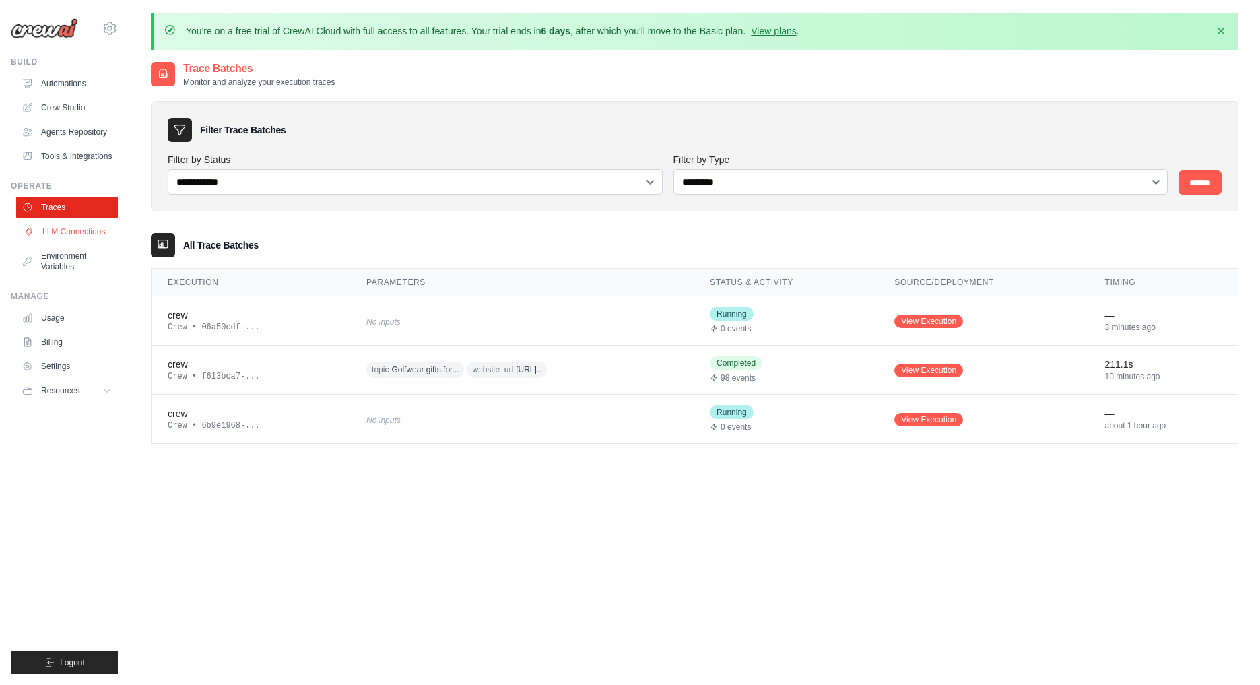
click at [71, 225] on link "LLM Connections" at bounding box center [69, 232] width 102 height 22
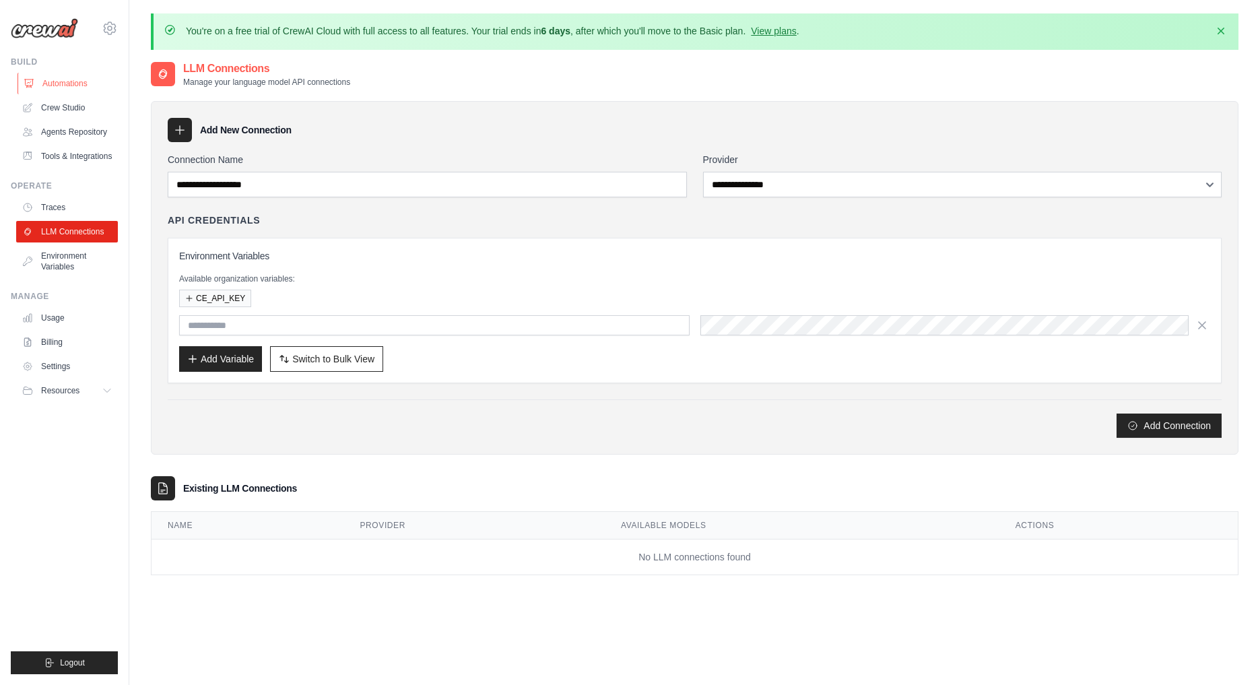
click at [55, 83] on link "Automations" at bounding box center [69, 84] width 102 height 22
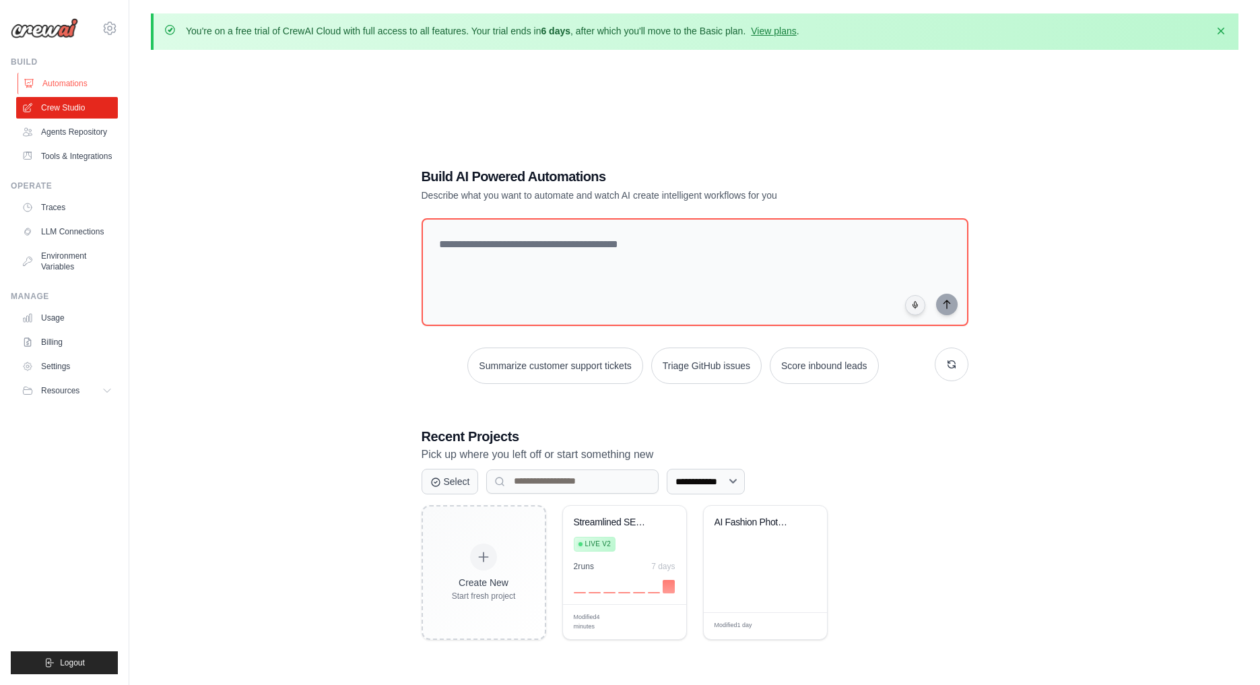
click at [72, 84] on link "Automations" at bounding box center [69, 84] width 102 height 22
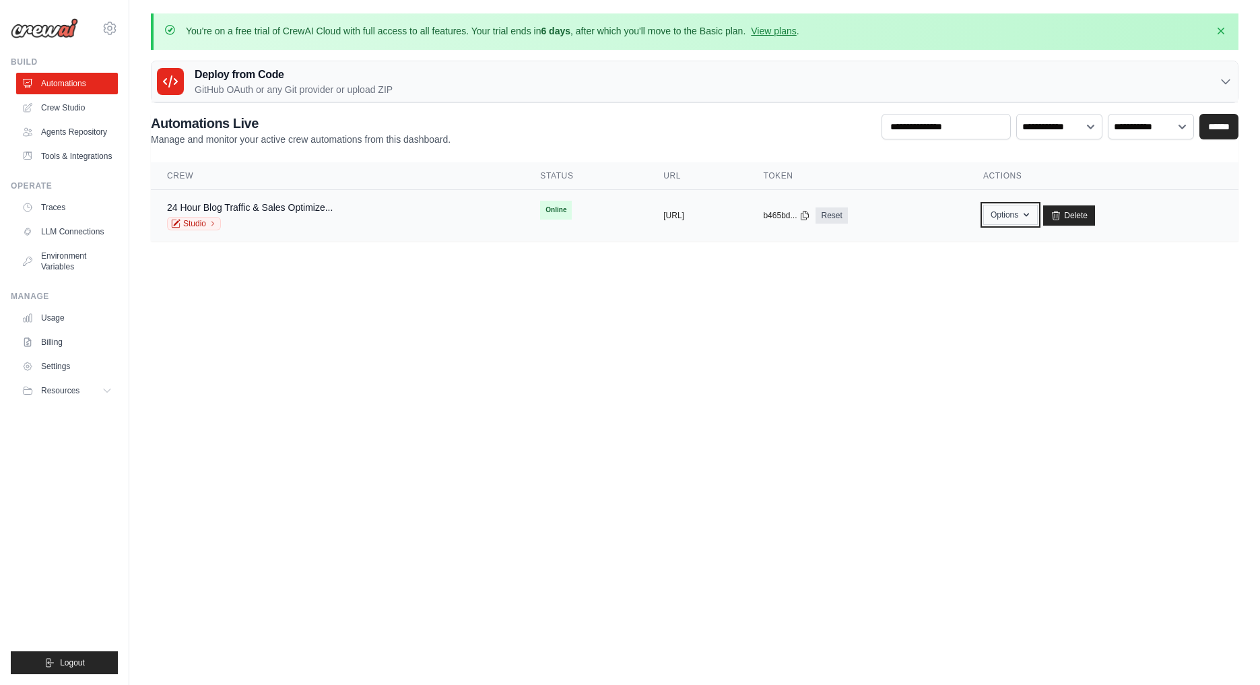
click at [1038, 213] on button "Options" at bounding box center [1010, 215] width 55 height 20
click at [552, 375] on body "info@greenlightdigitalmedia.co.uk Settings Build Automations GitHub" at bounding box center [630, 342] width 1260 height 685
click at [574, 205] on td "Online" at bounding box center [585, 210] width 123 height 40
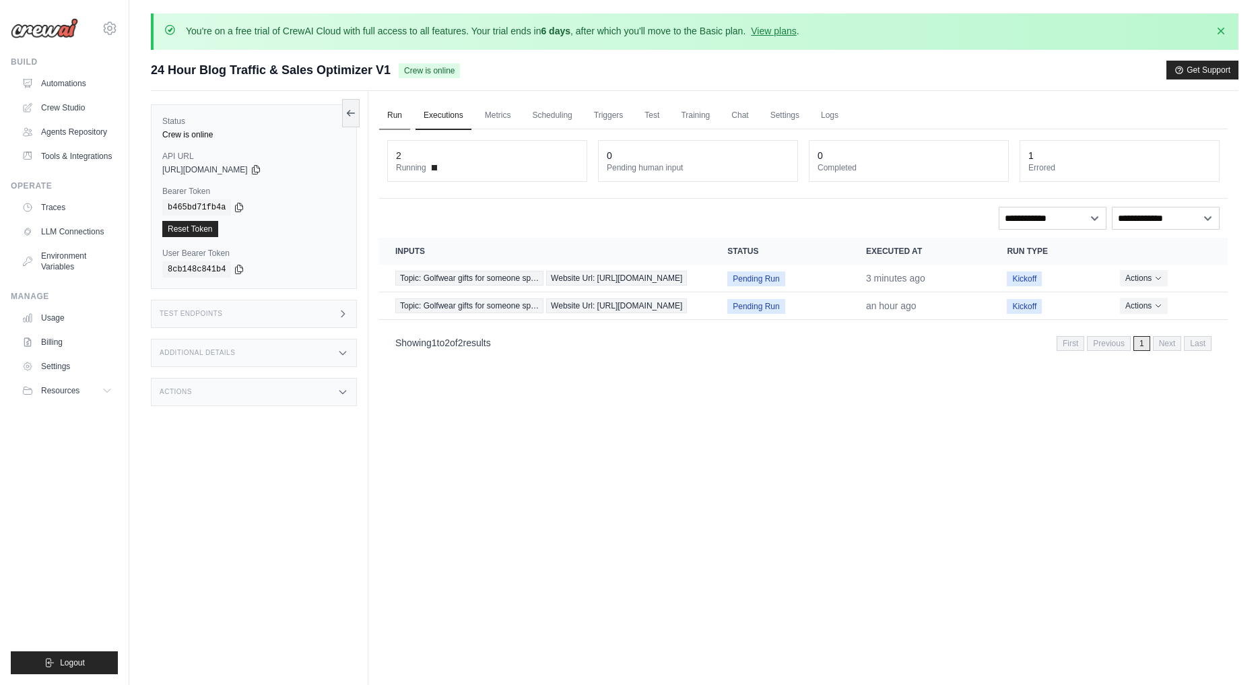
click at [393, 118] on link "Run" at bounding box center [394, 116] width 31 height 28
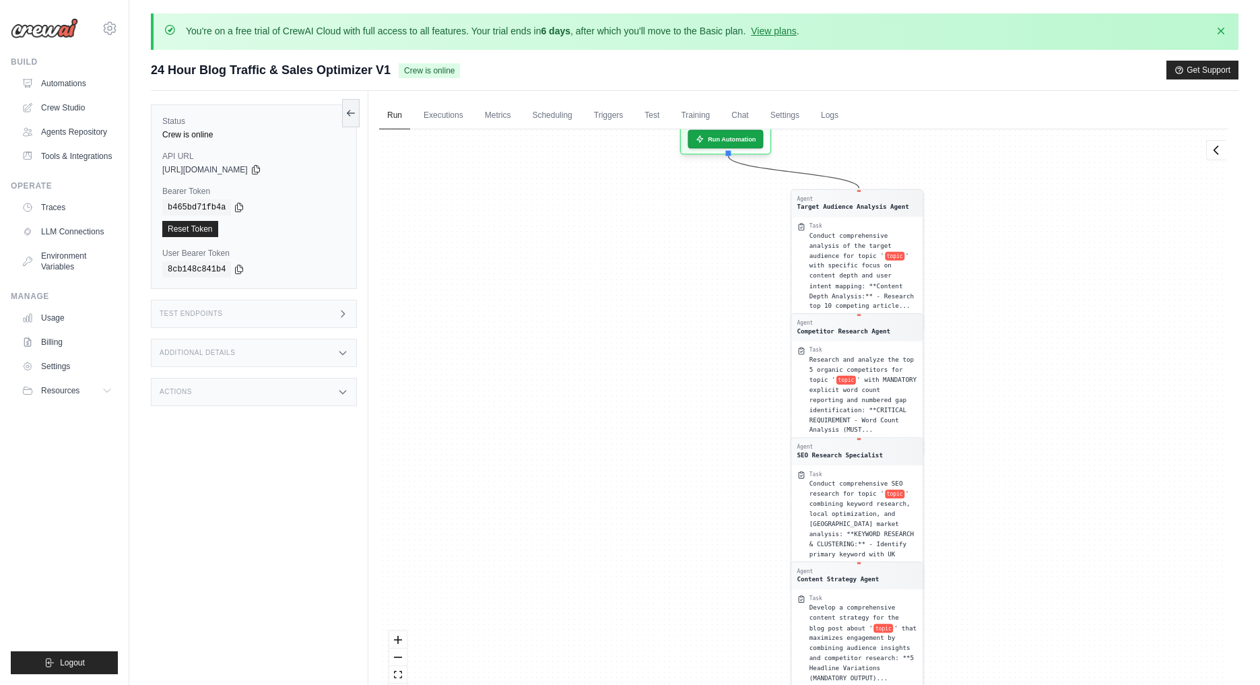
drag, startPoint x: 679, startPoint y: 273, endPoint x: 695, endPoint y: 661, distance: 388.2
click at [695, 655] on div "Agent Target Audience Analysis Agent Task Conduct comprehensive analysis of the…" at bounding box center [803, 420] width 848 height 582
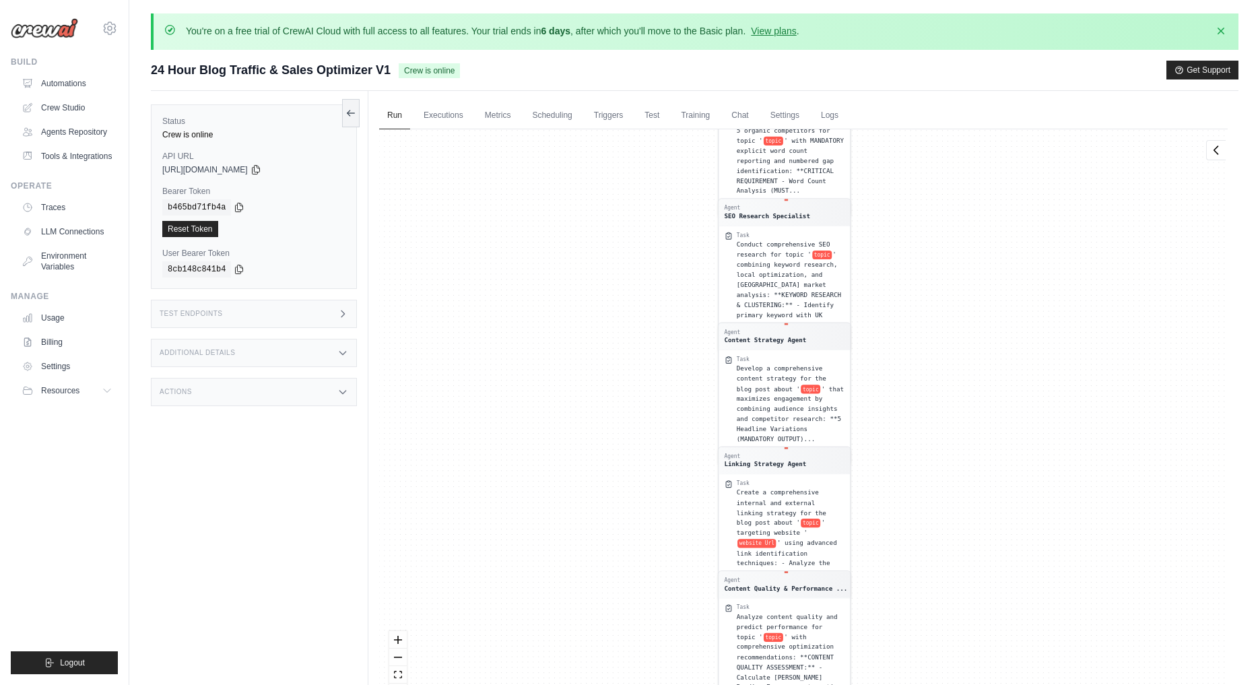
drag, startPoint x: 695, startPoint y: 661, endPoint x: 588, endPoint y: 156, distance: 516.9
click at [589, 166] on div "Agent Target Audience Analysis Agent Task Conduct comprehensive analysis of the…" at bounding box center [803, 420] width 848 height 582
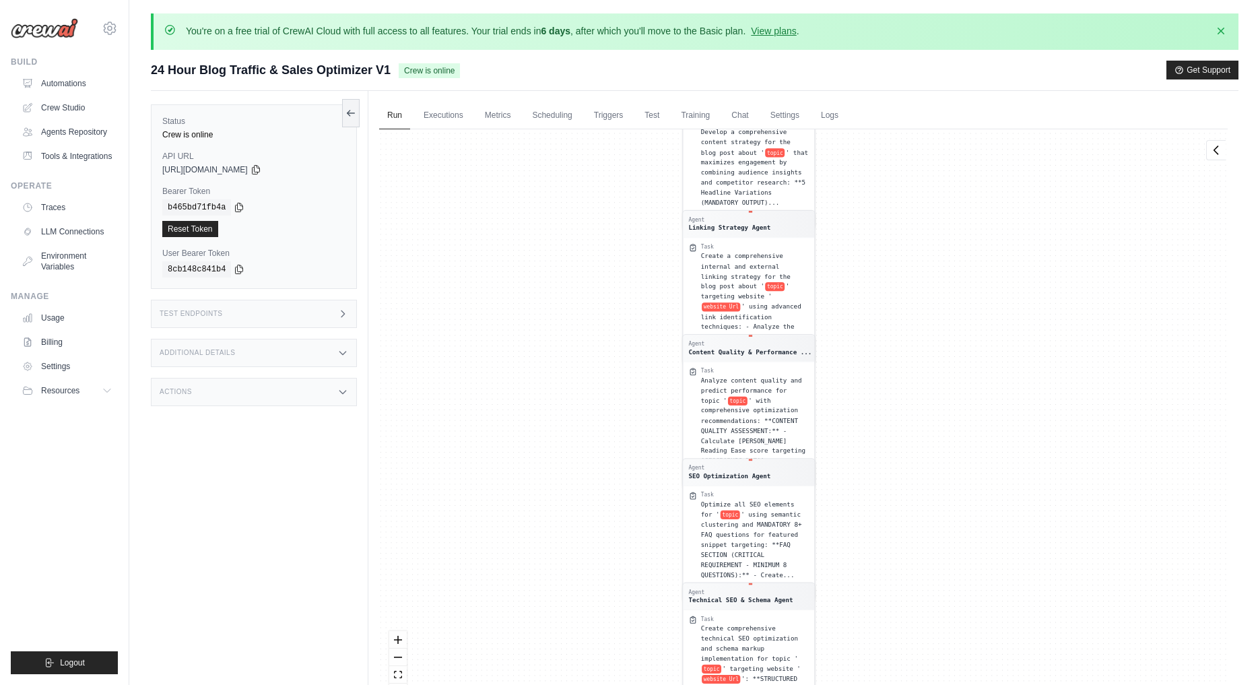
drag, startPoint x: 610, startPoint y: 420, endPoint x: 598, endPoint y: -83, distance: 503.1
click at [598, 0] on html "[EMAIL_ADDRESS][DOMAIN_NAME] Settings Build Automations Blog" at bounding box center [630, 394] width 1260 height 789
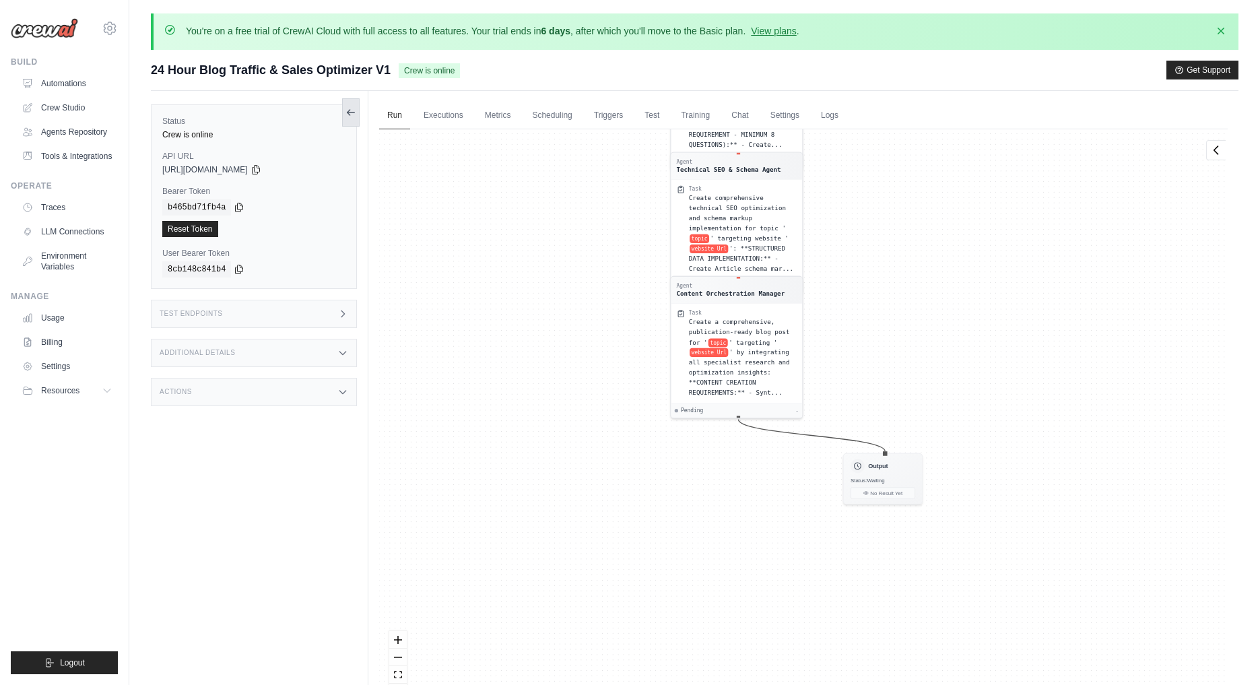
click at [346, 109] on icon at bounding box center [350, 112] width 11 height 11
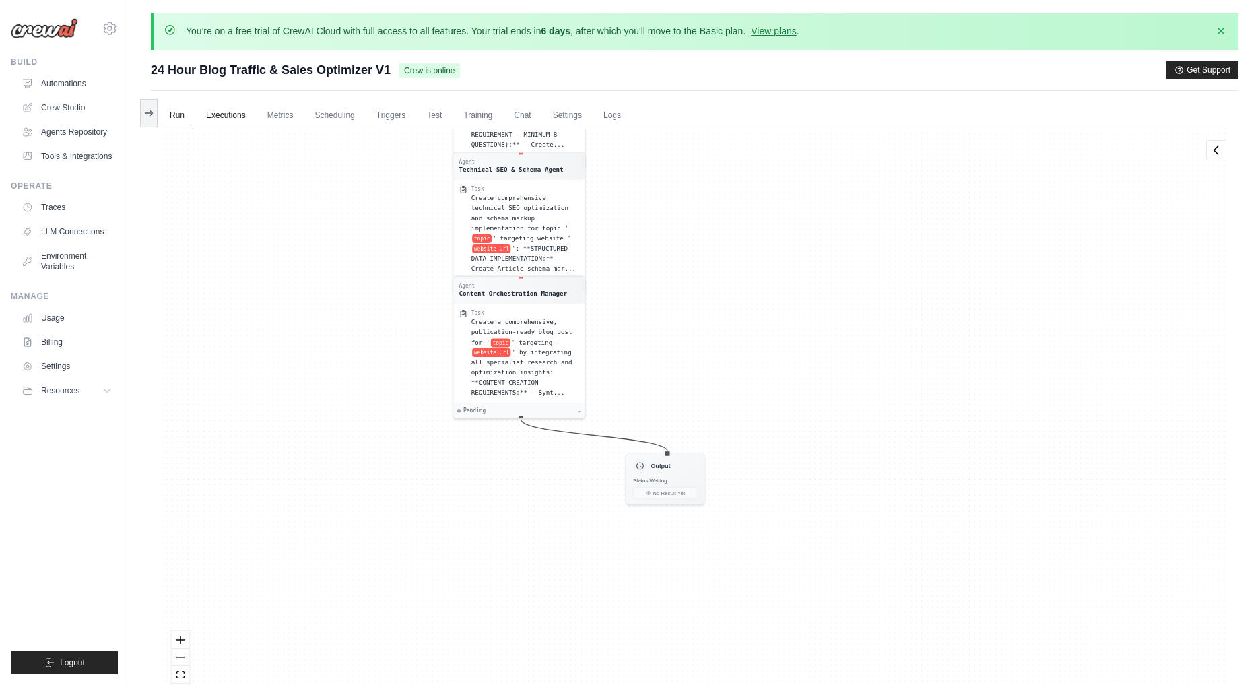
click at [224, 110] on link "Executions" at bounding box center [226, 116] width 56 height 28
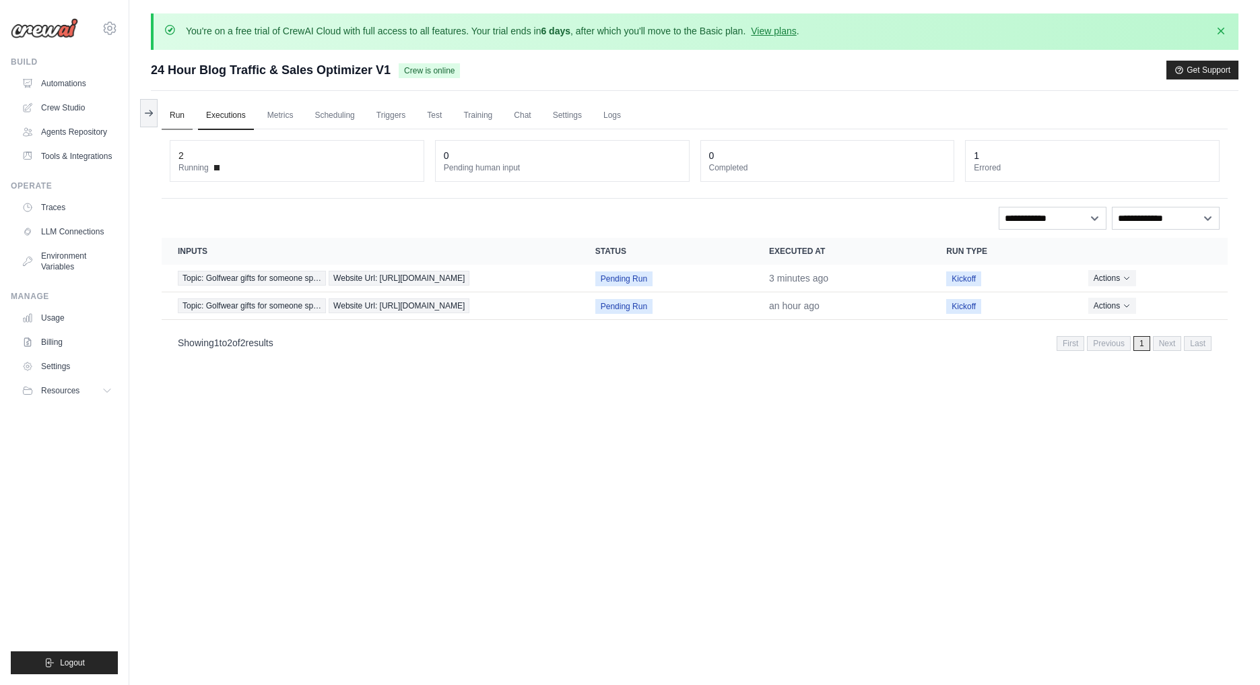
click at [178, 120] on link "Run" at bounding box center [177, 116] width 31 height 28
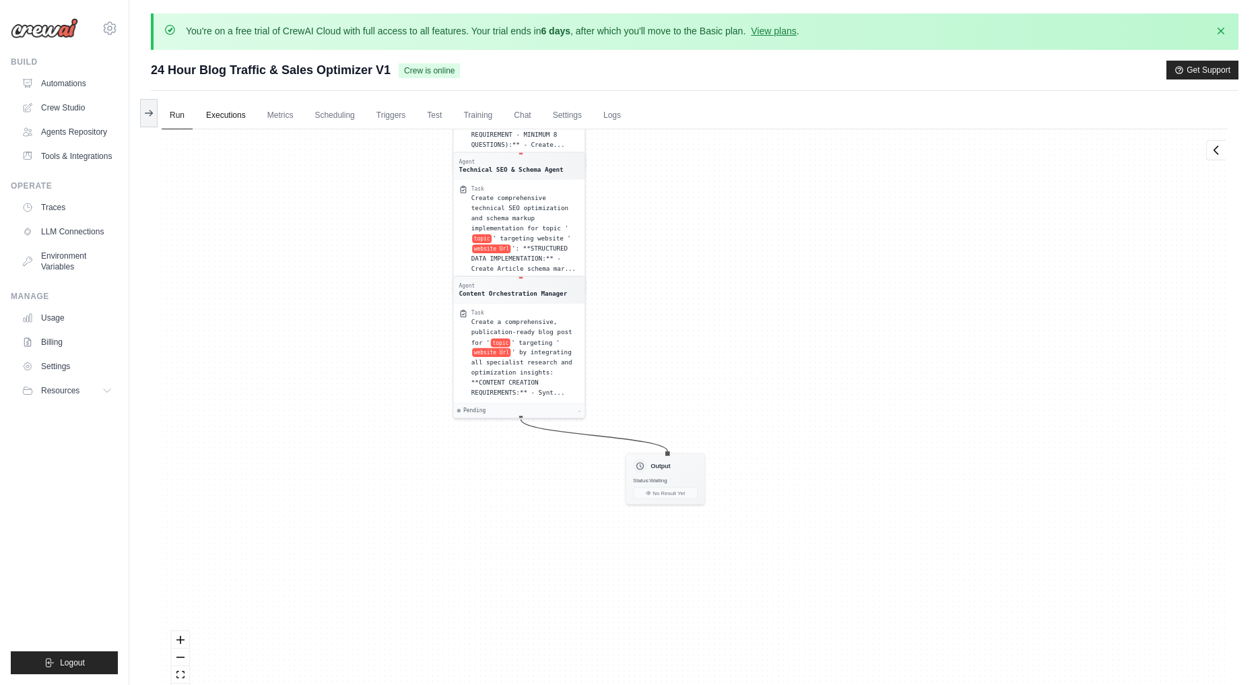
click at [235, 112] on link "Executions" at bounding box center [226, 116] width 56 height 28
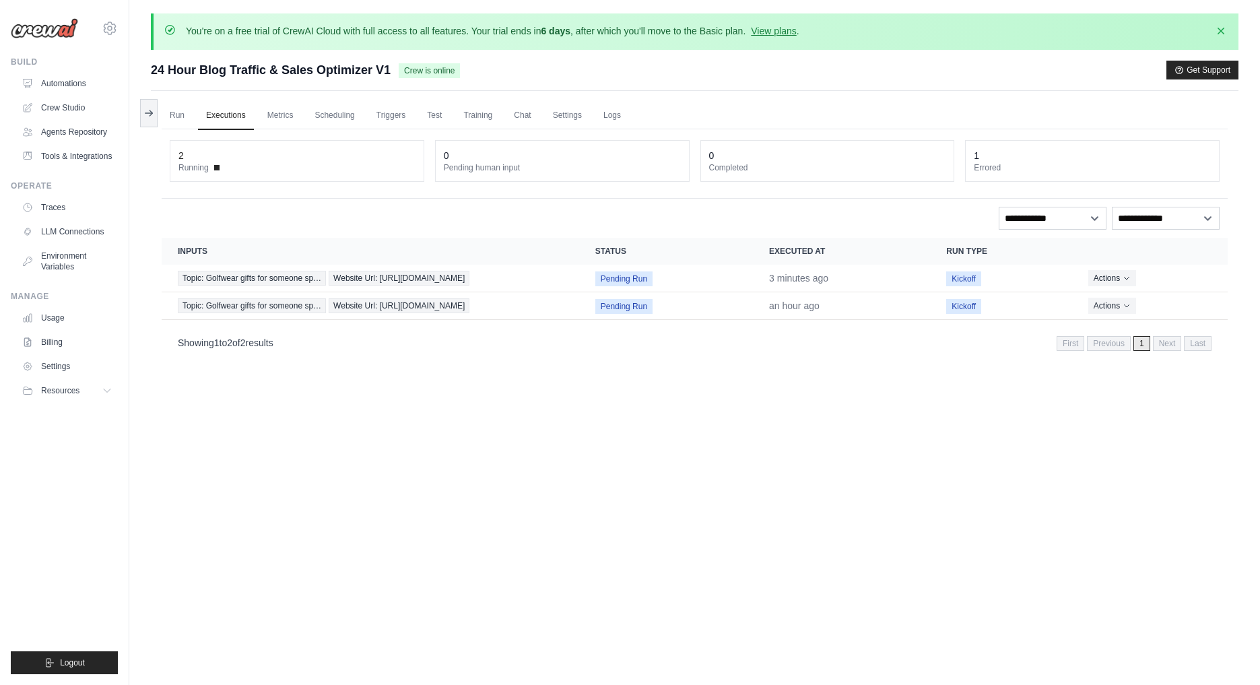
click at [195, 157] on div "2" at bounding box center [296, 155] width 237 height 13
click at [221, 174] on div "2 Running" at bounding box center [296, 161] width 253 height 40
click at [1124, 300] on button "Actions" at bounding box center [1112, 305] width 48 height 16
click at [1151, 358] on button "Delete" at bounding box center [1168, 351] width 86 height 22
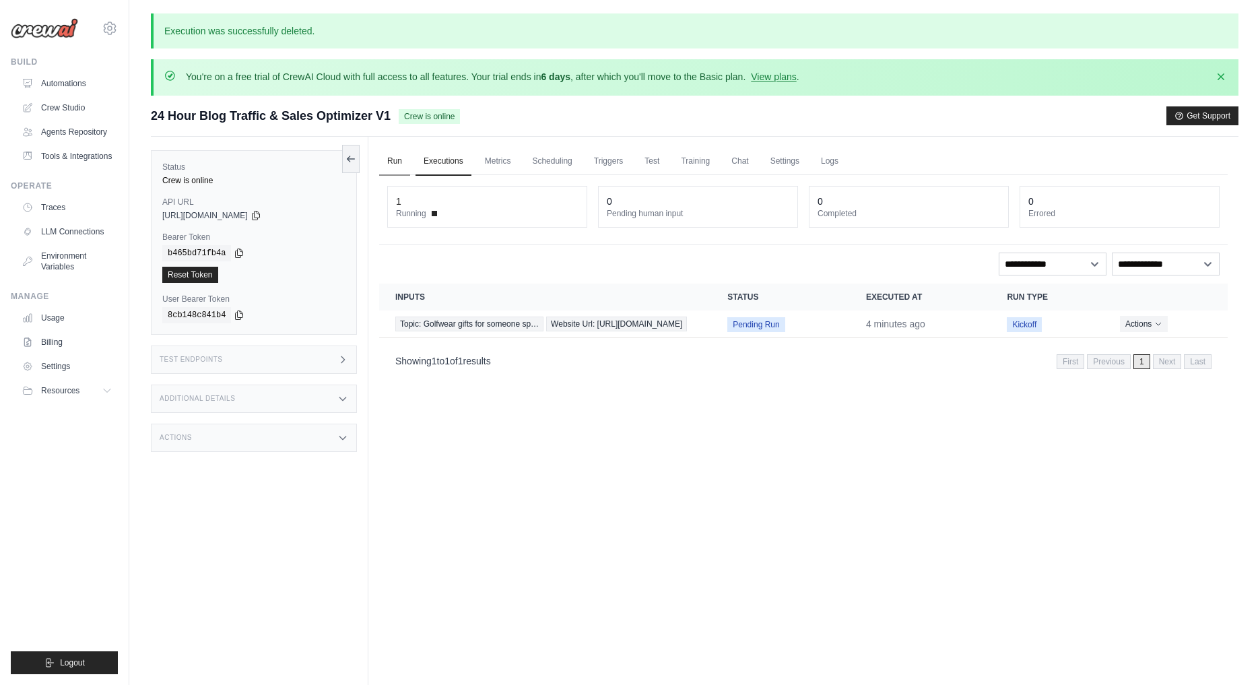
click at [390, 164] on link "Run" at bounding box center [394, 161] width 31 height 28
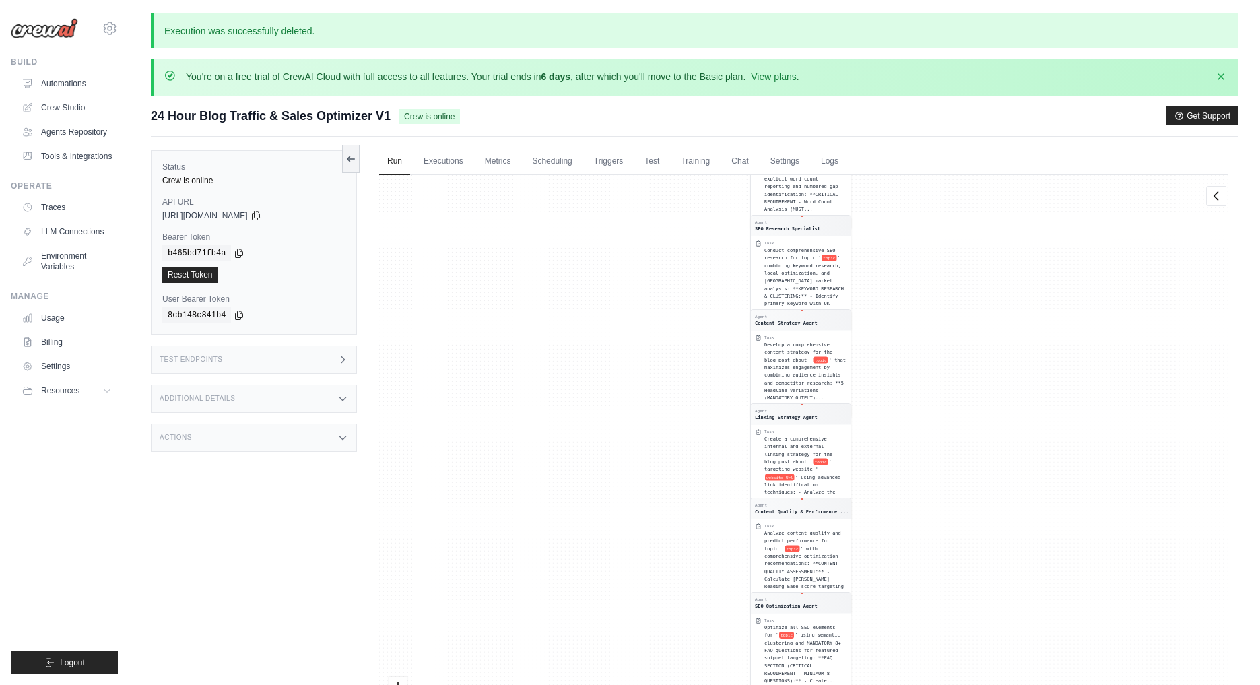
drag, startPoint x: 706, startPoint y: 373, endPoint x: 663, endPoint y: 208, distance: 170.3
click at [663, 208] on div "Agent Target Audience Analysis Agent Task Conduct comprehensive analysis of the…" at bounding box center [803, 466] width 848 height 582
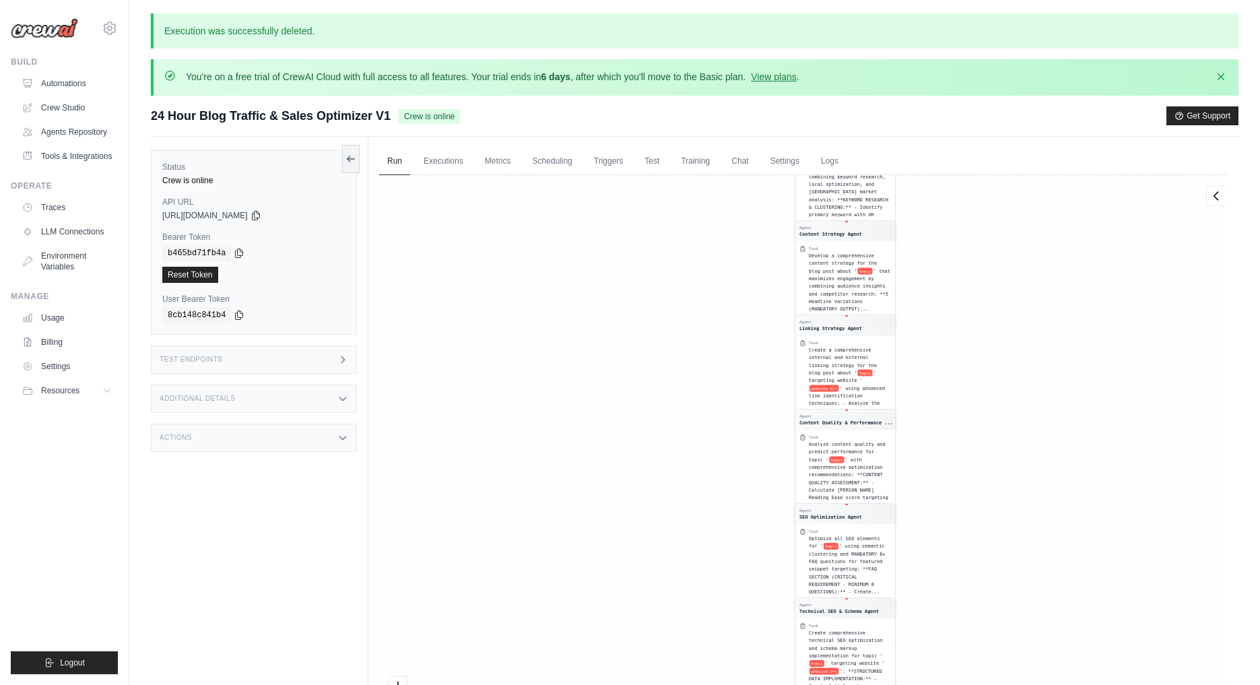
drag, startPoint x: 668, startPoint y: 461, endPoint x: 767, endPoint y: 571, distance: 148.3
click at [767, 568] on div "Agent Target Audience Analysis Agent Task Conduct comprehensive analysis of the…" at bounding box center [803, 466] width 848 height 582
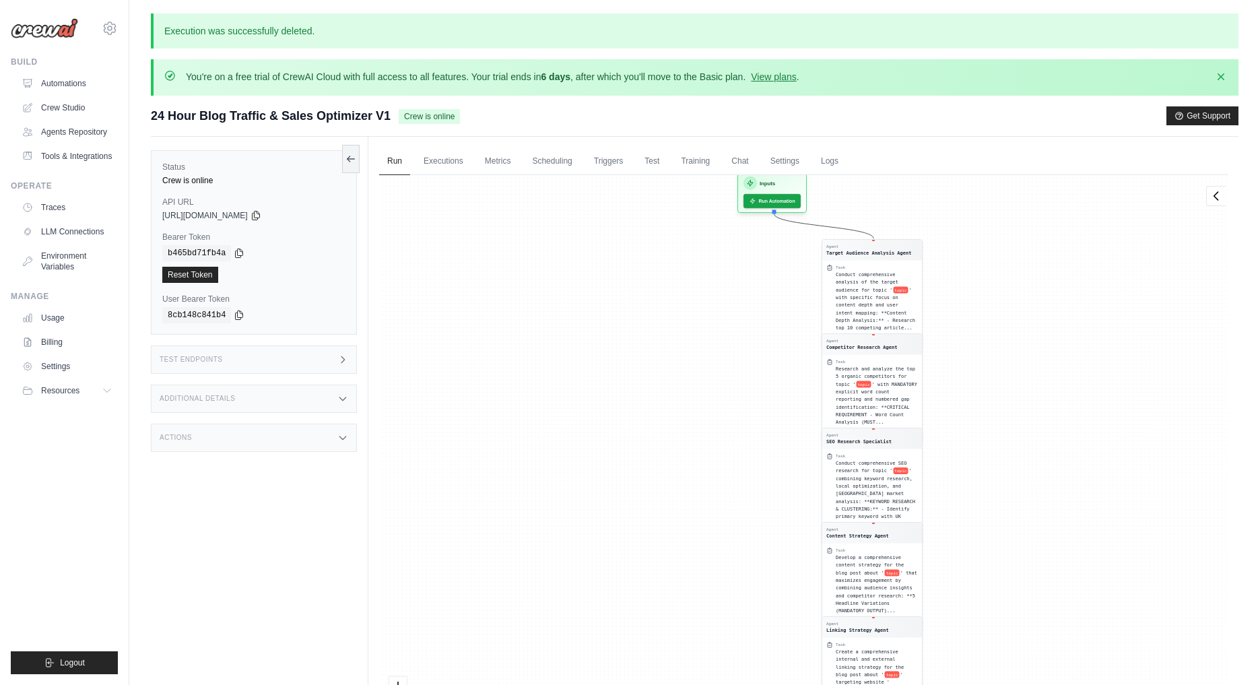
drag, startPoint x: 732, startPoint y: 463, endPoint x: 747, endPoint y: 724, distance: 261.0
click at [747, 684] on html "[EMAIL_ADDRESS][DOMAIN_NAME] Settings Build Automations Blog" at bounding box center [630, 417] width 1260 height 835
click at [768, 198] on button "Run Automation" at bounding box center [772, 198] width 60 height 15
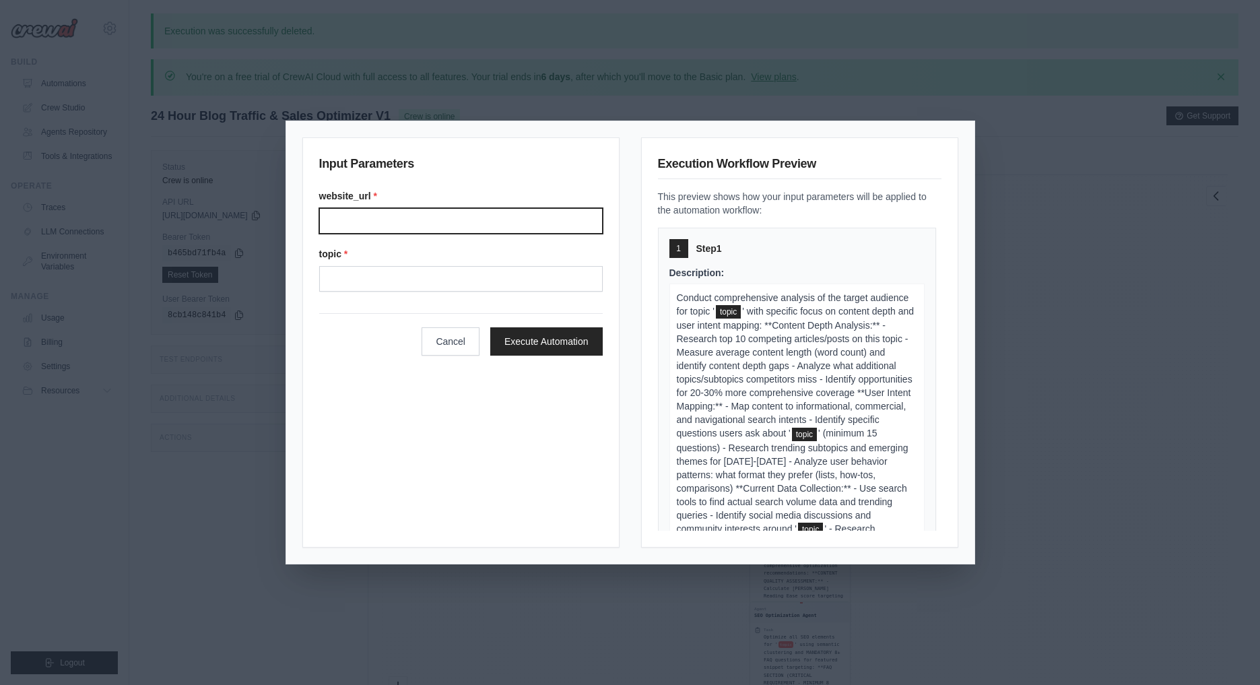
click at [439, 226] on input "Website url" at bounding box center [460, 221] width 283 height 26
